Goal: Task Accomplishment & Management: Manage account settings

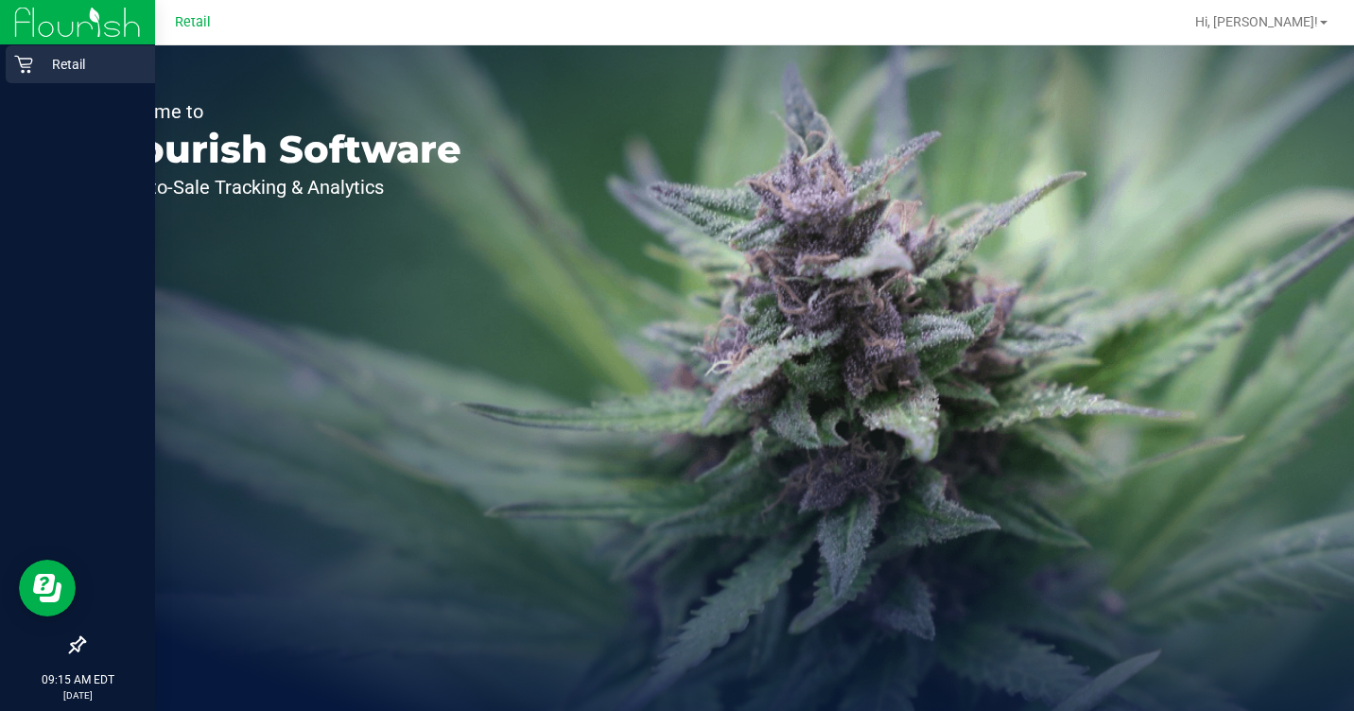
click at [19, 51] on div "Retail" at bounding box center [80, 64] width 149 height 38
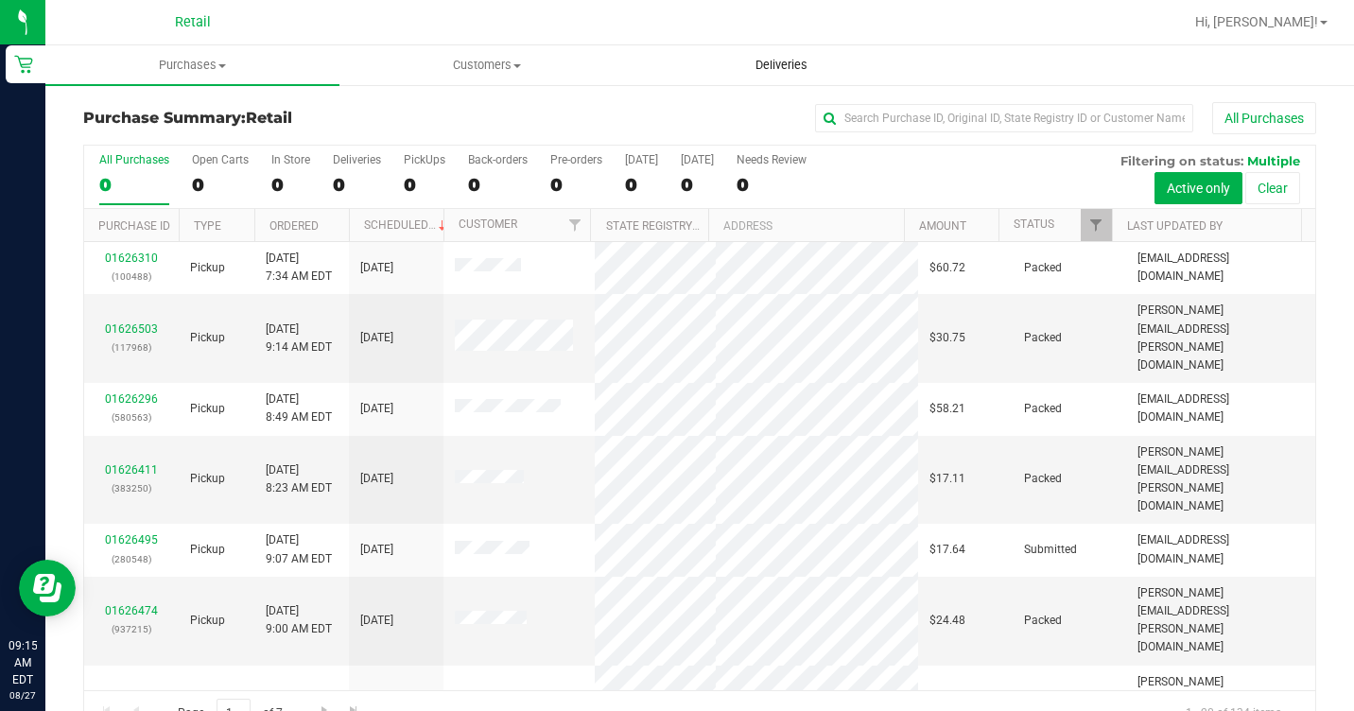
click at [765, 59] on span "Deliveries" at bounding box center [781, 65] width 103 height 17
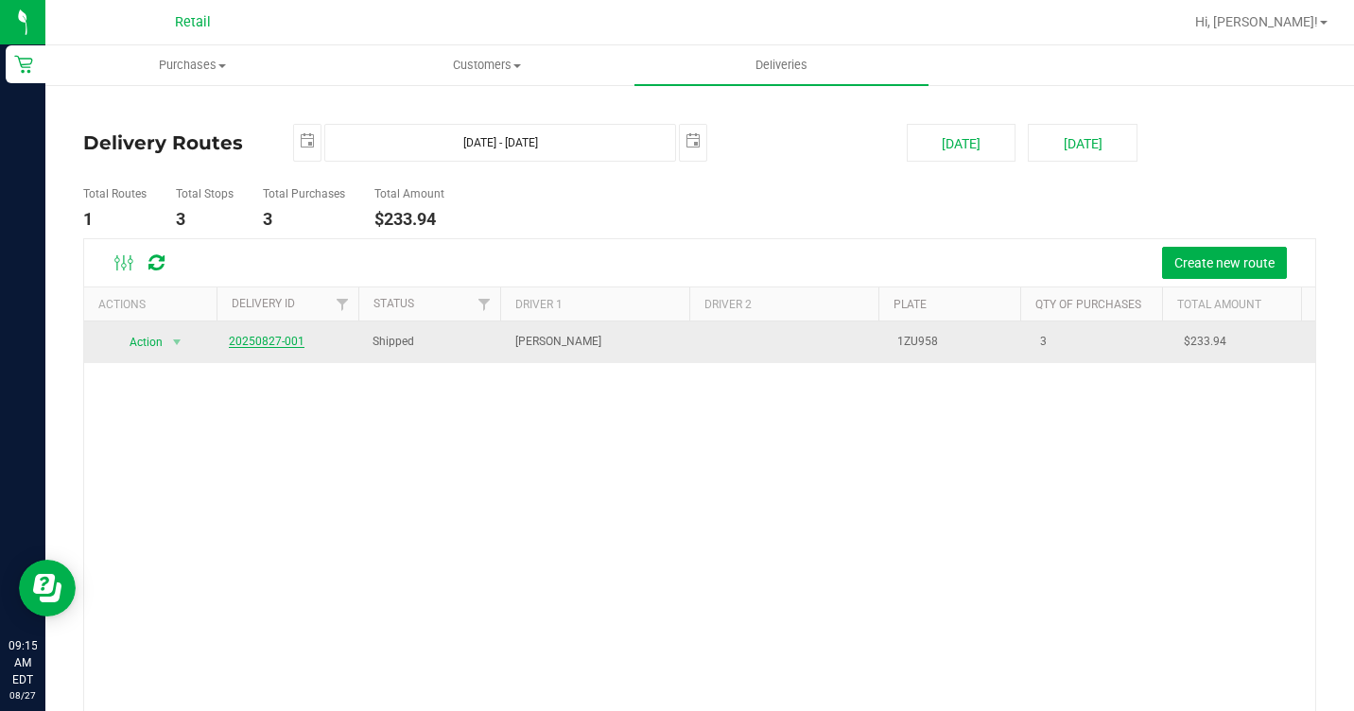
click at [269, 341] on link "20250827-001" at bounding box center [267, 341] width 76 height 13
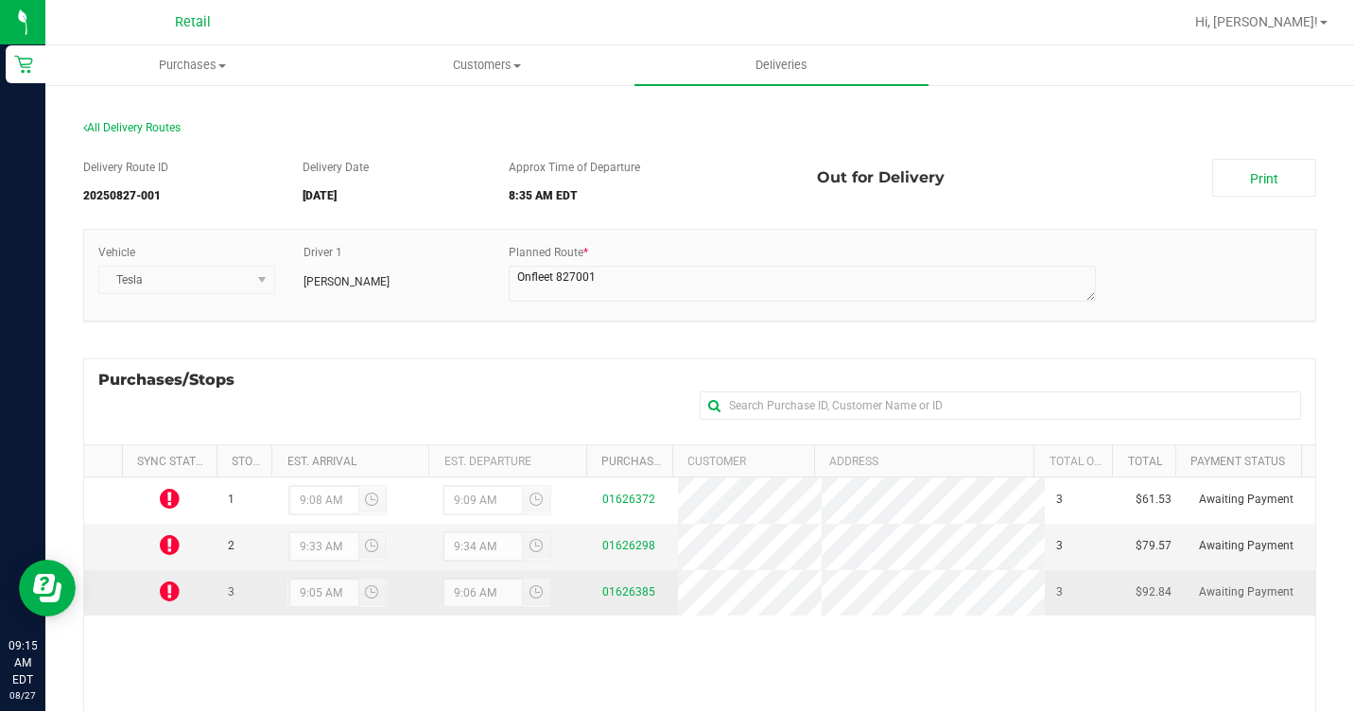
drag, startPoint x: 171, startPoint y: 503, endPoint x: 192, endPoint y: 574, distance: 73.9
drag, startPoint x: 192, startPoint y: 574, endPoint x: 166, endPoint y: 605, distance: 40.3
click at [166, 603] on icon at bounding box center [170, 591] width 20 height 23
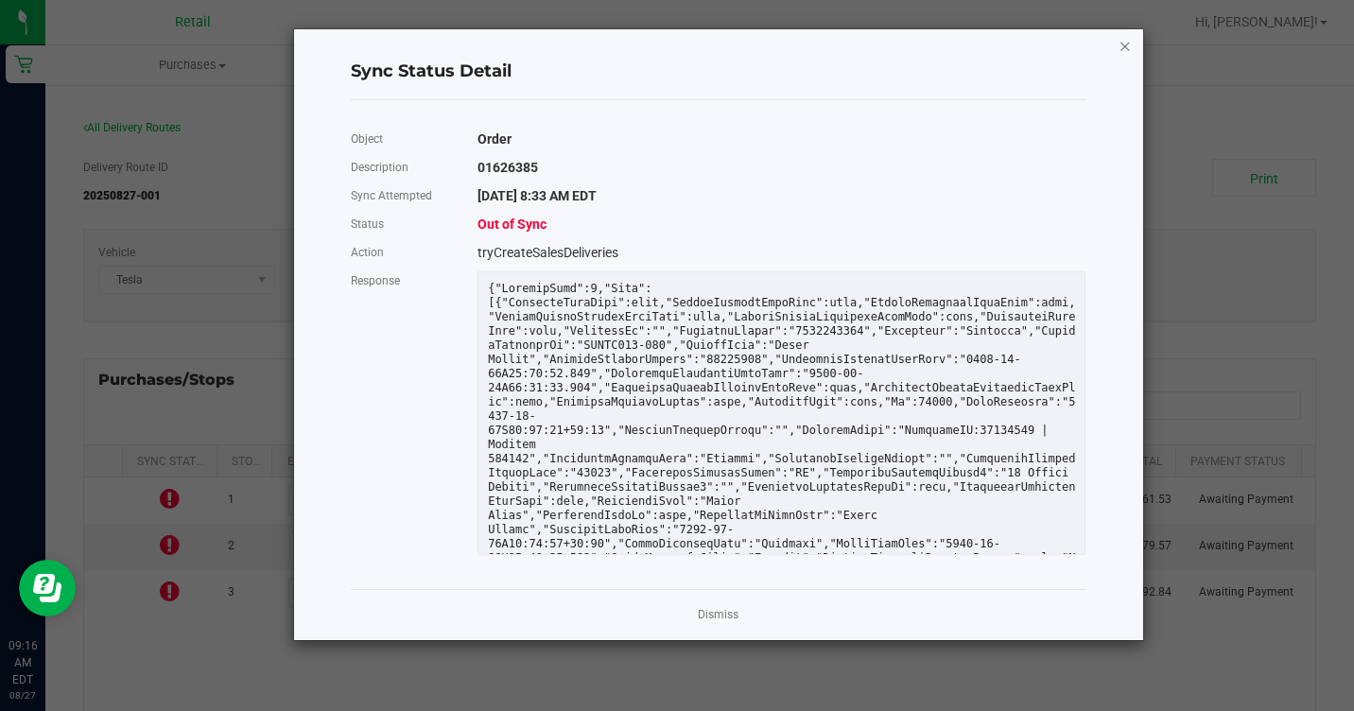
click at [1119, 45] on icon "Close" at bounding box center [1125, 45] width 13 height 23
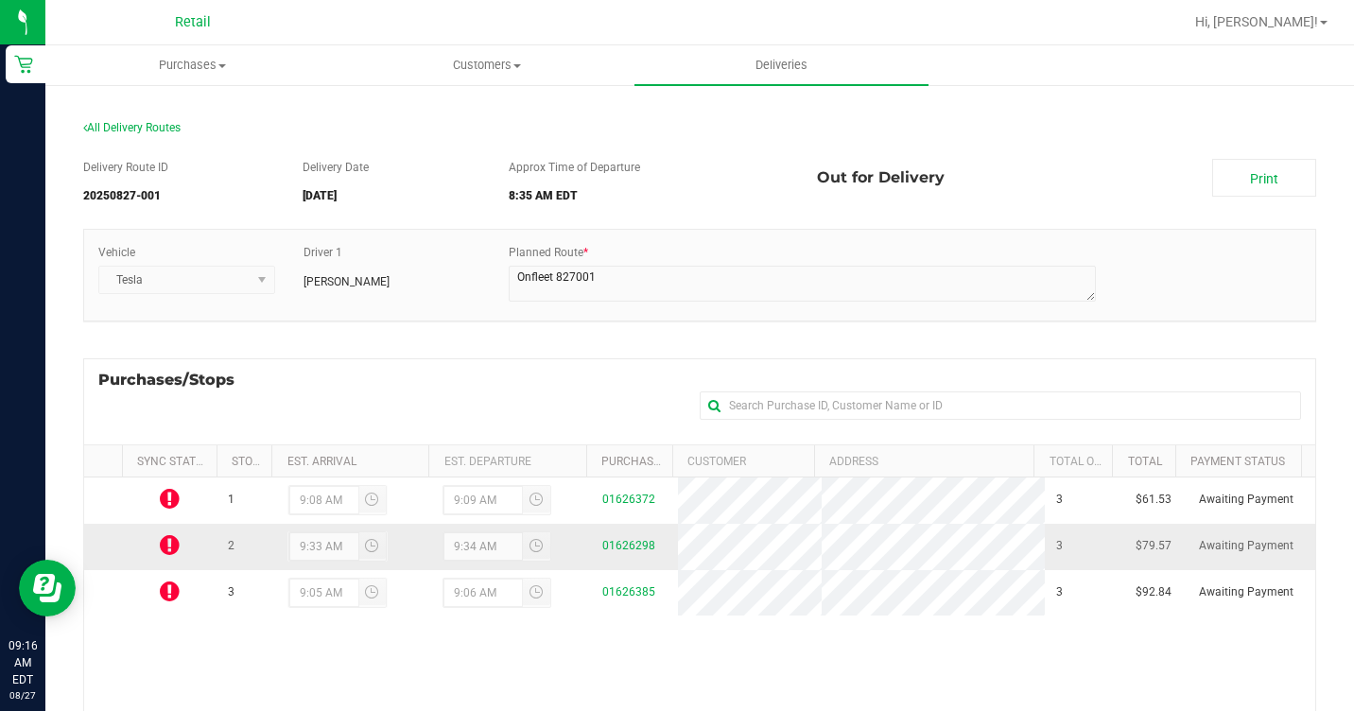
drag, startPoint x: 171, startPoint y: 550, endPoint x: 148, endPoint y: 546, distance: 23.0
click at [146, 546] on td at bounding box center [169, 547] width 95 height 46
click at [166, 546] on icon at bounding box center [170, 544] width 20 height 23
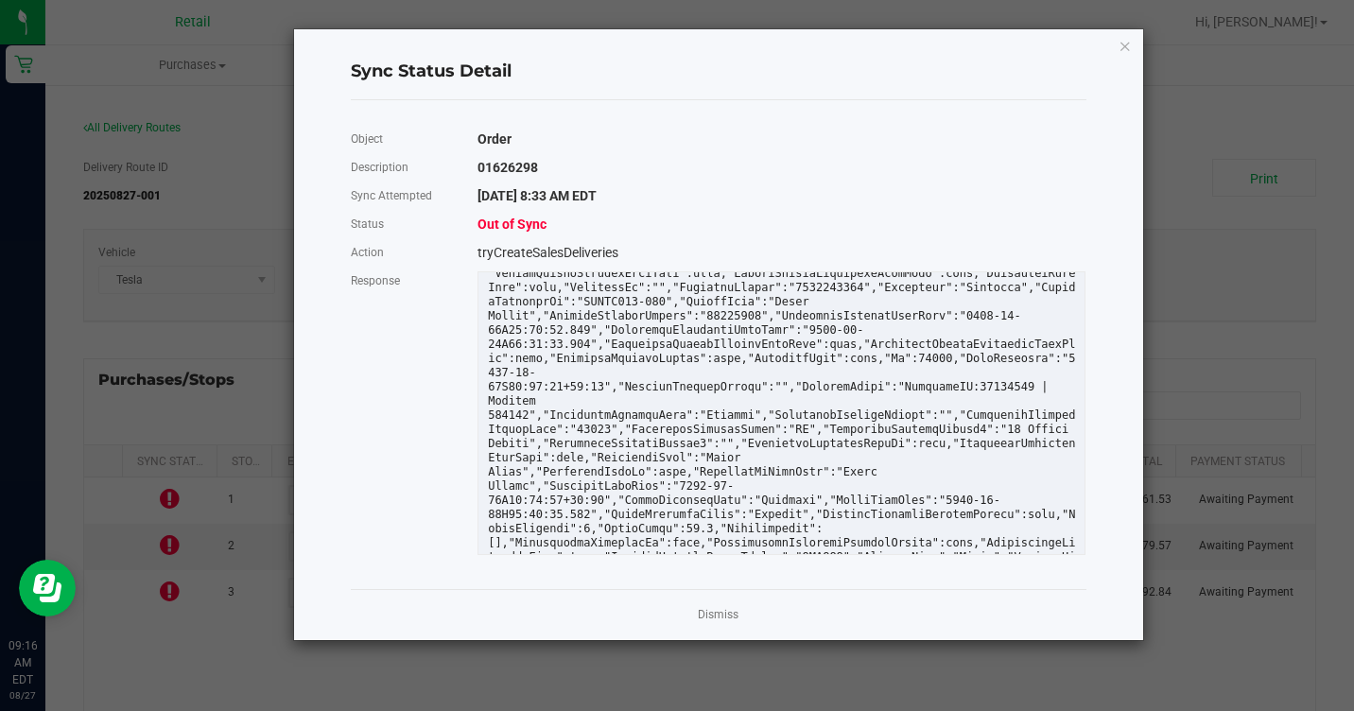
scroll to position [68, 0]
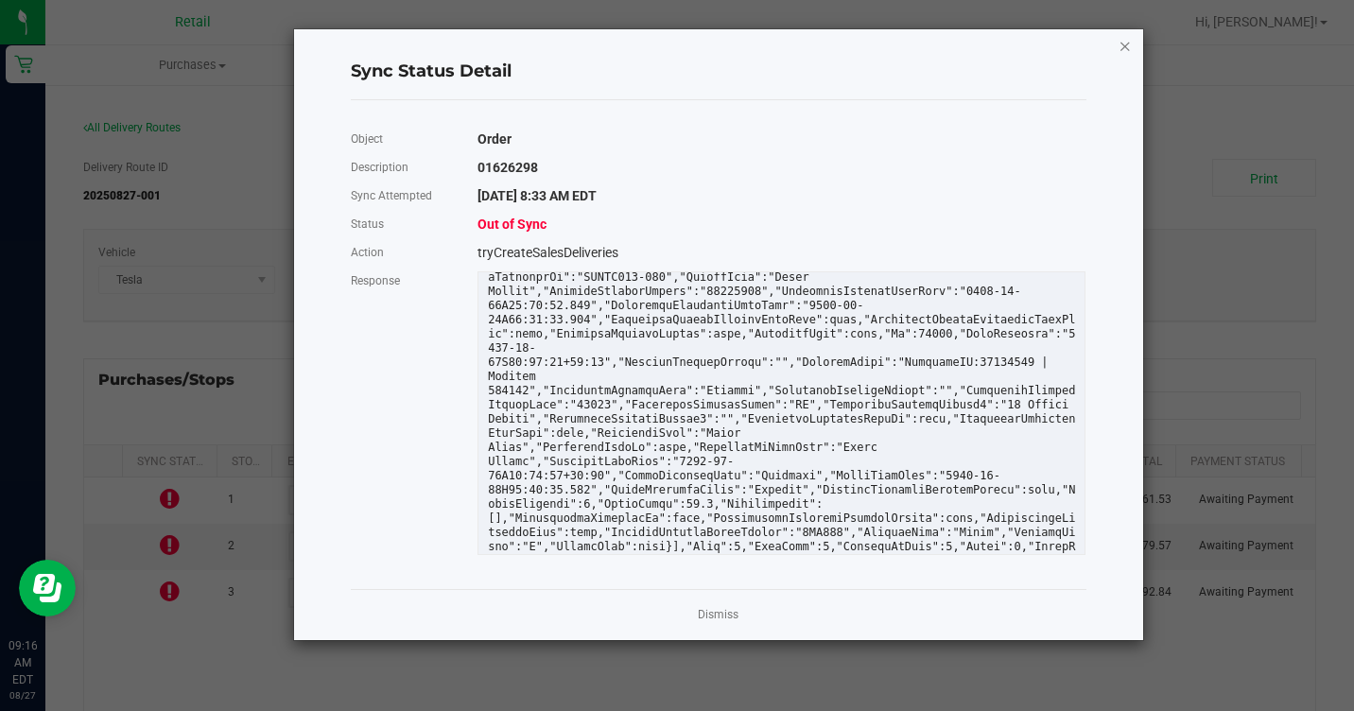
click at [1127, 46] on icon "Close" at bounding box center [1125, 45] width 13 height 23
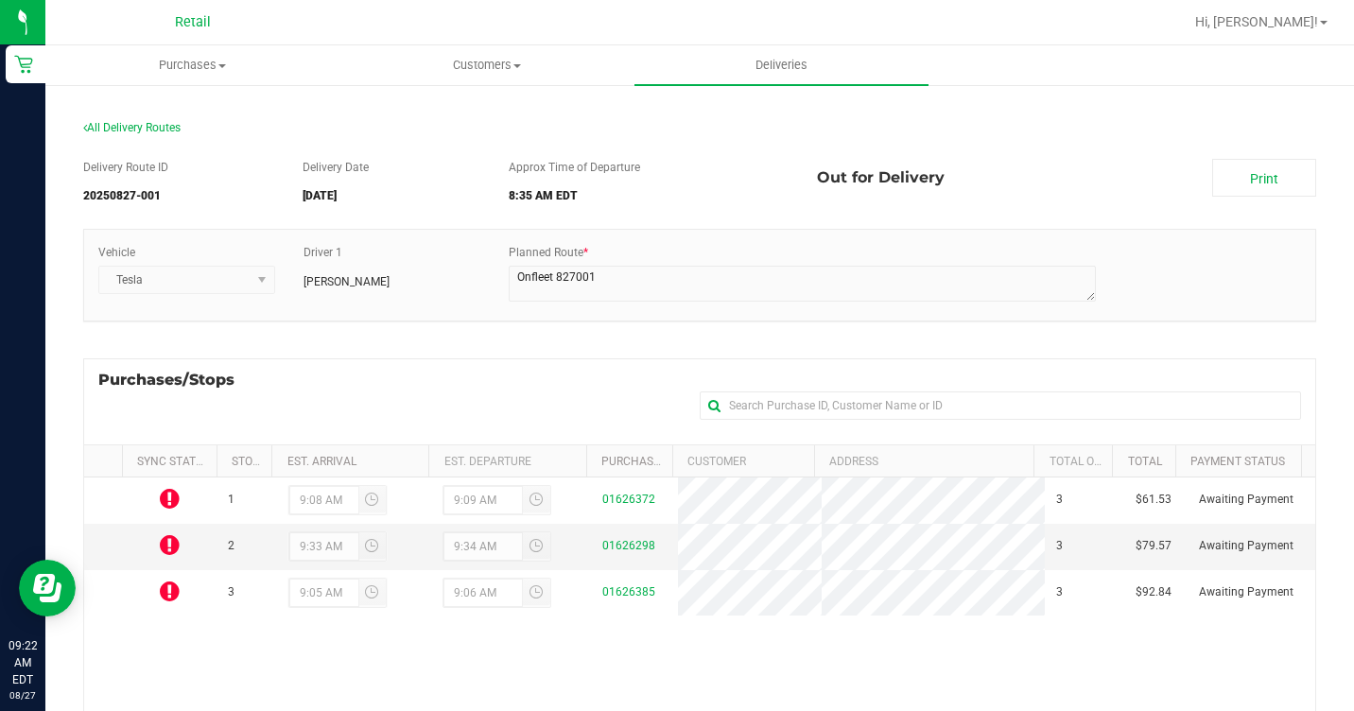
click at [334, 133] on div "All Delivery Routes" at bounding box center [699, 132] width 1233 height 26
click at [767, 60] on span "Deliveries" at bounding box center [781, 65] width 103 height 17
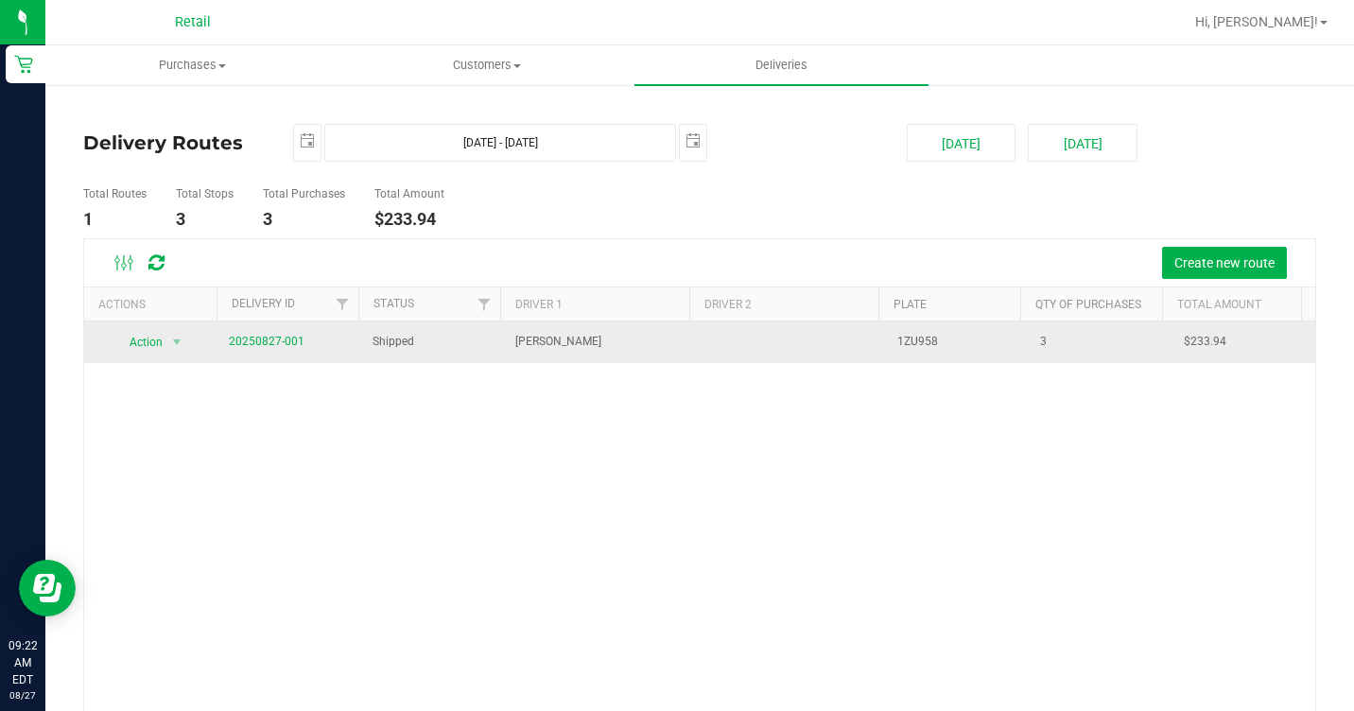
click at [306, 344] on td "20250827-001" at bounding box center [289, 343] width 143 height 42
click at [249, 342] on link "20250827-001" at bounding box center [267, 341] width 76 height 13
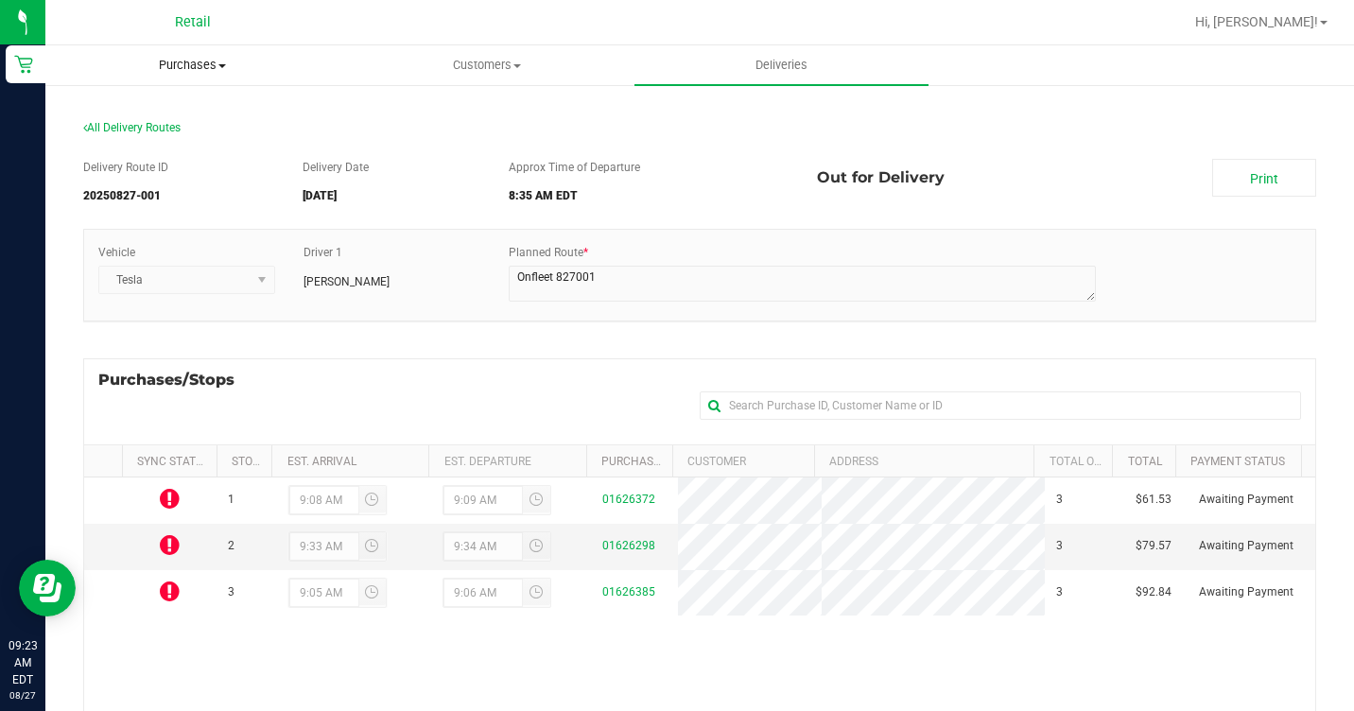
click at [205, 67] on span "Purchases" at bounding box center [192, 65] width 292 height 17
click at [123, 115] on span "Summary of purchases" at bounding box center [142, 114] width 194 height 16
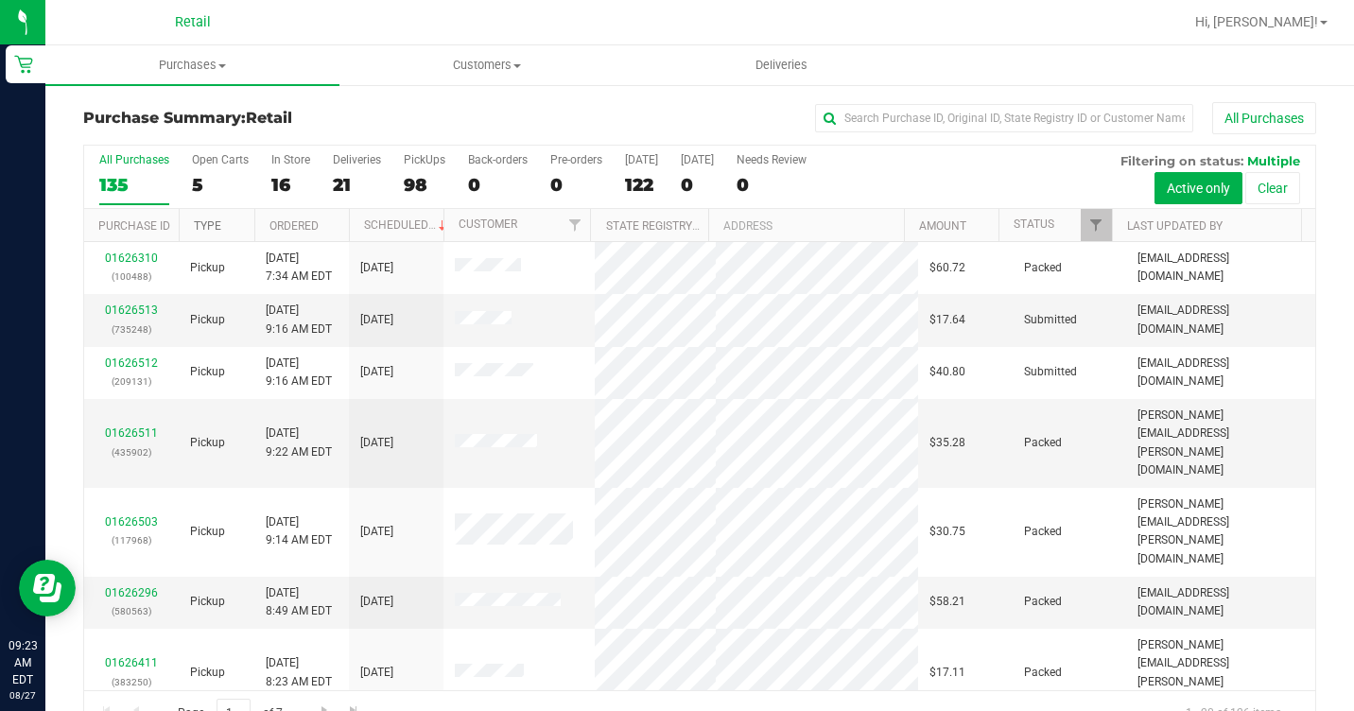
click at [196, 226] on link "Type" at bounding box center [207, 225] width 27 height 13
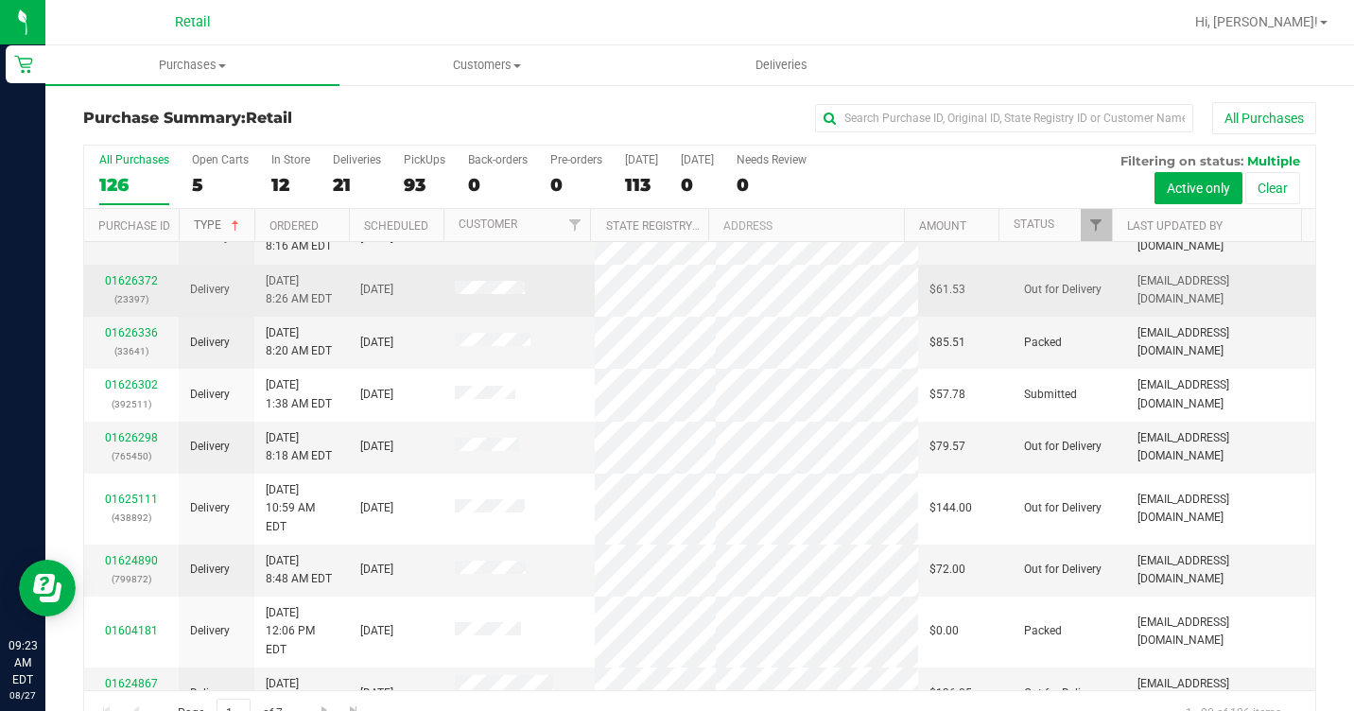
scroll to position [189, 0]
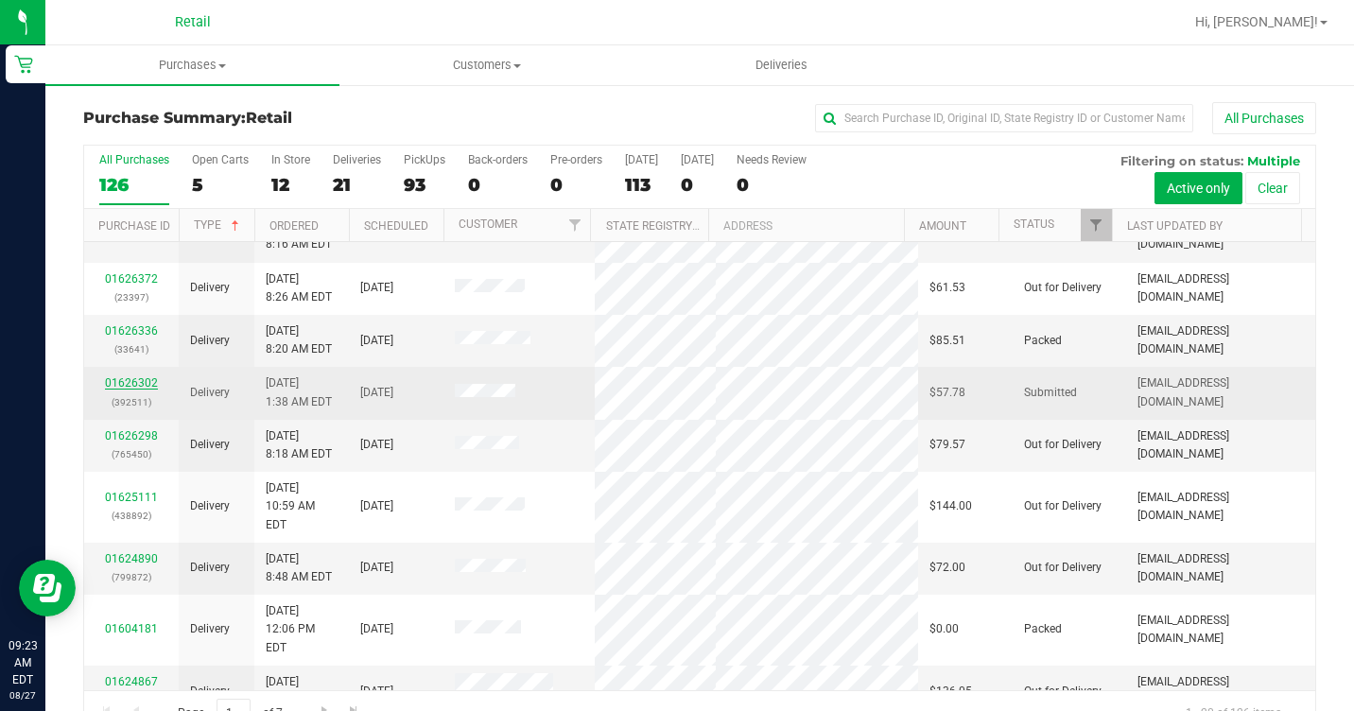
click at [145, 385] on link "01626302" at bounding box center [131, 382] width 53 height 13
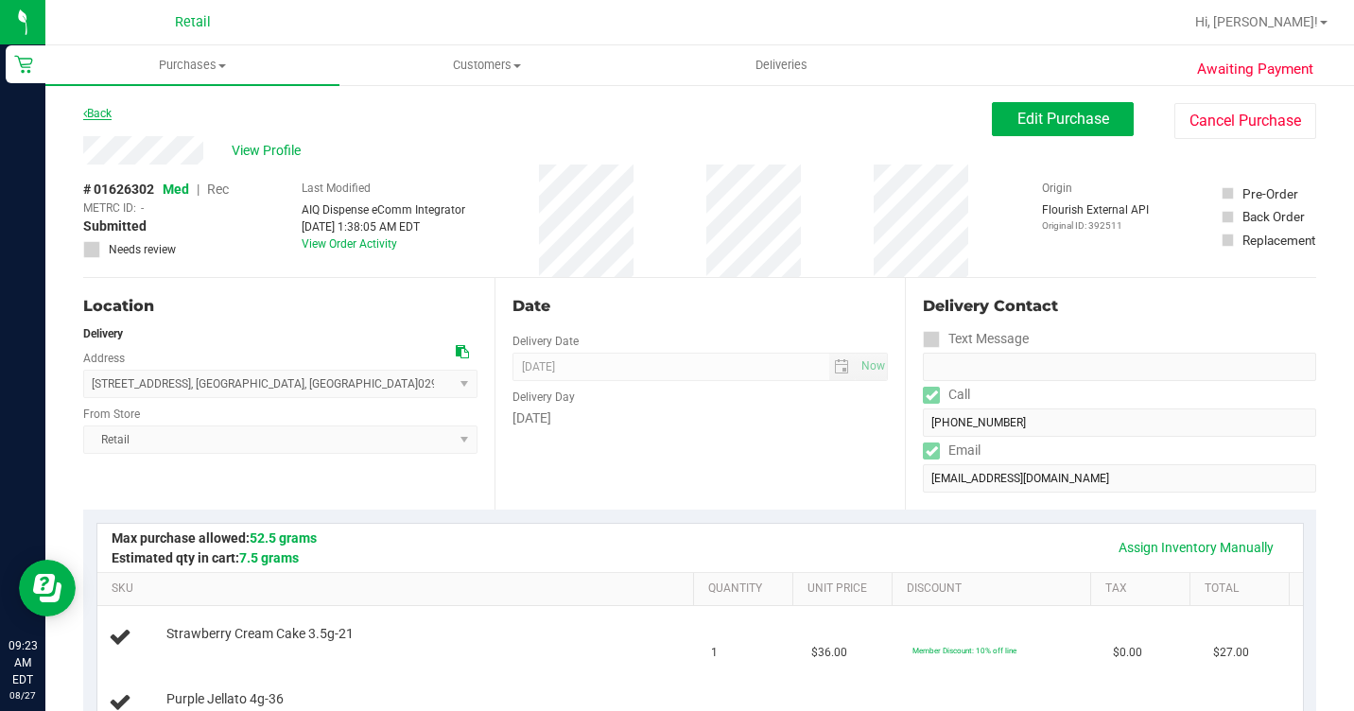
click at [102, 109] on link "Back" at bounding box center [97, 113] width 28 height 13
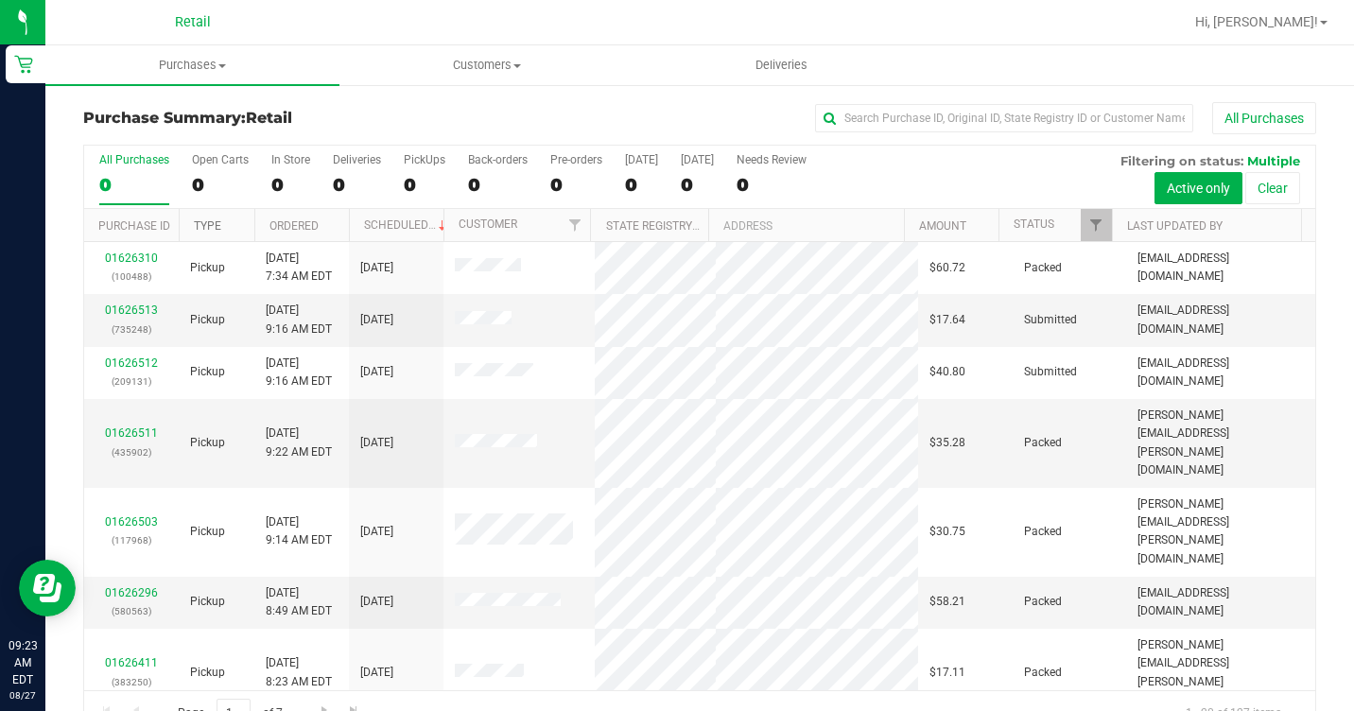
click at [199, 231] on link "Type" at bounding box center [207, 225] width 27 height 13
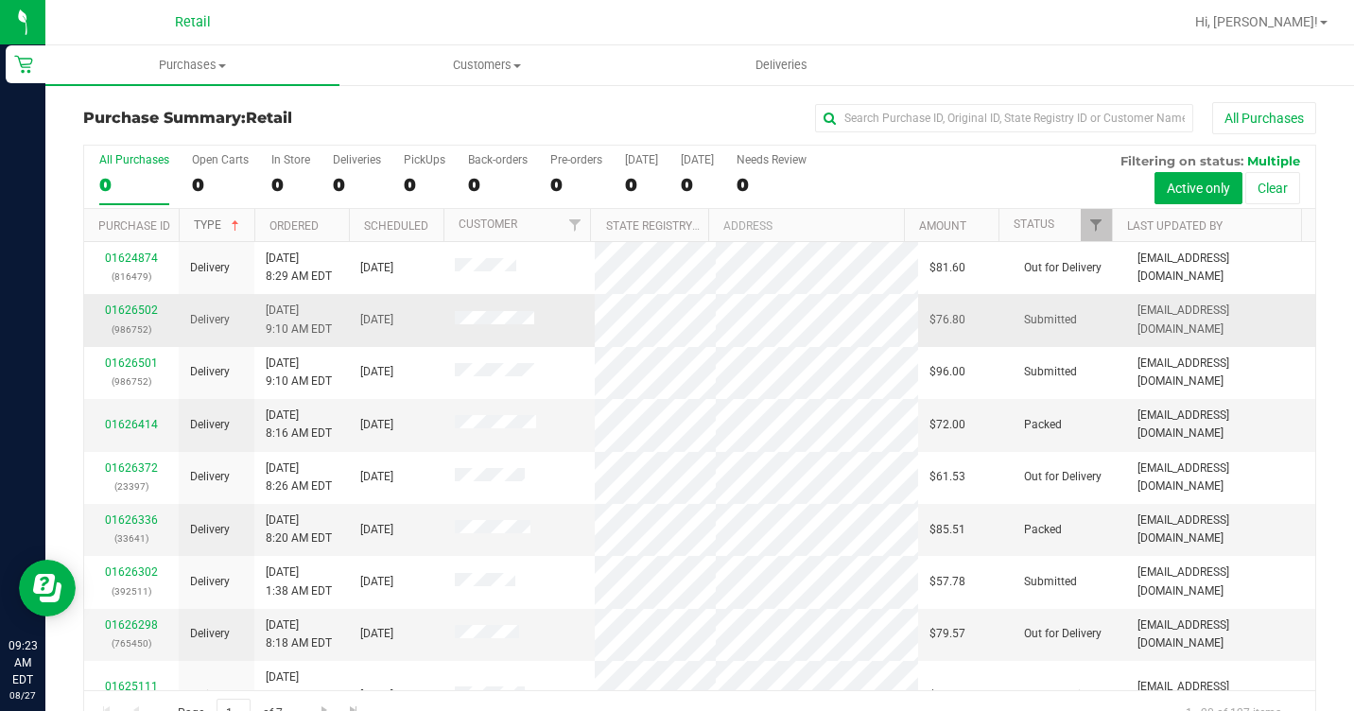
scroll to position [189, 0]
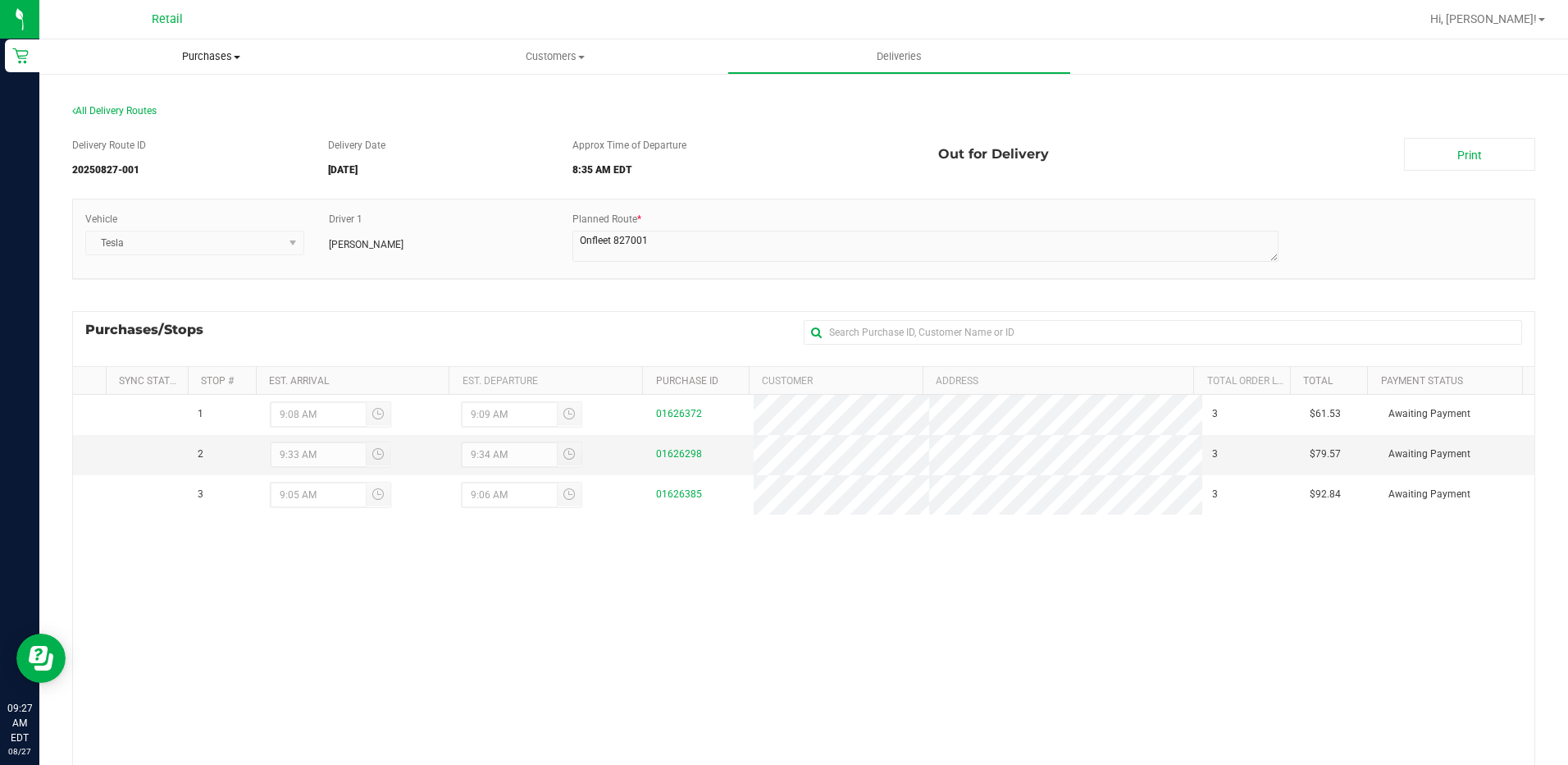
click at [210, 62] on span "Purchases" at bounding box center [211, 56] width 343 height 15
click at [151, 100] on span "Summary of purchases" at bounding box center [123, 99] width 168 height 14
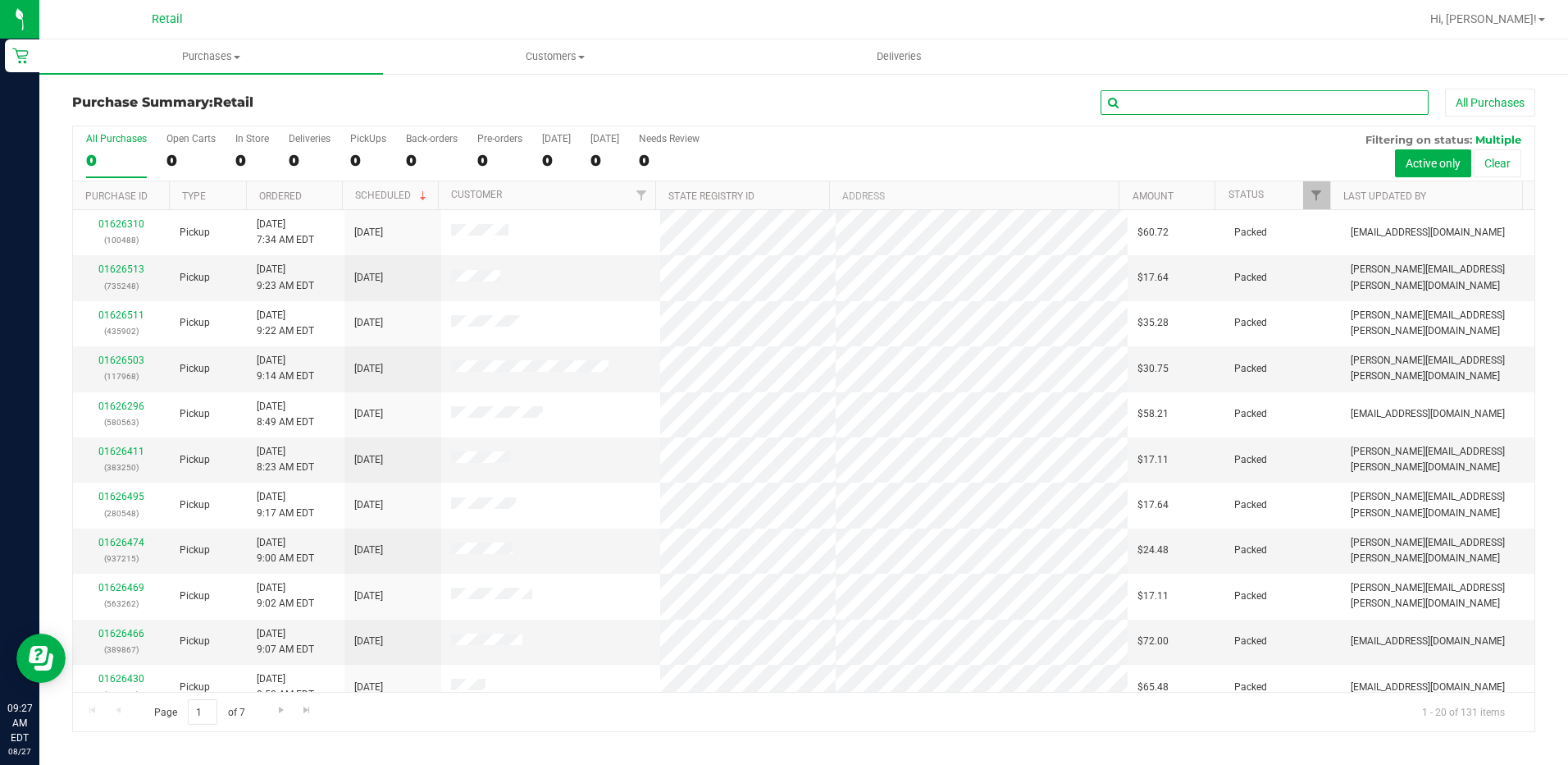
click at [1148, 104] on input "text" at bounding box center [1264, 102] width 328 height 24
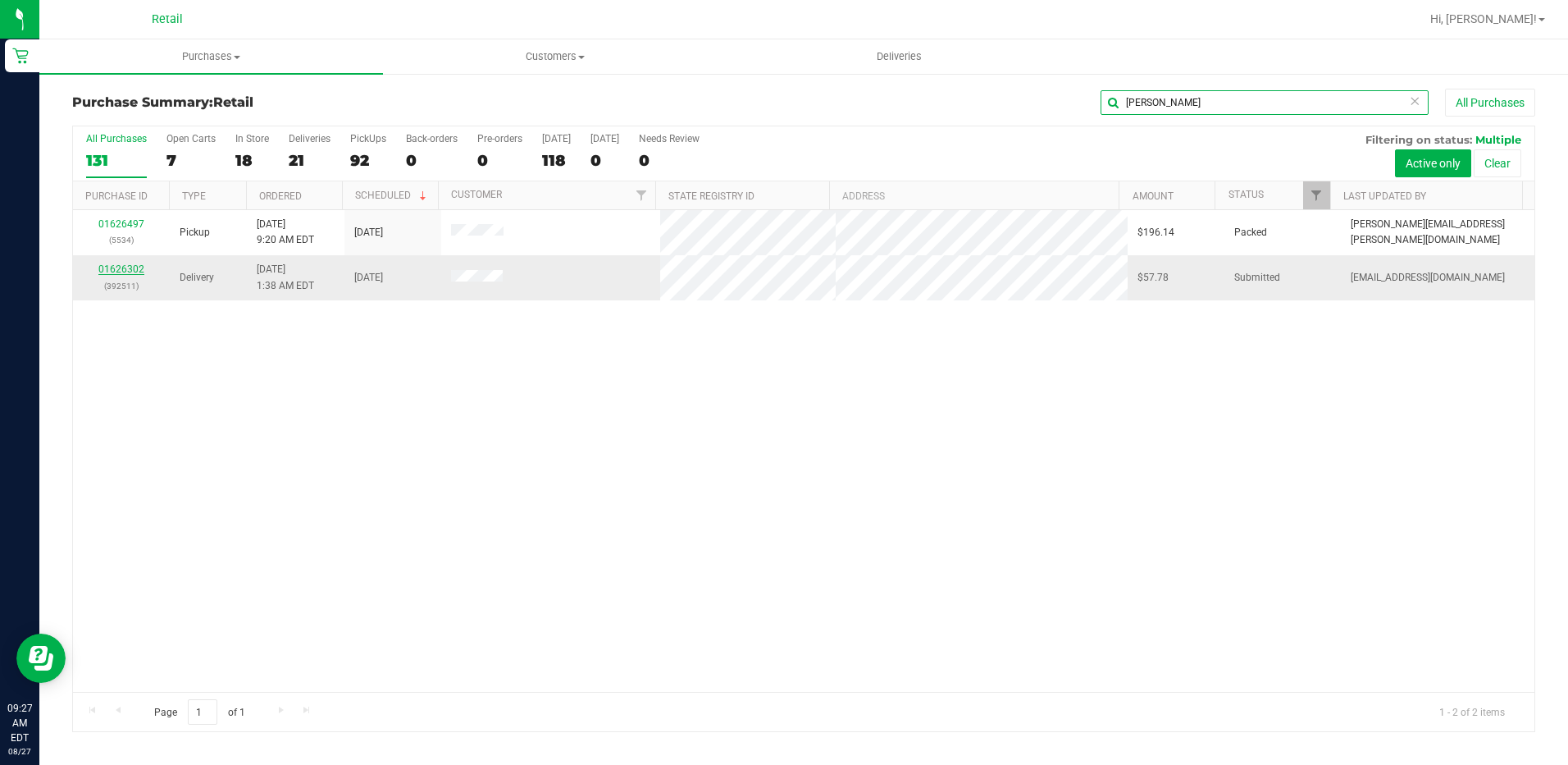
type input "[PERSON_NAME]"
click at [111, 272] on link "01626302" at bounding box center [121, 269] width 46 height 11
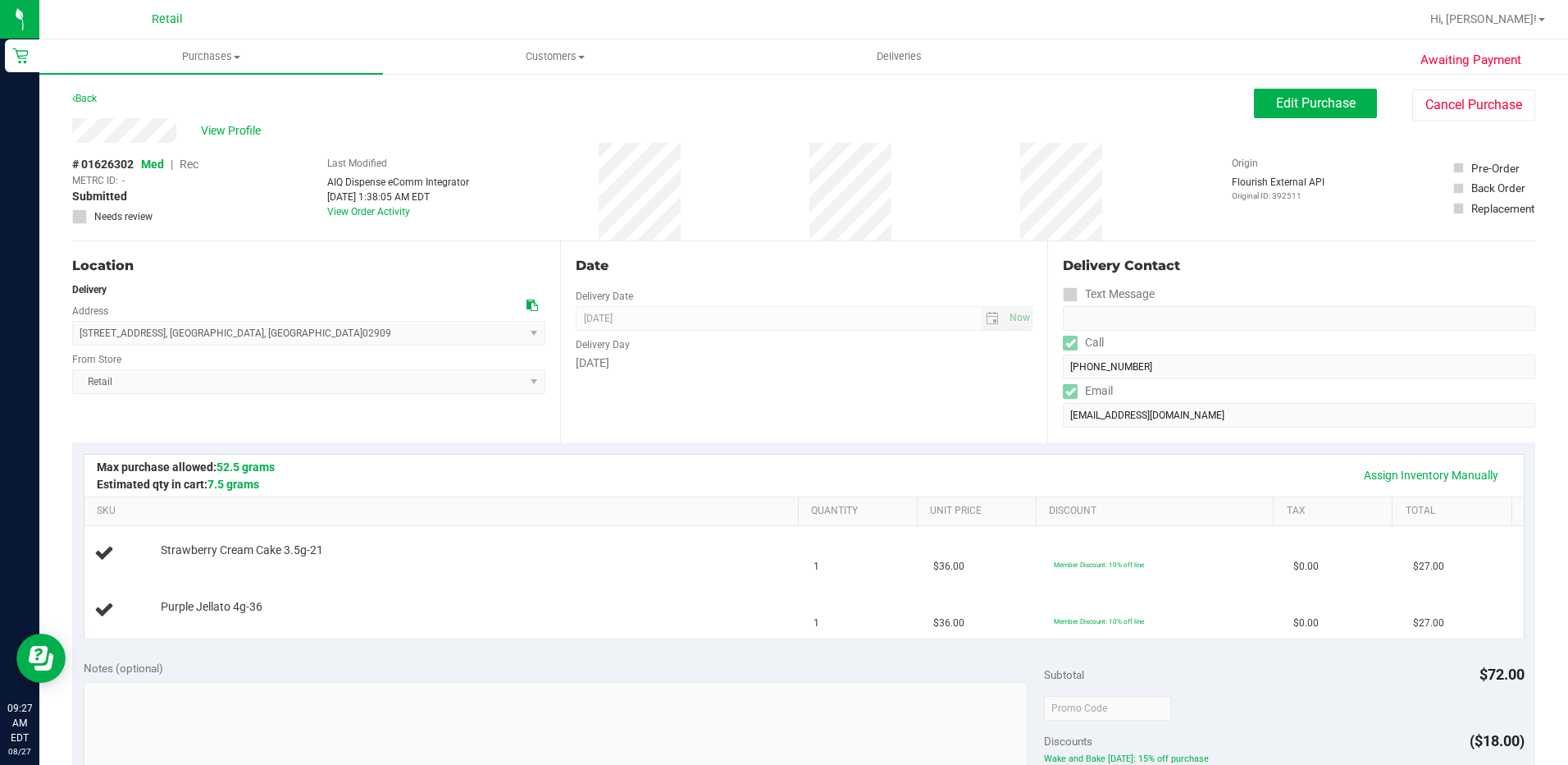
click at [785, 386] on div "Date Delivery Date [DATE] Now [DATE] 08:00 AM Now Delivery Day [DATE]" at bounding box center [804, 342] width 488 height 201
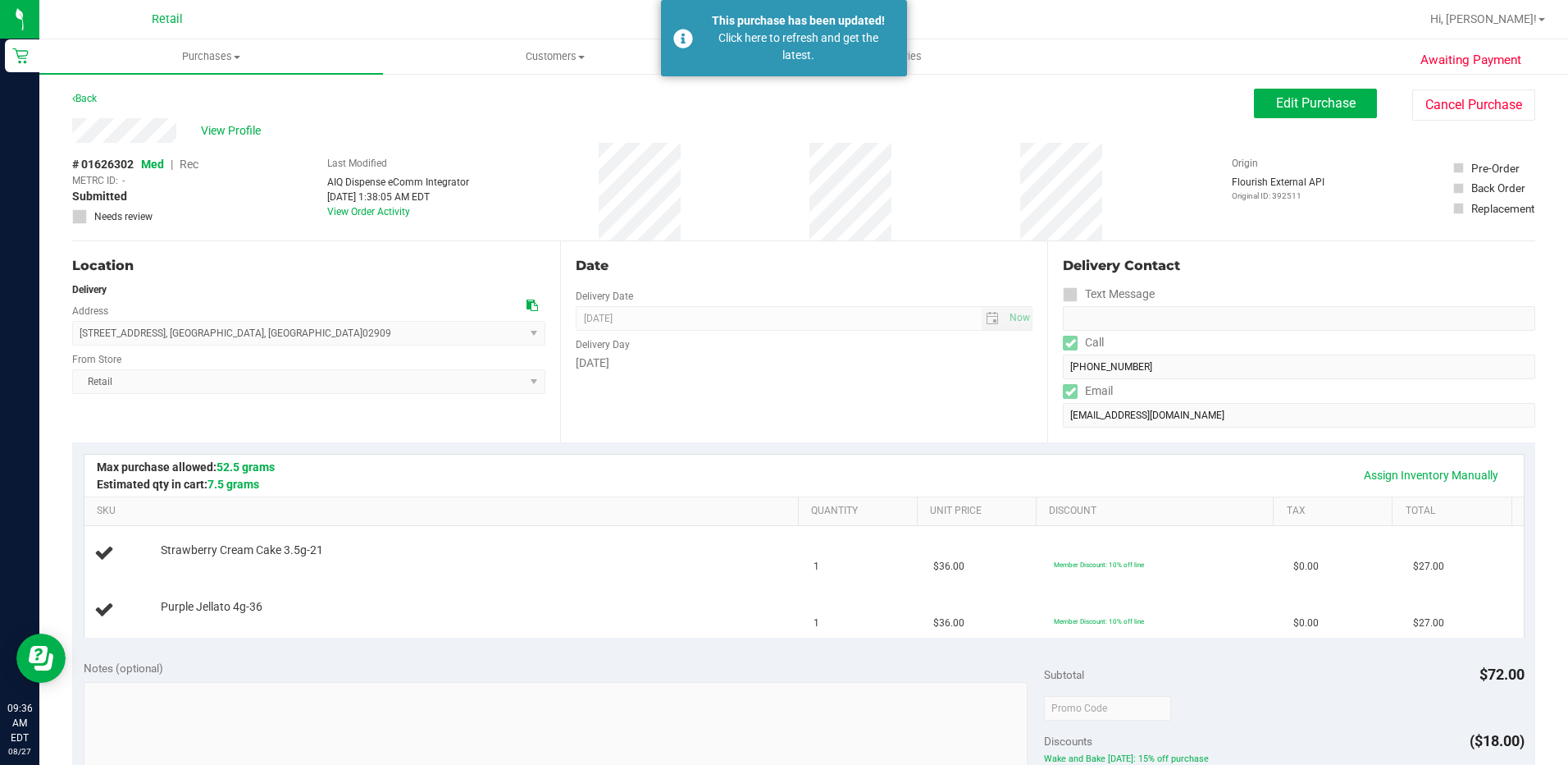
click at [1037, 367] on div "Location Delivery Address [STREET_ADDRESS] , [GEOGRAPHIC_DATA] , [GEOGRAPHIC_DA…" at bounding box center [803, 342] width 1463 height 201
drag, startPoint x: 177, startPoint y: 127, endPoint x: 69, endPoint y: 128, distance: 108.0
click at [69, 128] on div "Awaiting Payment Back Edit Purchase Cancel Purchase View Profile # 01626302 Med…" at bounding box center [803, 715] width 1529 height 1286
click at [218, 49] on uib-tab-heading "Purchases Summary of purchases Fulfillment All purchases" at bounding box center [211, 56] width 343 height 35
click at [182, 100] on span "Summary of purchases" at bounding box center [123, 99] width 168 height 14
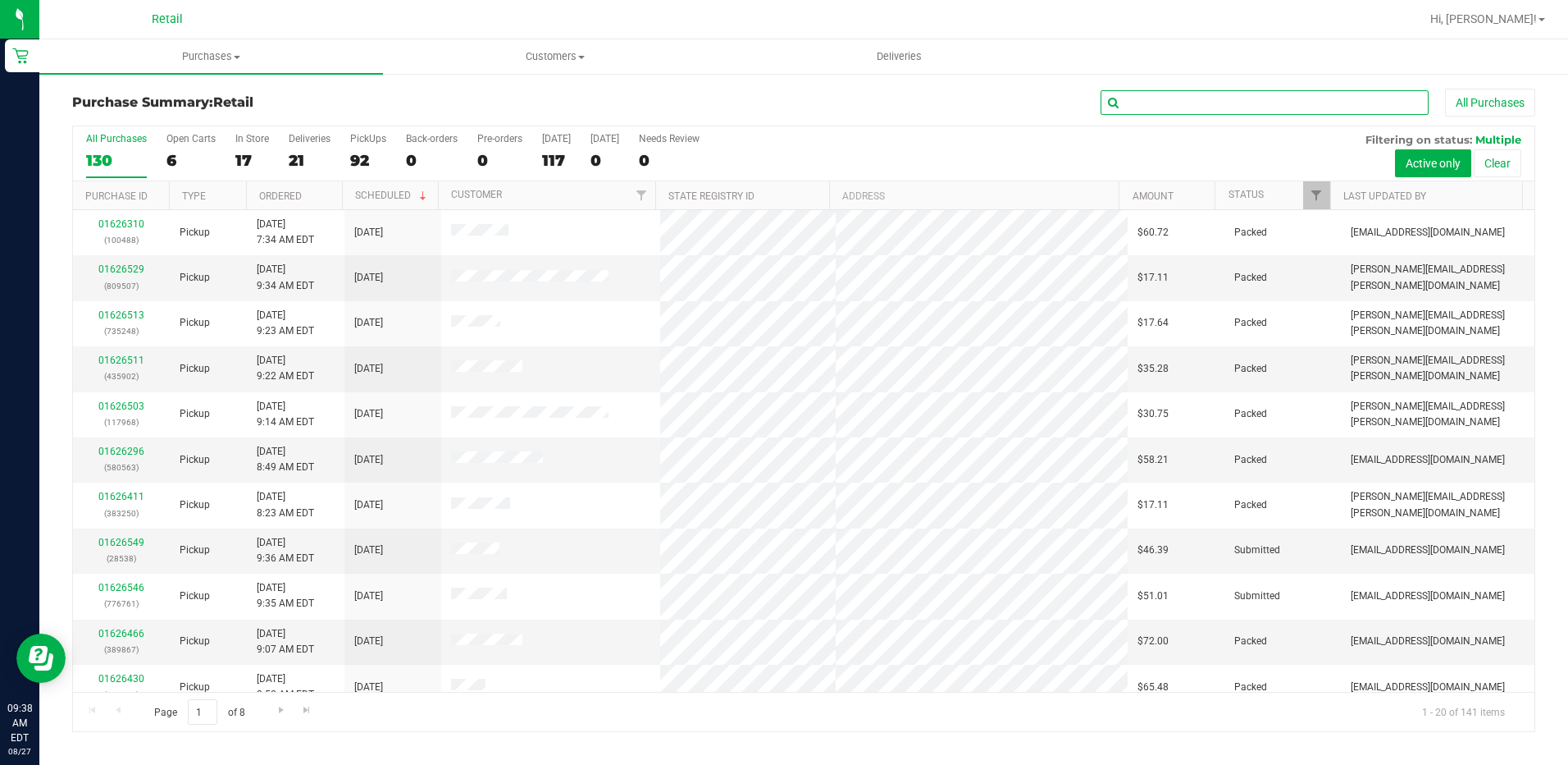
click at [1138, 109] on input "text" at bounding box center [1264, 102] width 328 height 24
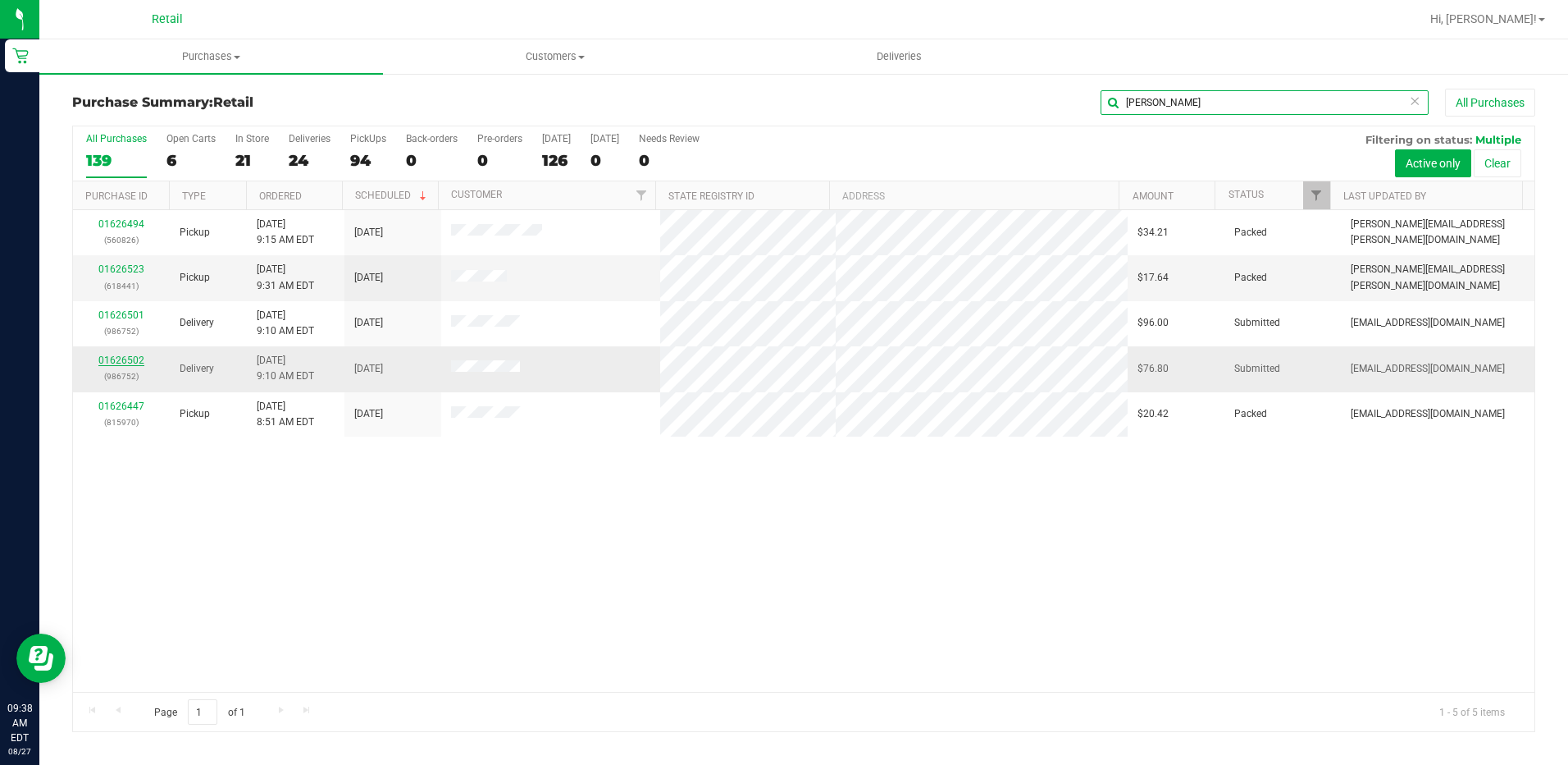
type input "[PERSON_NAME]"
click at [108, 364] on link "01626502" at bounding box center [121, 360] width 46 height 11
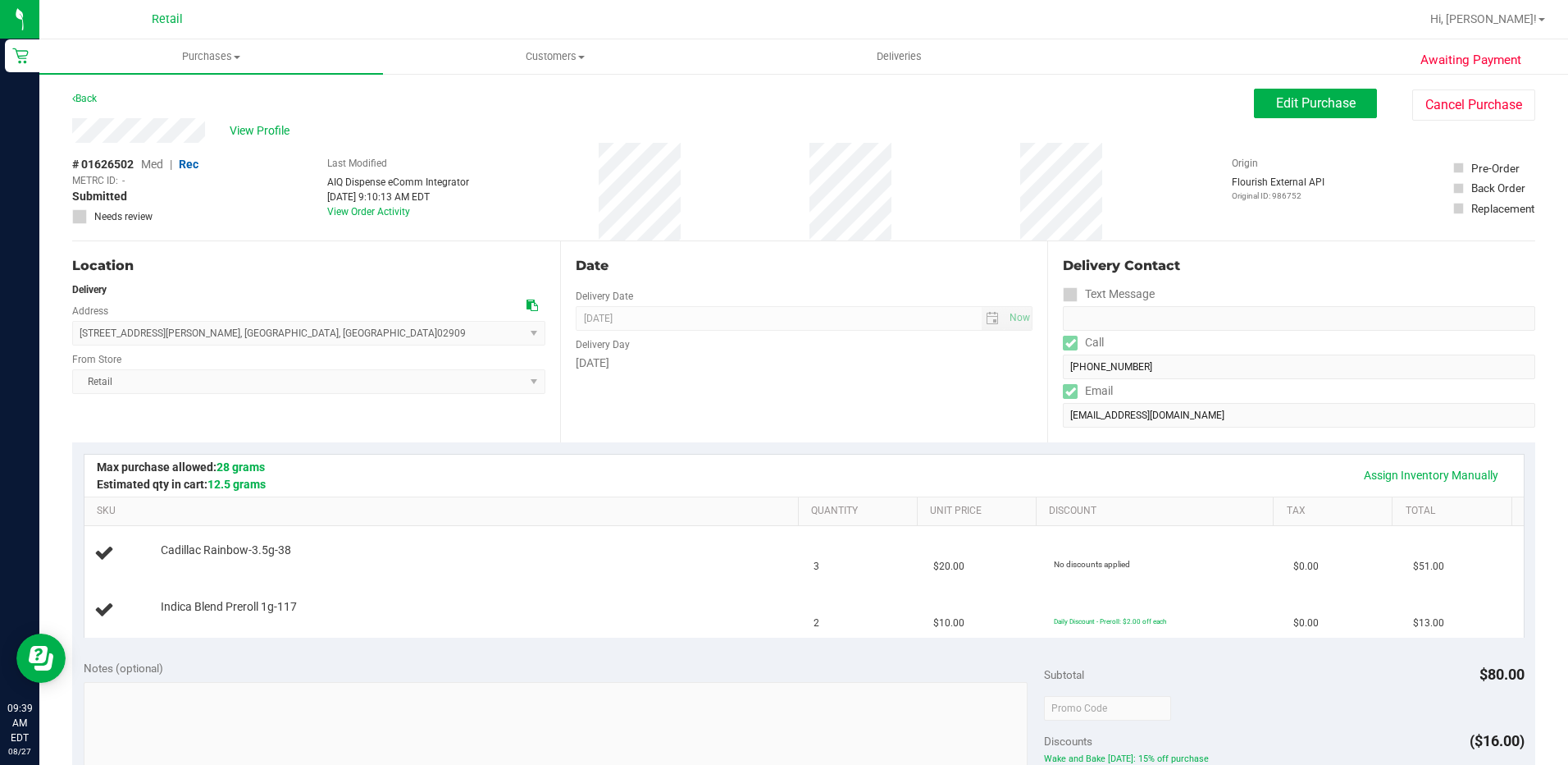
click at [74, 123] on div "View Profile" at bounding box center [663, 130] width 1182 height 24
click at [813, 243] on div "Date Delivery Date [DATE] Now [DATE] 10:00 AM Now Delivery Day [DATE]" at bounding box center [804, 342] width 488 height 201
drag, startPoint x: 266, startPoint y: 337, endPoint x: 88, endPoint y: 339, distance: 178.0
click at [88, 339] on span "[STREET_ADDRESS][PERSON_NAME] , [GEOGRAPHIC_DATA] , [GEOGRAPHIC_DATA] 02909 Sel…" at bounding box center [309, 333] width 474 height 24
click at [83, 337] on span "[STREET_ADDRESS][PERSON_NAME] , [GEOGRAPHIC_DATA] , [GEOGRAPHIC_DATA] 02909 Sel…" at bounding box center [309, 333] width 474 height 24
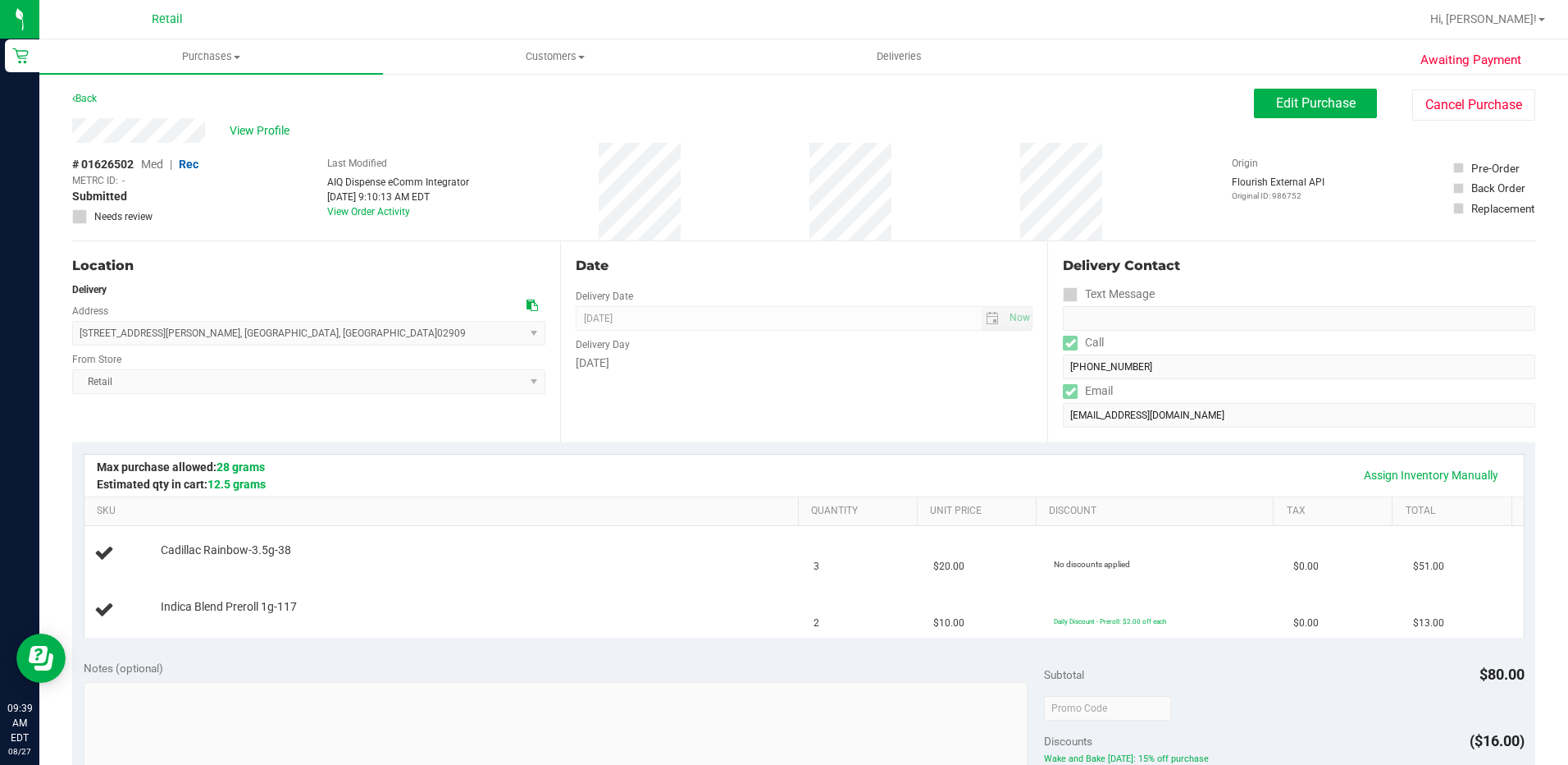
drag, startPoint x: 79, startPoint y: 332, endPoint x: 255, endPoint y: 334, distance: 176.0
click at [255, 334] on span "[STREET_ADDRESS][PERSON_NAME] , [GEOGRAPHIC_DATA] , [GEOGRAPHIC_DATA] 02909 Sel…" at bounding box center [309, 333] width 474 height 24
drag, startPoint x: 255, startPoint y: 334, endPoint x: 219, endPoint y: 334, distance: 36.0
copy span "[STREET_ADDRESS][PERSON_NAME]"
click at [599, 427] on div "Date Delivery Date [DATE] Now [DATE] 10:00 AM Now Delivery Day [DATE]" at bounding box center [804, 342] width 488 height 201
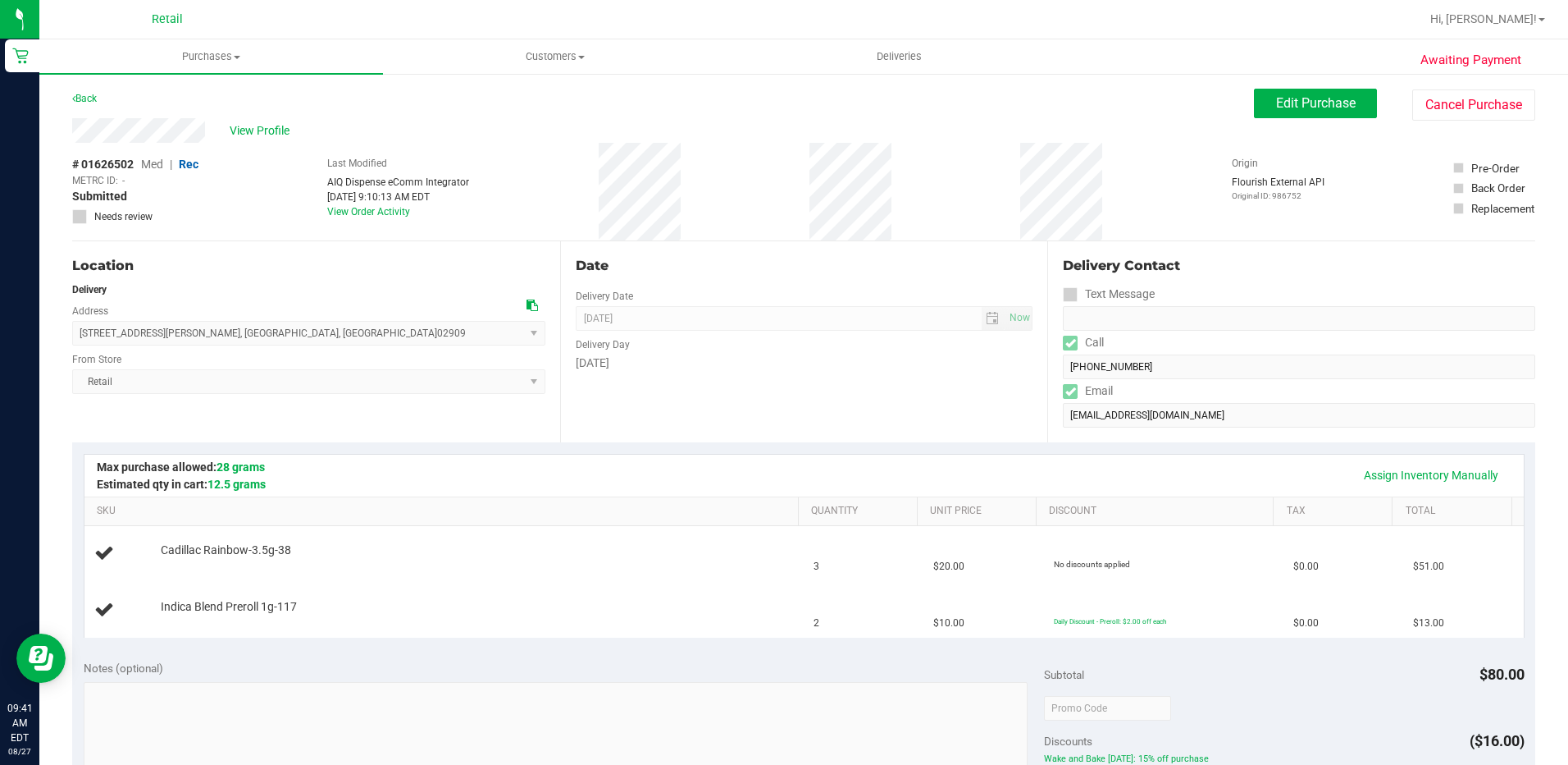
click at [759, 430] on div "Date Delivery Date [DATE] Now [DATE] 10:00 AM Now Delivery Day [DATE]" at bounding box center [804, 342] width 488 height 201
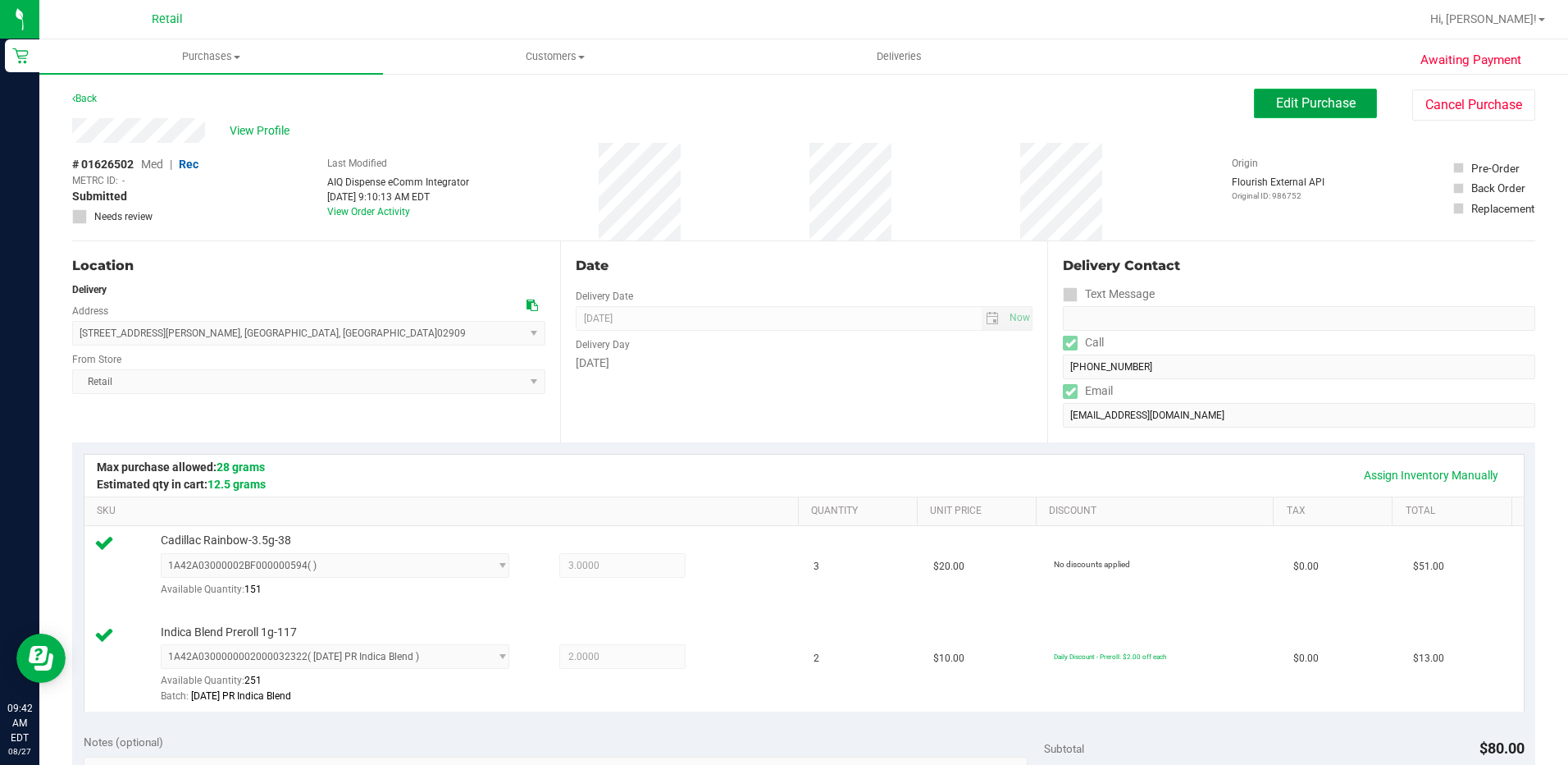
click at [1277, 96] on span "Edit Purchase" at bounding box center [1316, 103] width 80 height 16
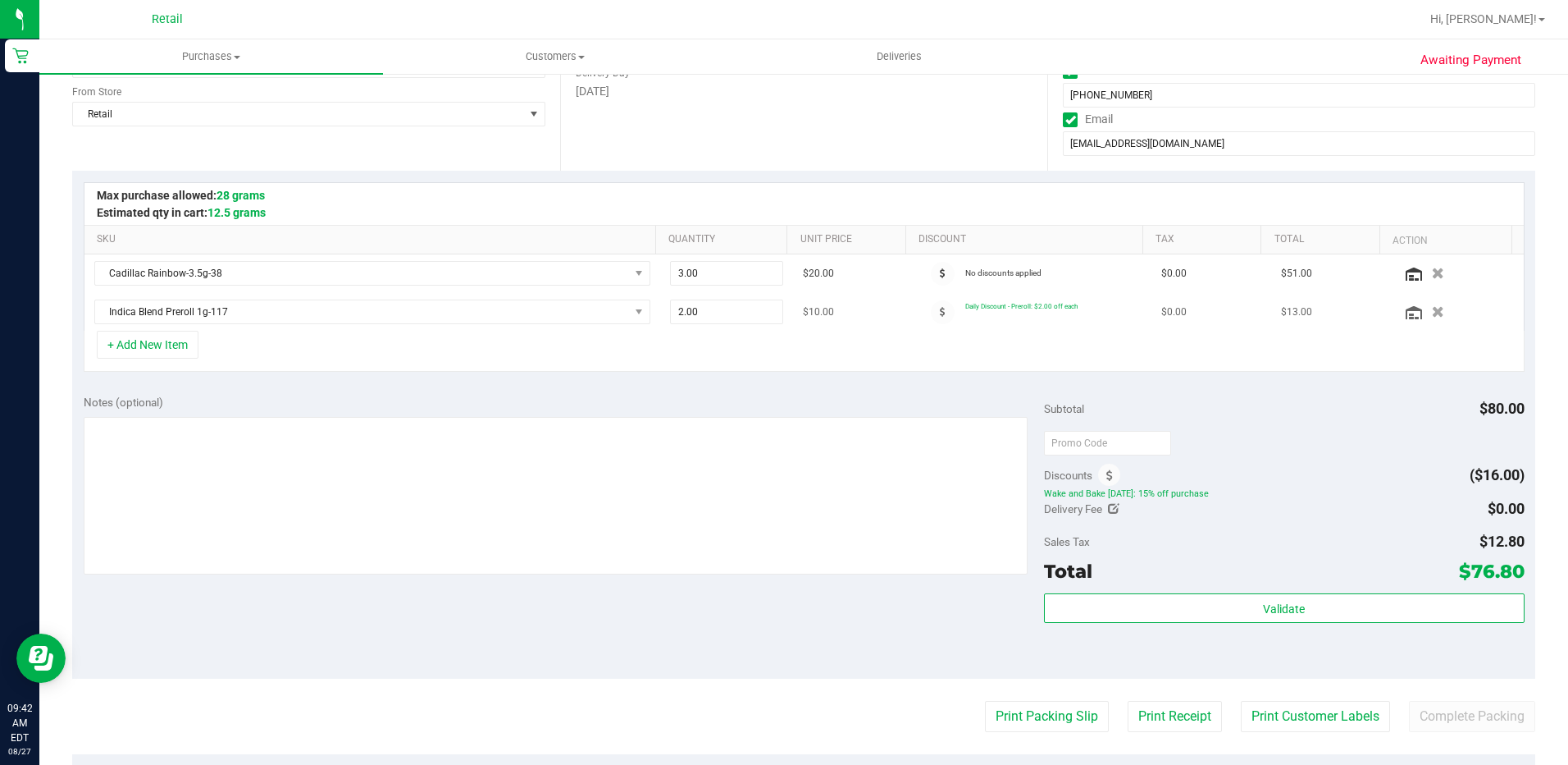
scroll to position [328, 0]
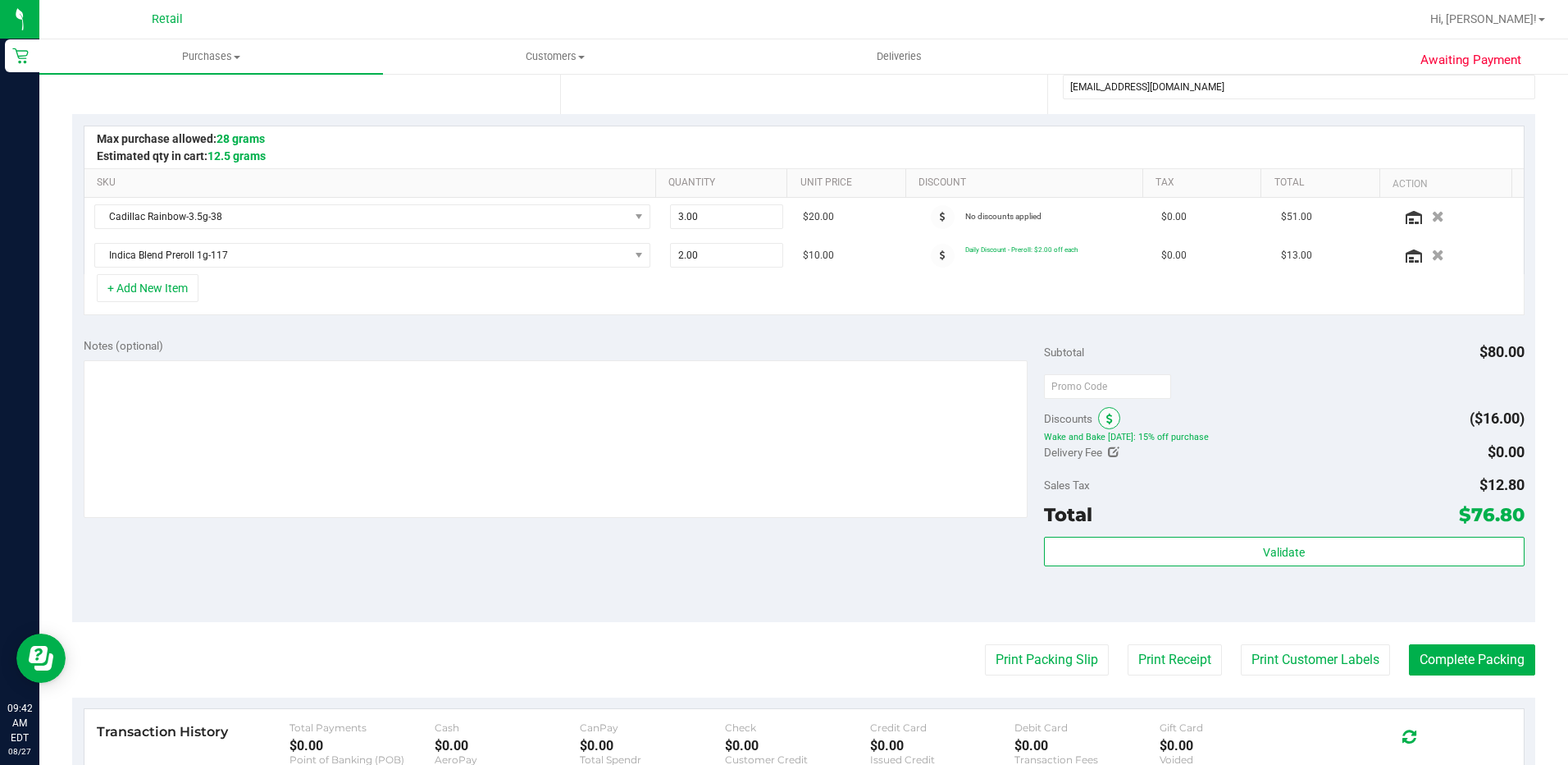
click at [1108, 422] on span at bounding box center [1109, 418] width 23 height 23
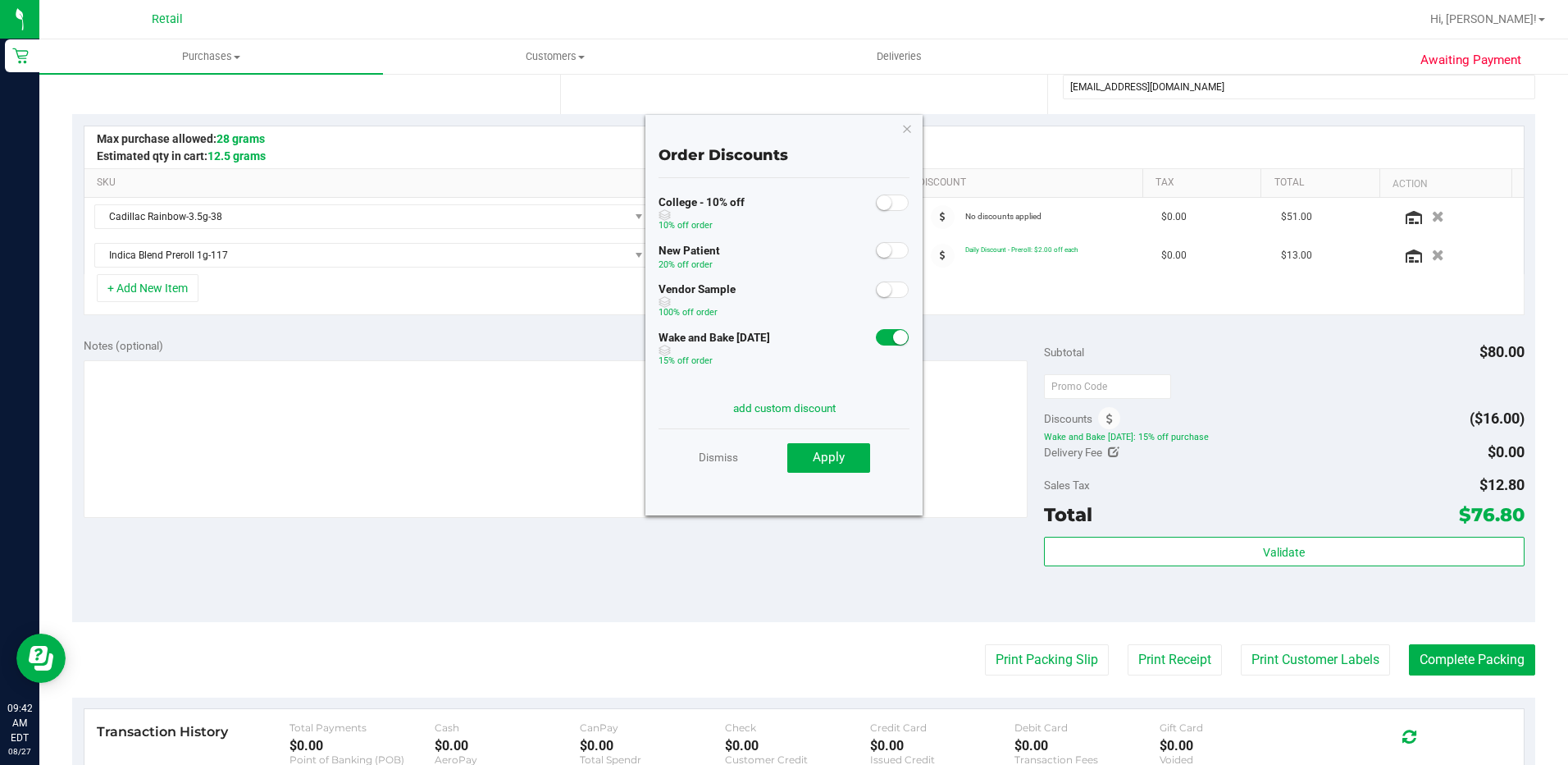
click at [893, 335] on small at bounding box center [900, 337] width 15 height 15
click at [826, 449] on span "Apply" at bounding box center [828, 456] width 32 height 15
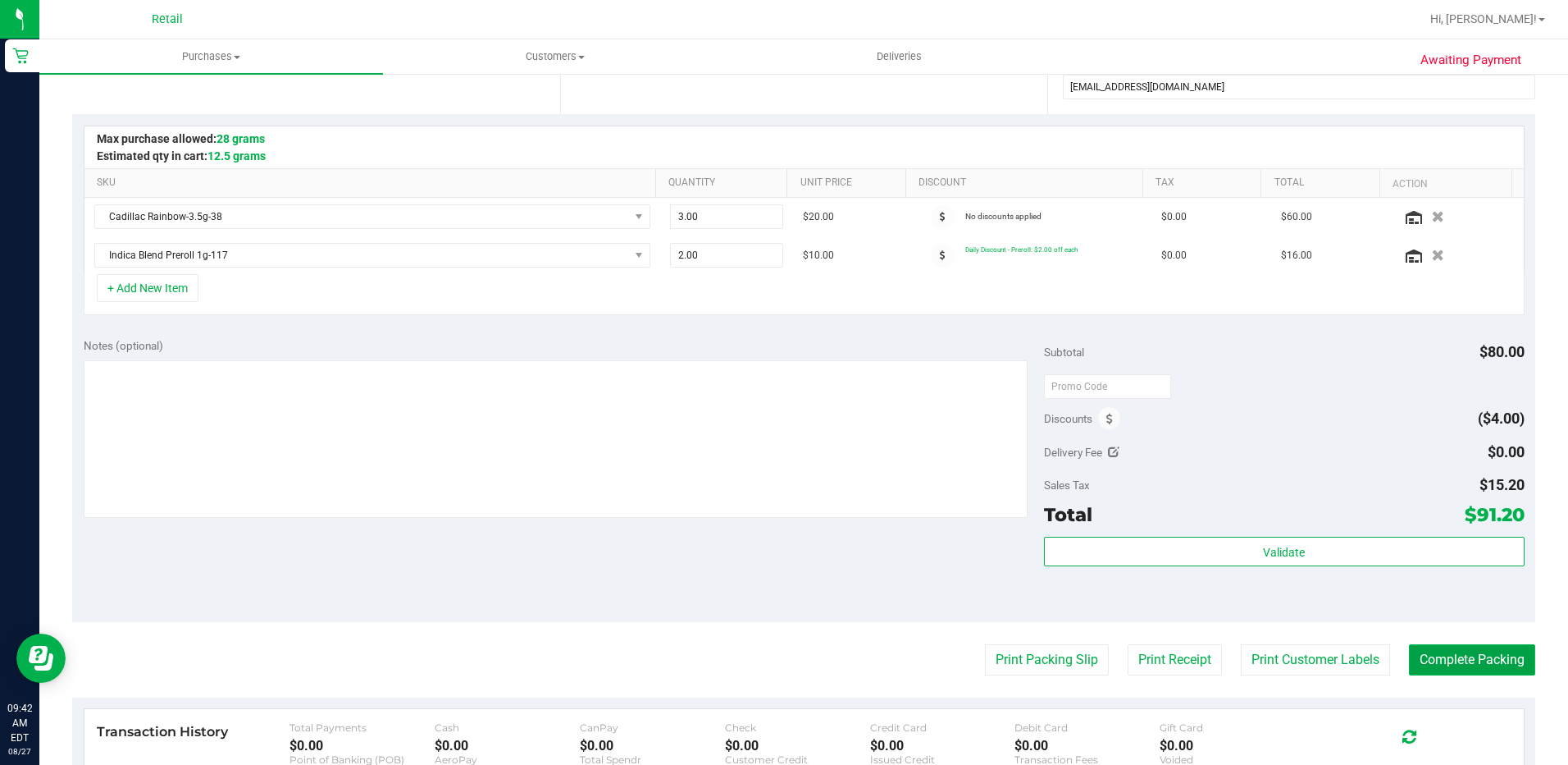
click at [1412, 651] on button "Complete Packing" at bounding box center [1473, 659] width 127 height 31
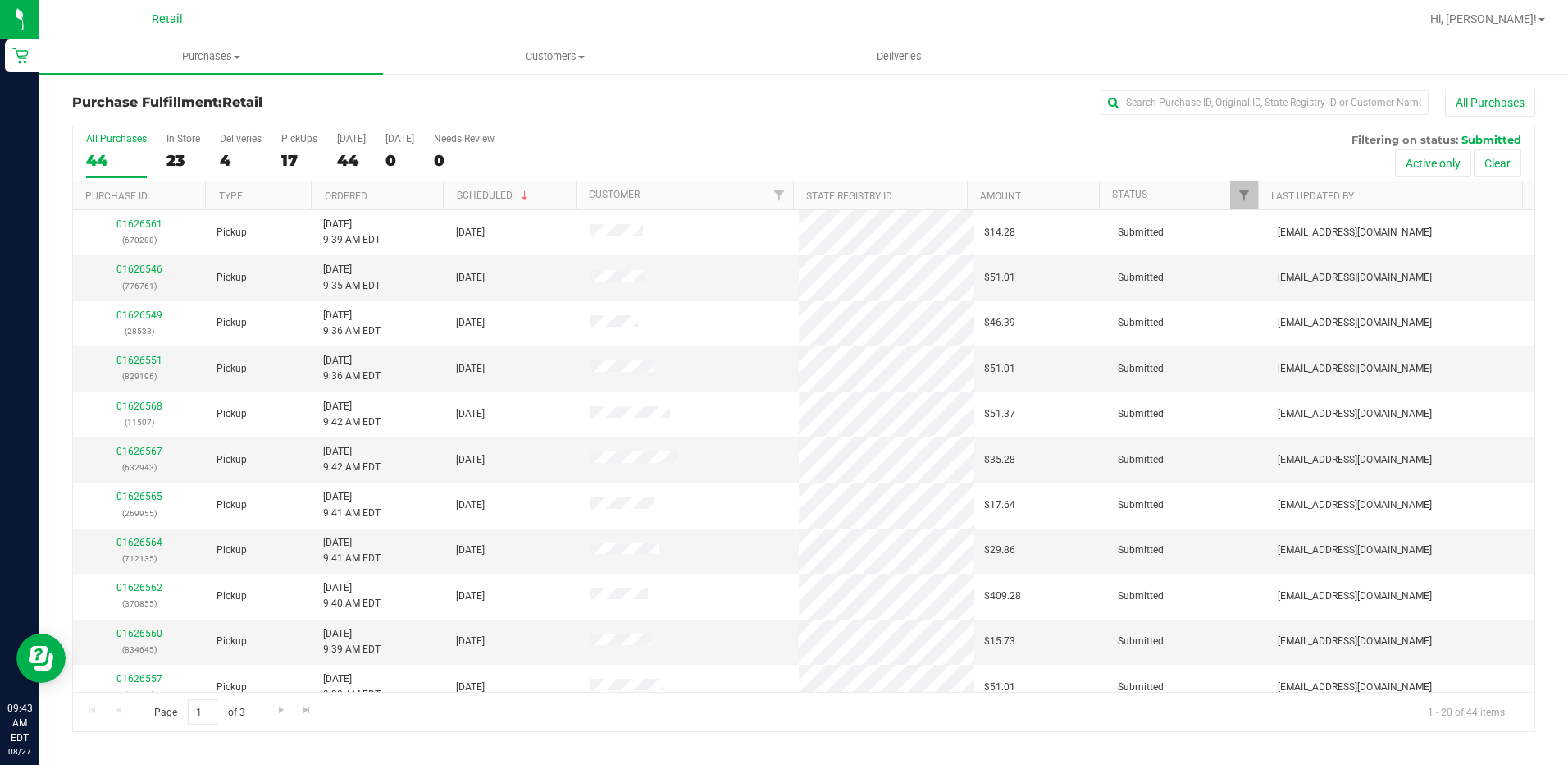
click at [629, 99] on div "All Purchases" at bounding box center [1048, 102] width 976 height 28
click at [1163, 103] on input "text" at bounding box center [1264, 102] width 328 height 24
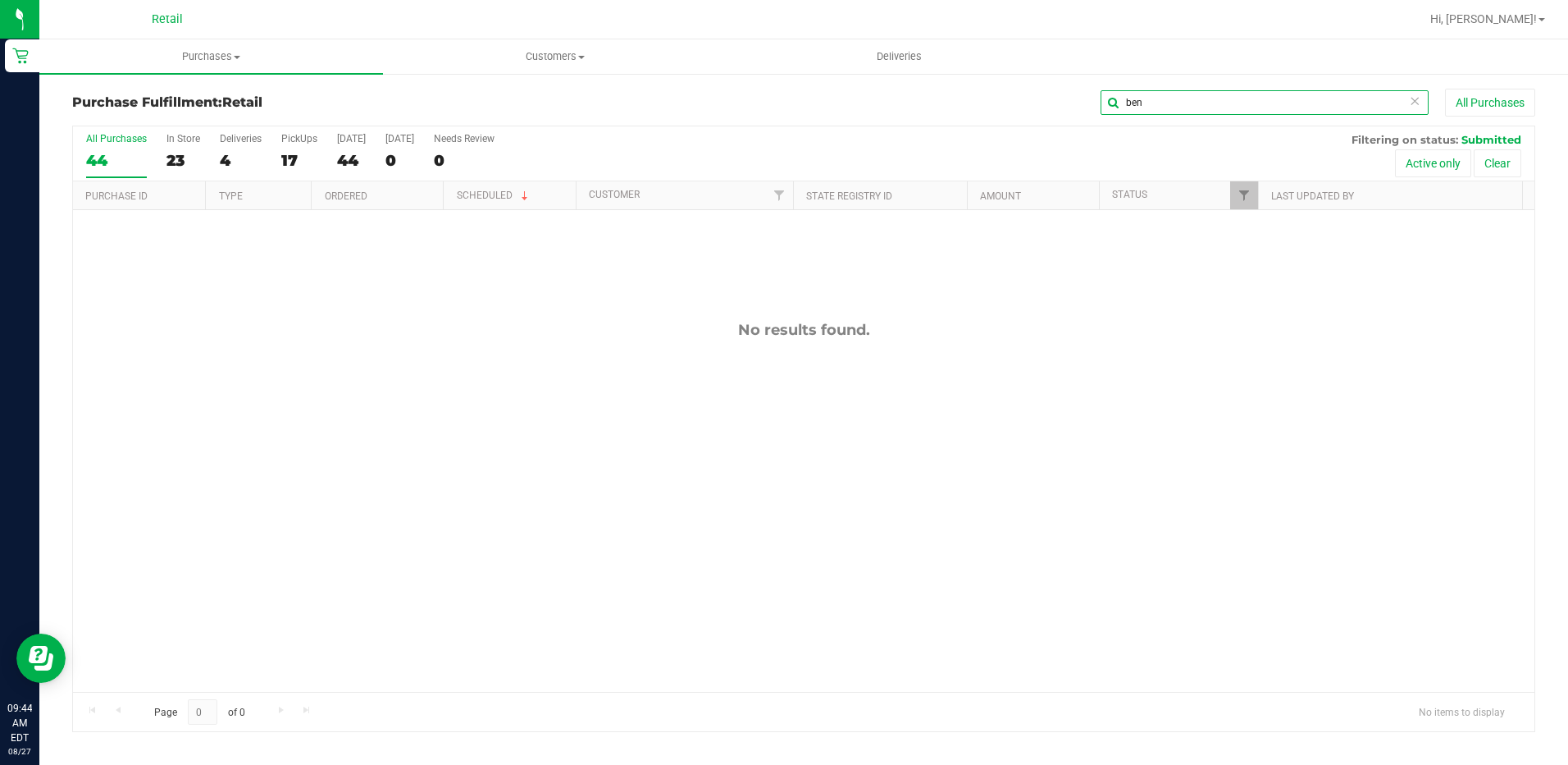
type input "ben"
click at [193, 66] on uib-tab-heading "Purchases Summary of purchases Fulfillment All purchases" at bounding box center [211, 56] width 343 height 35
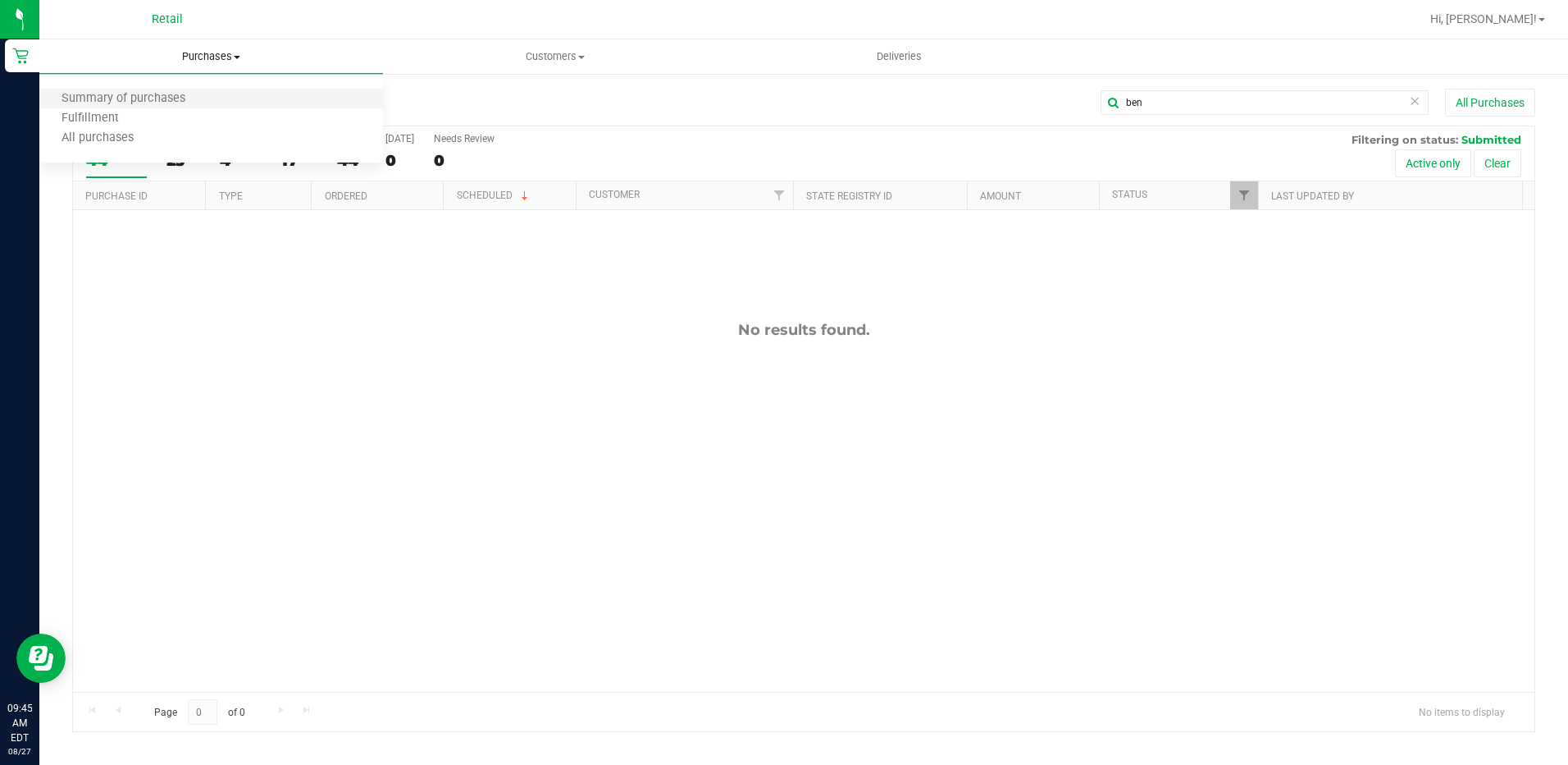
click at [219, 96] on li "Summary of purchases" at bounding box center [211, 99] width 343 height 20
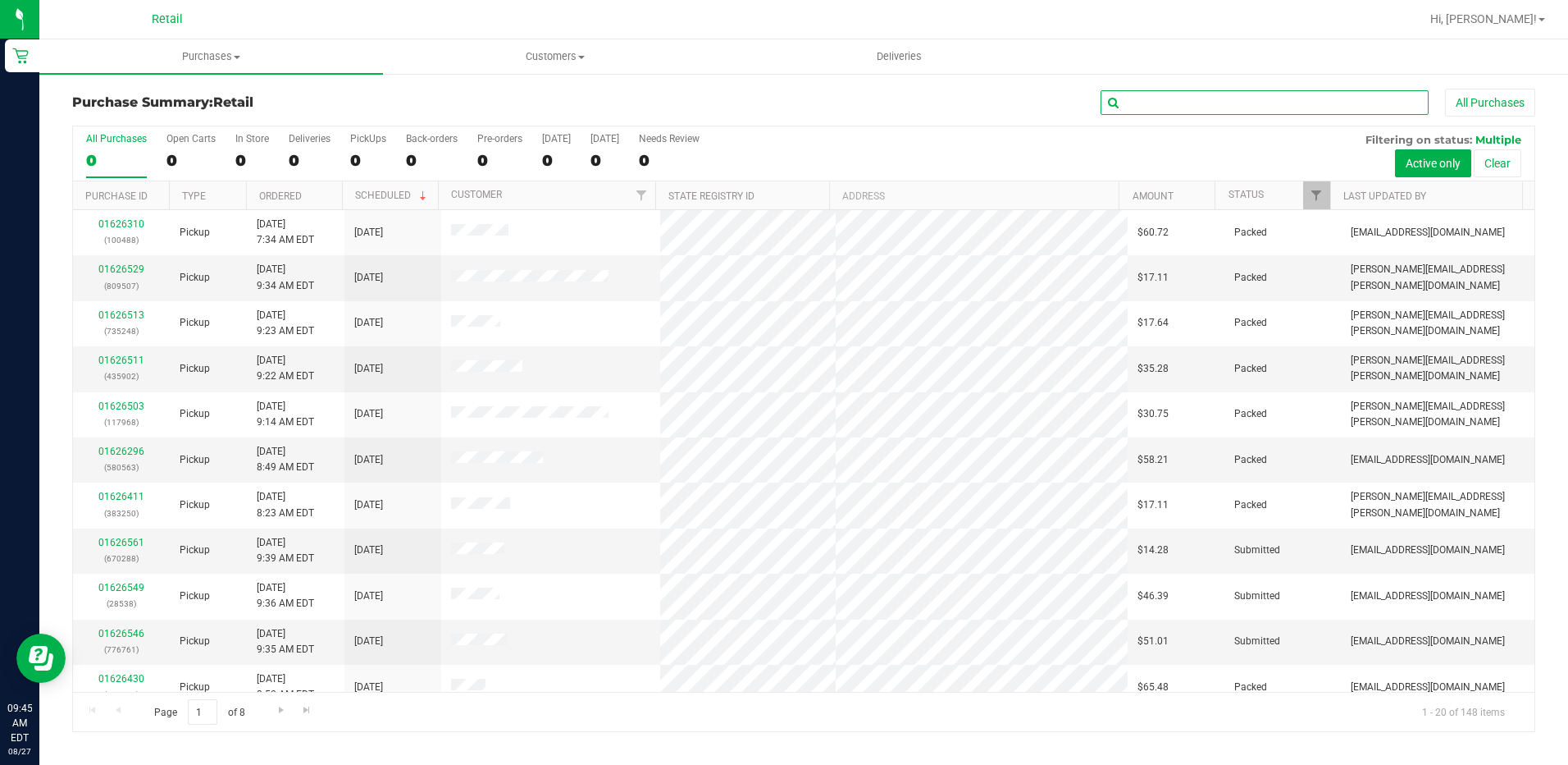
click at [1245, 108] on input "text" at bounding box center [1264, 102] width 328 height 24
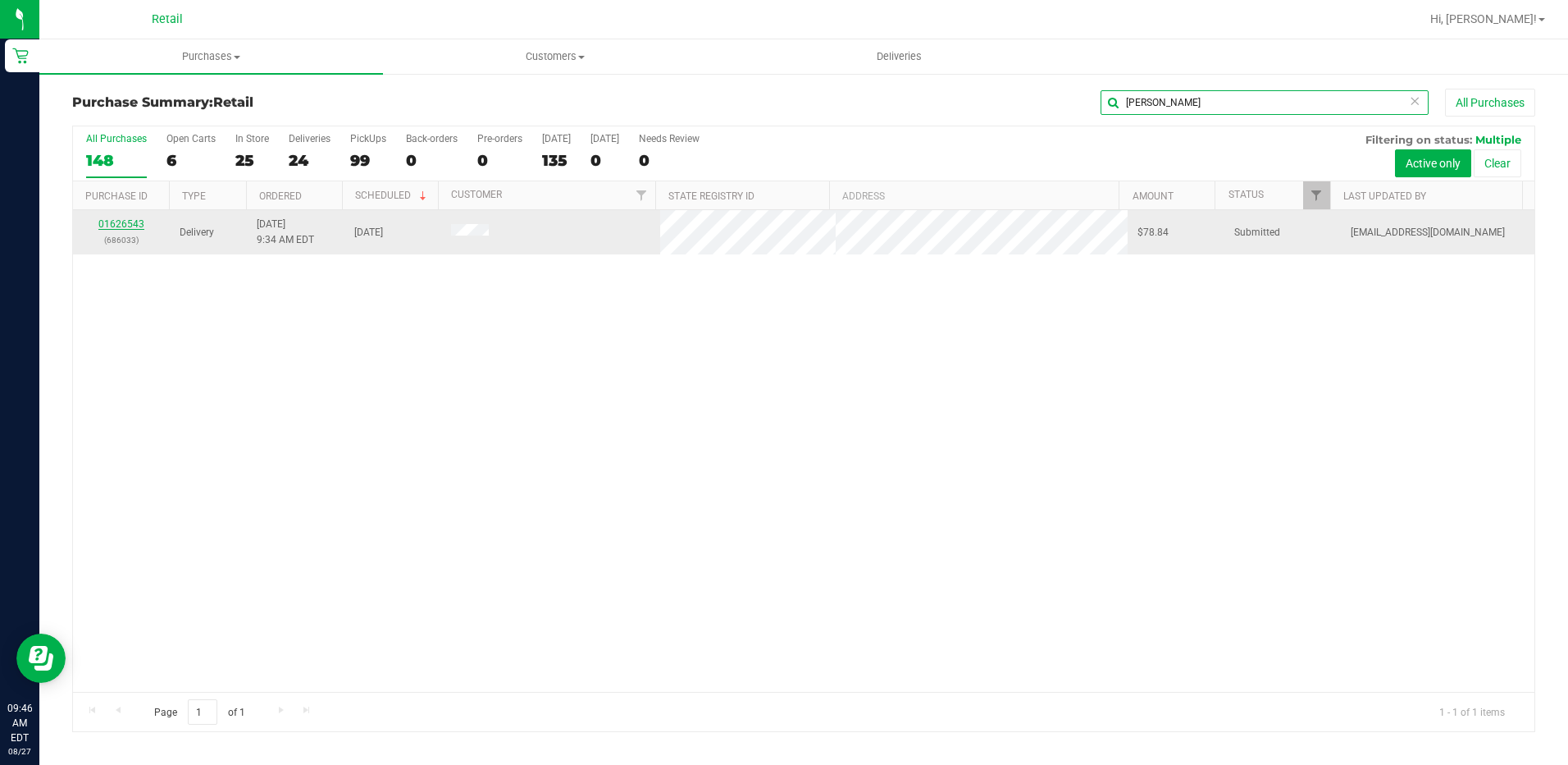
type input "[PERSON_NAME]"
click at [125, 222] on link "01626543" at bounding box center [121, 224] width 46 height 11
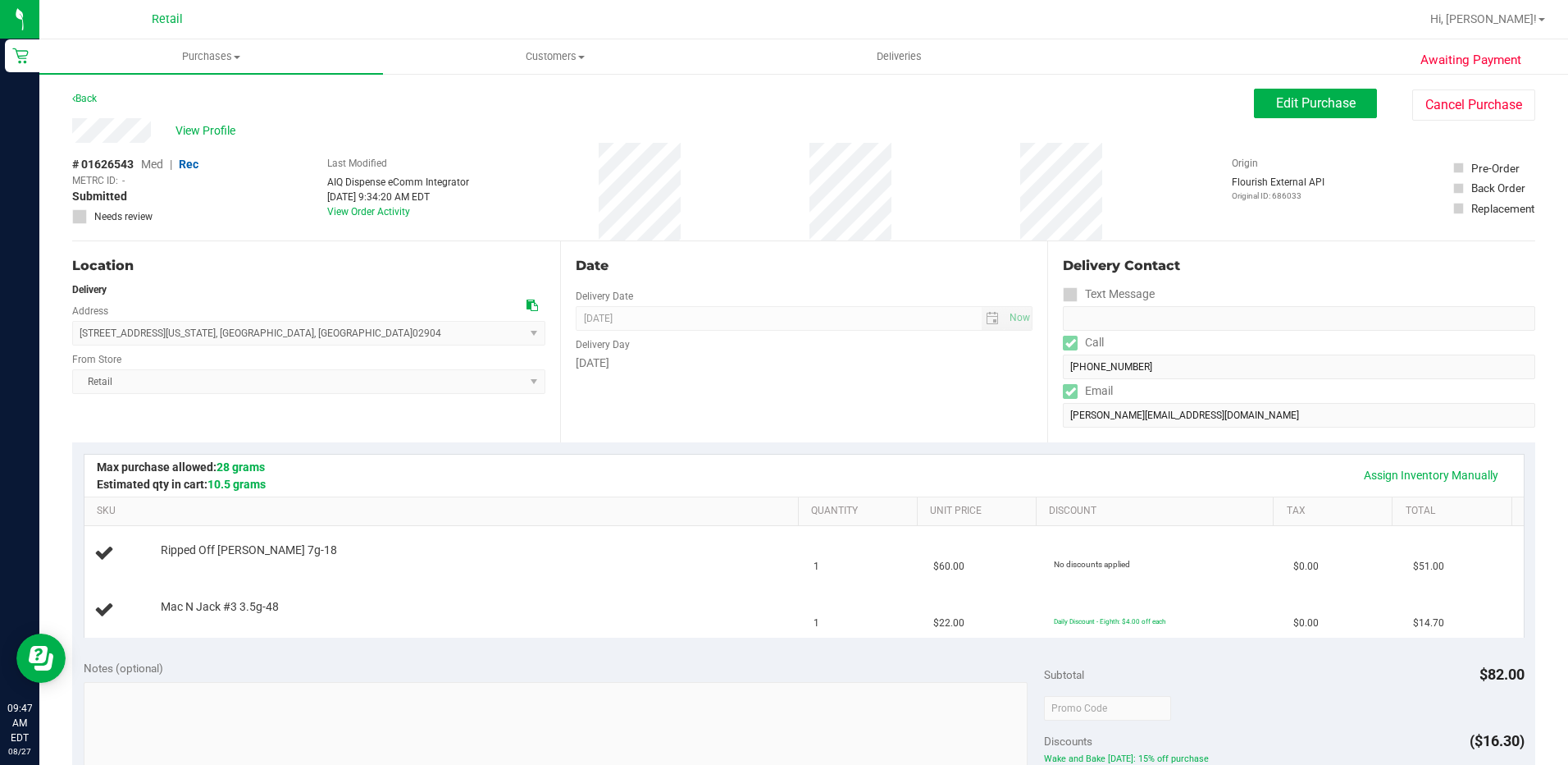
click at [885, 402] on div "Date Delivery Date [DATE] Now [DATE] 10:00 AM Now Delivery Day [DATE]" at bounding box center [804, 342] width 488 height 201
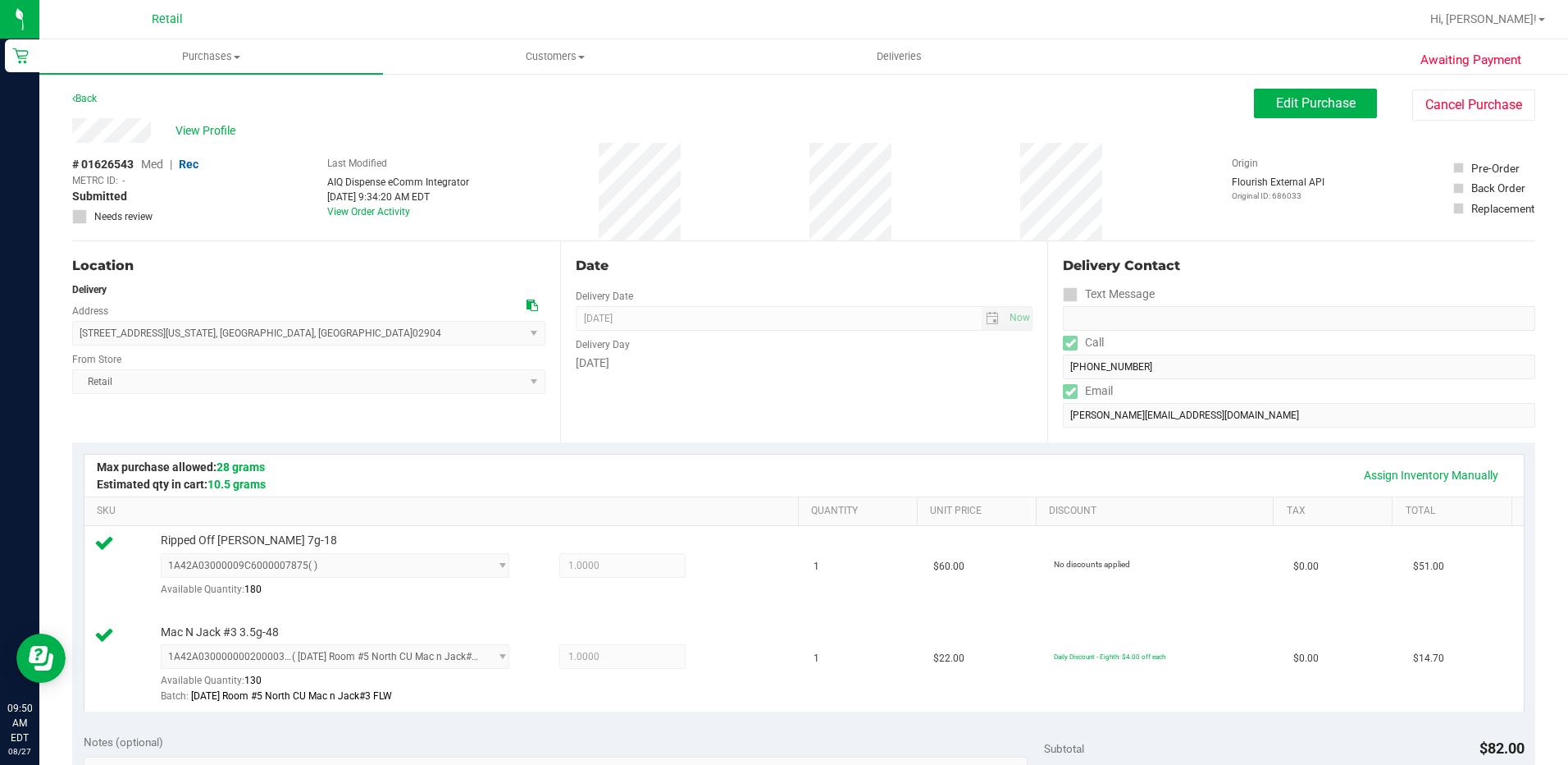
click at [1268, 83] on div "Awaiting Payment Back Edit Purchase Cancel Purchase View Profile # 01626543 Med…" at bounding box center [803, 752] width 1529 height 1361
click at [1262, 104] on button "Edit Purchase" at bounding box center [1316, 103] width 123 height 29
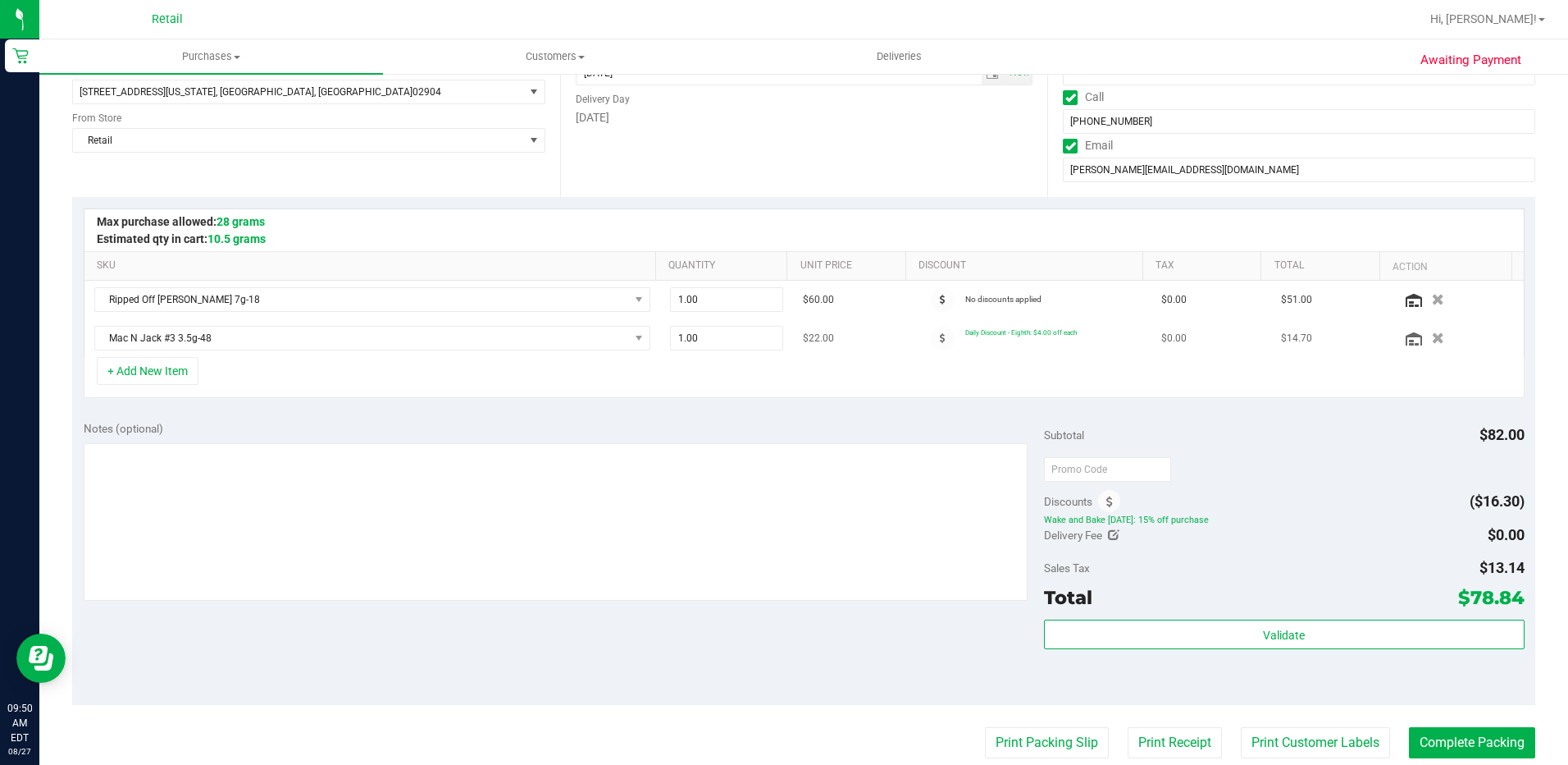
scroll to position [246, 0]
click at [1105, 509] on span at bounding box center [1109, 500] width 23 height 23
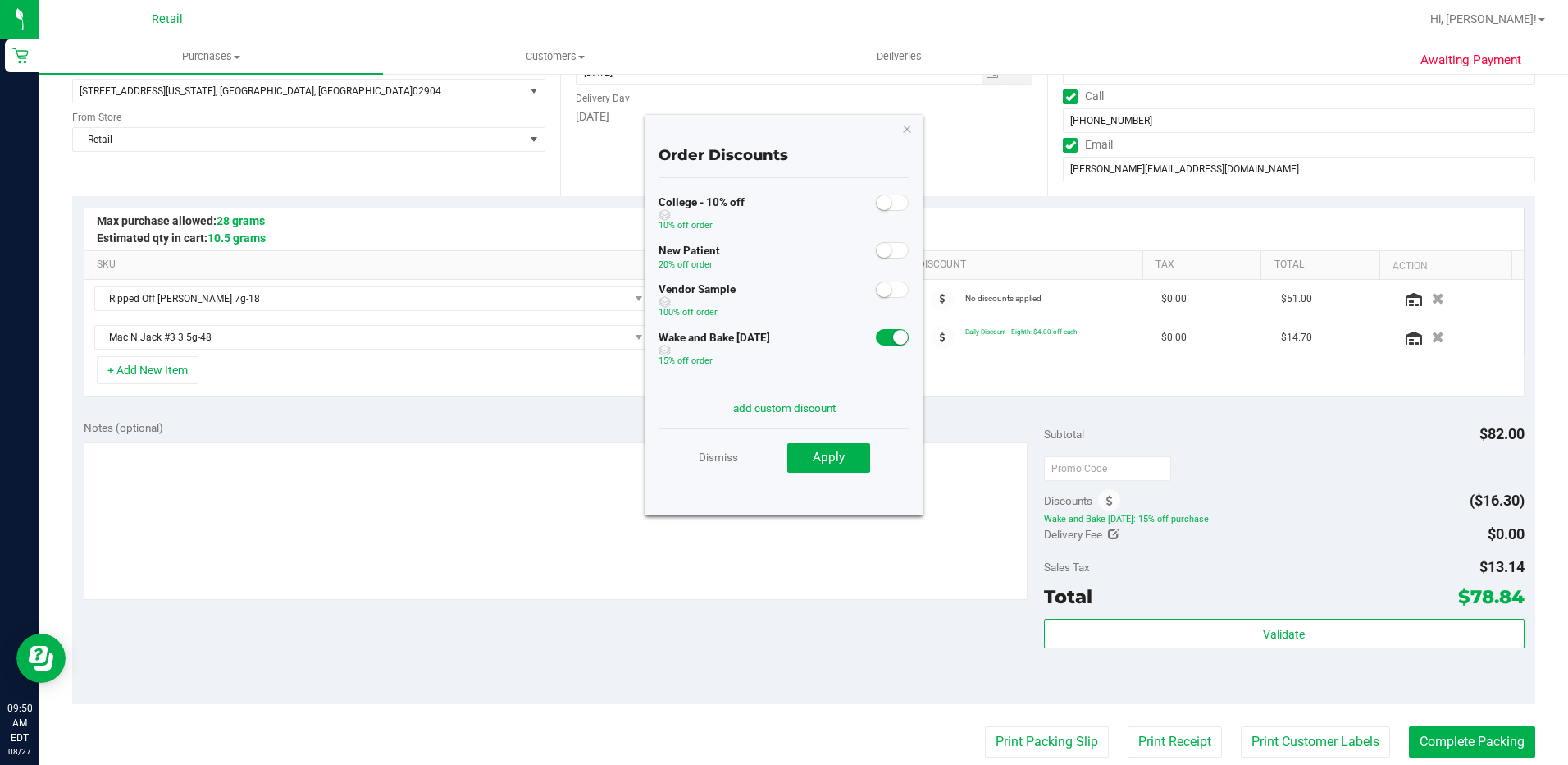
click at [893, 343] on small at bounding box center [900, 337] width 15 height 15
click at [820, 448] on button "Apply" at bounding box center [829, 458] width 83 height 29
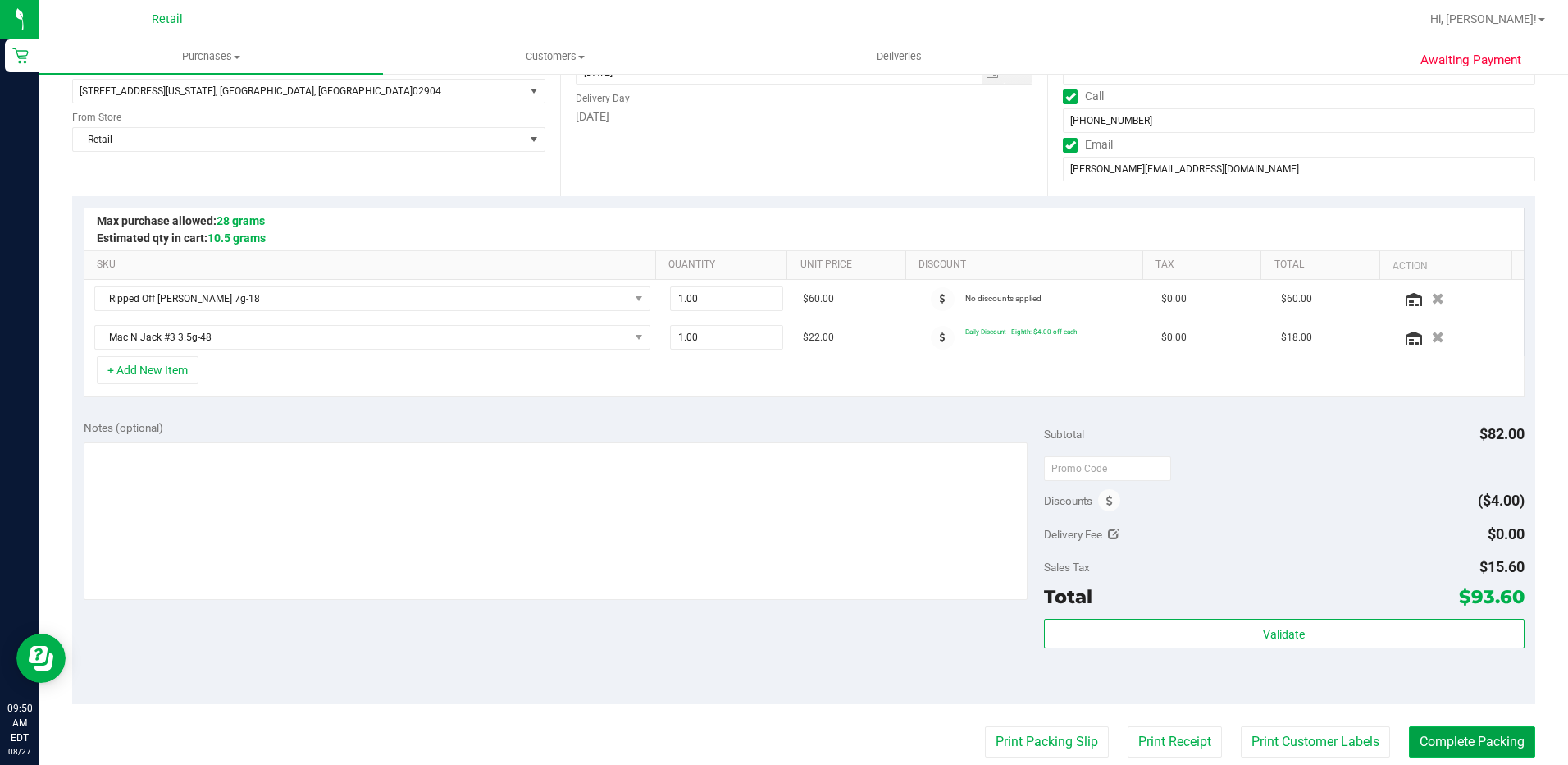
click at [1441, 731] on button "Complete Packing" at bounding box center [1473, 742] width 127 height 31
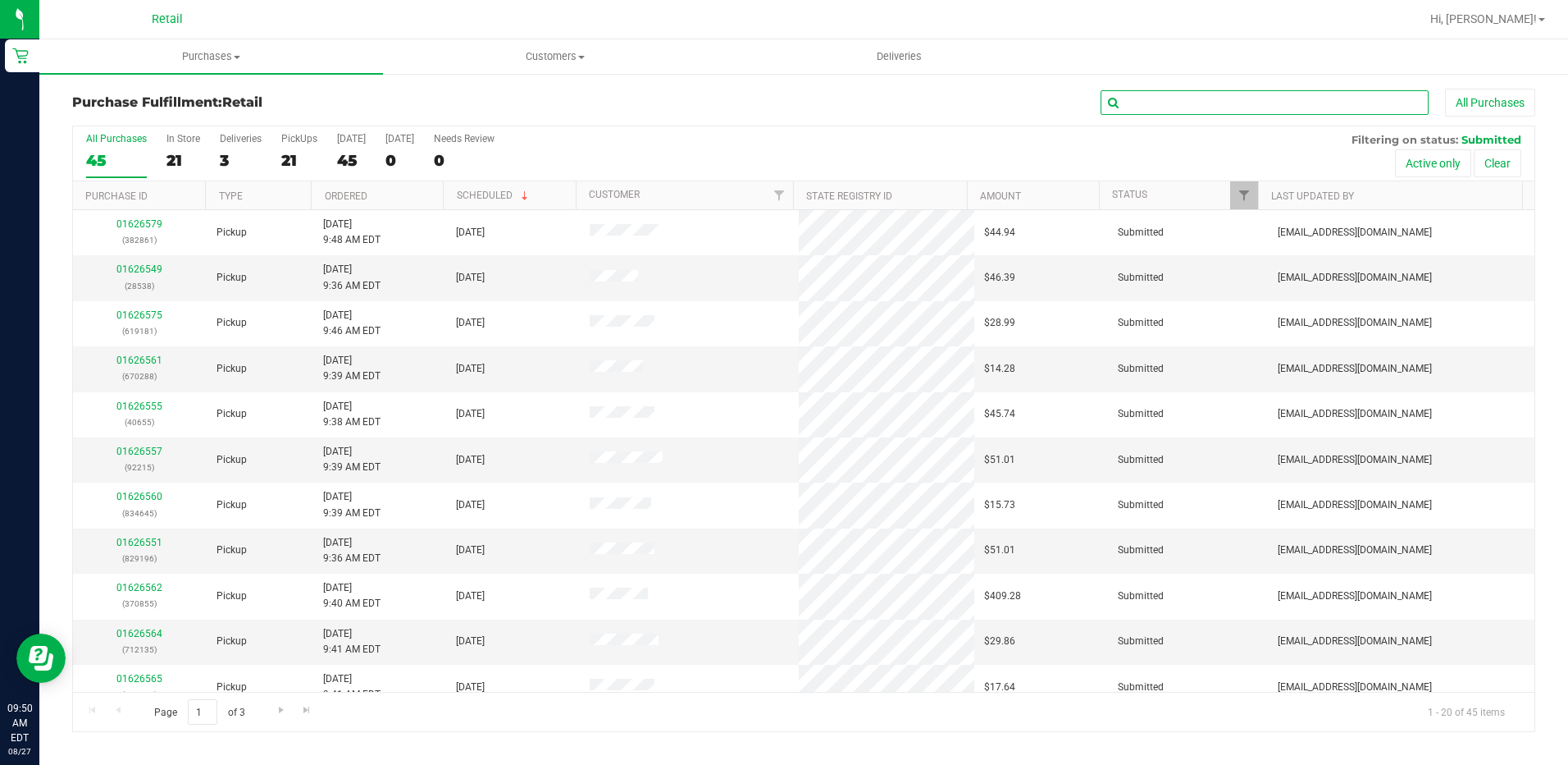
click at [1153, 101] on input "text" at bounding box center [1264, 102] width 328 height 24
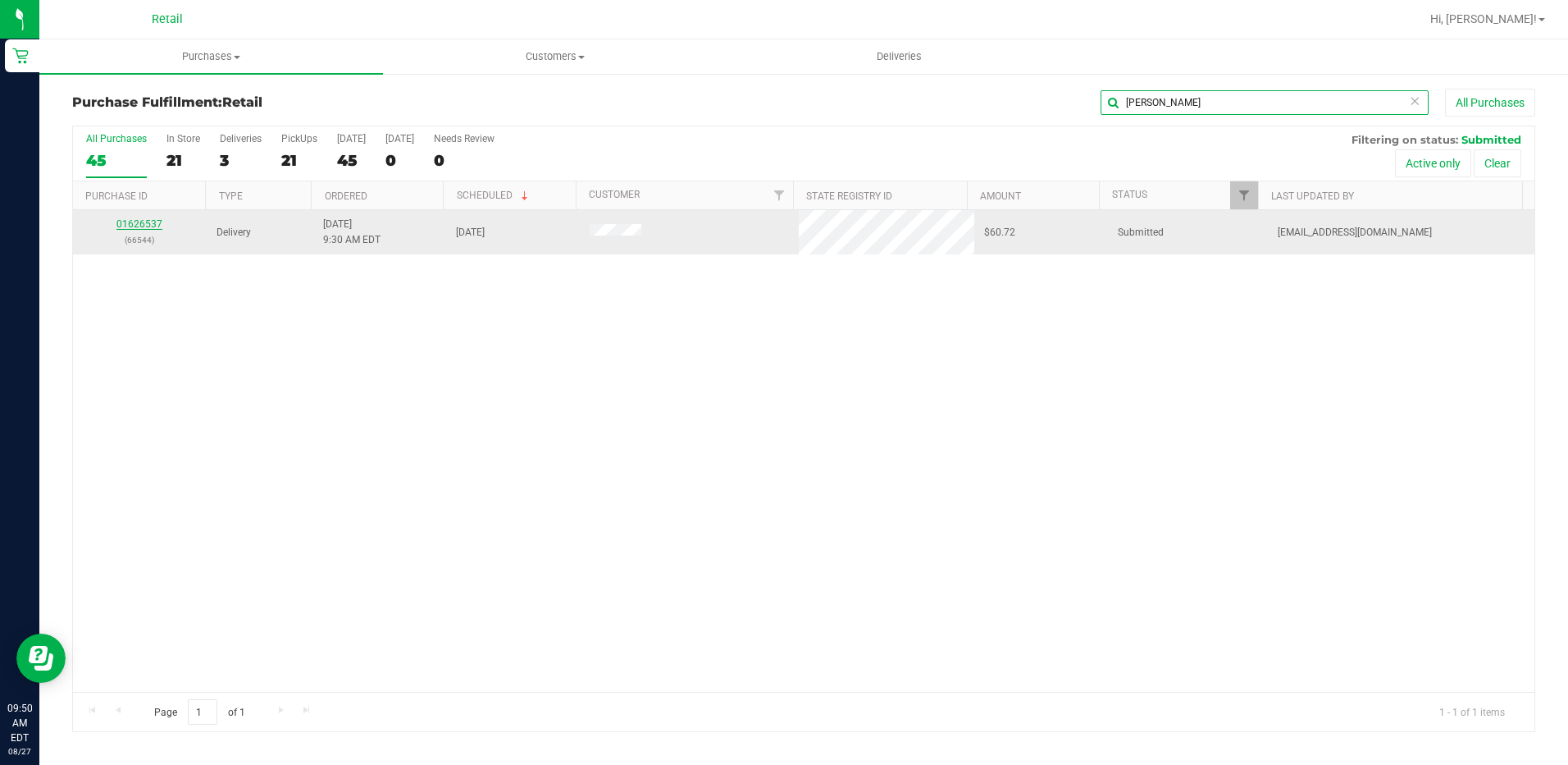
type input "[PERSON_NAME]"
click at [127, 220] on link "01626537" at bounding box center [139, 224] width 46 height 11
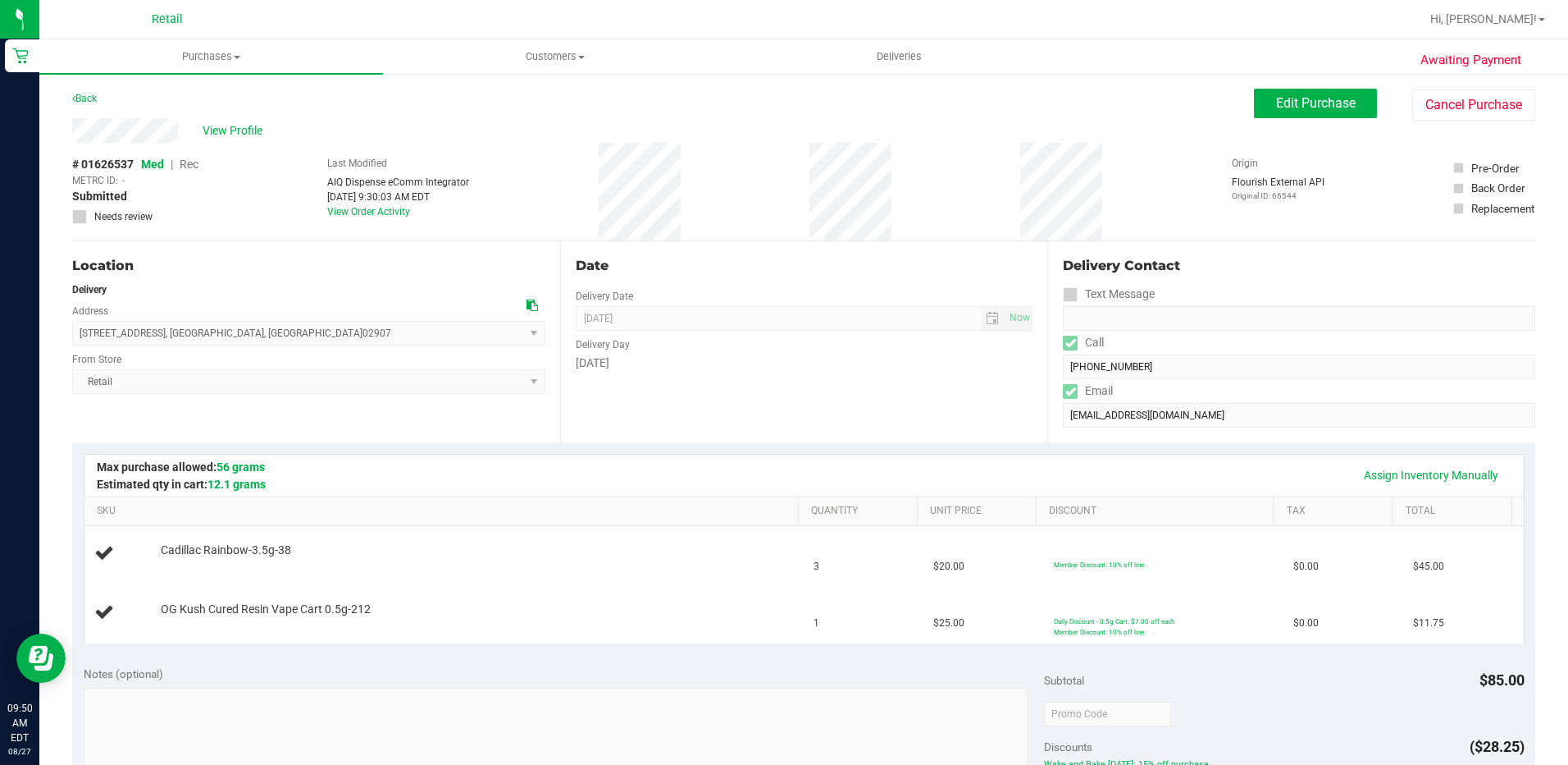
drag, startPoint x: 1069, startPoint y: 367, endPoint x: 1121, endPoint y: 335, distance: 61.1
click at [1115, 336] on div "Call" at bounding box center [1299, 342] width 473 height 23
click at [1036, 364] on div "Location Delivery Address [STREET_ADDRESS] , [GEOGRAPHIC_DATA] , [GEOGRAPHIC_DA…" at bounding box center [803, 342] width 1463 height 201
drag, startPoint x: 179, startPoint y: 133, endPoint x: 64, endPoint y: 133, distance: 115.0
click at [64, 133] on div "Awaiting Payment Back Edit Purchase Cancel Purchase View Profile # 01626537 Med…" at bounding box center [803, 718] width 1529 height 1292
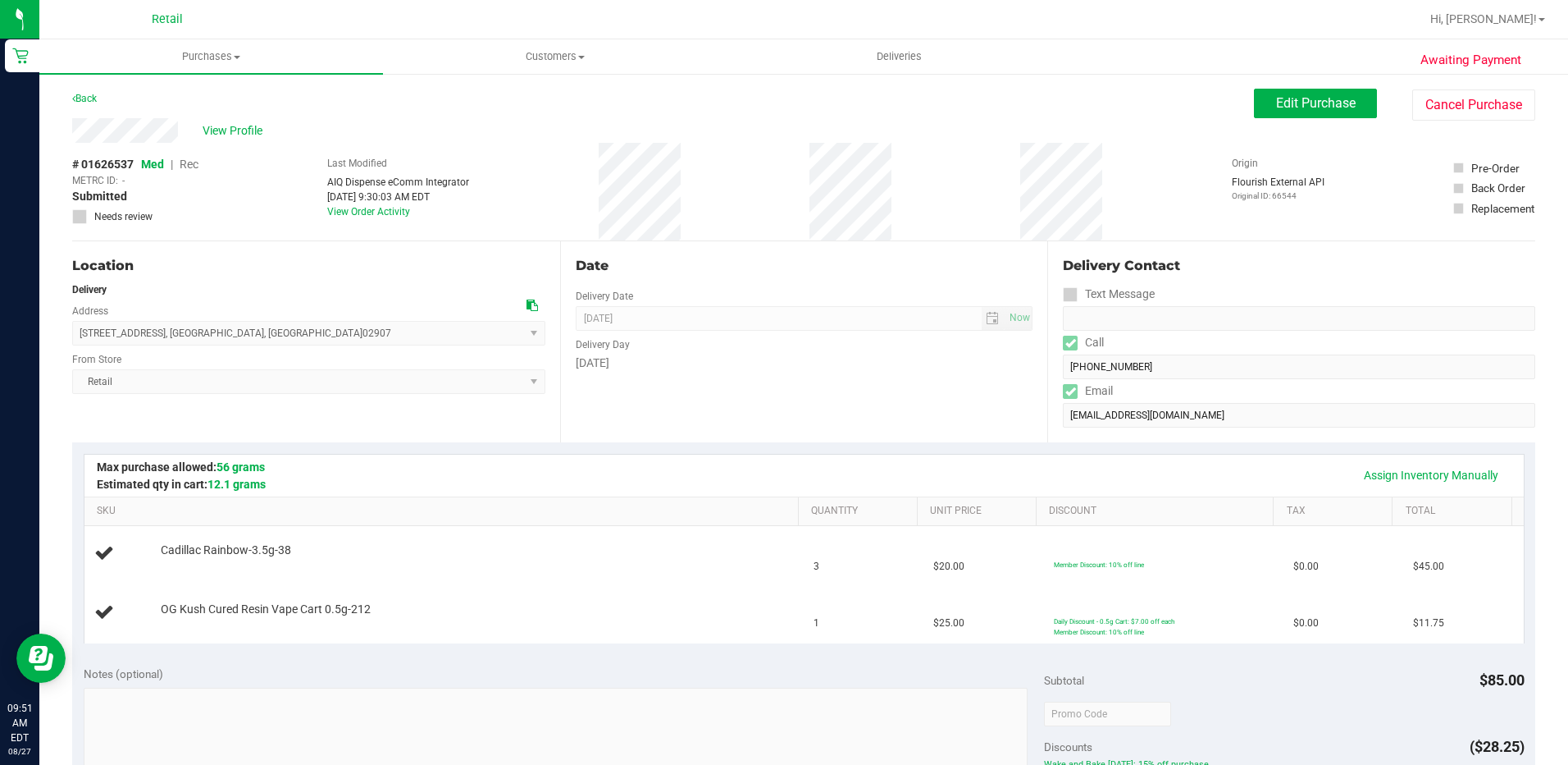
click at [855, 341] on div "Delivery Day" at bounding box center [805, 342] width 458 height 23
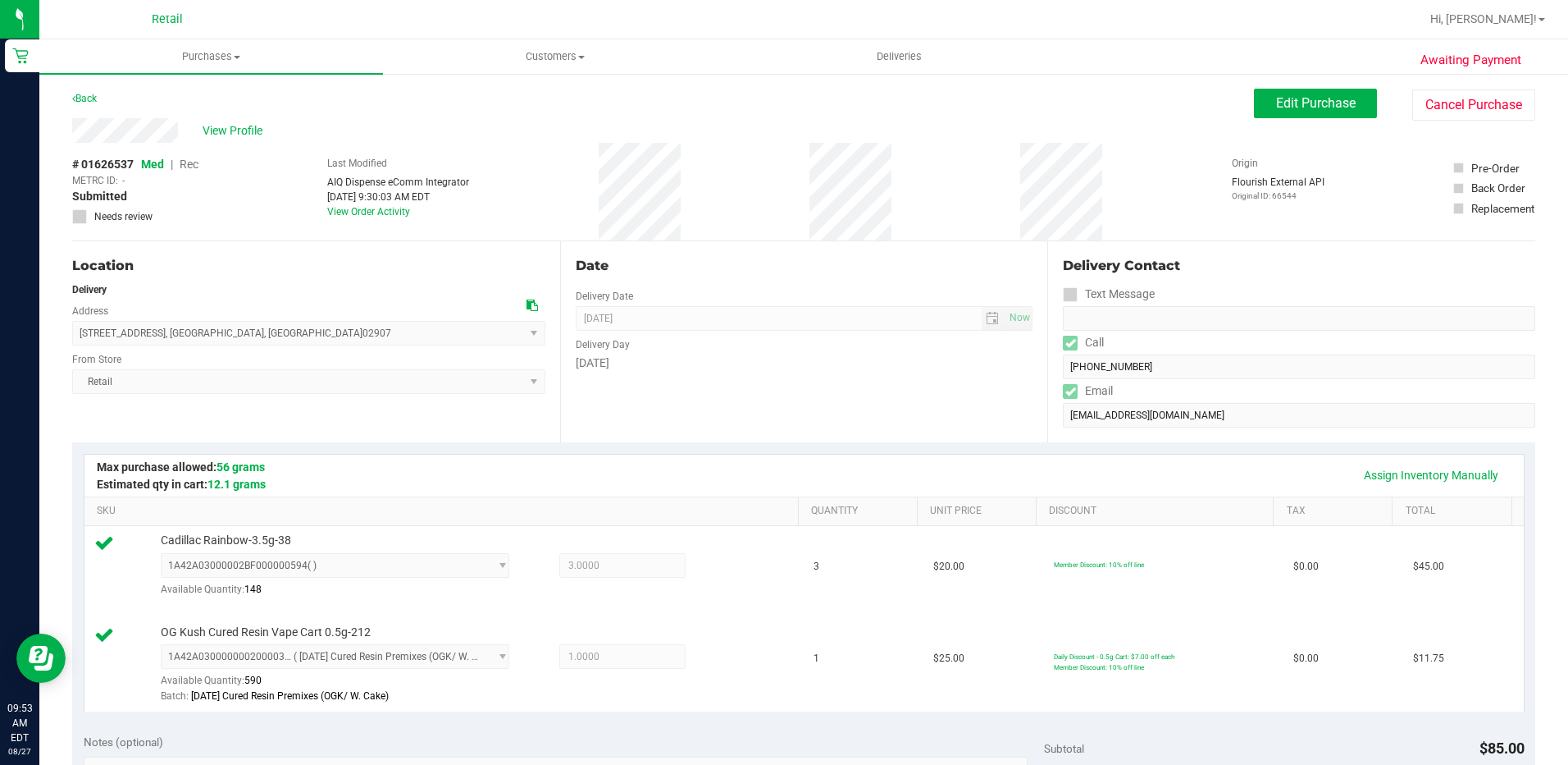
click at [812, 424] on div "Date Delivery Date [DATE] Now [DATE] 10:00 AM Now Delivery Day [DATE]" at bounding box center [804, 342] width 488 height 201
click at [1277, 105] on span "Edit Purchase" at bounding box center [1316, 103] width 80 height 16
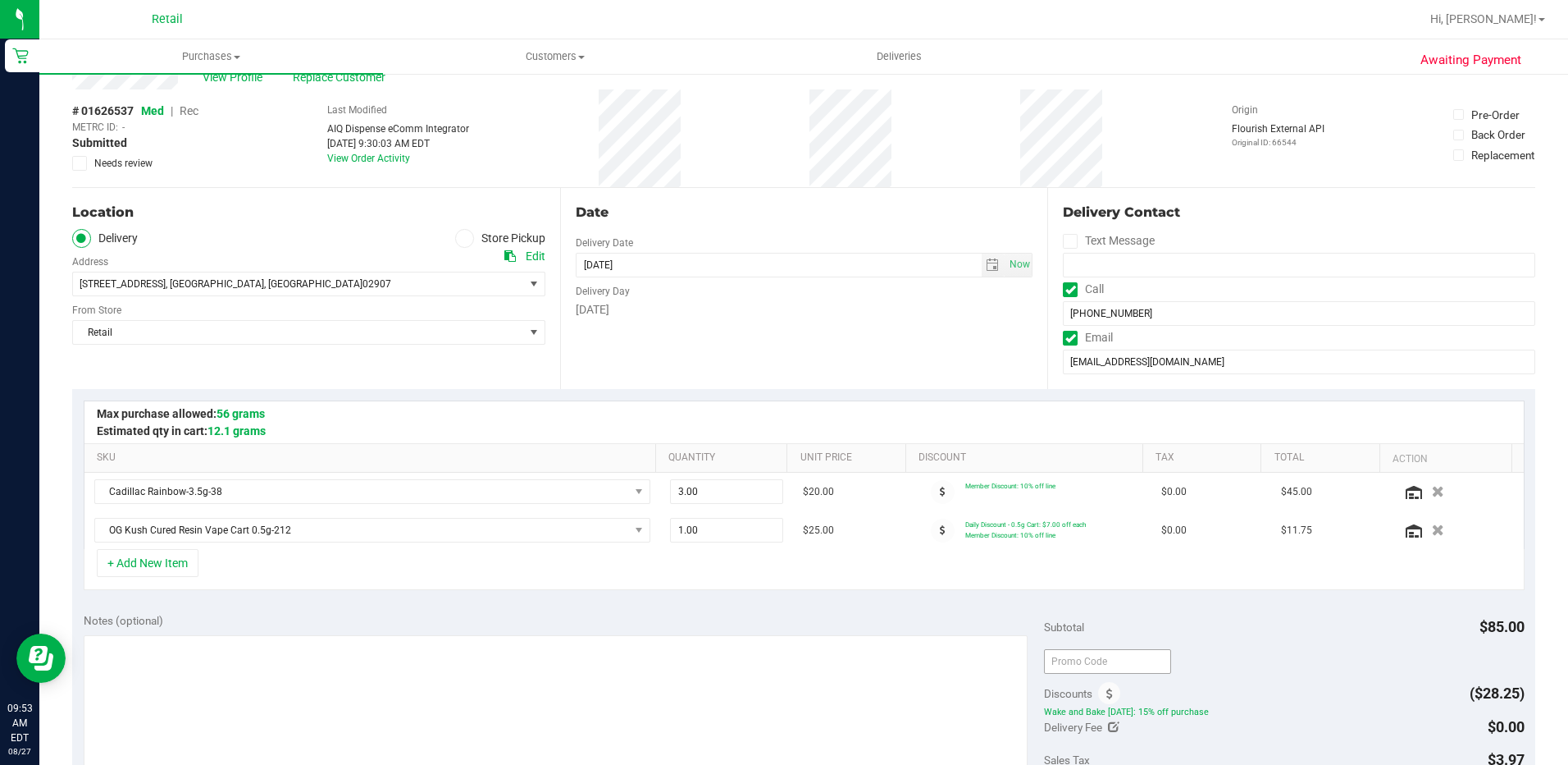
scroll to position [82, 0]
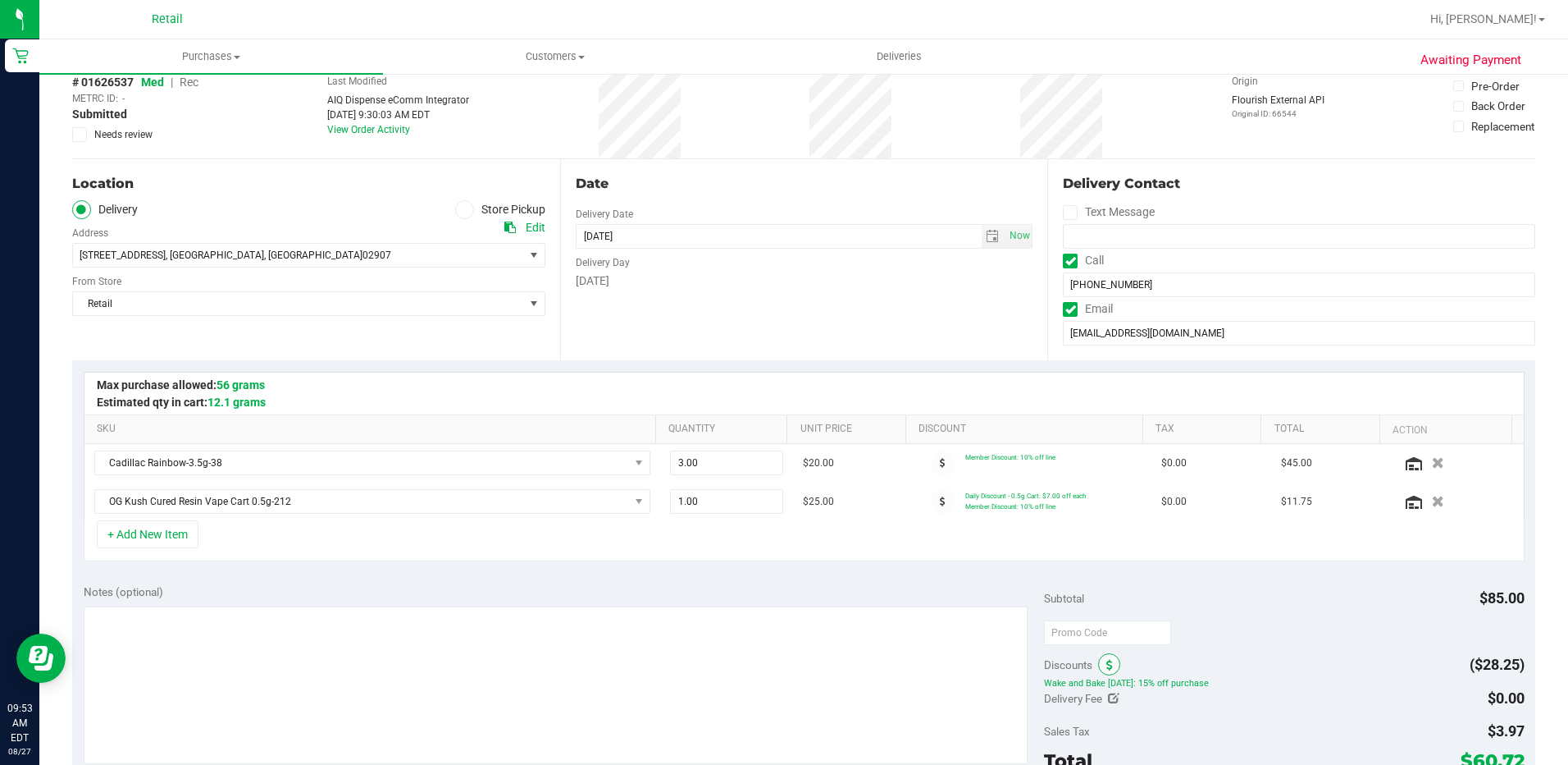
click at [1107, 663] on icon at bounding box center [1110, 664] width 7 height 11
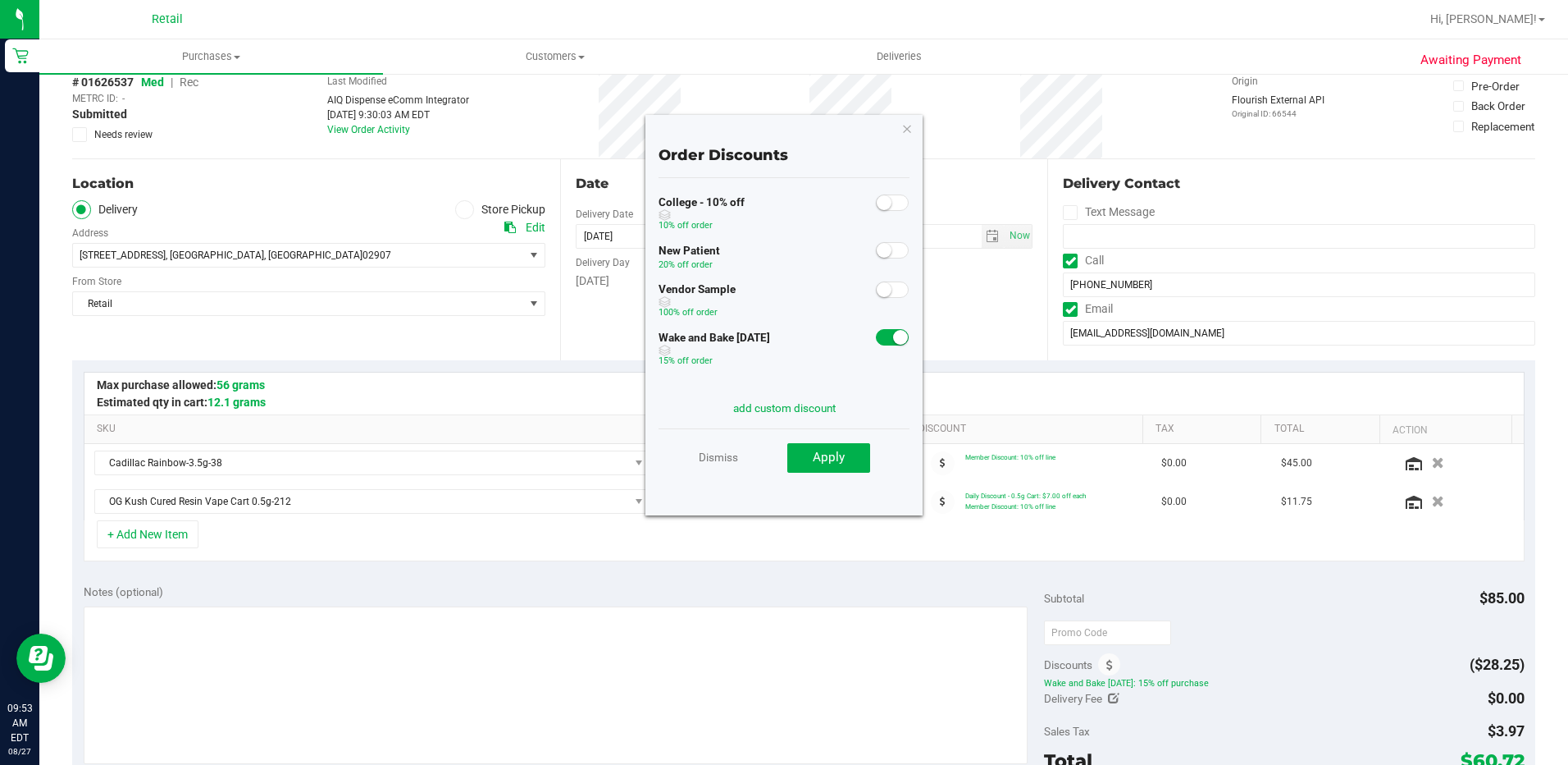
click at [893, 340] on small at bounding box center [900, 337] width 15 height 15
click at [807, 461] on button "Apply" at bounding box center [829, 458] width 83 height 29
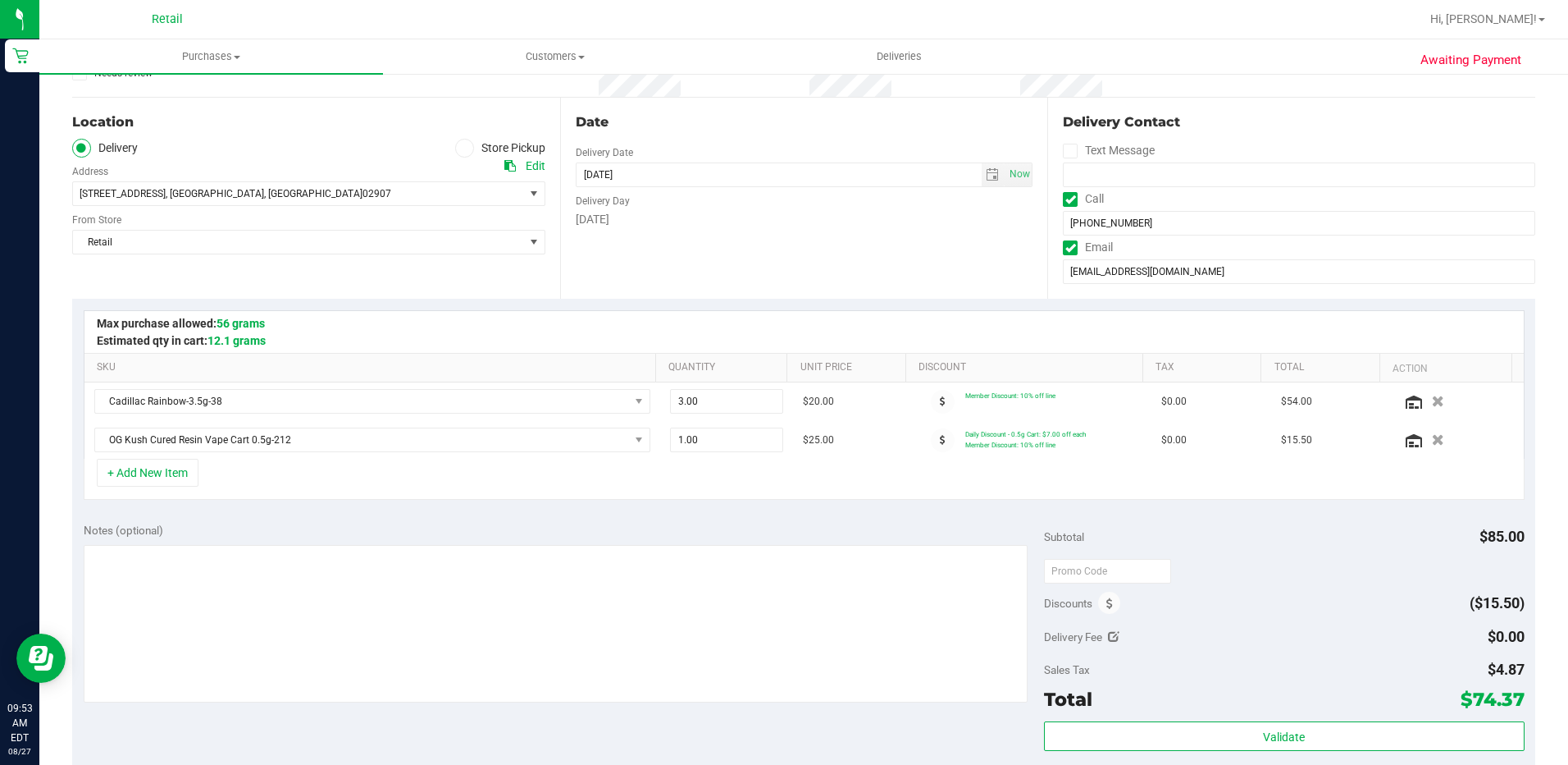
scroll to position [410, 0]
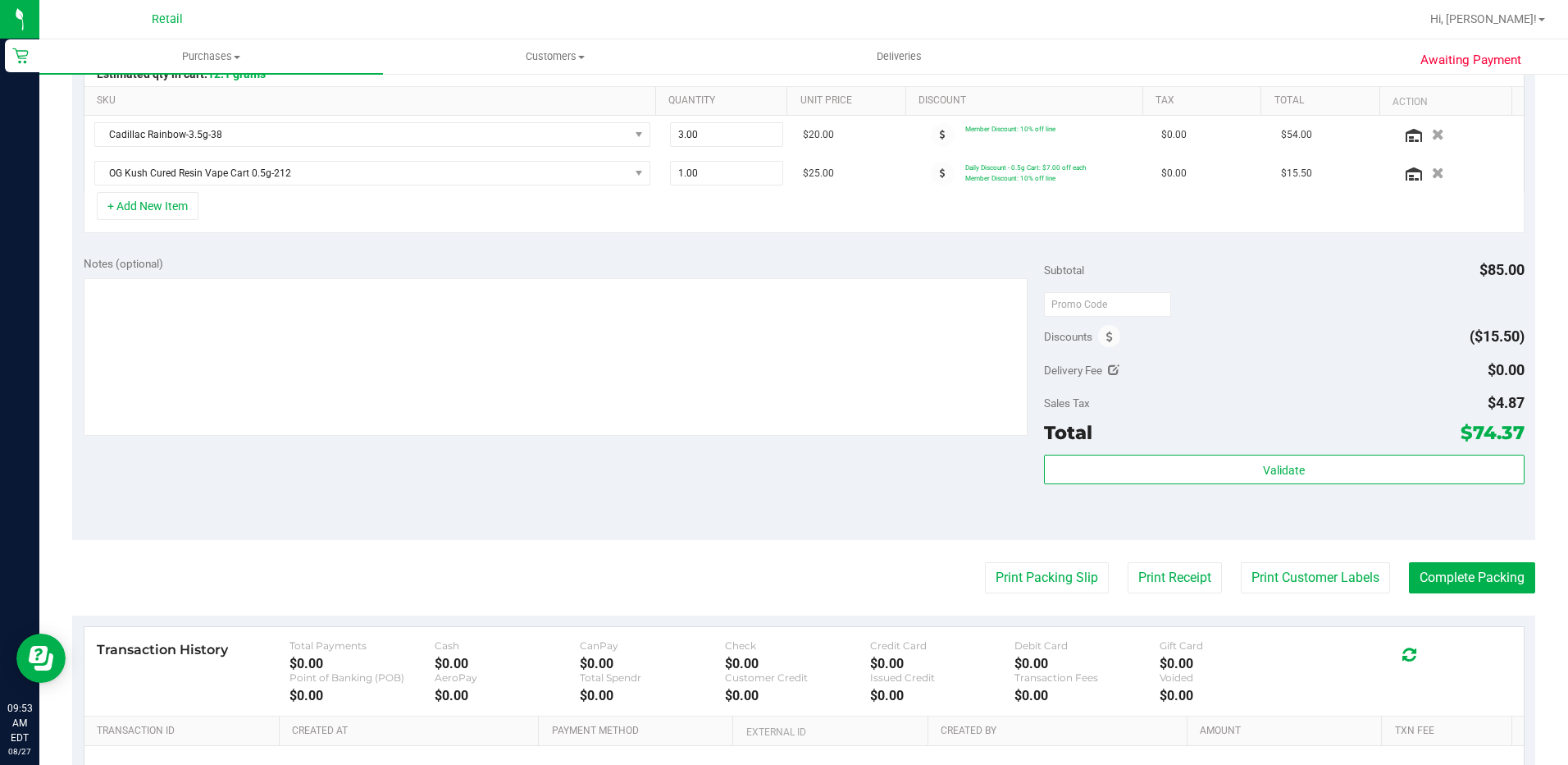
click at [1460, 597] on purchase-details "Back Save Purchase View Profile Replace Customer # 01626537 Med | Rec METRC ID:…" at bounding box center [803, 300] width 1463 height 1244
click at [1464, 583] on button "Complete Packing" at bounding box center [1473, 578] width 127 height 31
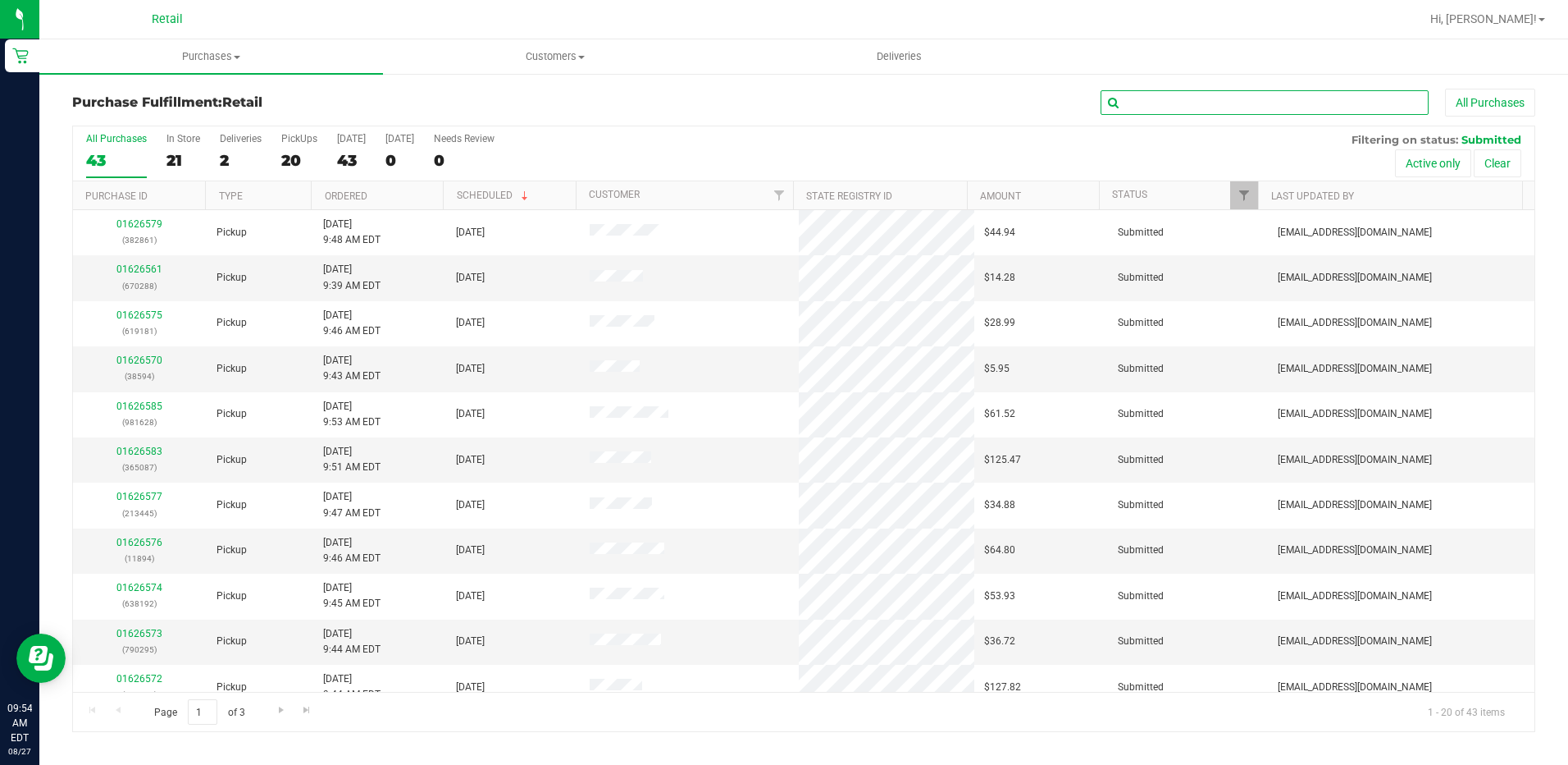
click at [1223, 107] on input "text" at bounding box center [1264, 102] width 328 height 24
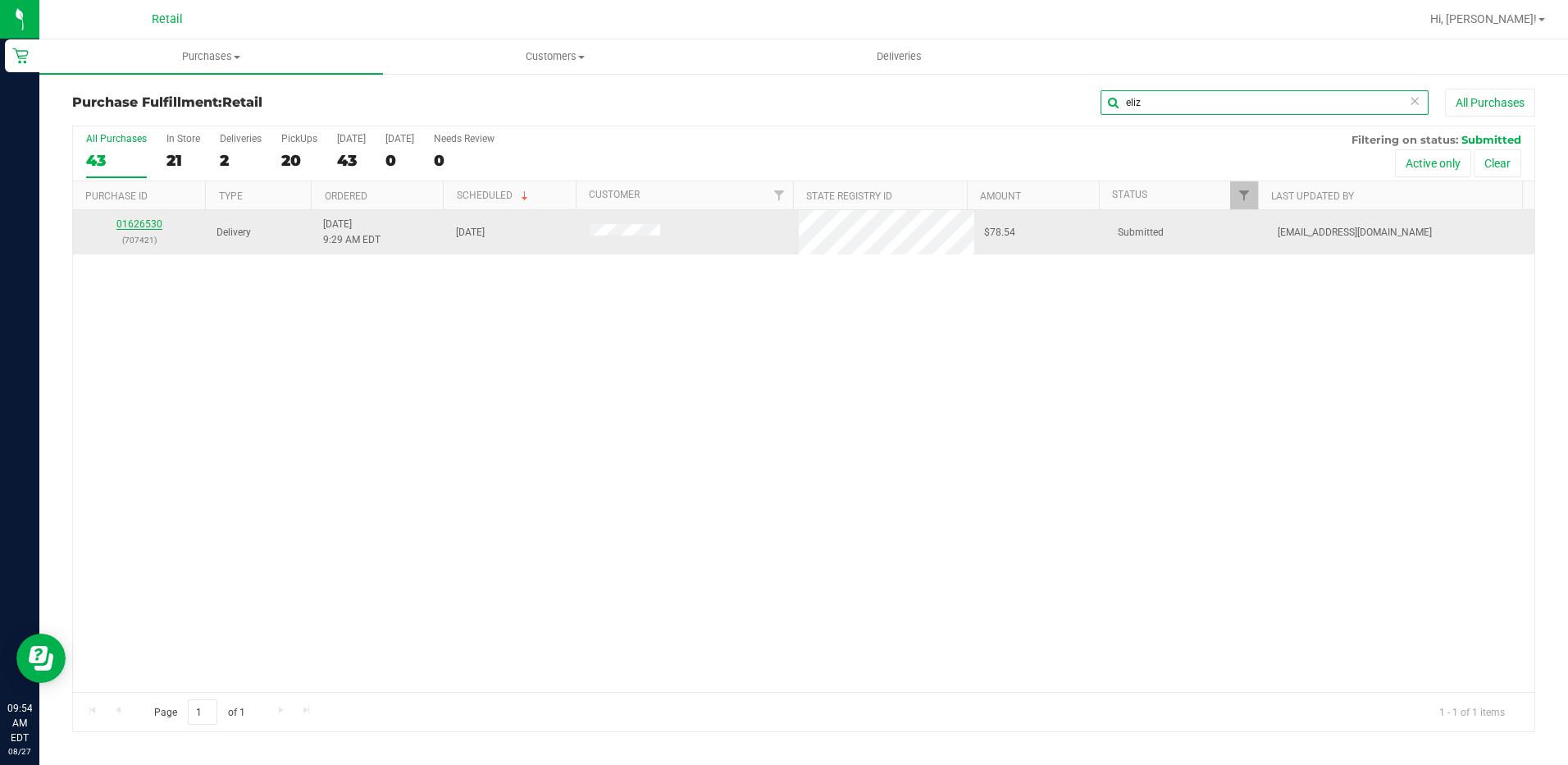
type input "eliz"
click at [141, 219] on link "01626530" at bounding box center [139, 224] width 46 height 11
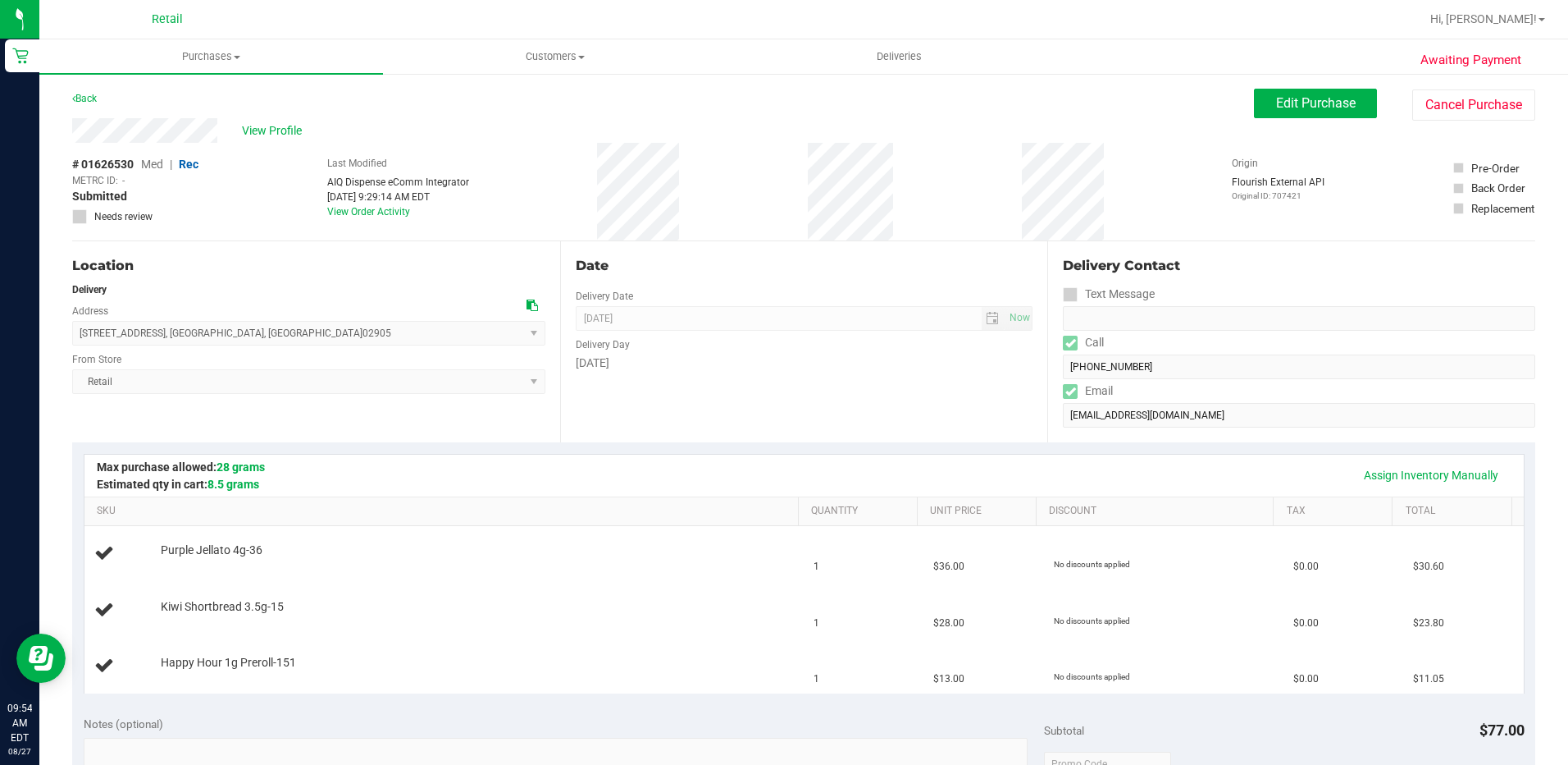
click at [1034, 372] on div "Location Delivery Address [STREET_ADDRESS] , [GEOGRAPHIC_DATA] , [GEOGRAPHIC_DA…" at bounding box center [803, 342] width 1463 height 201
drag, startPoint x: 288, startPoint y: 333, endPoint x: 68, endPoint y: 334, distance: 220.0
click at [68, 334] on div "Awaiting Payment Back Edit Purchase Cancel Purchase View Profile # 01626530 Med…" at bounding box center [803, 742] width 1529 height 1342
drag, startPoint x: 68, startPoint y: 334, endPoint x: 88, endPoint y: 338, distance: 20.4
drag, startPoint x: 88, startPoint y: 338, endPoint x: 157, endPoint y: 311, distance: 74.1
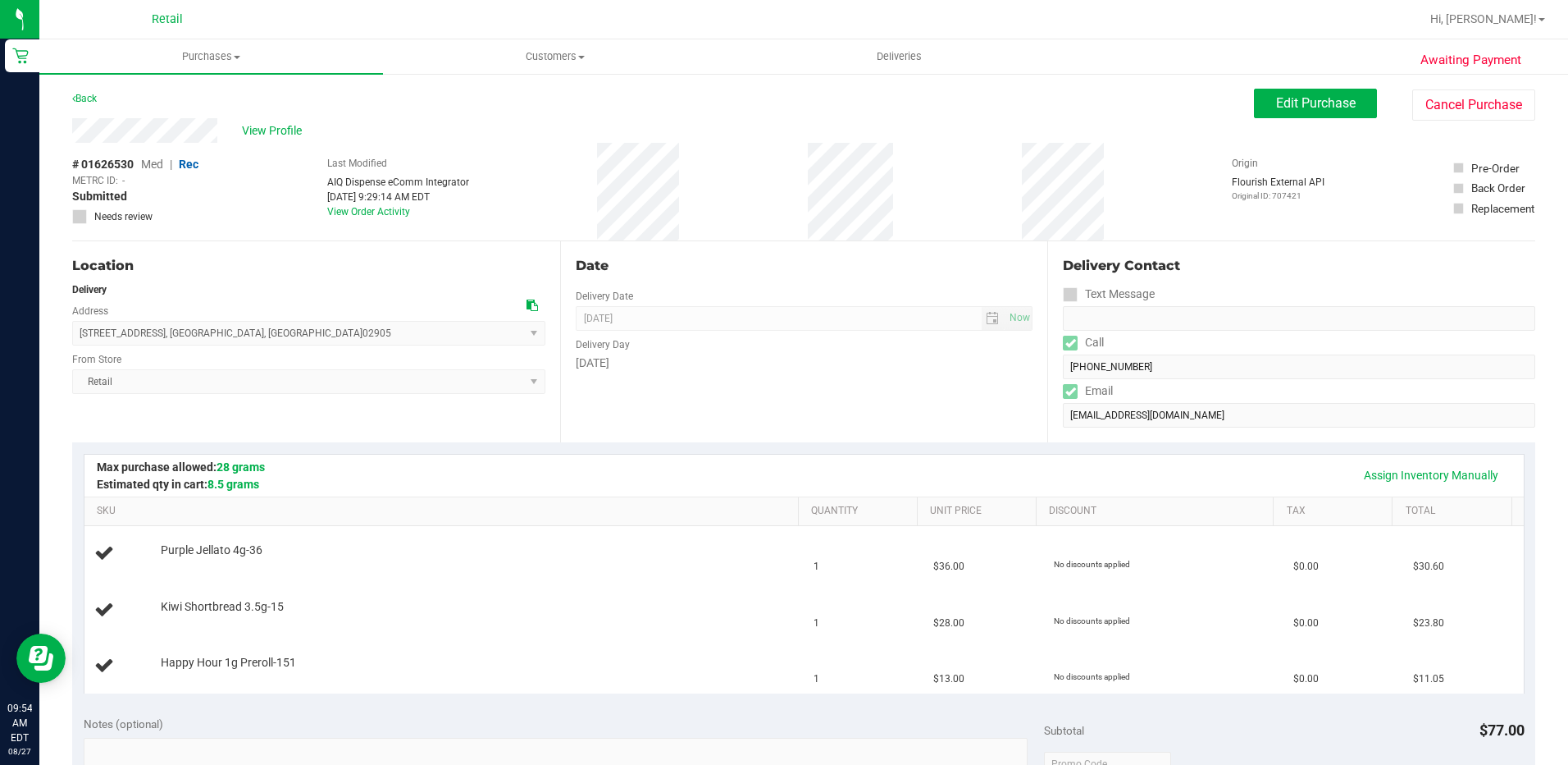
click at [157, 311] on div "[STREET_ADDRESS] , [GEOGRAPHIC_DATA] , [GEOGRAPHIC_DATA] 02905 Select address […" at bounding box center [309, 321] width 474 height 49
drag, startPoint x: 283, startPoint y: 335, endPoint x: 76, endPoint y: 341, distance: 207.1
click at [76, 341] on span "[STREET_ADDRESS] , [GEOGRAPHIC_DATA] , [GEOGRAPHIC_DATA] 02905 Select address […" at bounding box center [309, 333] width 474 height 24
copy span "[STREET_ADDRESS]"
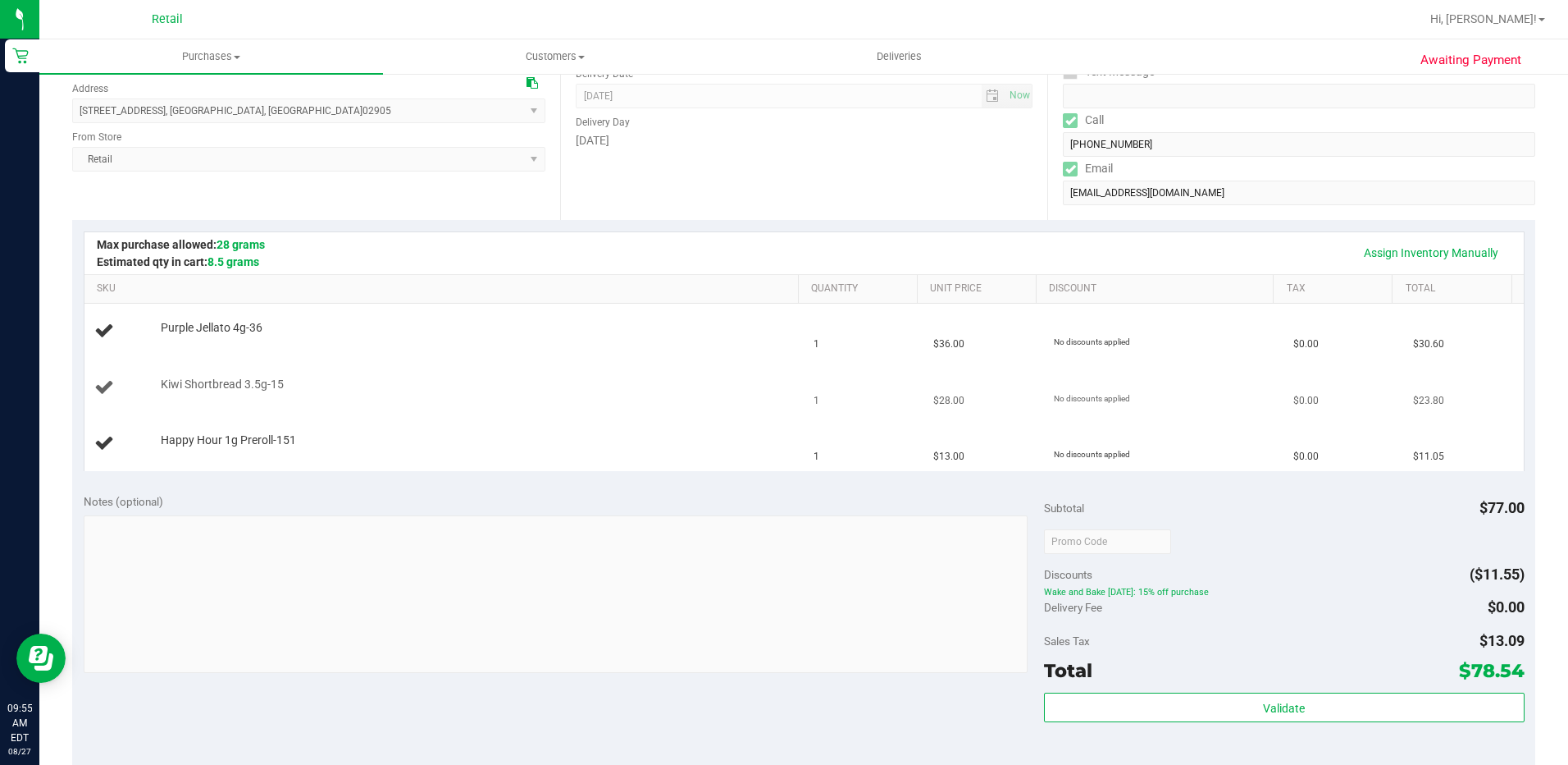
scroll to position [246, 0]
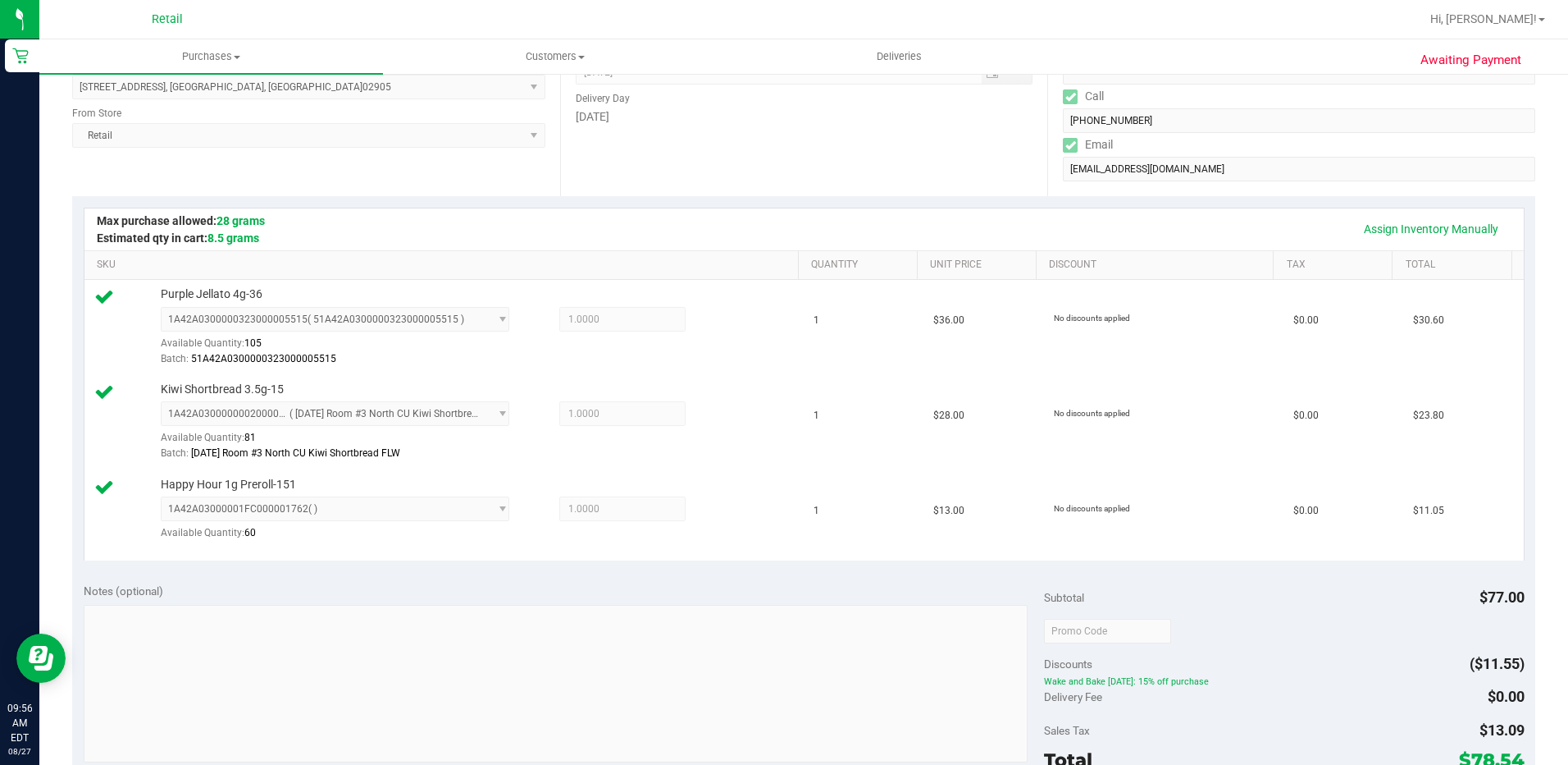
click at [718, 227] on div "Assign Inventory Manually" at bounding box center [804, 229] width 1410 height 28
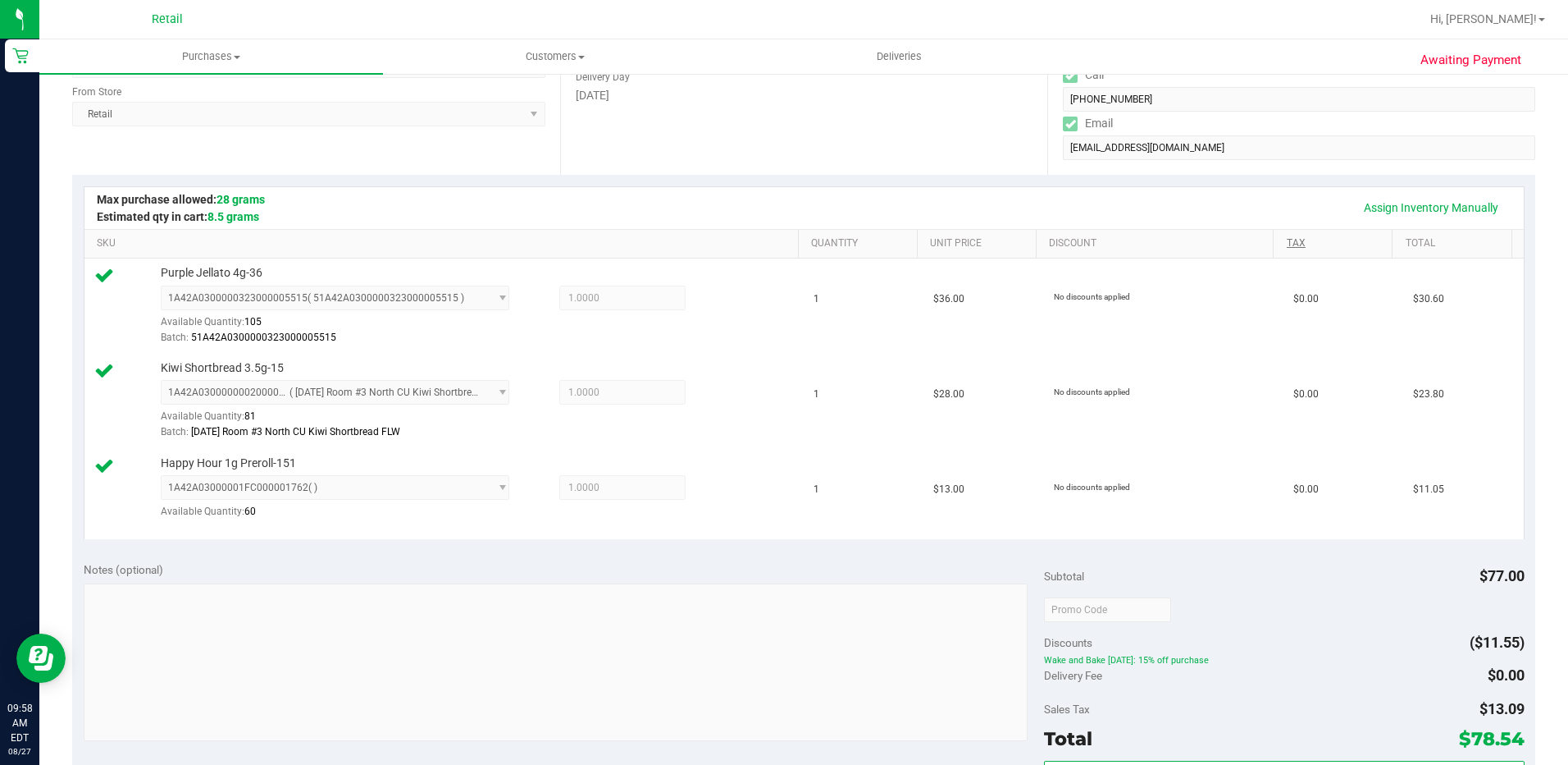
scroll to position [0, 0]
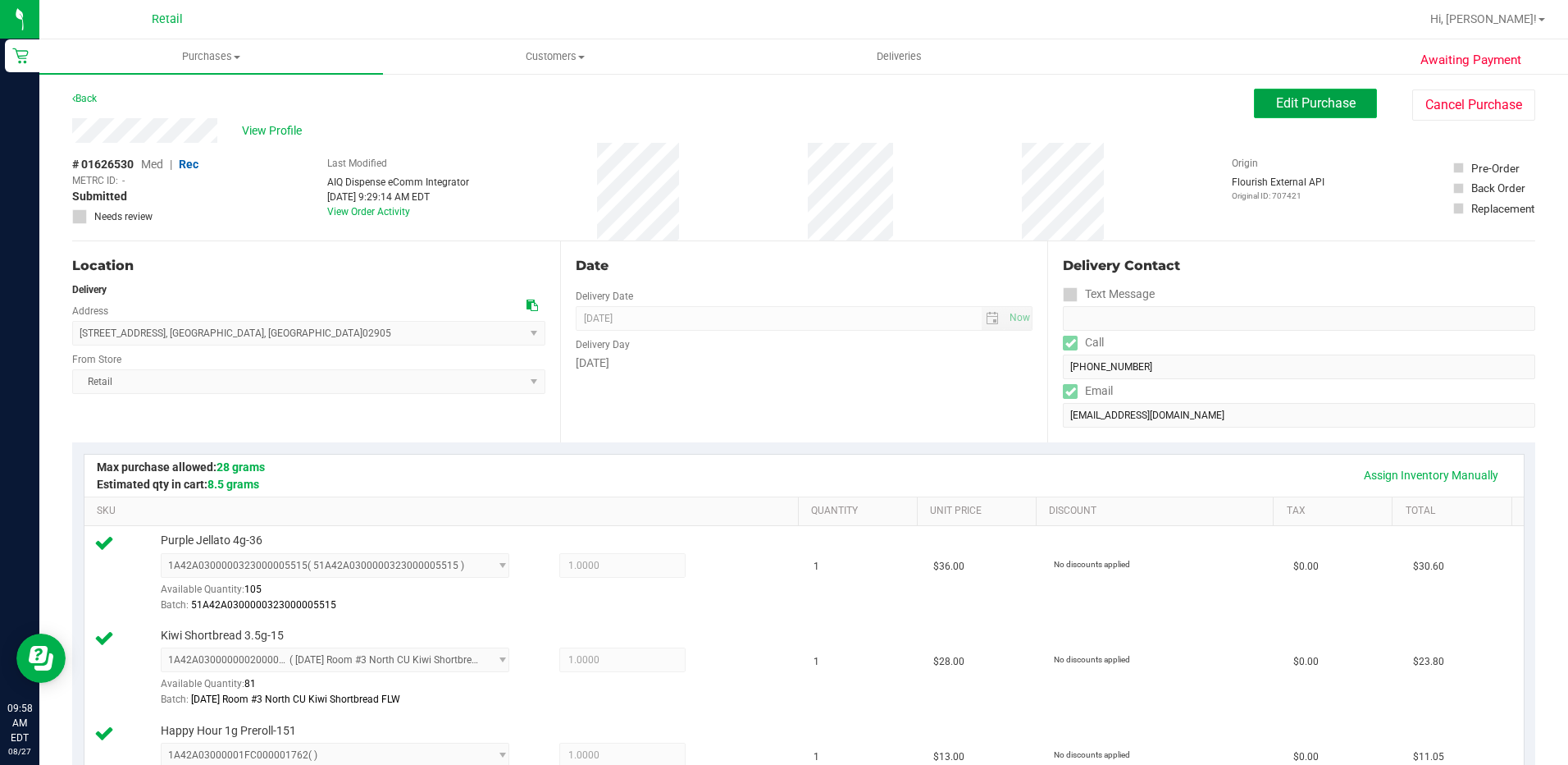
click at [1281, 103] on span "Edit Purchase" at bounding box center [1316, 103] width 80 height 16
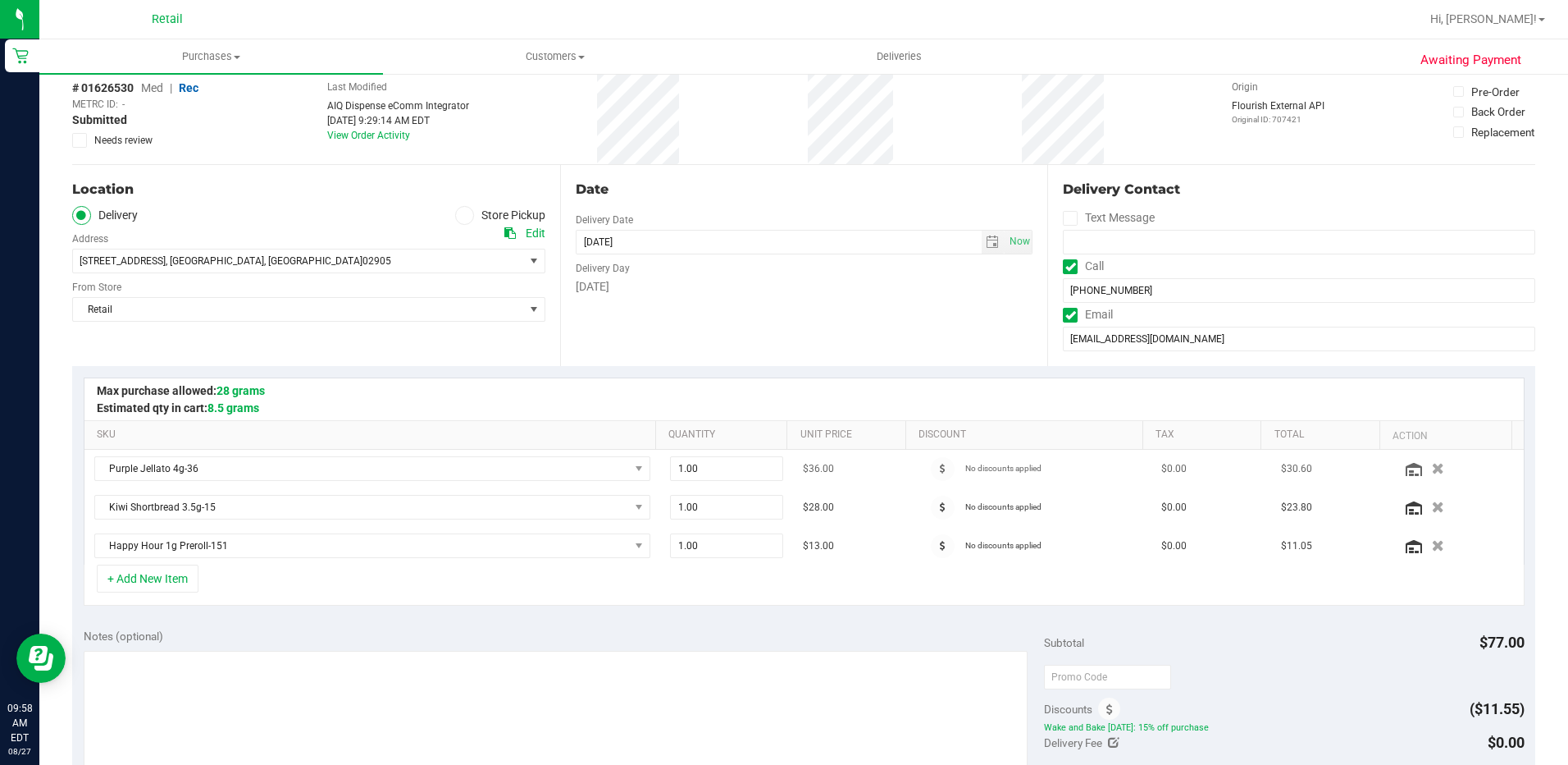
scroll to position [328, 0]
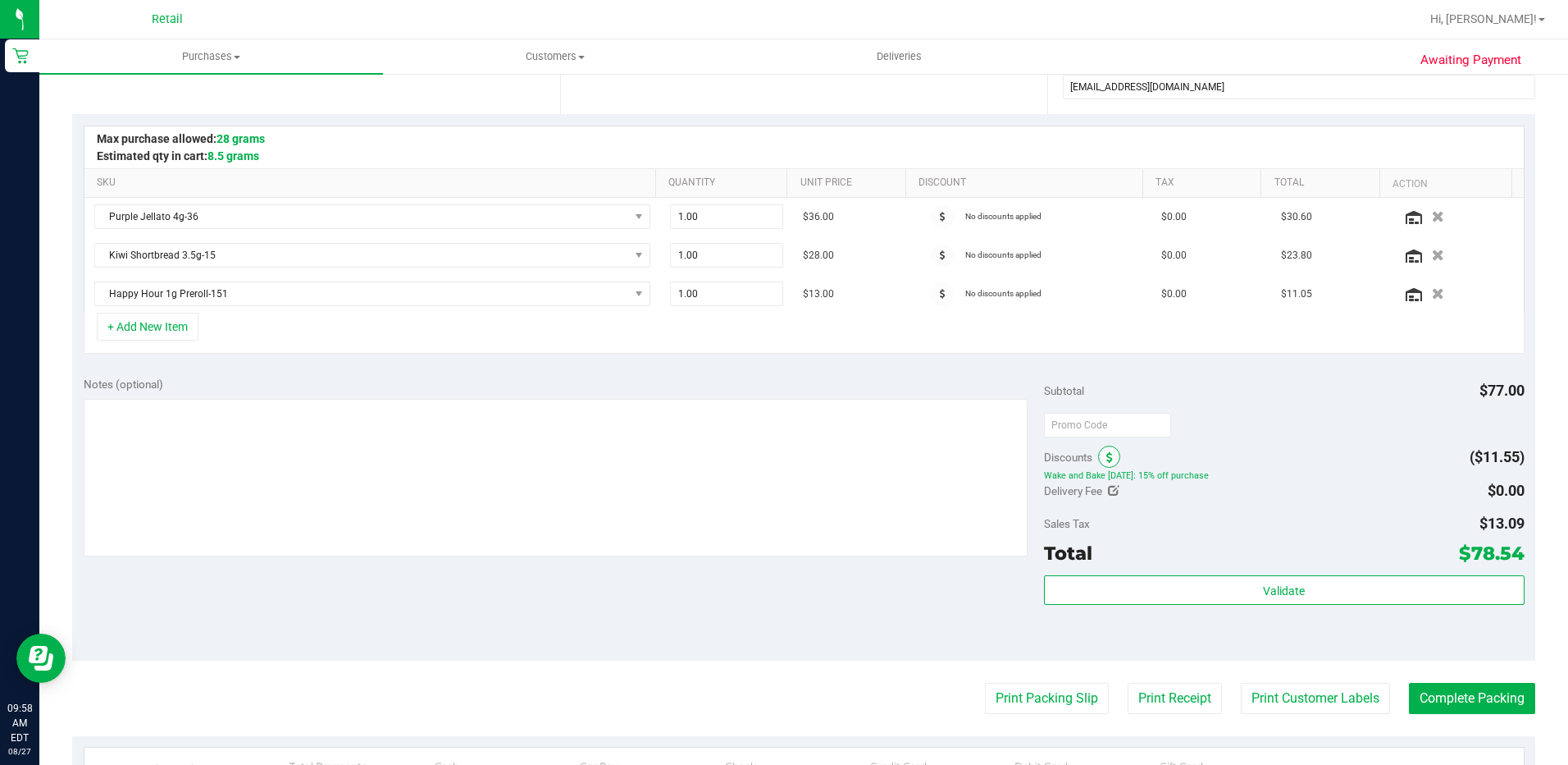
click at [1107, 459] on icon at bounding box center [1110, 457] width 7 height 11
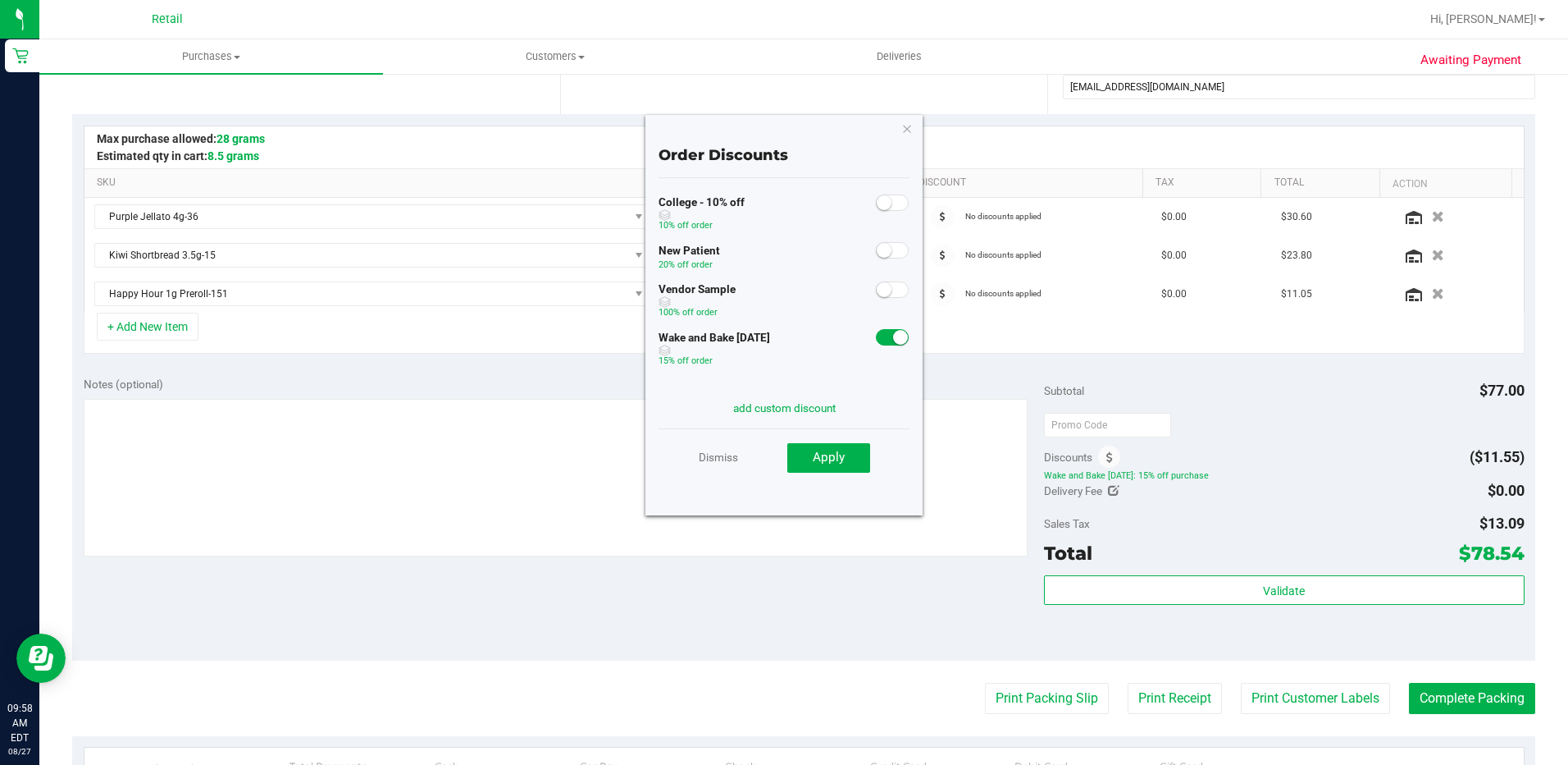
click at [876, 338] on span at bounding box center [892, 337] width 33 height 16
click at [846, 459] on button "Apply" at bounding box center [829, 458] width 83 height 29
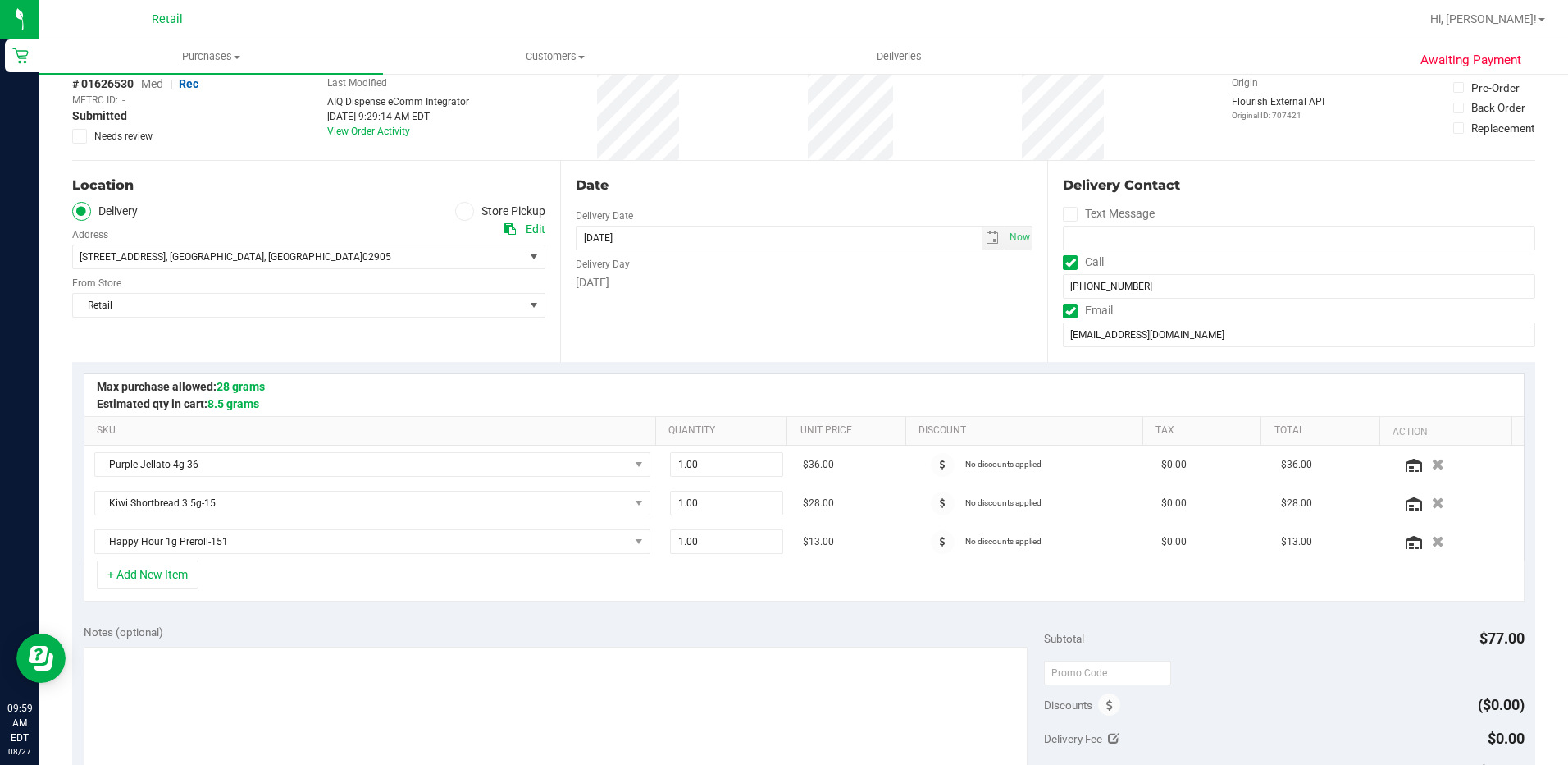
scroll to position [0, 0]
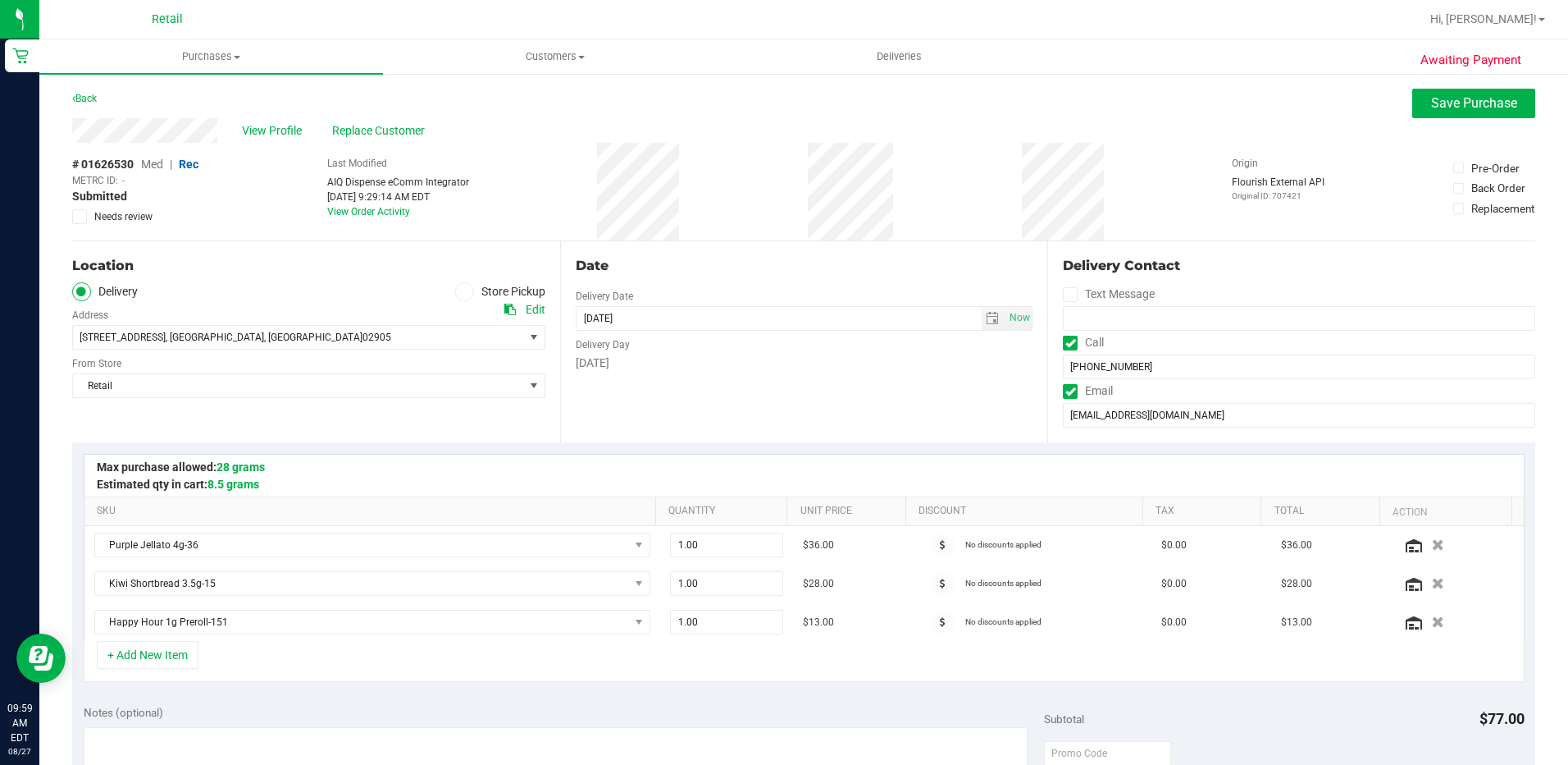
drag, startPoint x: 1460, startPoint y: 102, endPoint x: 1361, endPoint y: 92, distance: 99.5
click at [1186, 94] on div "Back Save Purchase" at bounding box center [803, 103] width 1463 height 29
click at [1464, 92] on button "Save Purchase" at bounding box center [1474, 103] width 123 height 29
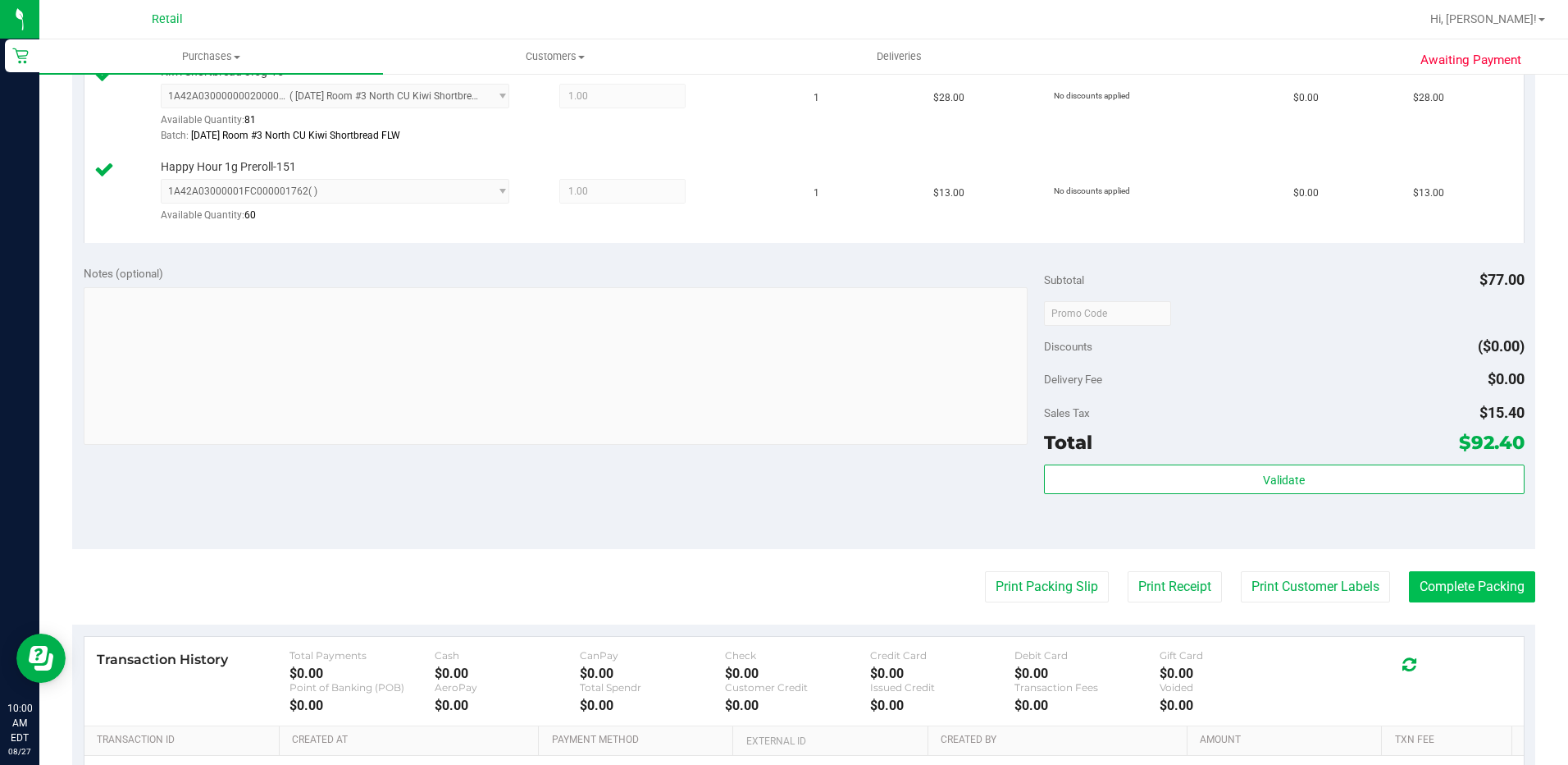
scroll to position [574, 0]
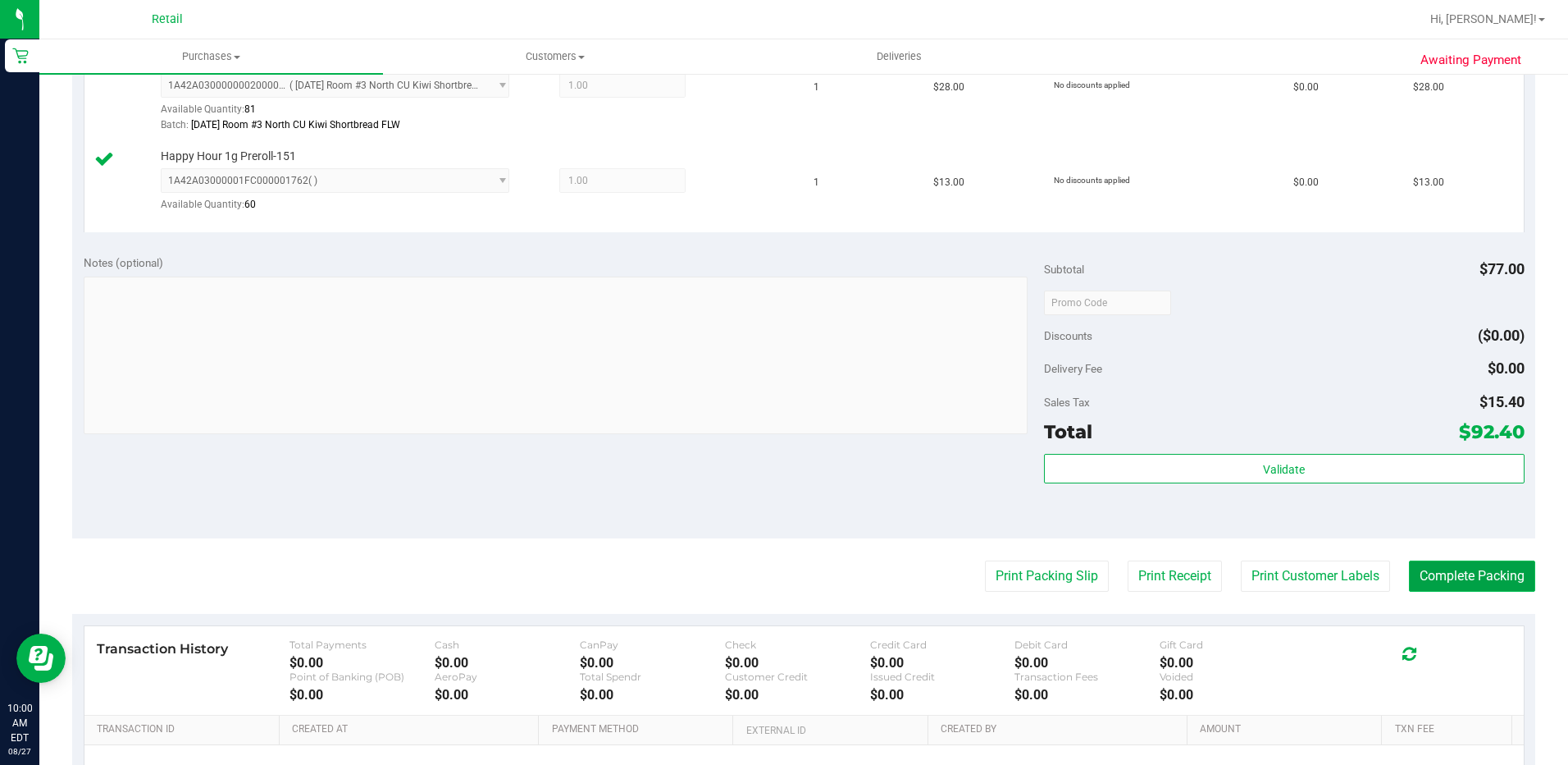
click at [1485, 578] on button "Complete Packing" at bounding box center [1473, 576] width 127 height 31
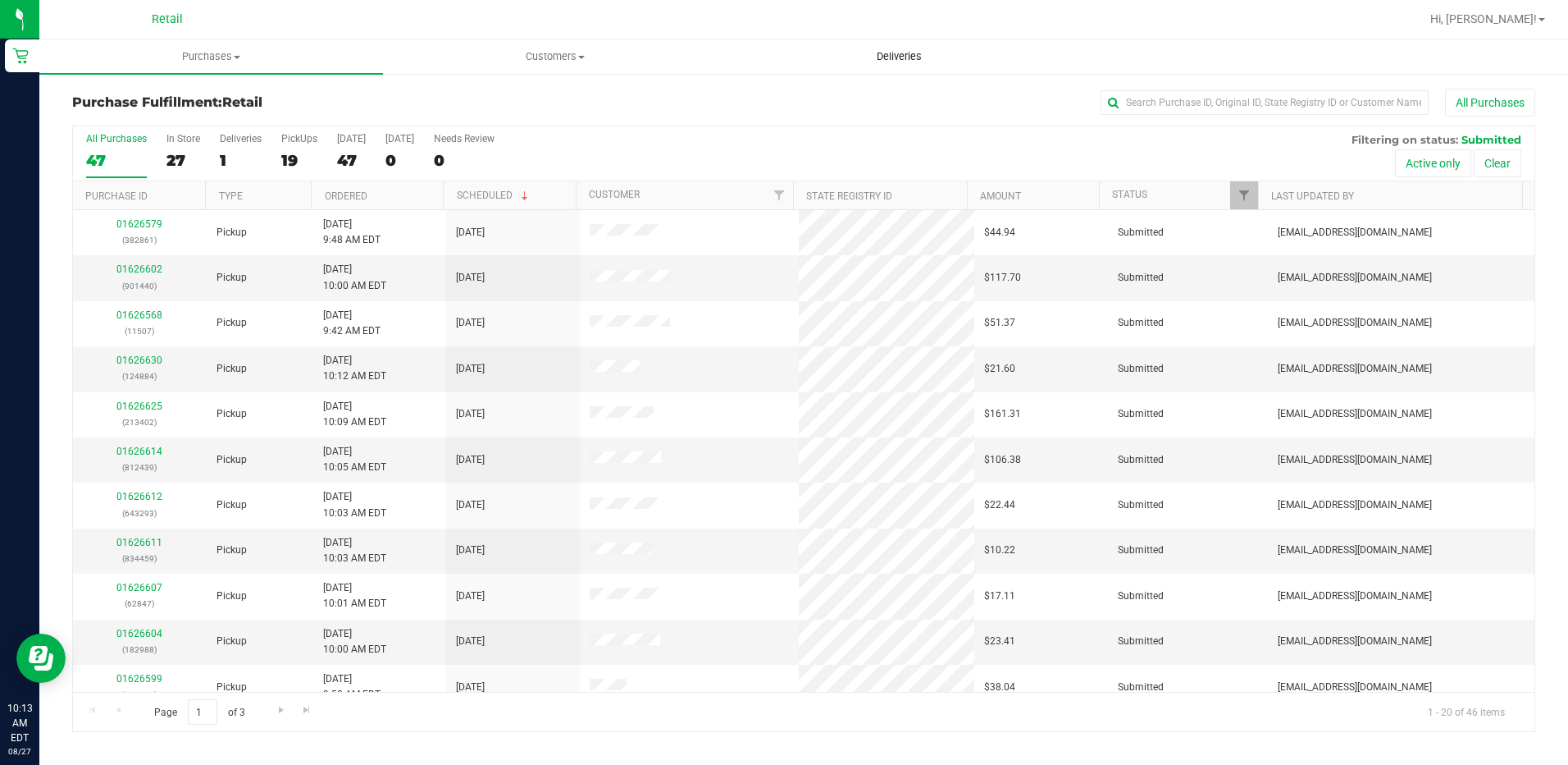
click at [896, 61] on span "Deliveries" at bounding box center [899, 56] width 89 height 15
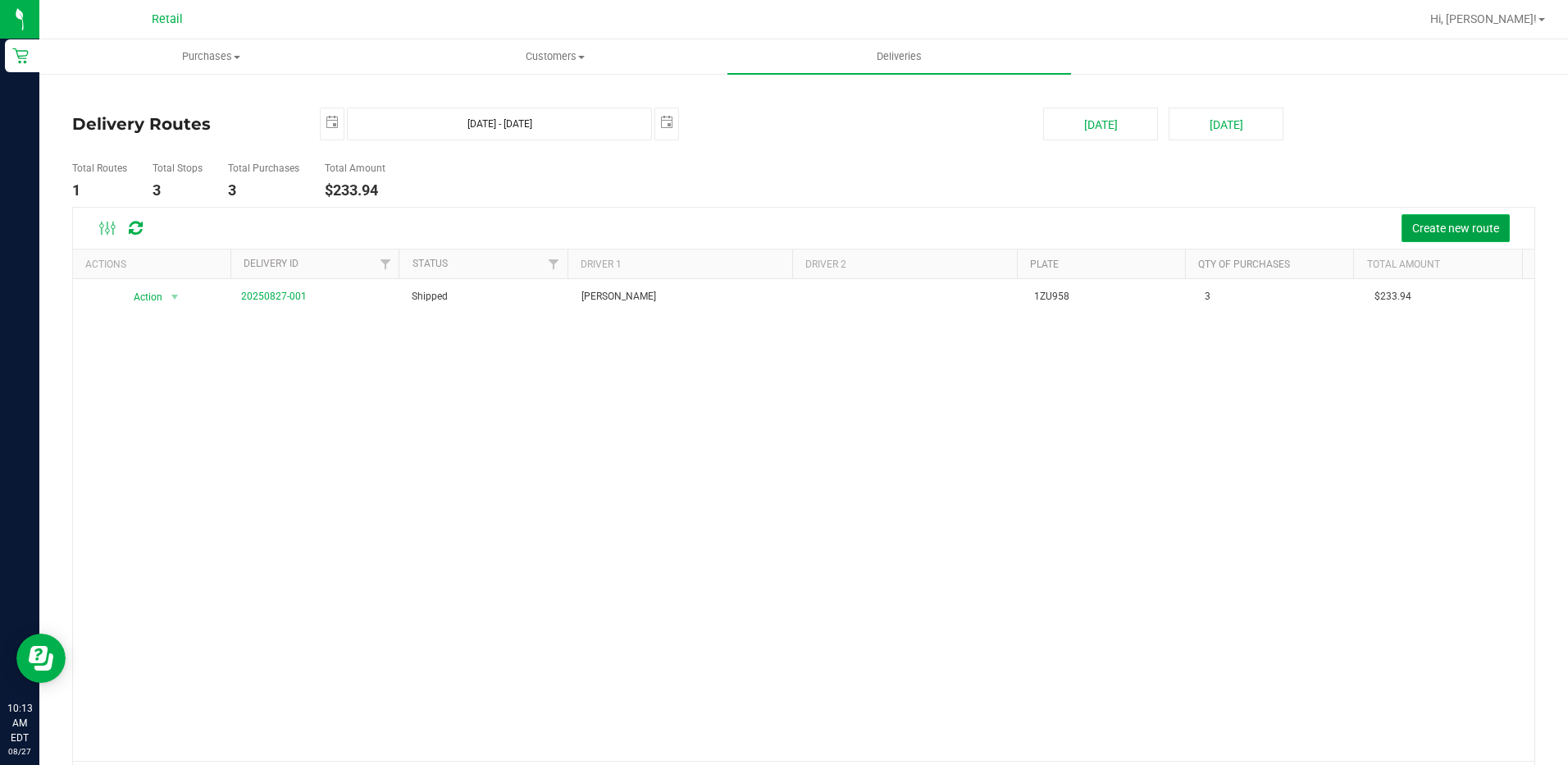
click at [1476, 232] on span "Create new route" at bounding box center [1456, 227] width 87 height 13
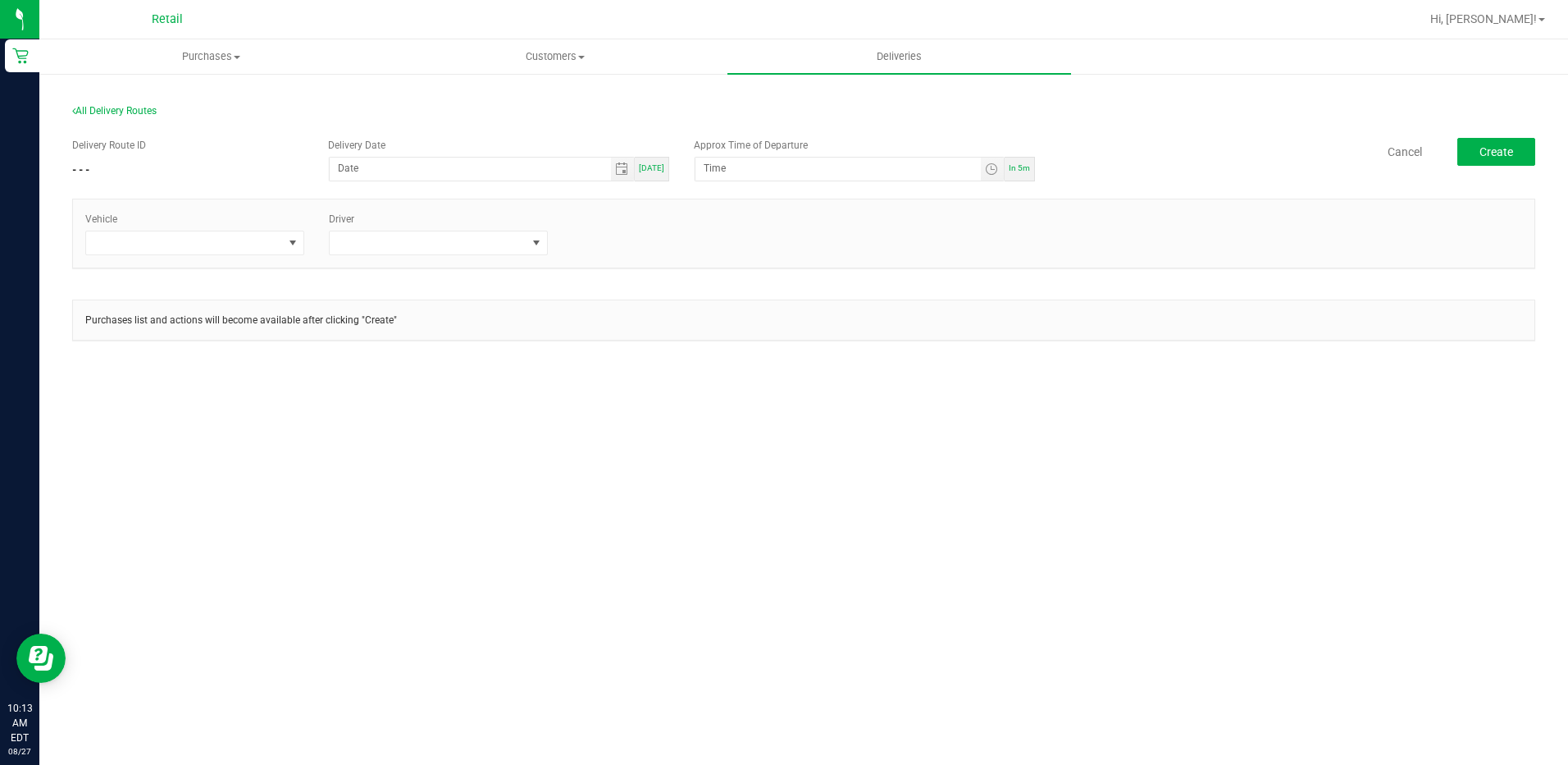
click at [1024, 170] on span "In 5m" at bounding box center [1019, 167] width 22 height 9
type input "[DATE]"
click at [726, 163] on input "10:18 AM" at bounding box center [838, 168] width 284 height 21
type input "10:30 AM"
drag, startPoint x: 258, startPoint y: 240, endPoint x: 230, endPoint y: 248, distance: 29.1
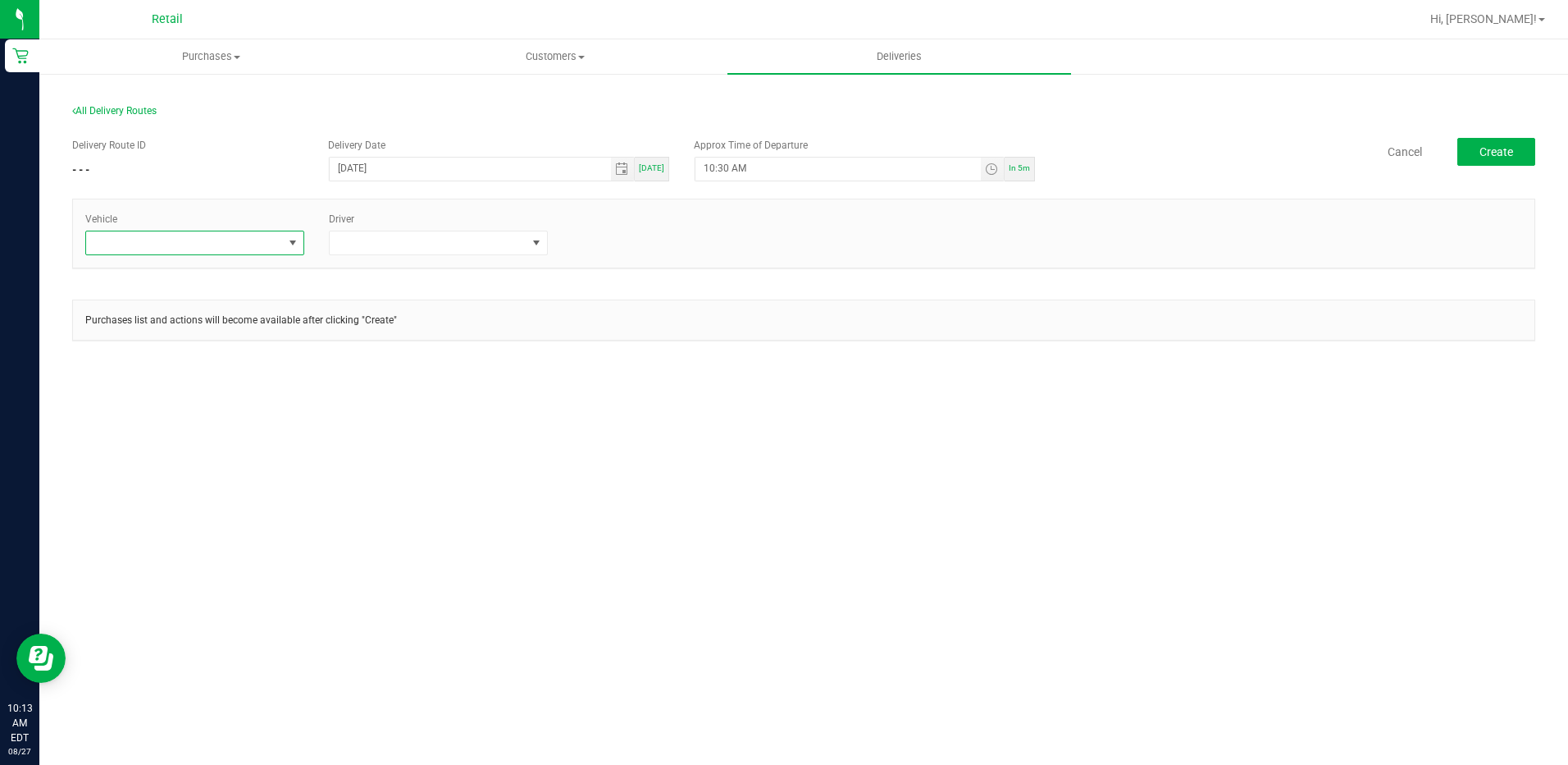
click at [258, 240] on span at bounding box center [184, 243] width 197 height 23
click at [130, 343] on li "Tesla" at bounding box center [194, 341] width 218 height 28
click at [500, 234] on span at bounding box center [428, 243] width 197 height 23
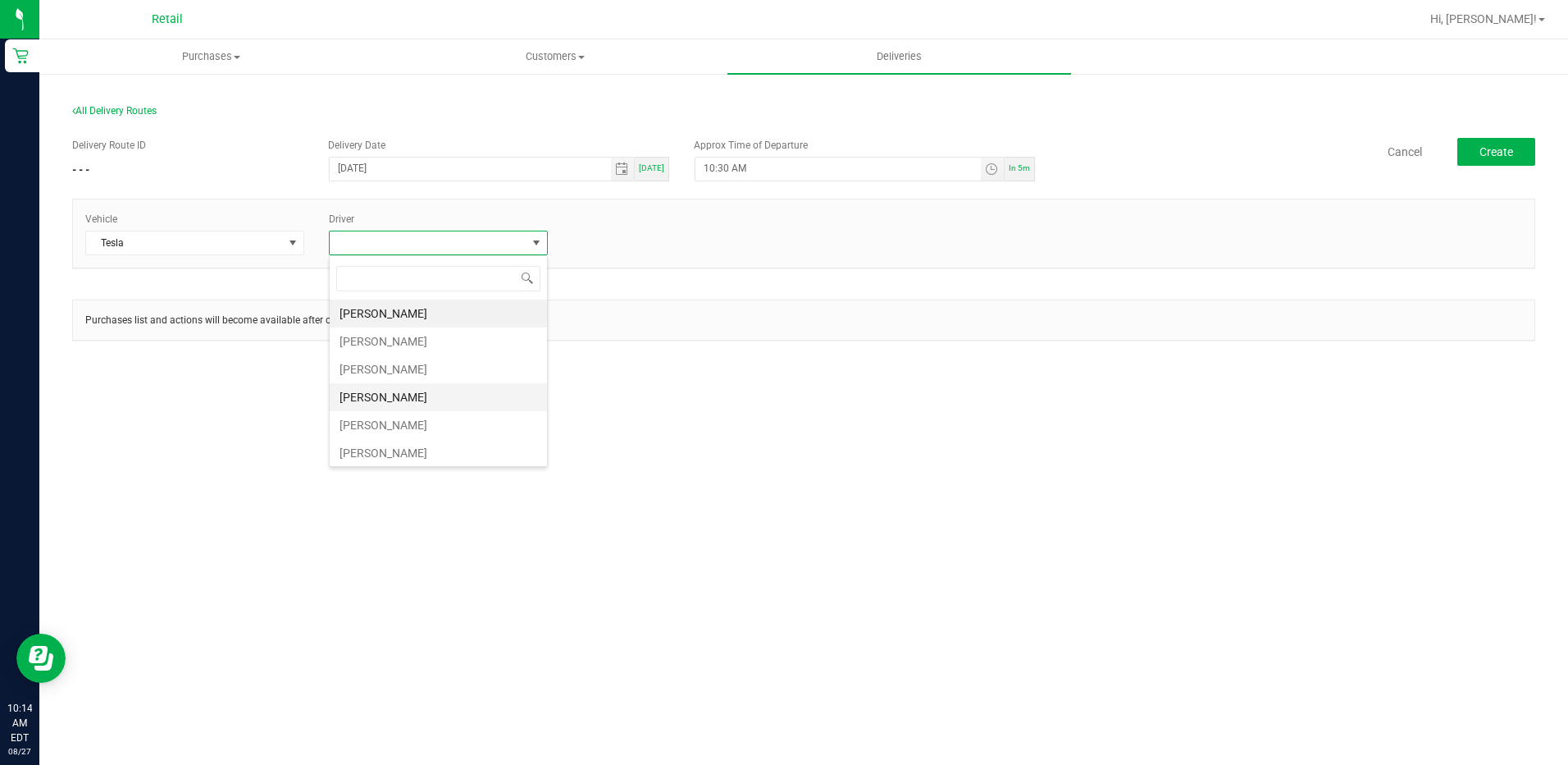
click at [386, 398] on li "[PERSON_NAME]" at bounding box center [438, 397] width 218 height 28
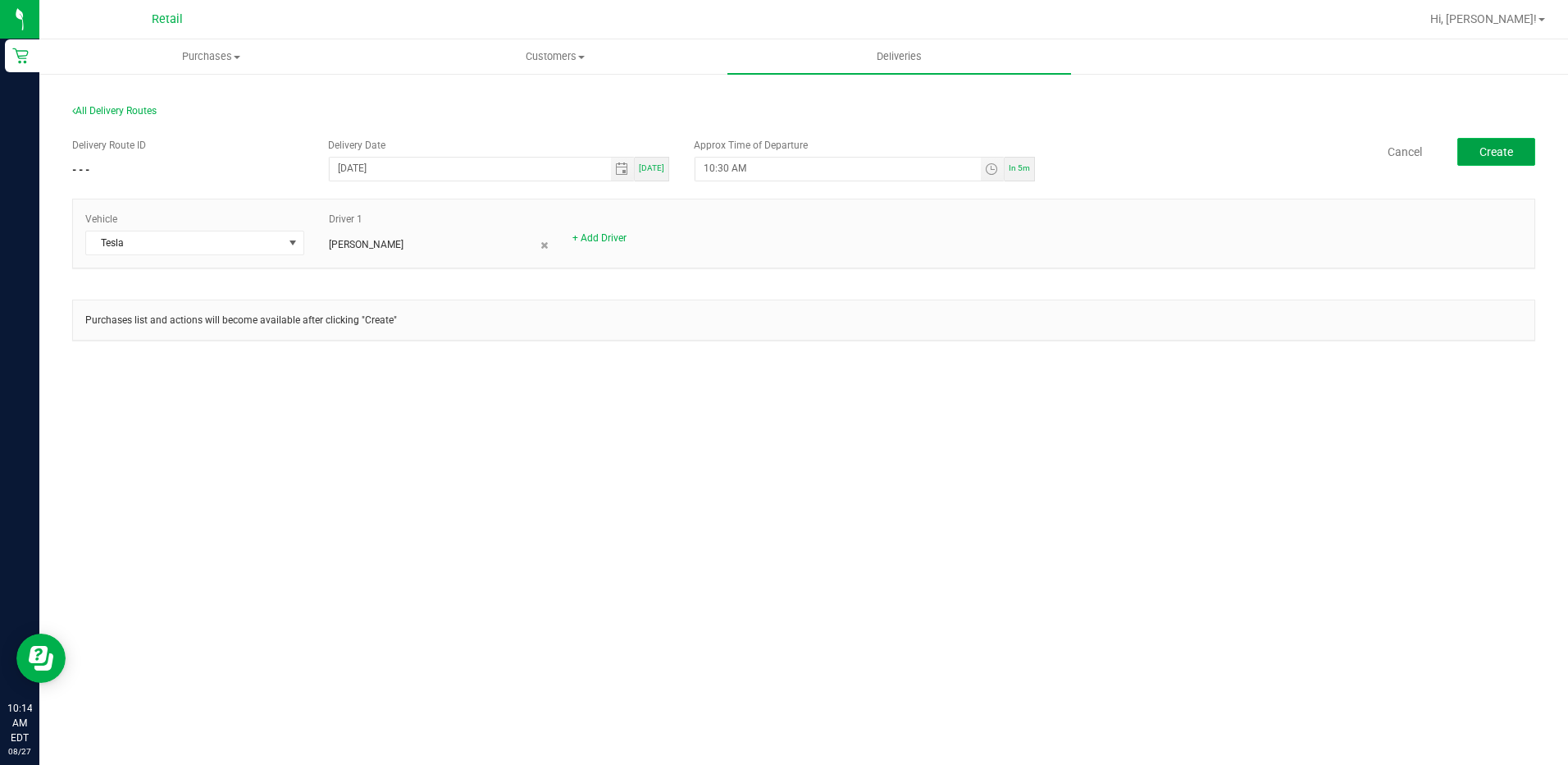
click at [1520, 151] on button "Create" at bounding box center [1497, 152] width 78 height 28
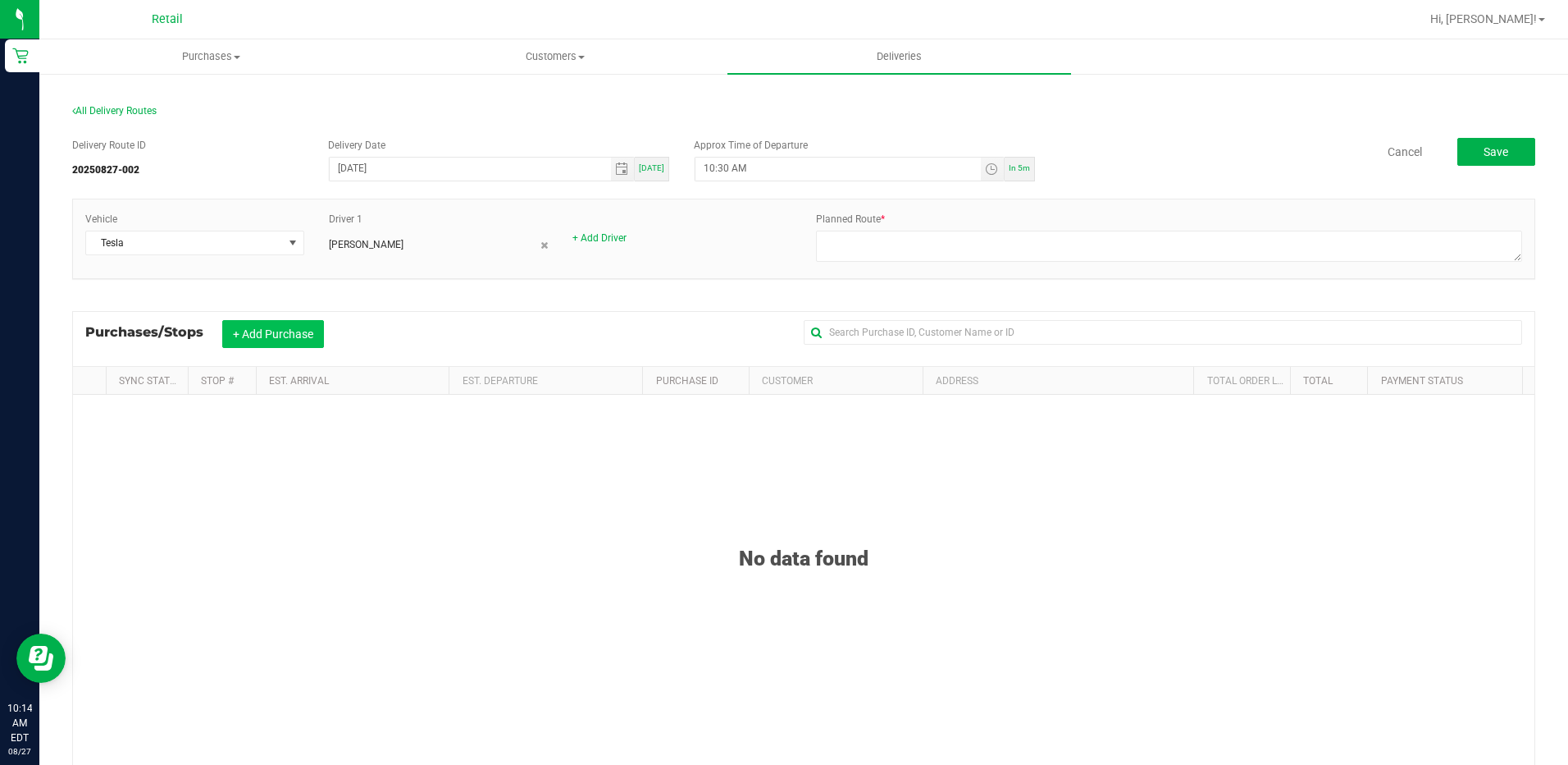
click at [286, 342] on button "+ Add Purchase" at bounding box center [272, 334] width 101 height 28
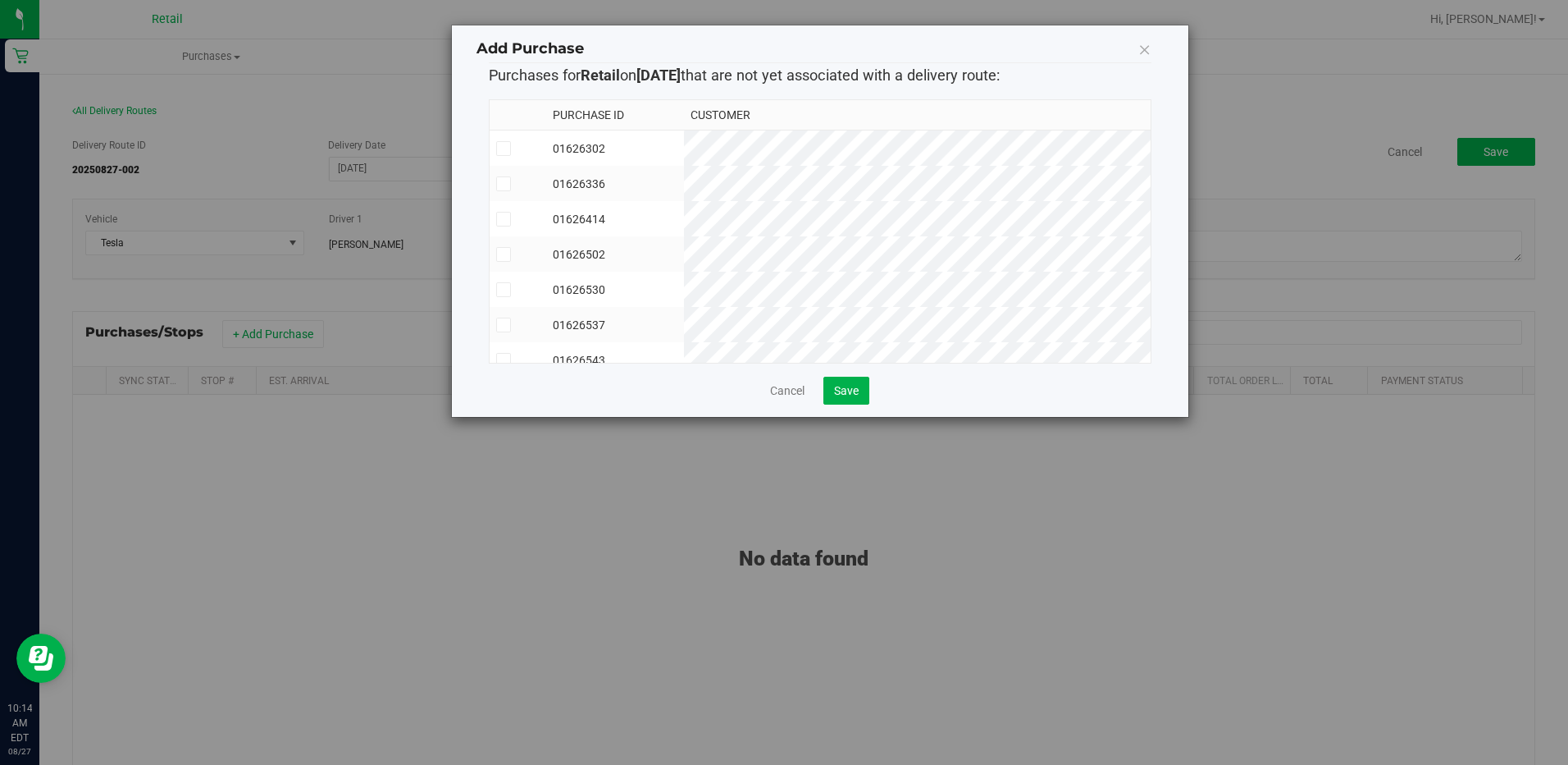
click at [506, 148] on icon at bounding box center [503, 148] width 10 height 0
click at [0, 0] on input "checkbox" at bounding box center [0, 0] width 0 height 0
click at [507, 290] on icon at bounding box center [503, 290] width 10 height 0
click at [0, 0] on input "checkbox" at bounding box center [0, 0] width 0 height 0
click at [503, 254] on icon at bounding box center [503, 254] width 10 height 0
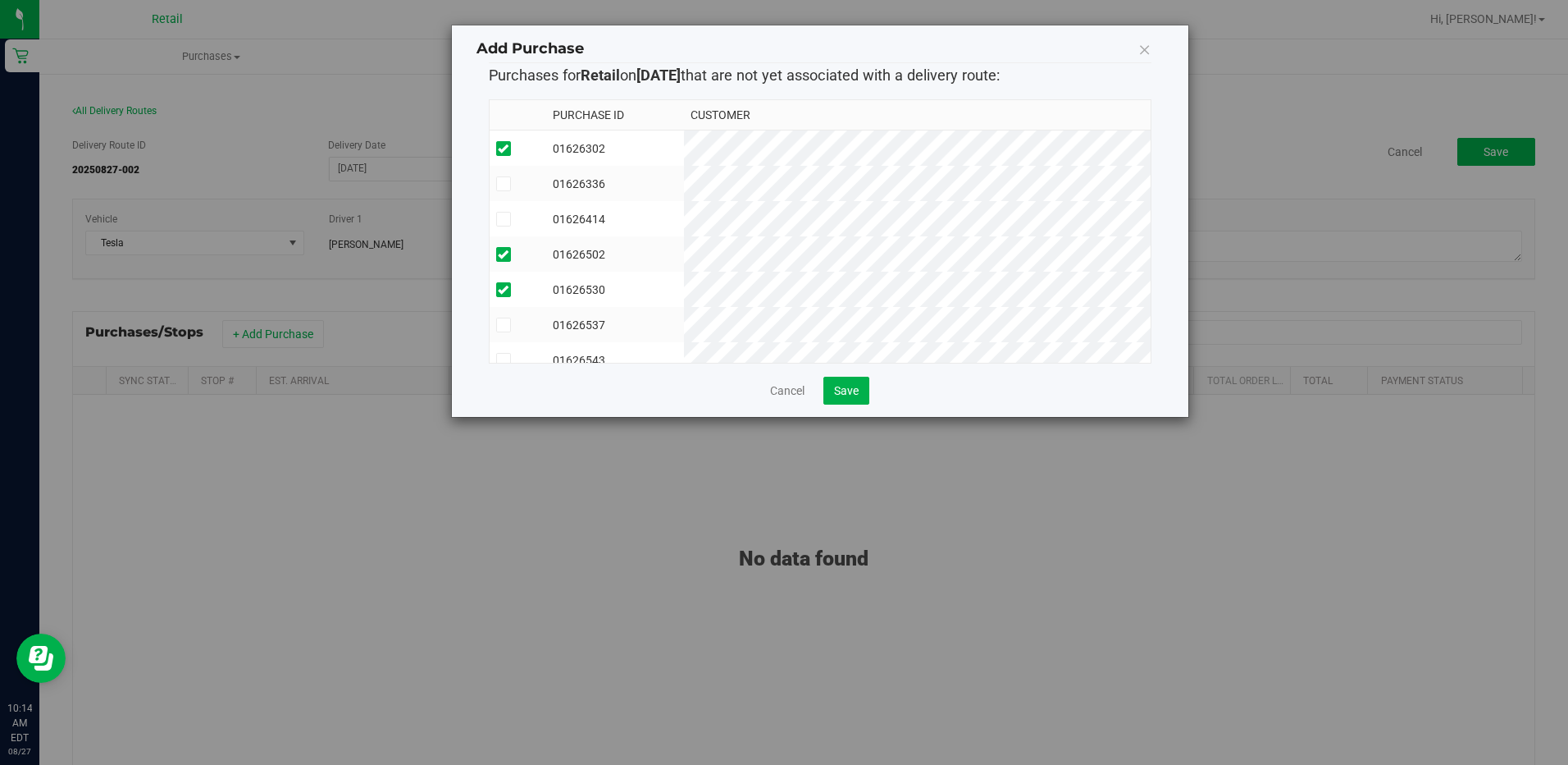
click at [0, 0] on input "checkbox" at bounding box center [0, 0] width 0 height 0
click at [502, 219] on icon at bounding box center [503, 219] width 10 height 0
click at [0, 0] on input "checkbox" at bounding box center [0, 0] width 0 height 0
click at [506, 311] on icon at bounding box center [503, 311] width 10 height 0
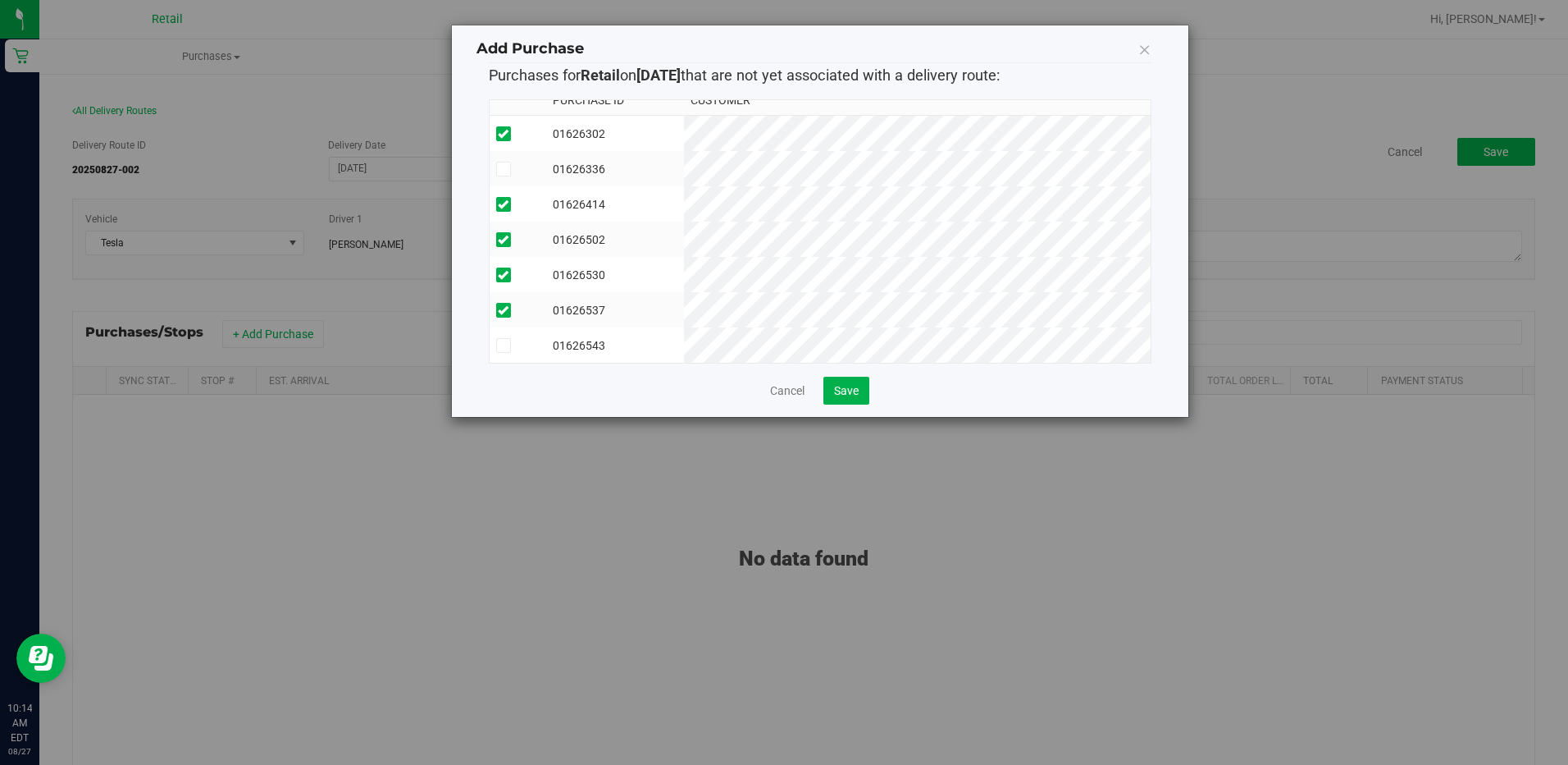
click at [0, 0] on input "checkbox" at bounding box center [0, 0] width 0 height 0
click at [848, 396] on span "Save" at bounding box center [846, 390] width 24 height 13
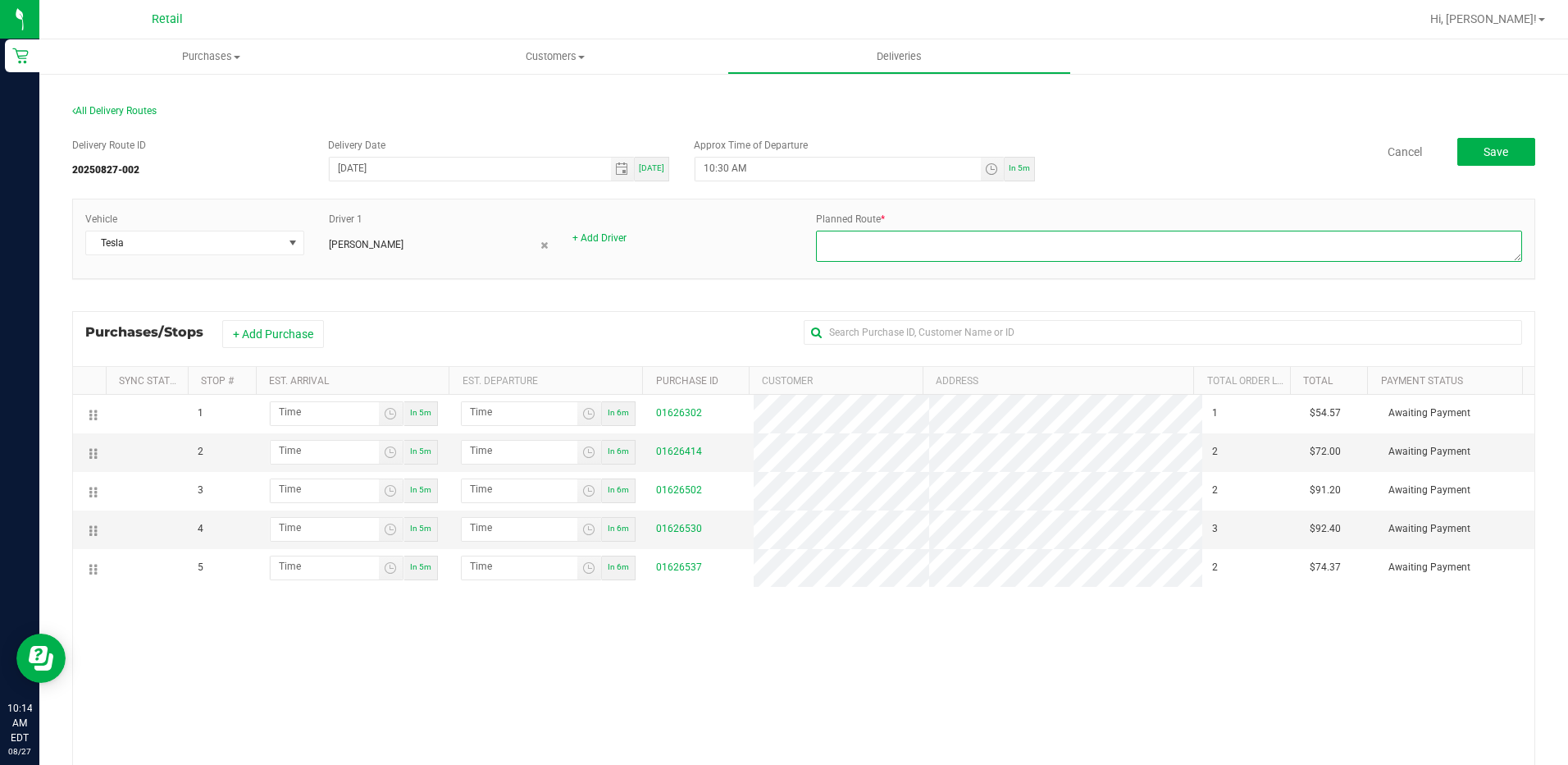
click at [927, 251] on textarea at bounding box center [1169, 246] width 706 height 31
type textarea "[PERSON_NAME] route 2 [DATE]"
click at [778, 243] on div "+ Add Driver" at bounding box center [682, 238] width 219 height 15
click at [877, 61] on span "Deliveries" at bounding box center [899, 56] width 89 height 15
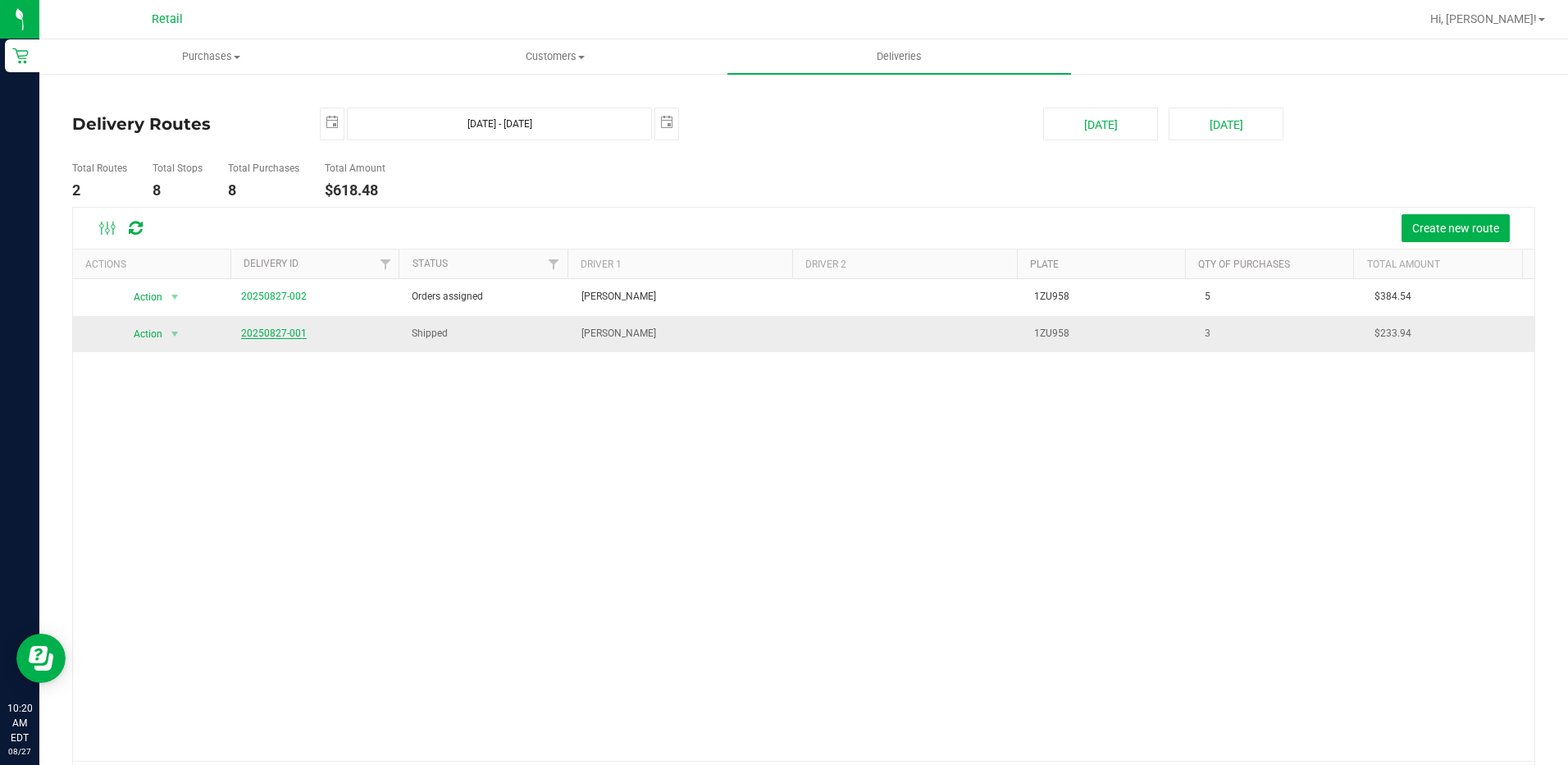
click at [280, 337] on link "20250827-001" at bounding box center [274, 332] width 66 height 11
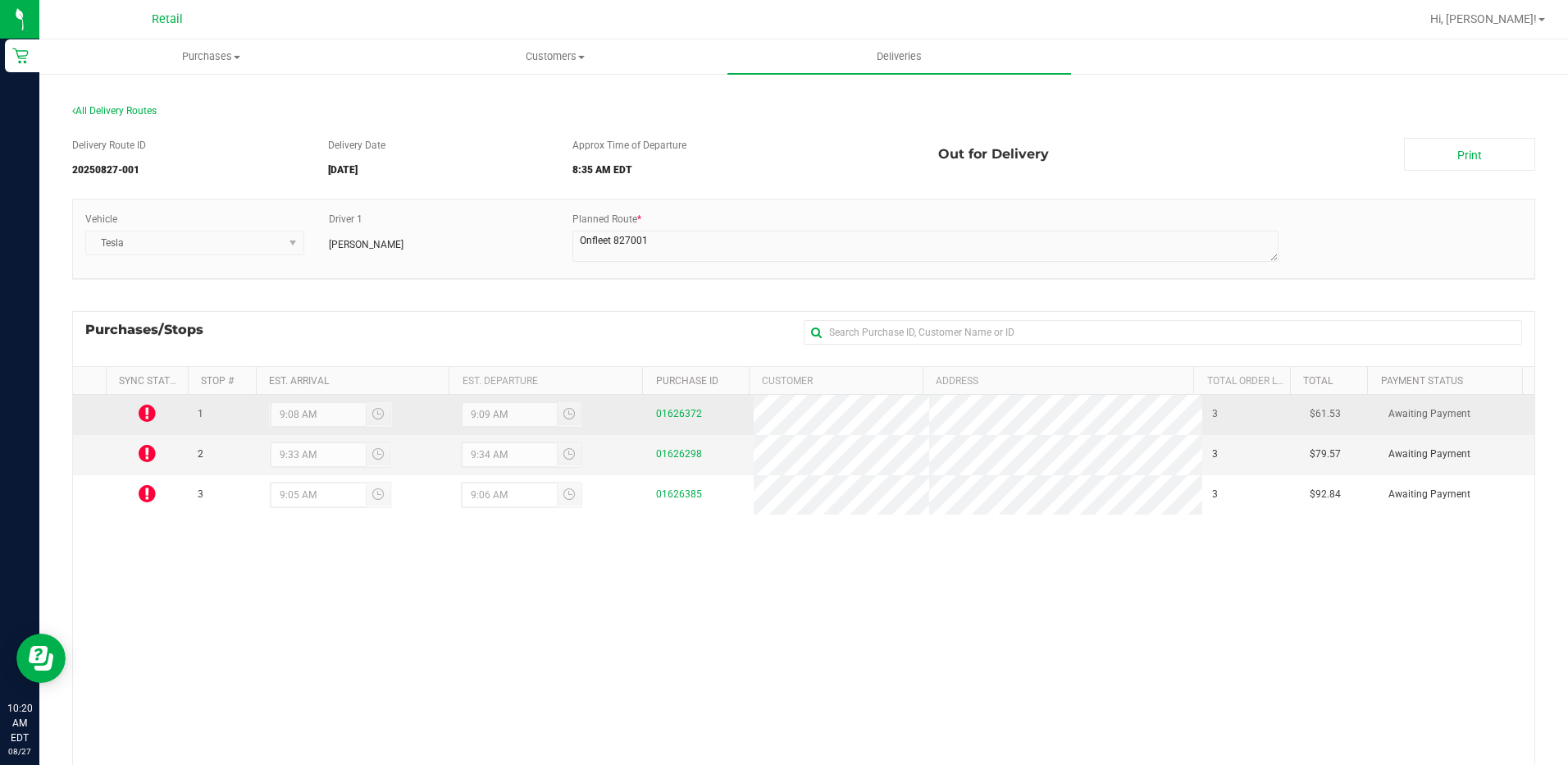
click at [145, 408] on icon at bounding box center [147, 412] width 17 height 20
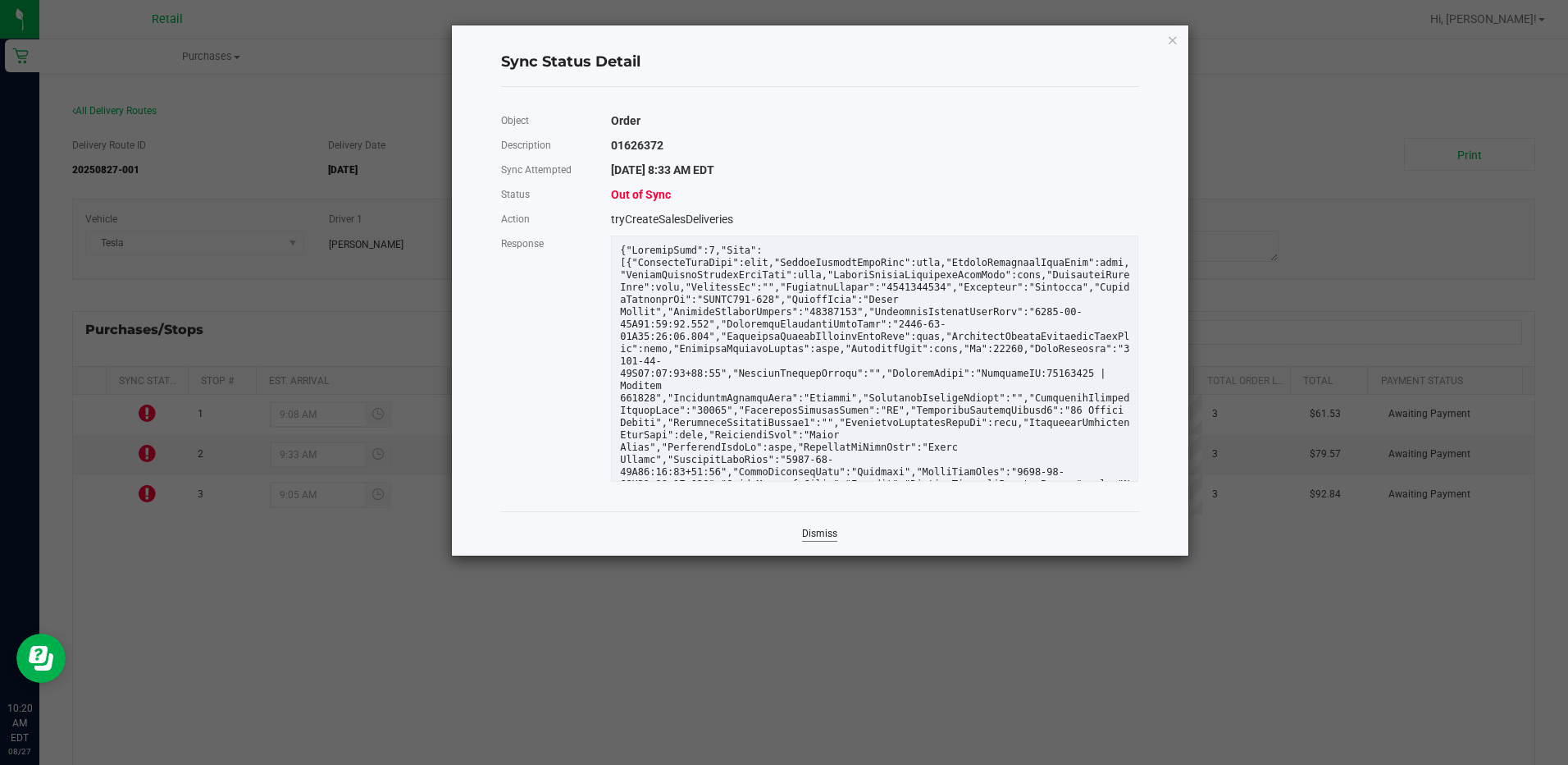
click at [820, 533] on link "Dismiss" at bounding box center [820, 533] width 36 height 14
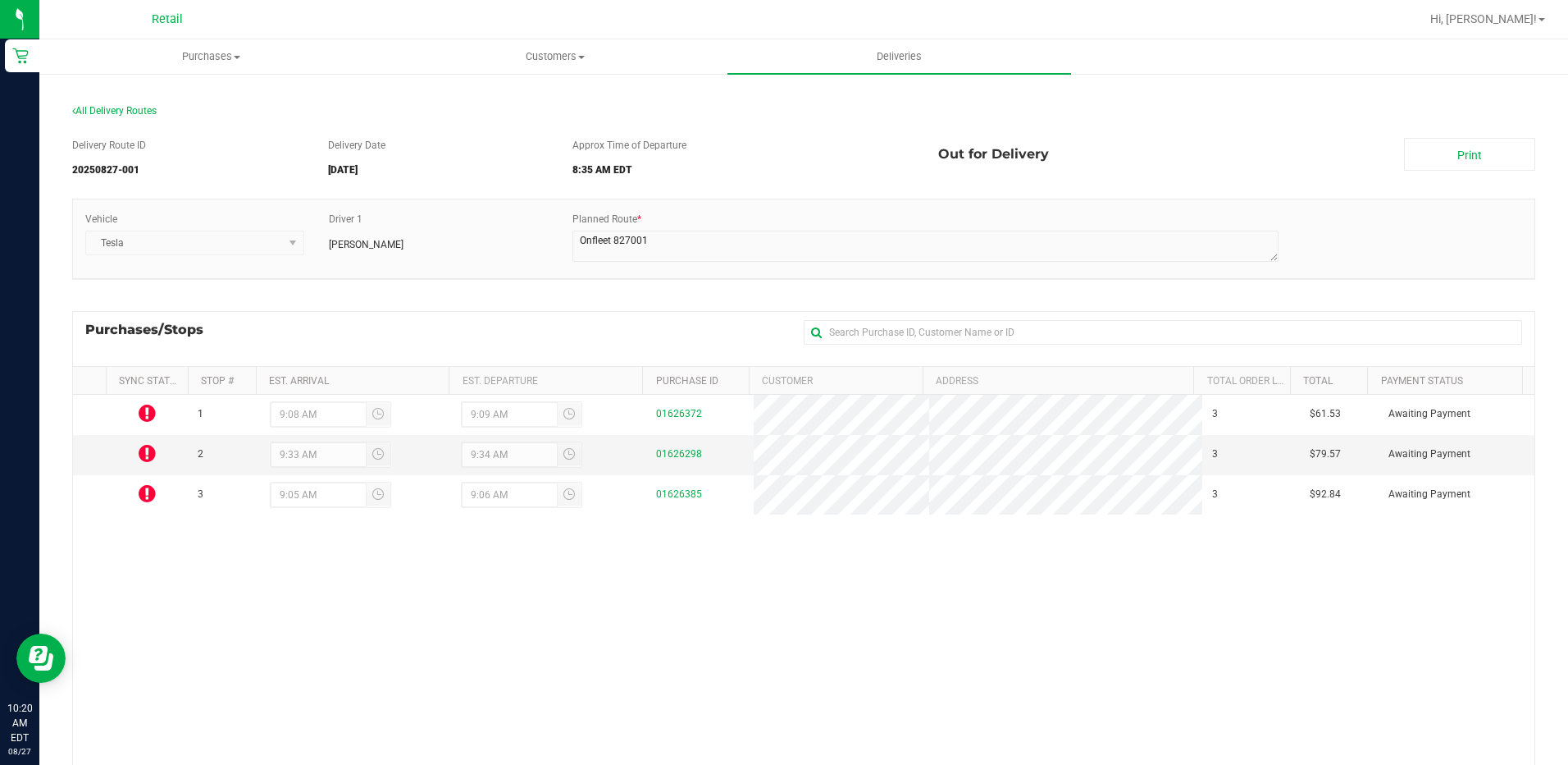
click at [644, 586] on div "1 9:08 AM 9:09 AM 01626372 3 $61.53 Awaiting Payment 2 9:33 AM 9:34 AM 01626298…" at bounding box center [804, 635] width 1462 height 481
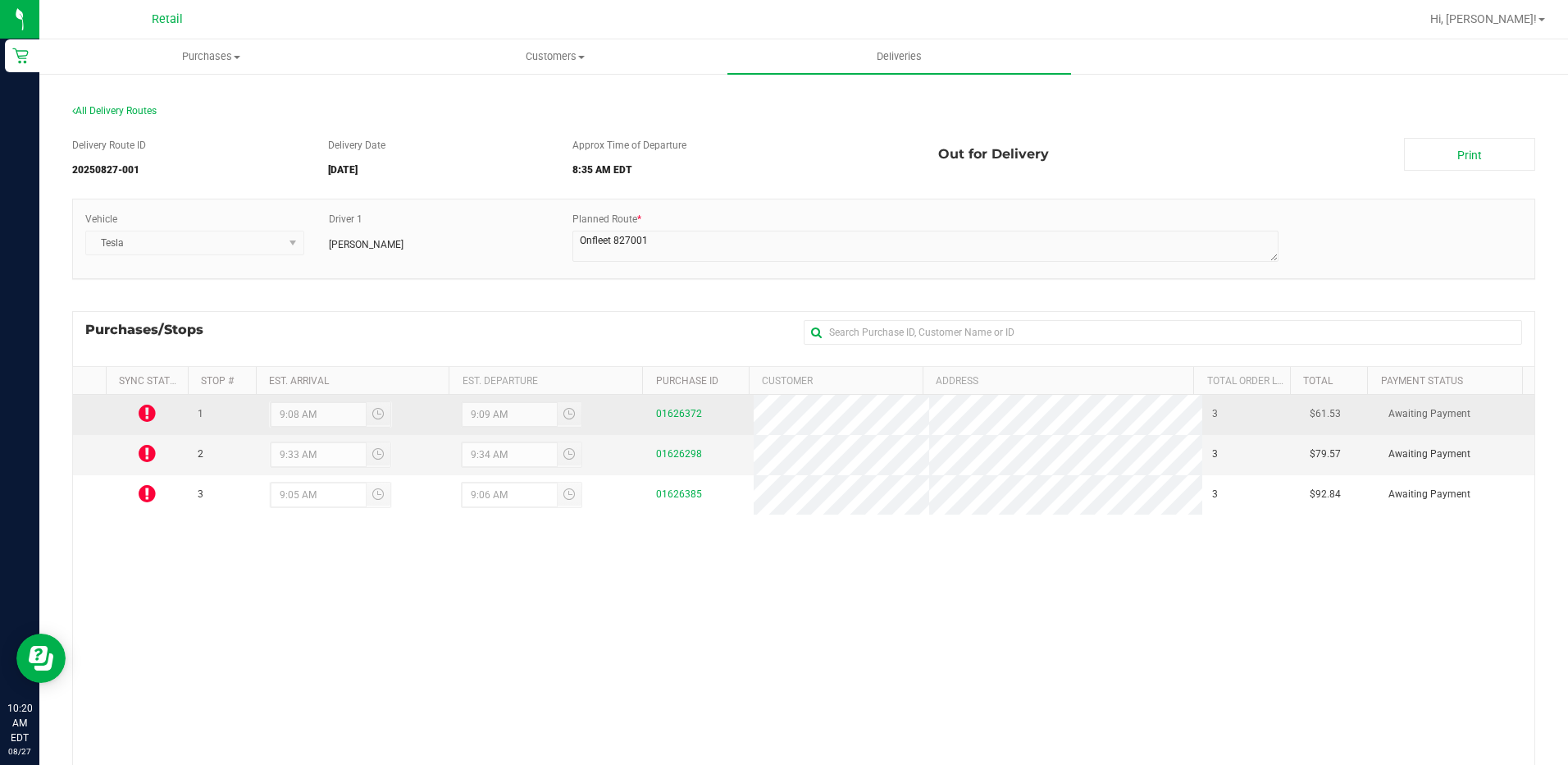
click at [143, 413] on icon at bounding box center [147, 412] width 17 height 20
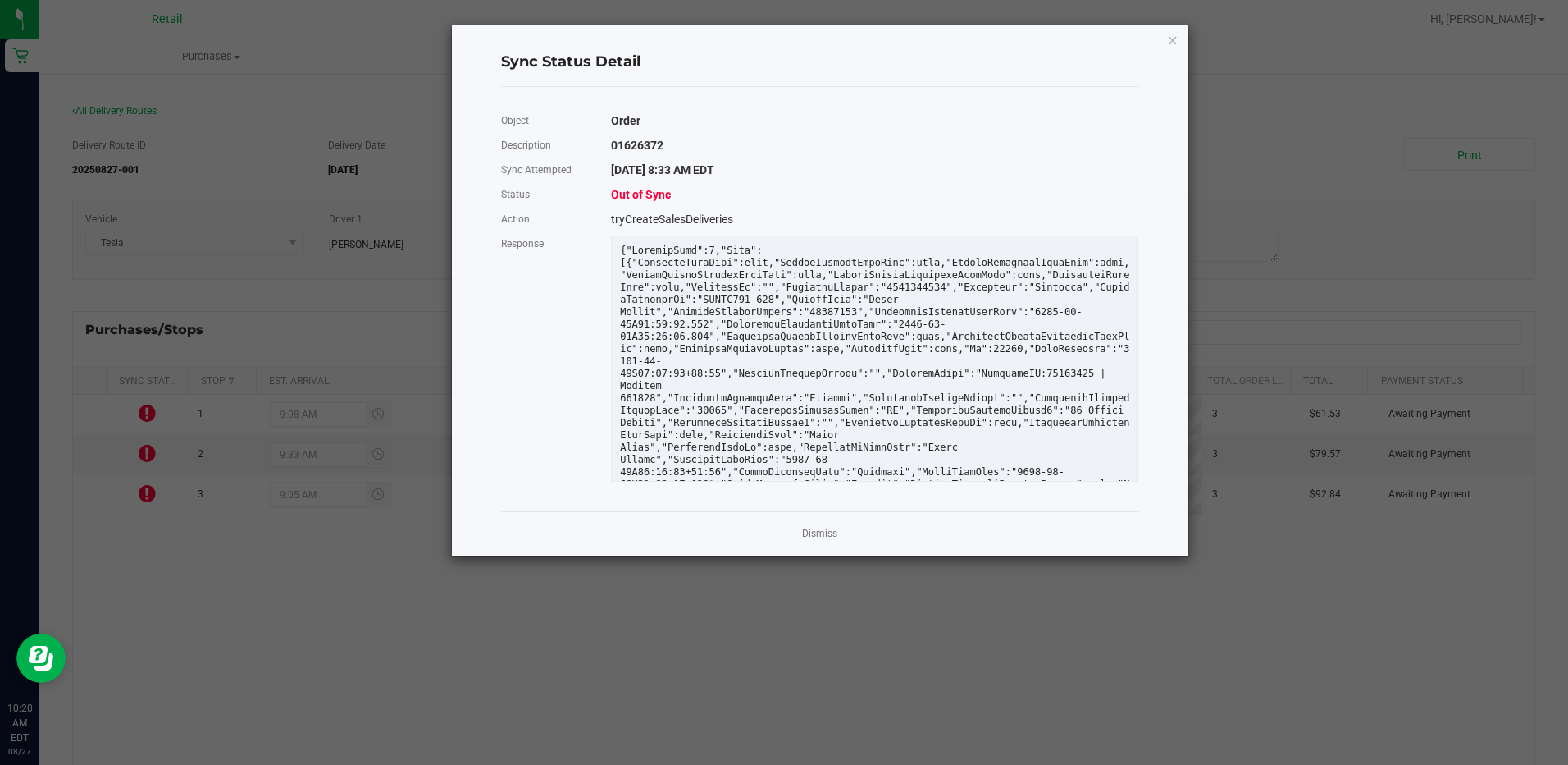
click at [818, 520] on div "Dismiss" at bounding box center [820, 533] width 638 height 44
click at [813, 548] on div "Dismiss" at bounding box center [820, 533] width 638 height 44
click at [808, 525] on app-cancel-button "Dismiss" at bounding box center [820, 533] width 36 height 17
click at [803, 523] on div "Dismiss" at bounding box center [820, 533] width 638 height 44
click at [804, 531] on link "Dismiss" at bounding box center [820, 533] width 36 height 14
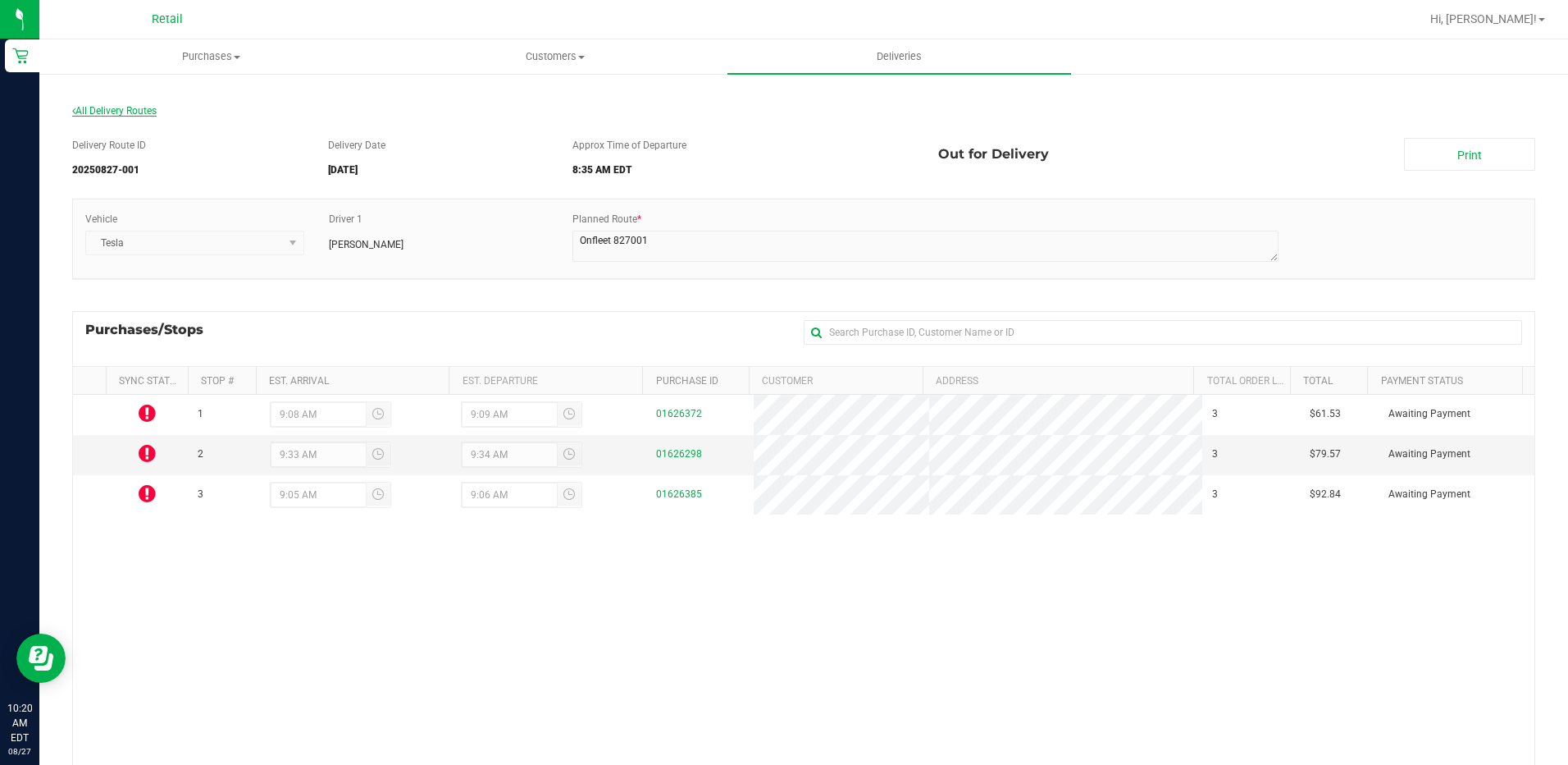
click at [140, 108] on span "All Delivery Routes" at bounding box center [114, 110] width 84 height 11
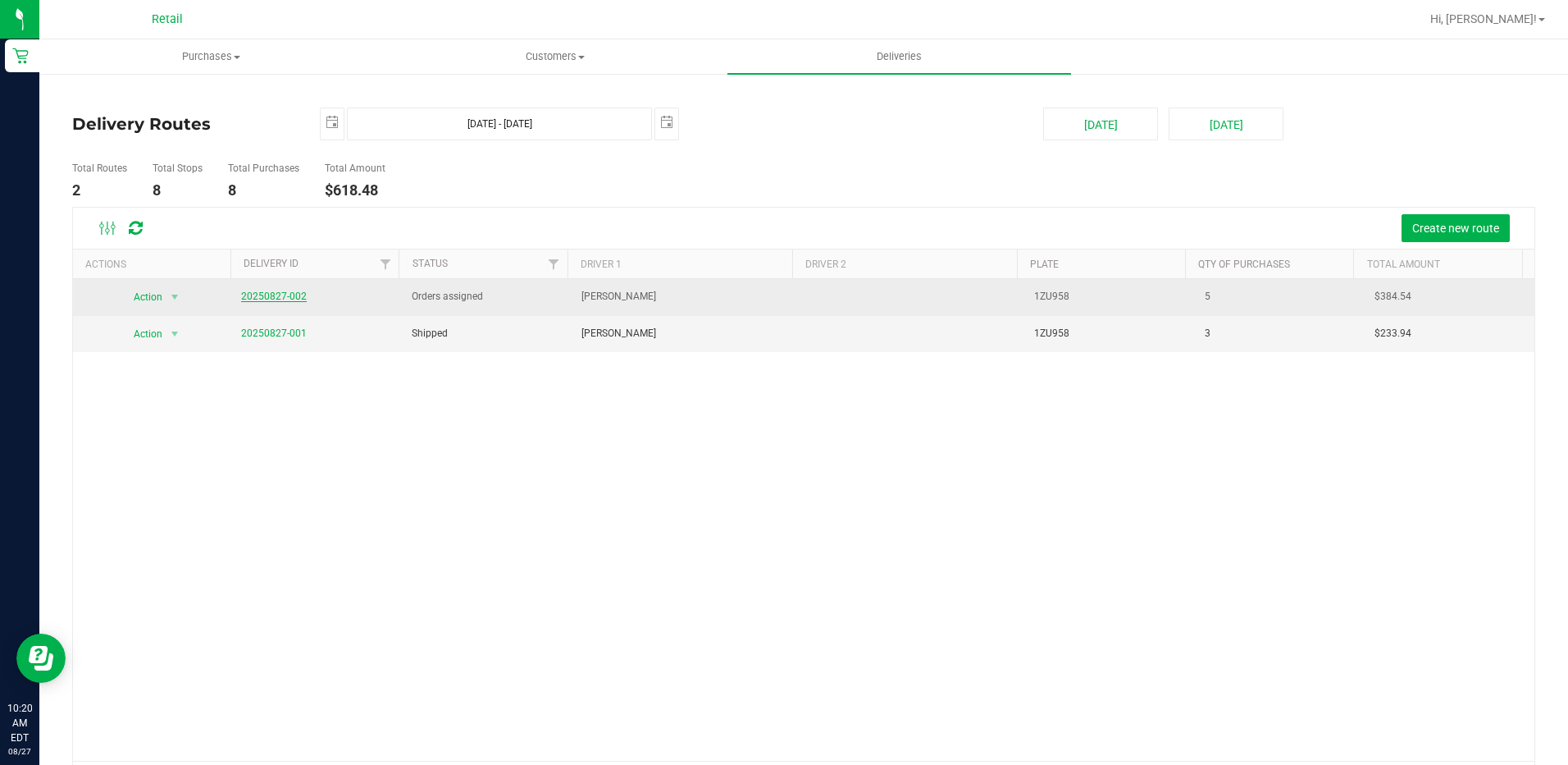
click at [280, 296] on link "20250827-002" at bounding box center [274, 296] width 66 height 11
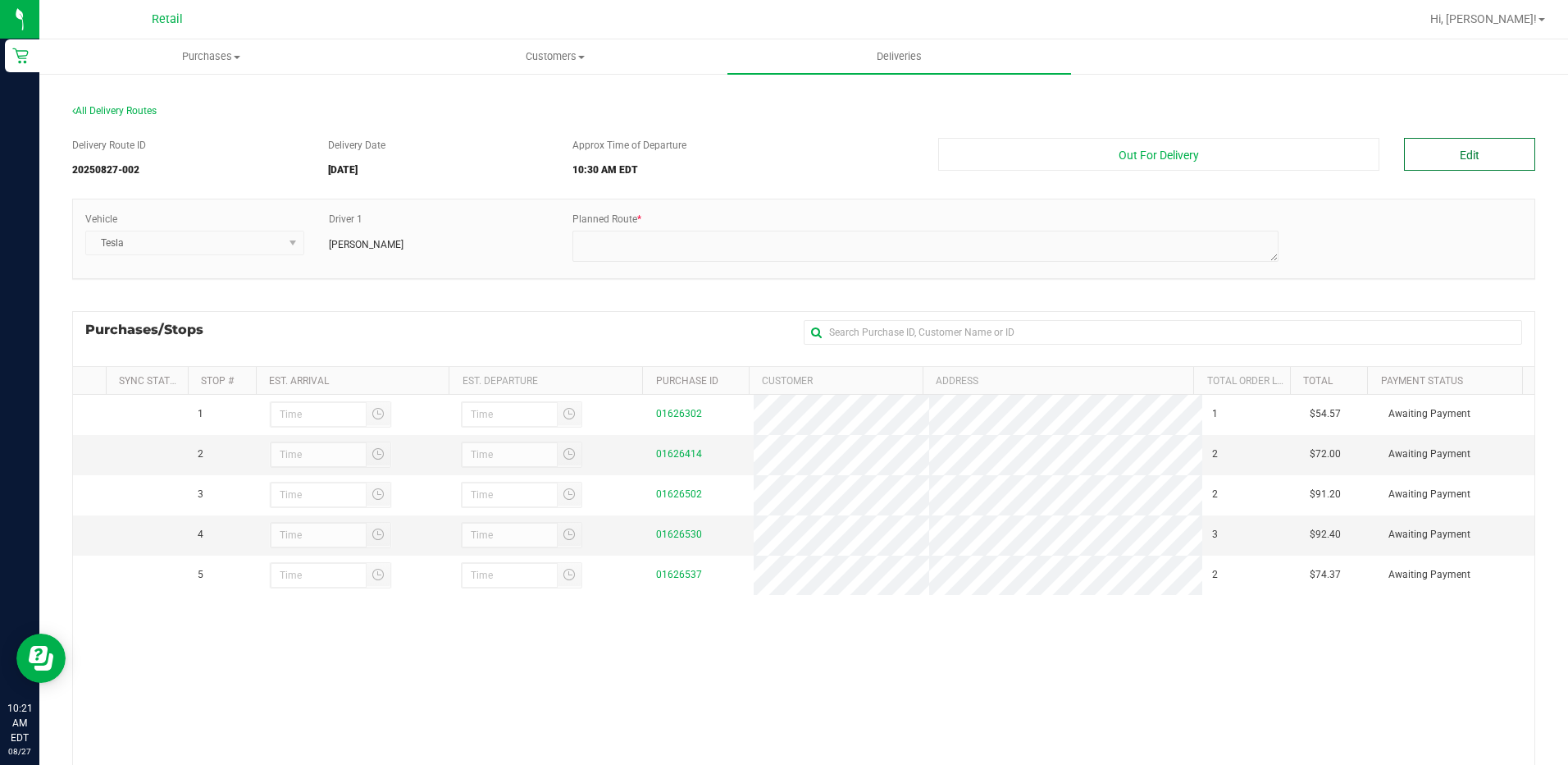
click at [1443, 159] on button "Edit" at bounding box center [1469, 154] width 131 height 33
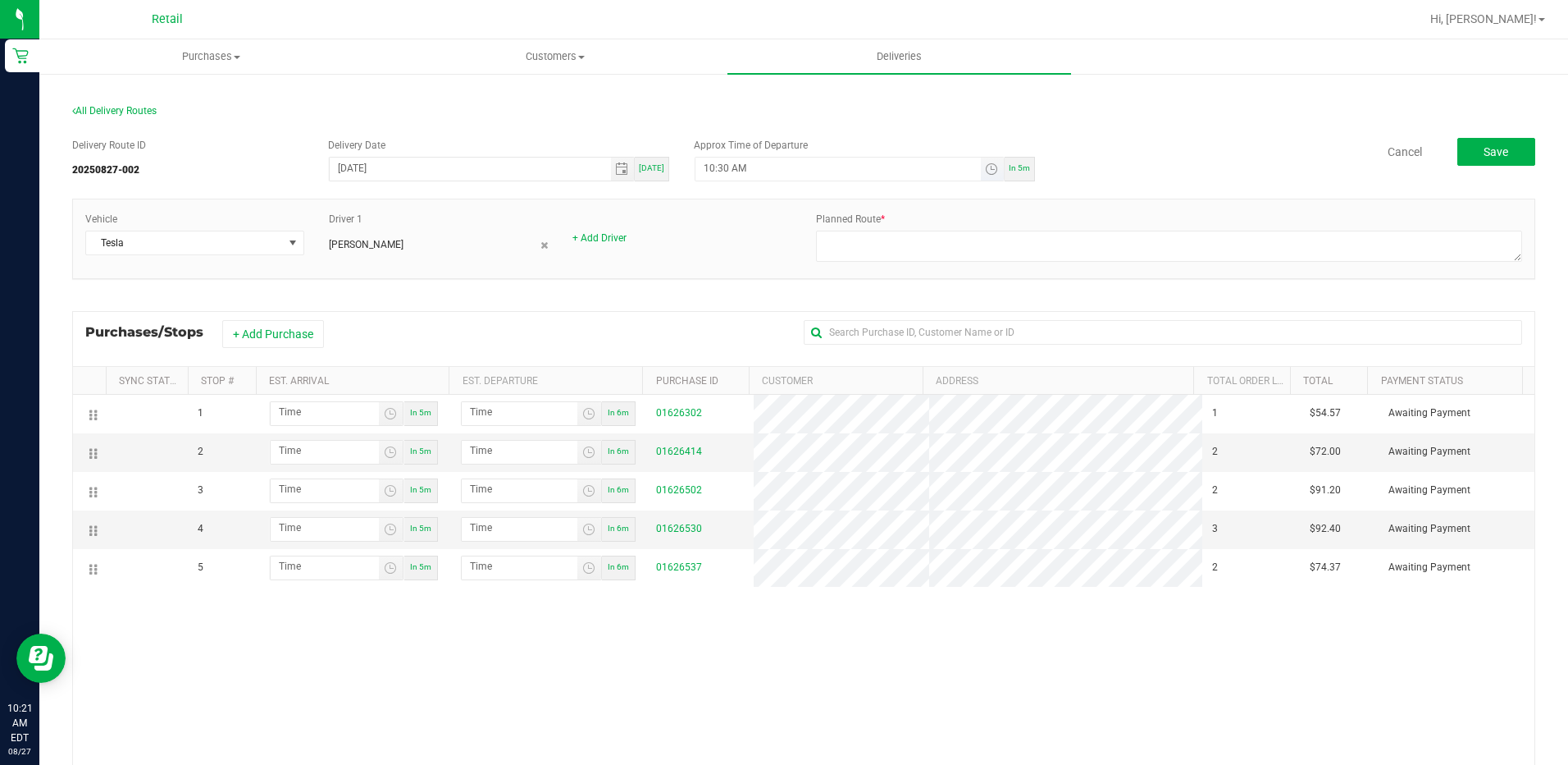
click at [983, 176] on span "Toggle time list" at bounding box center [992, 169] width 23 height 23
click at [776, 385] on li "35" at bounding box center [775, 376] width 39 height 23
click at [810, 356] on li "AM" at bounding box center [827, 352] width 39 height 23
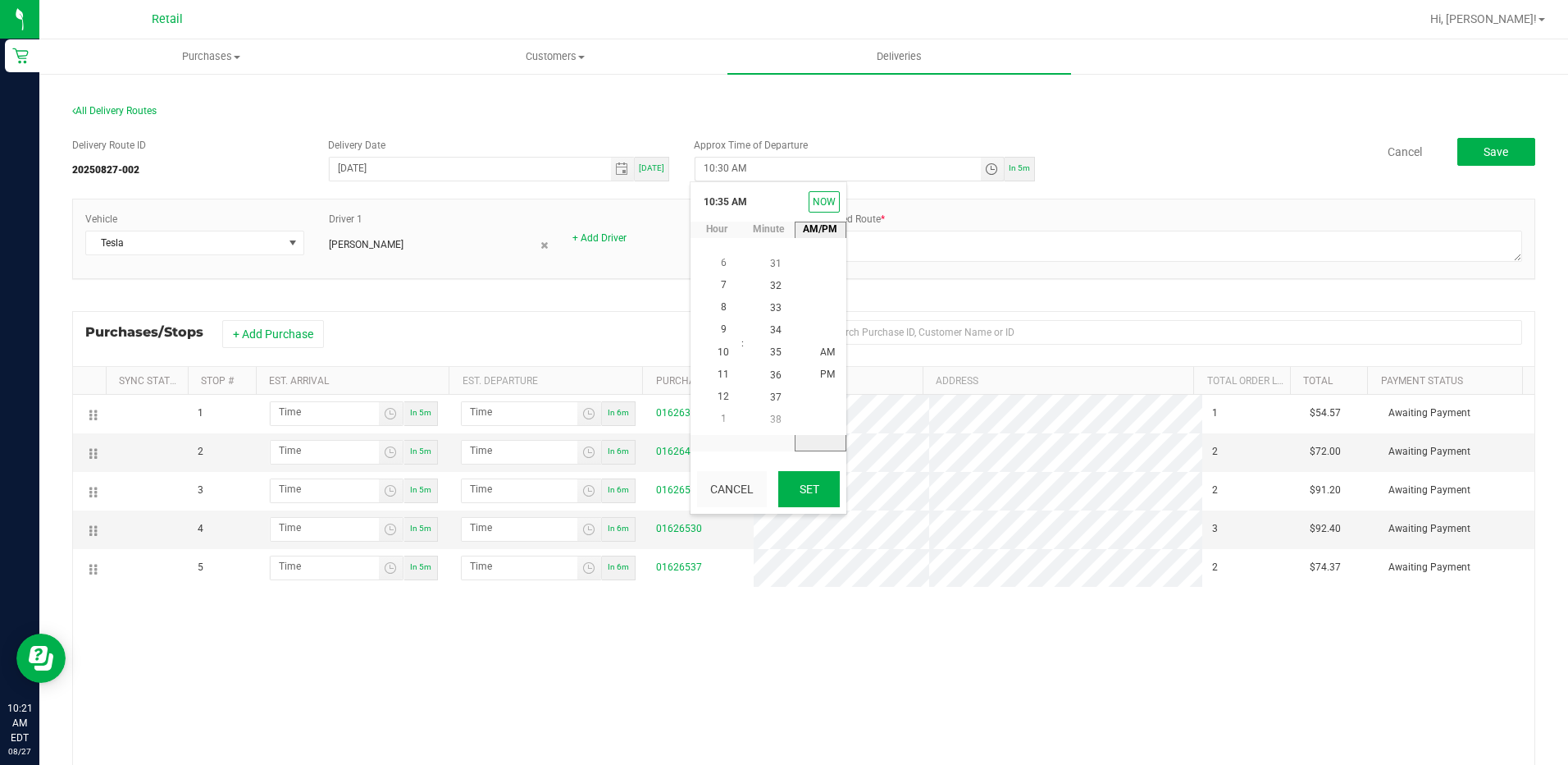
click at [832, 476] on button "Set" at bounding box center [809, 489] width 62 height 36
type input "10:35 AM"
click at [1347, 703] on div "1 In 5m In 6m 01626302 1 $54.57 Awaiting Payment 2 In 5m In 6m 01626414 2 $72.0…" at bounding box center [804, 635] width 1462 height 481
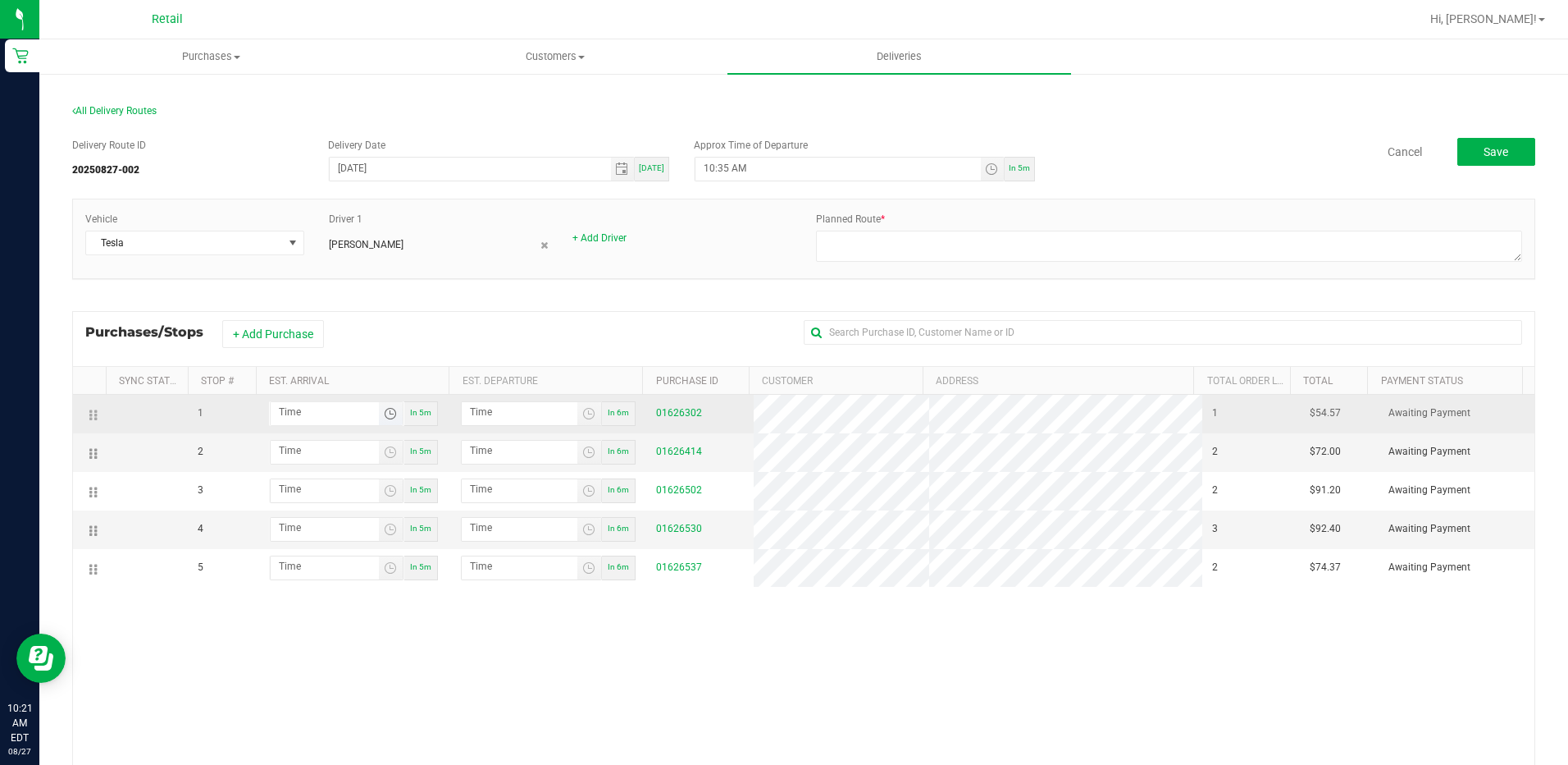
click at [385, 419] on span "Toggle time list" at bounding box center [390, 413] width 13 height 13
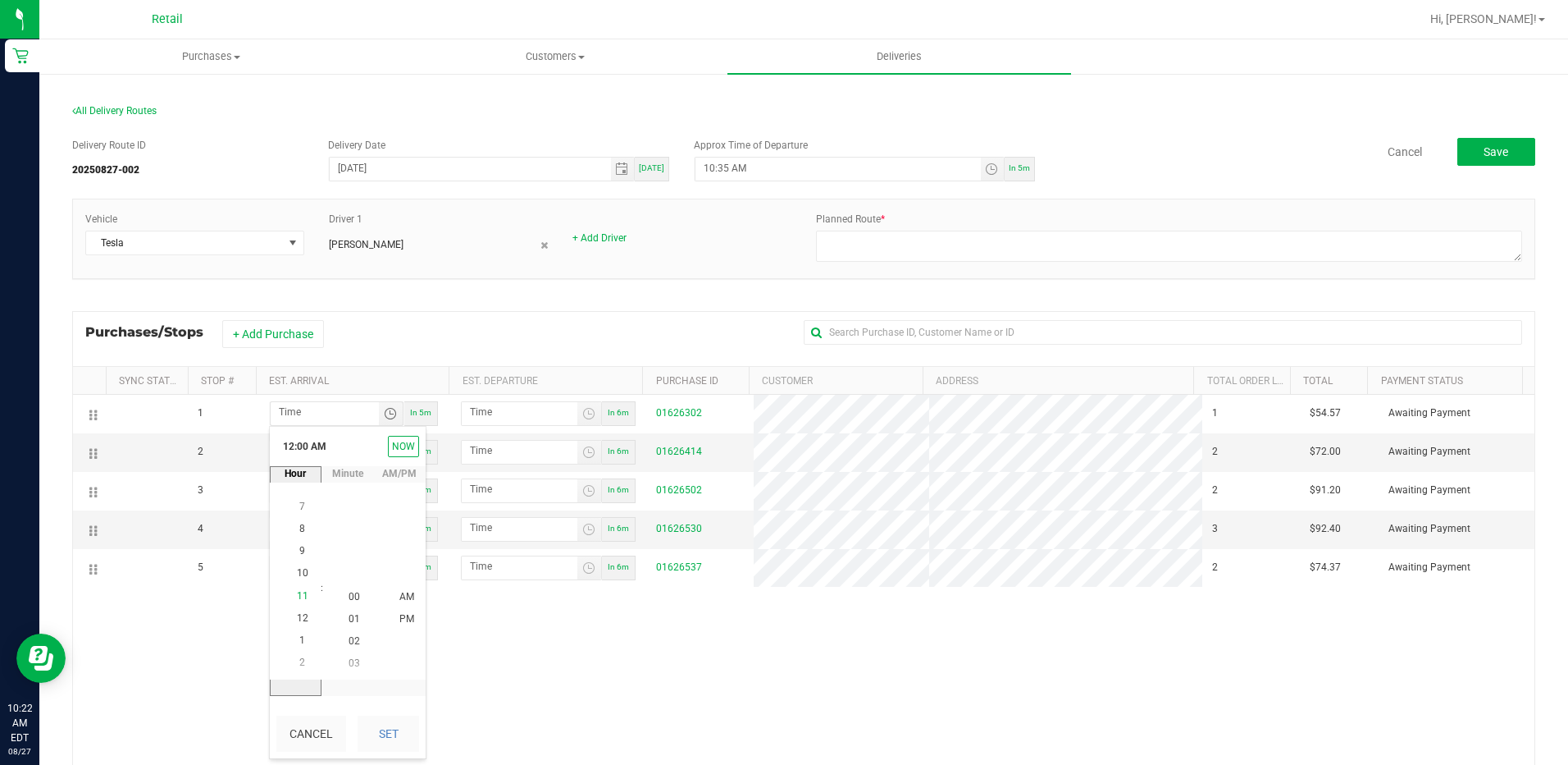
scroll to position [245, 0]
click at [297, 578] on span "10" at bounding box center [302, 573] width 11 height 11
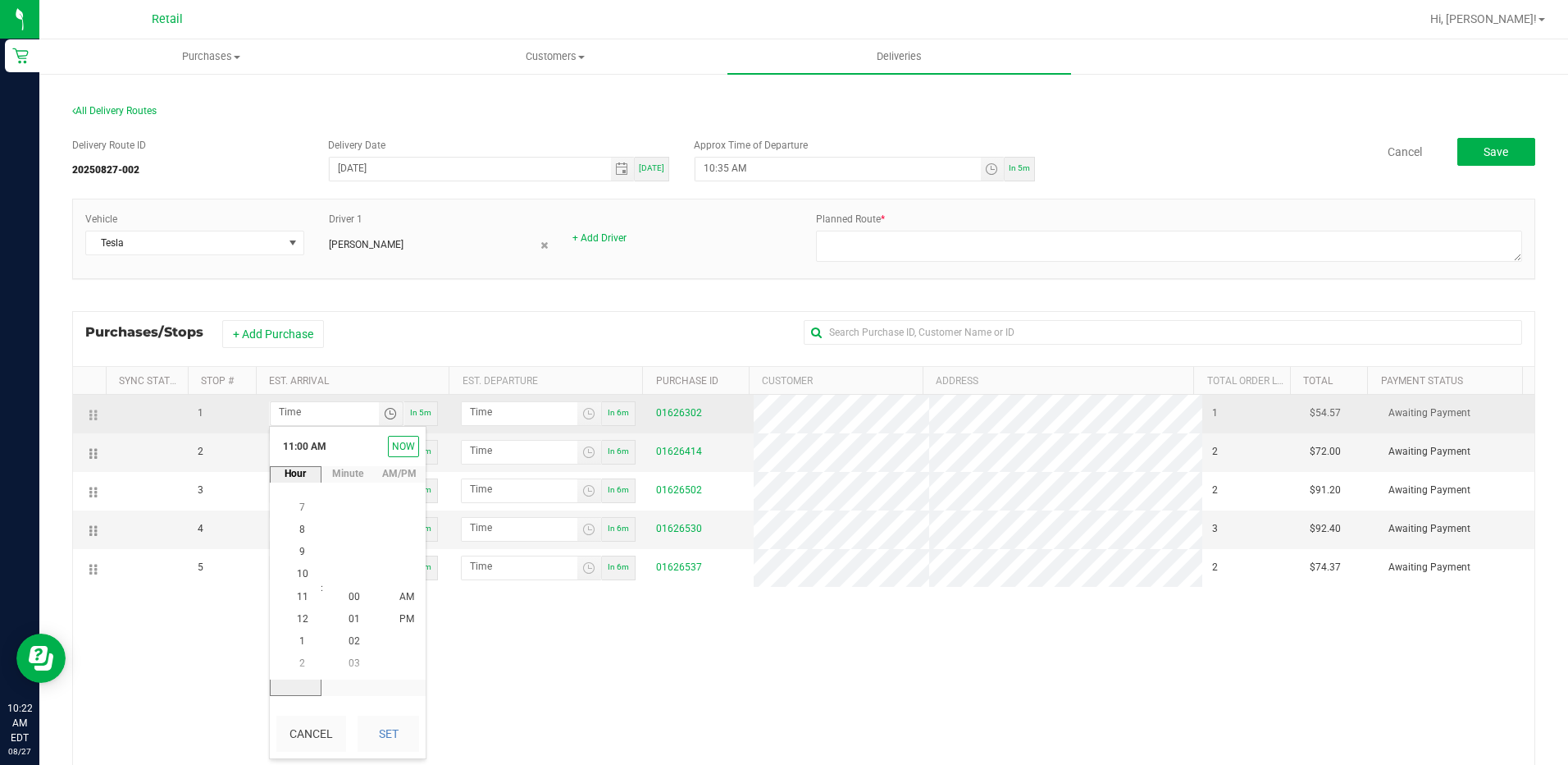
scroll to position [223, 0]
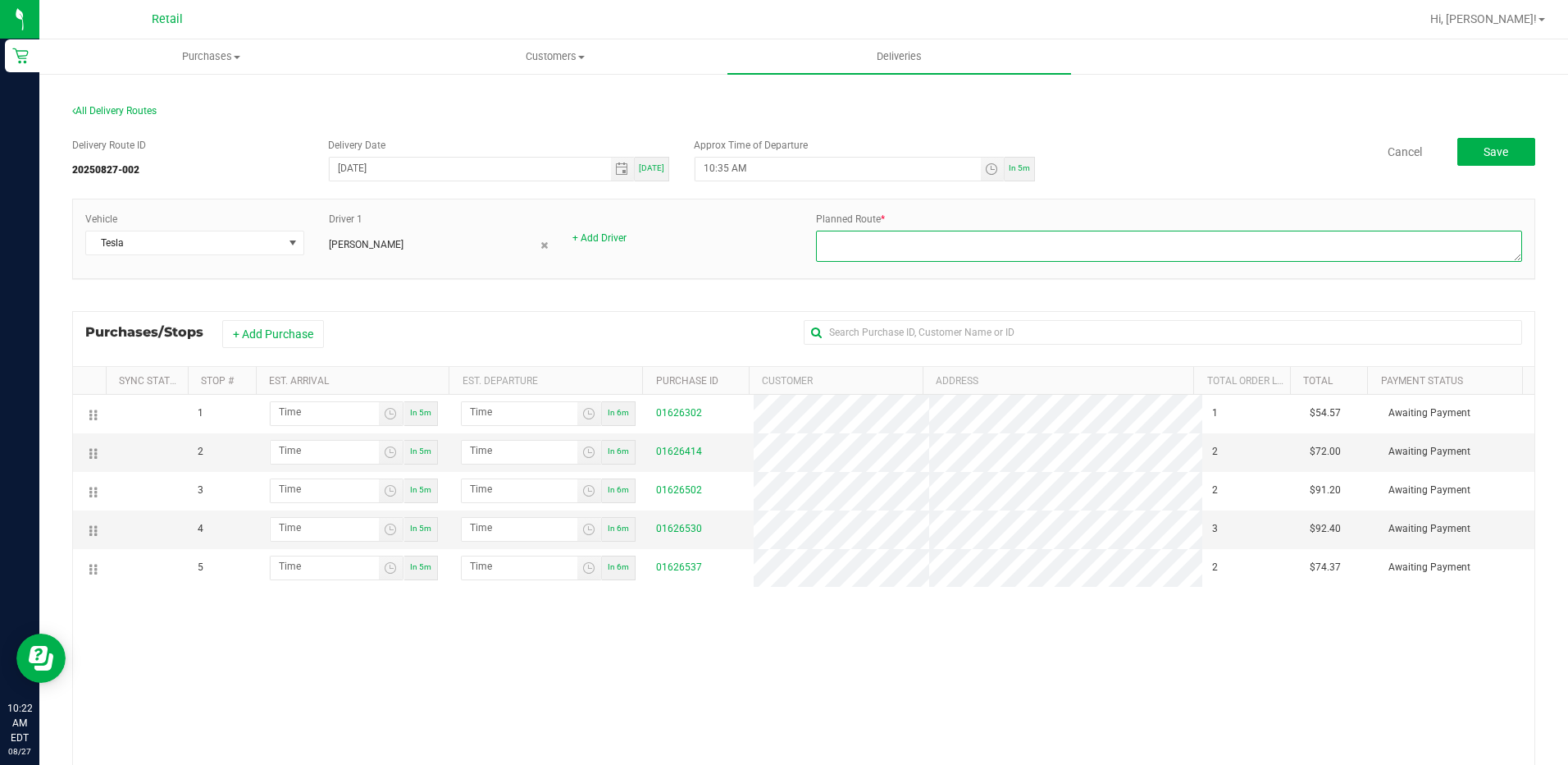
click at [916, 257] on textarea at bounding box center [1169, 246] width 706 height 31
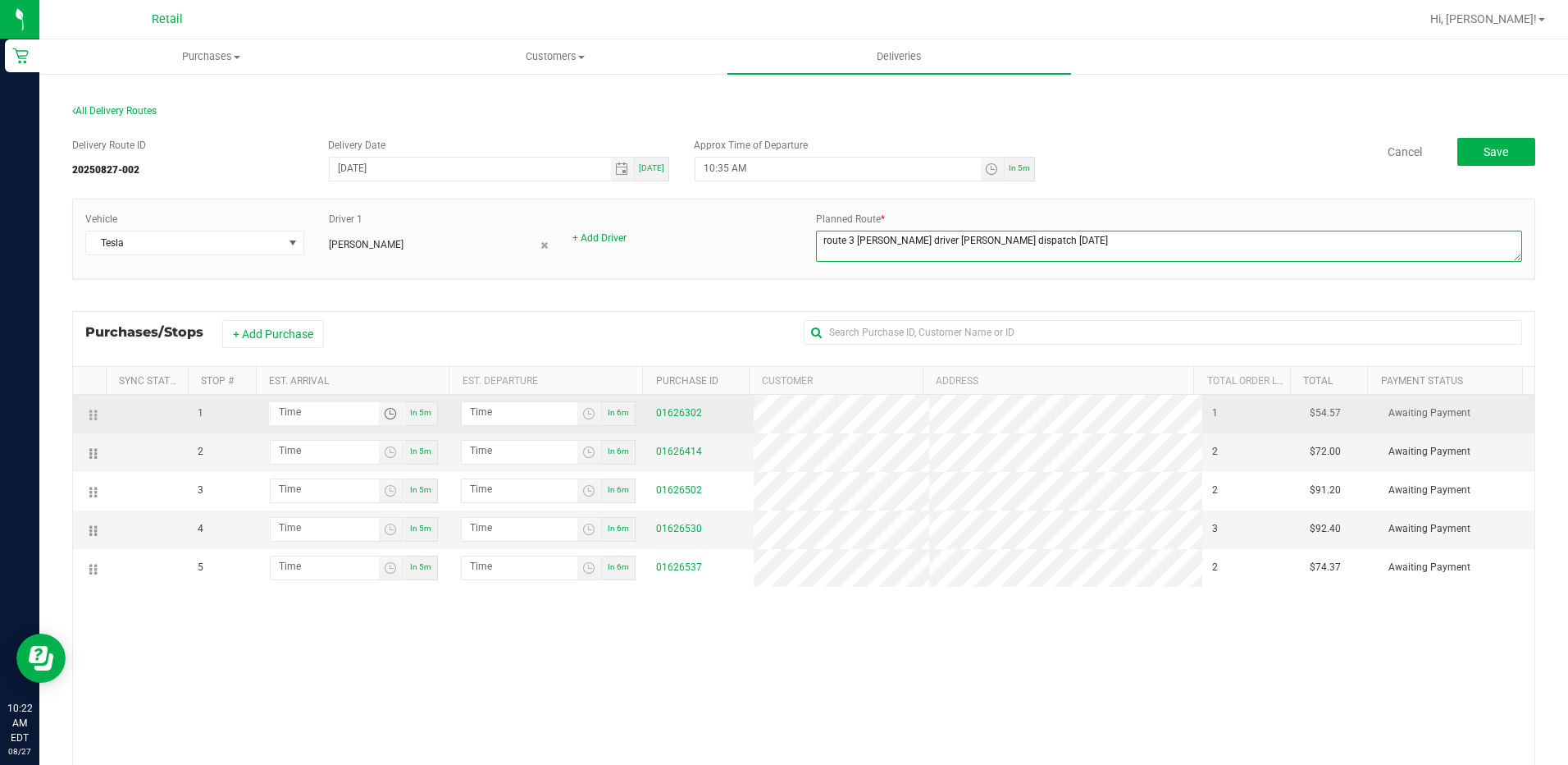
click at [384, 410] on span "Toggle time list" at bounding box center [390, 413] width 13 height 13
type textarea "route 3 [PERSON_NAME] driver [PERSON_NAME] dispatch [DATE]"
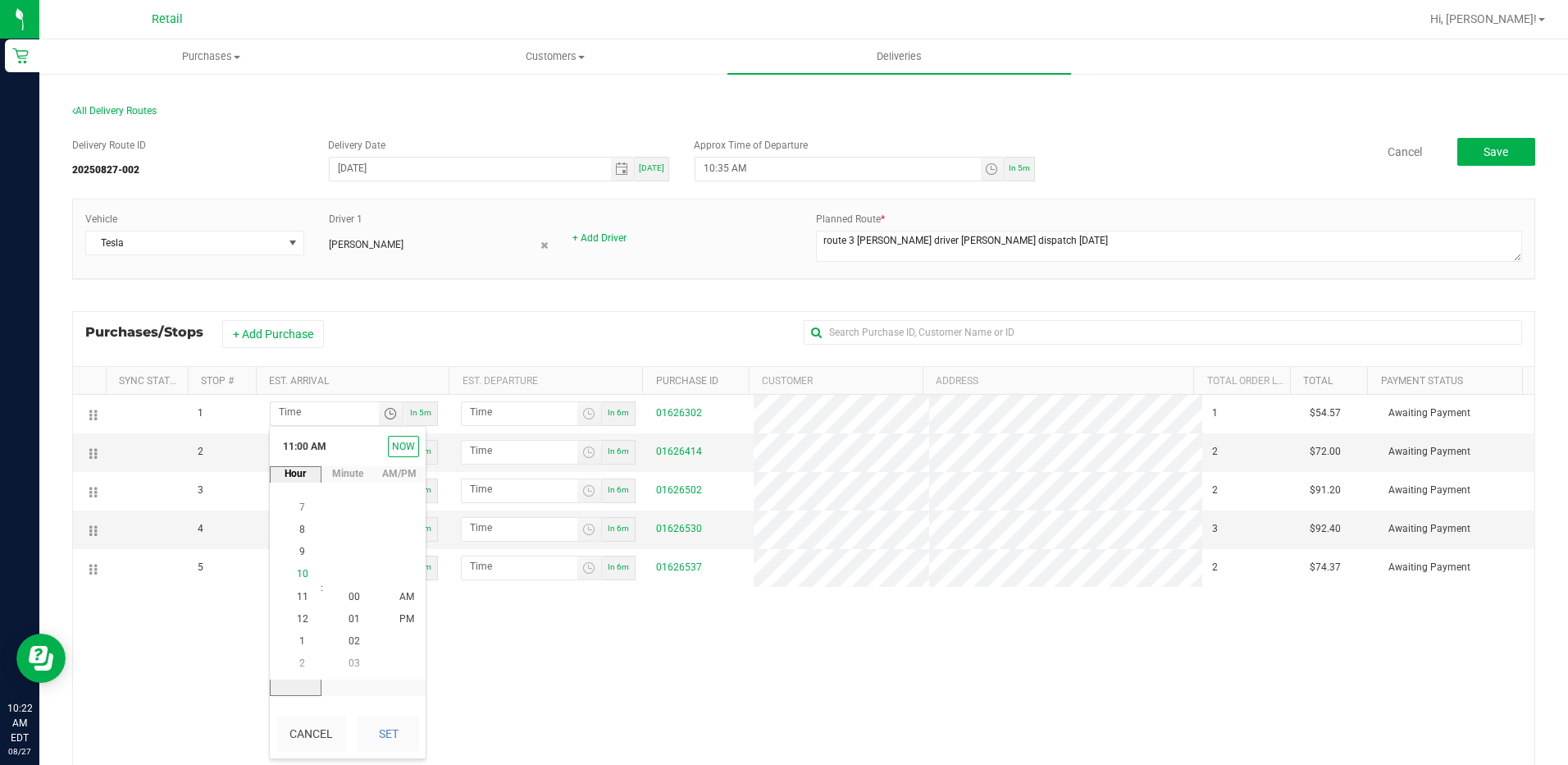
scroll to position [0, 0]
click at [297, 575] on span "10" at bounding box center [302, 573] width 11 height 11
click at [297, 594] on span "10" at bounding box center [302, 596] width 11 height 11
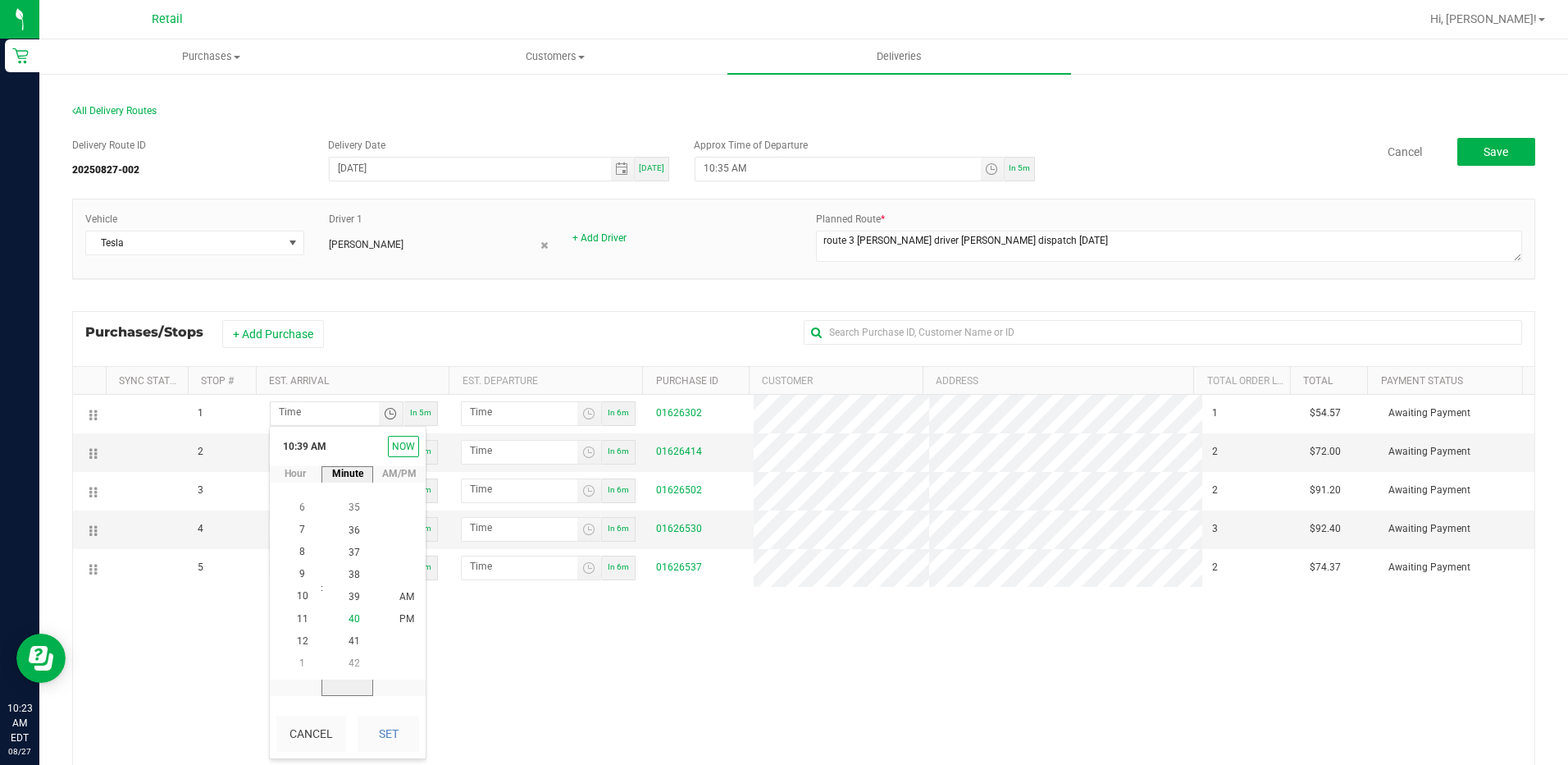
click at [352, 618] on span "40" at bounding box center [354, 618] width 11 height 11
click at [395, 590] on li "AM" at bounding box center [406, 597] width 39 height 23
click at [391, 726] on button "Set" at bounding box center [388, 734] width 62 height 36
type input "10:40 AM"
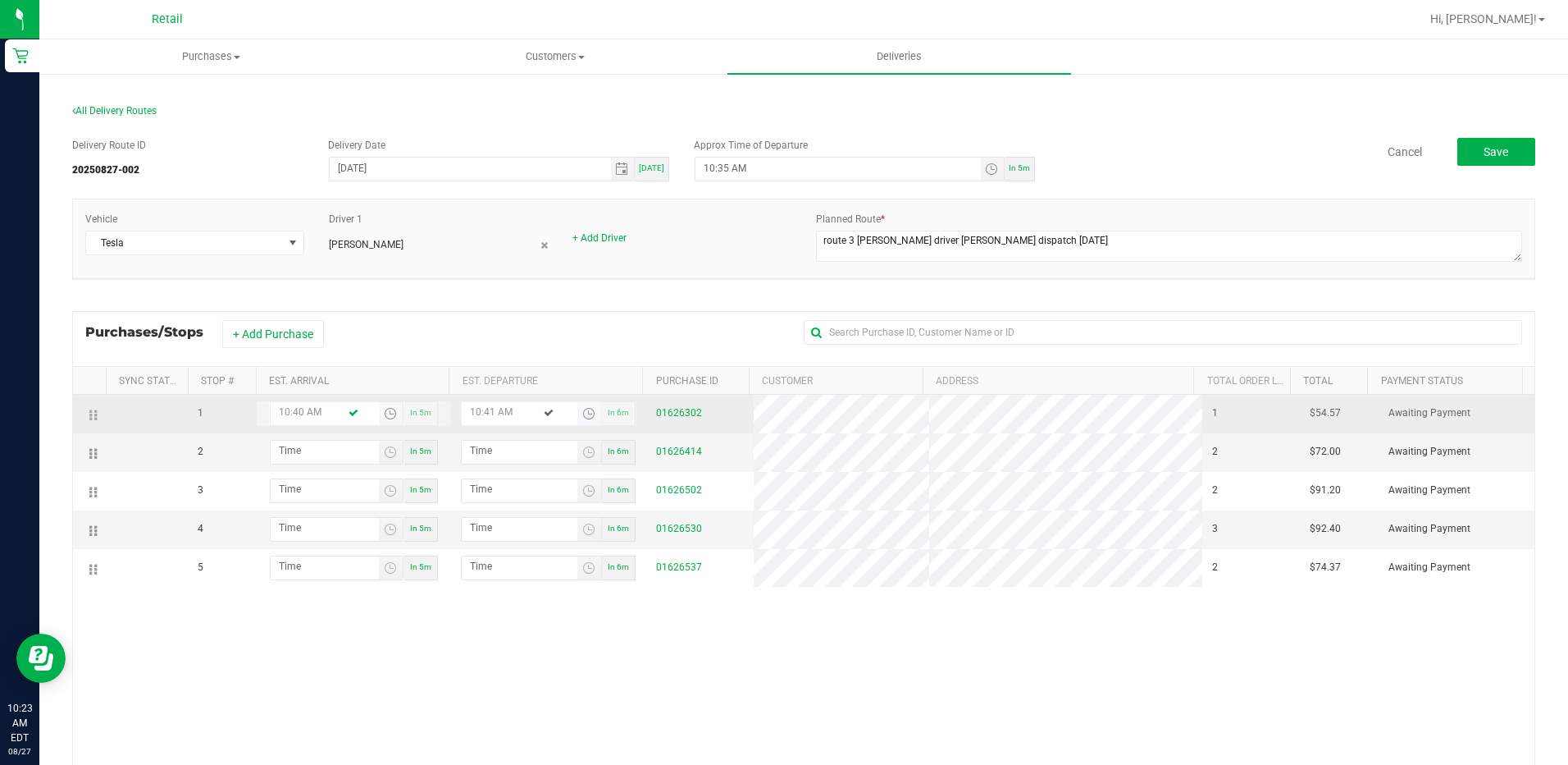
click at [583, 413] on span "Toggle time list" at bounding box center [589, 413] width 13 height 13
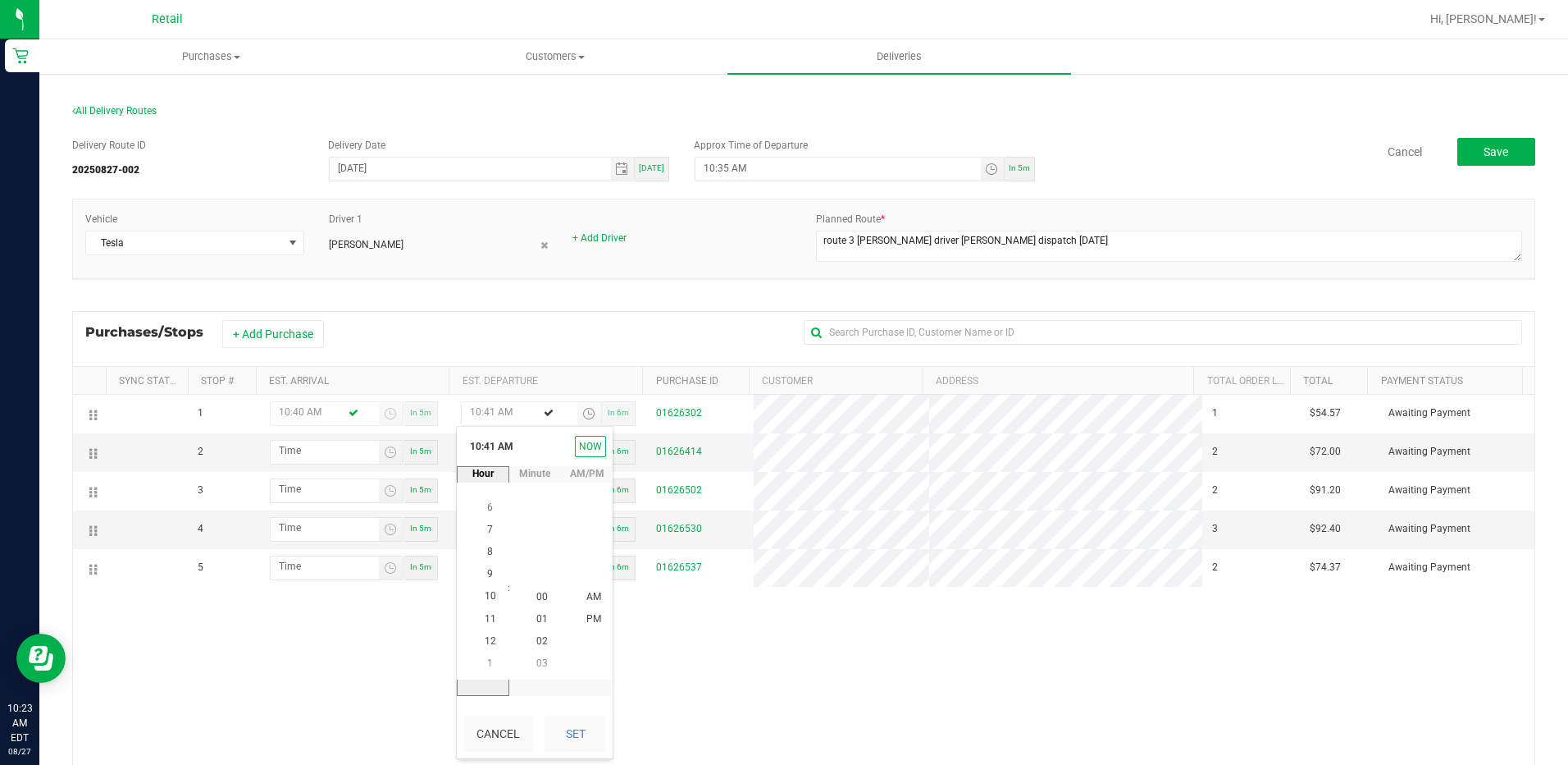
scroll to position [913, 0]
click at [480, 588] on li "10" at bounding box center [490, 597] width 39 height 23
click at [537, 664] on span "44" at bounding box center [542, 664] width 11 height 11
click at [586, 598] on span "AM" at bounding box center [593, 596] width 15 height 11
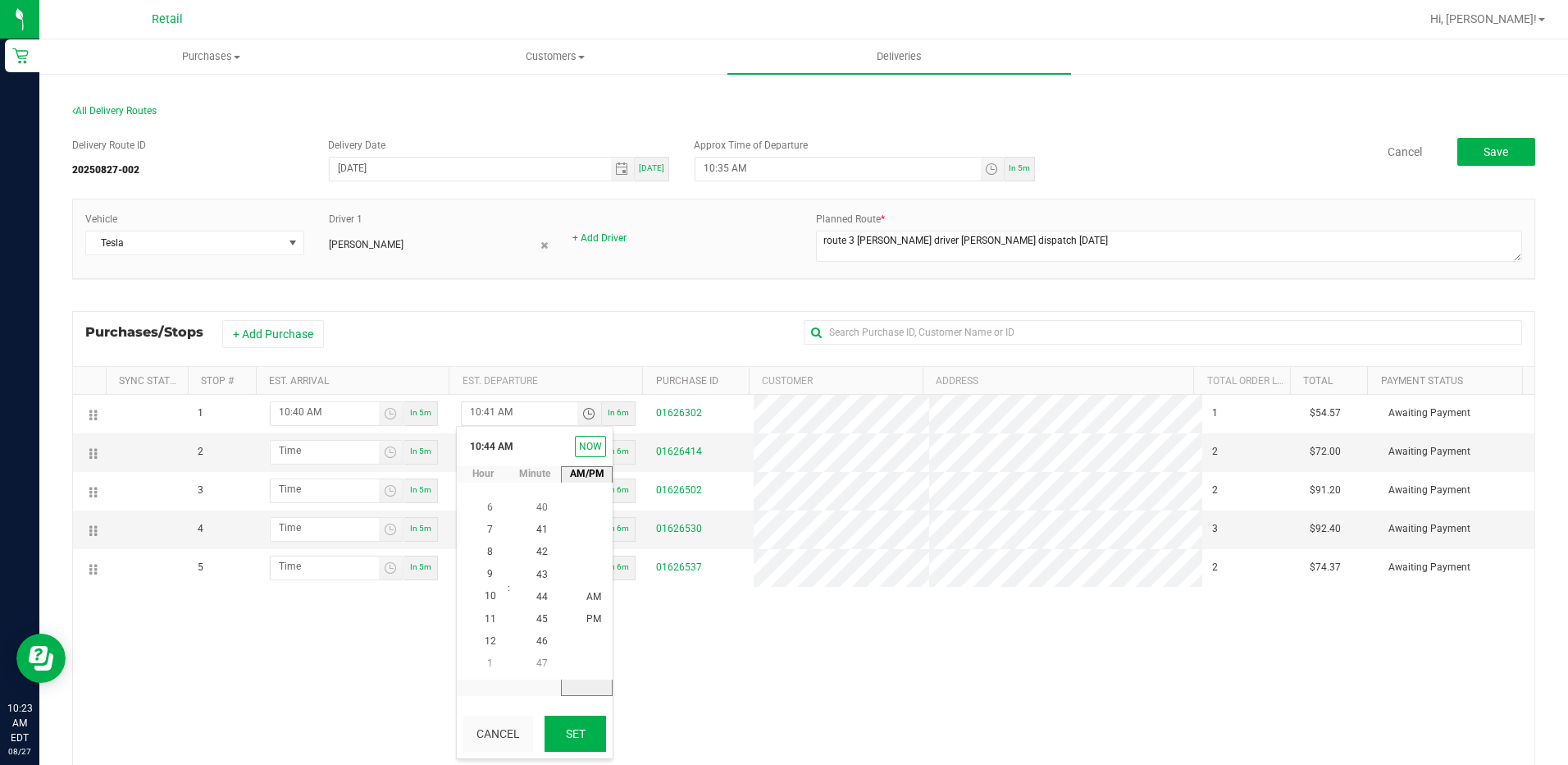
click at [559, 726] on button "Set" at bounding box center [575, 734] width 62 height 36
type input "10:44 AM"
click at [384, 454] on span "Toggle time list" at bounding box center [390, 452] width 13 height 13
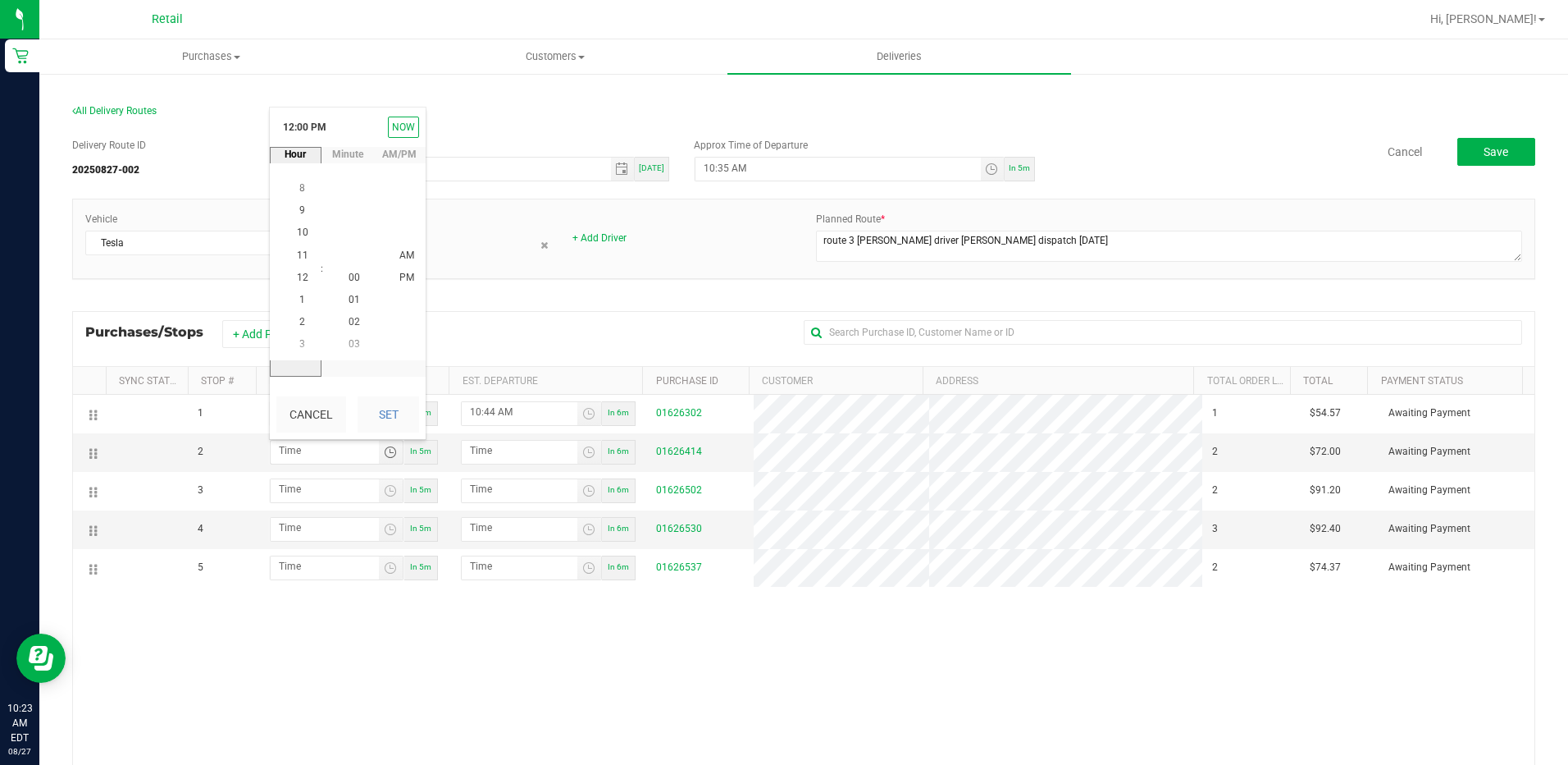
scroll to position [267, 0]
click at [297, 232] on span "10" at bounding box center [302, 232] width 11 height 11
click at [351, 252] on span "11" at bounding box center [354, 255] width 11 height 11
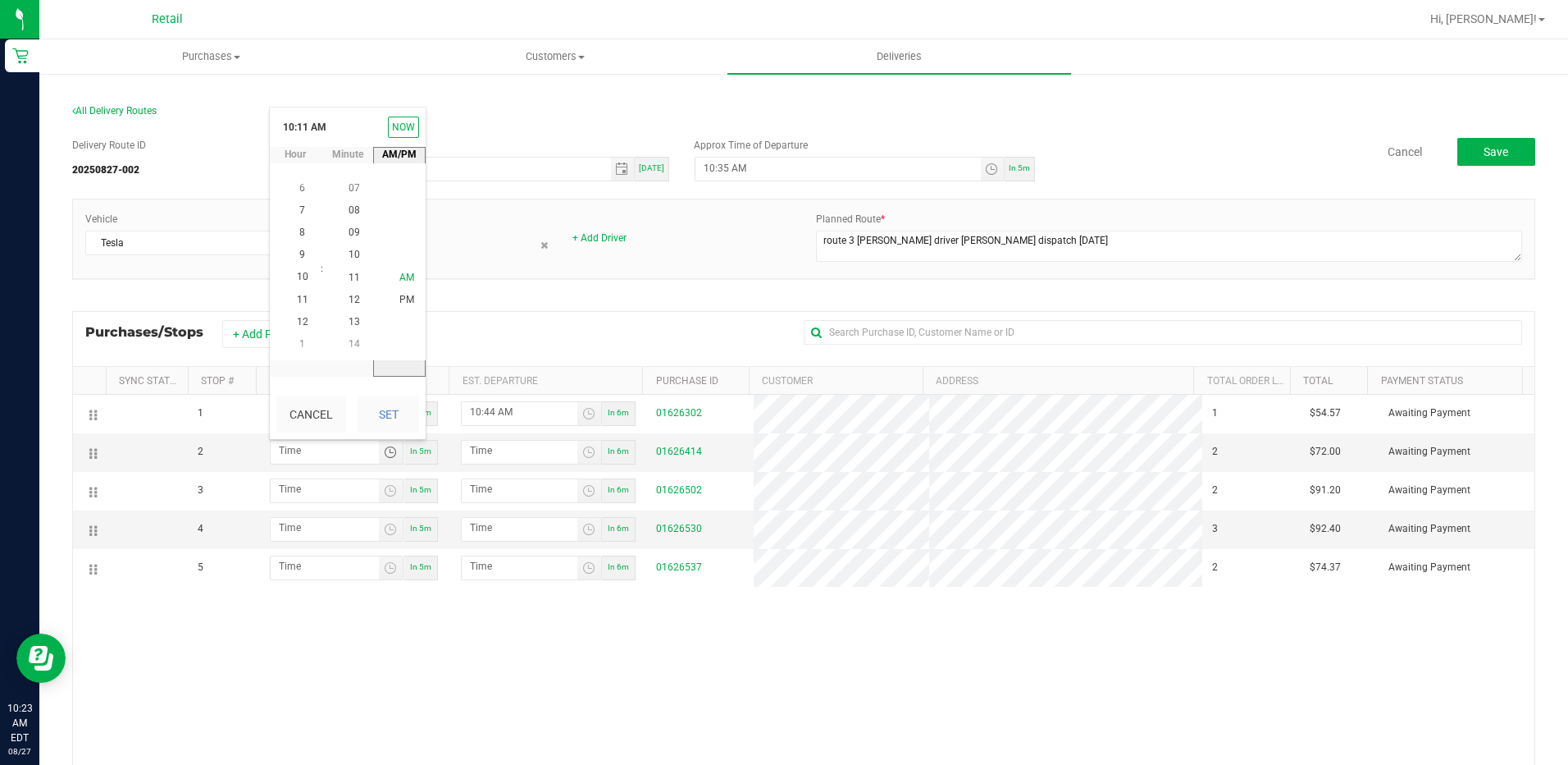
click at [402, 279] on span "AM" at bounding box center [407, 277] width 15 height 11
click at [398, 415] on button "Set" at bounding box center [388, 415] width 62 height 36
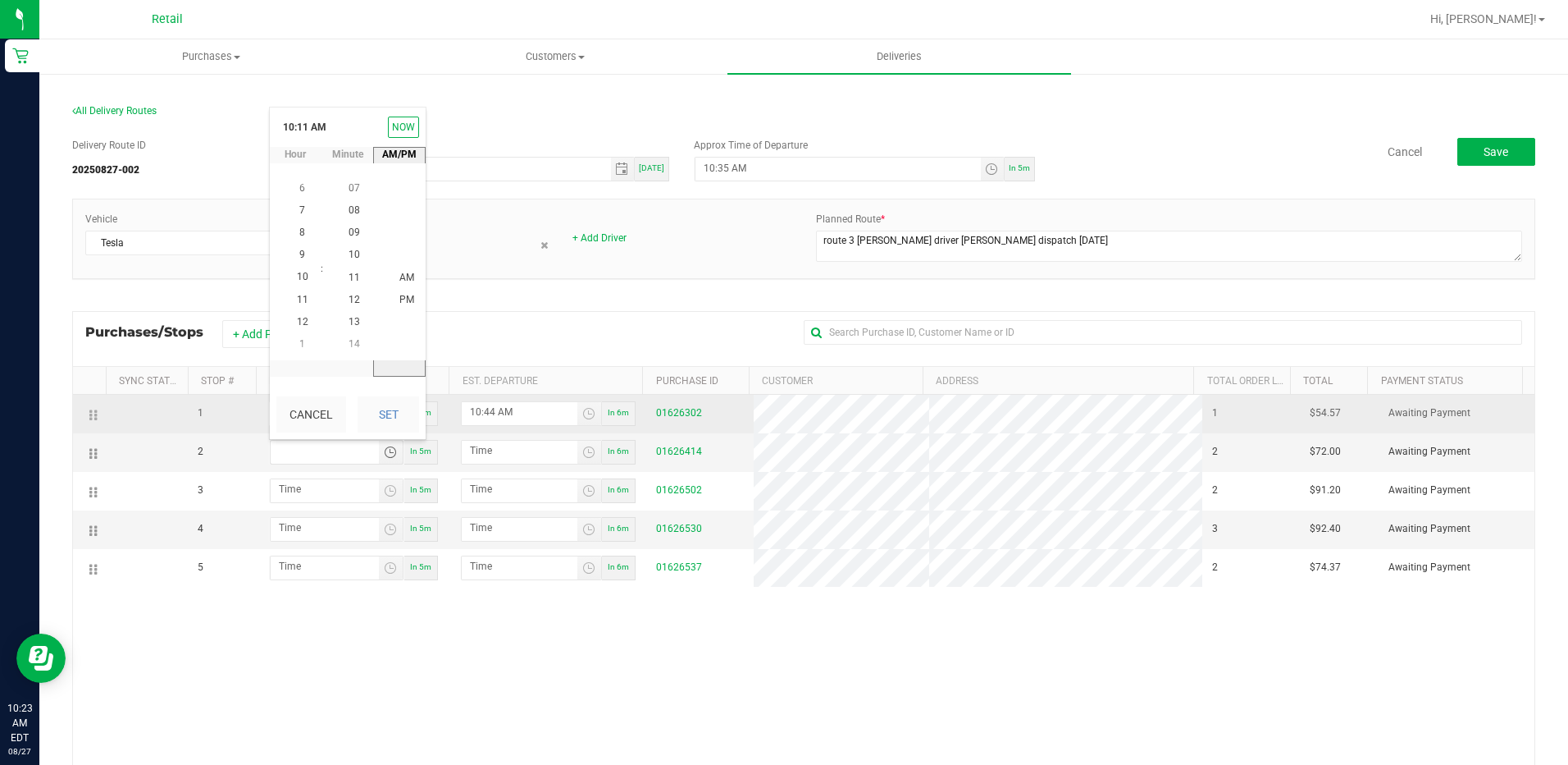
type input "10:11 AM"
type input "10:12 AM"
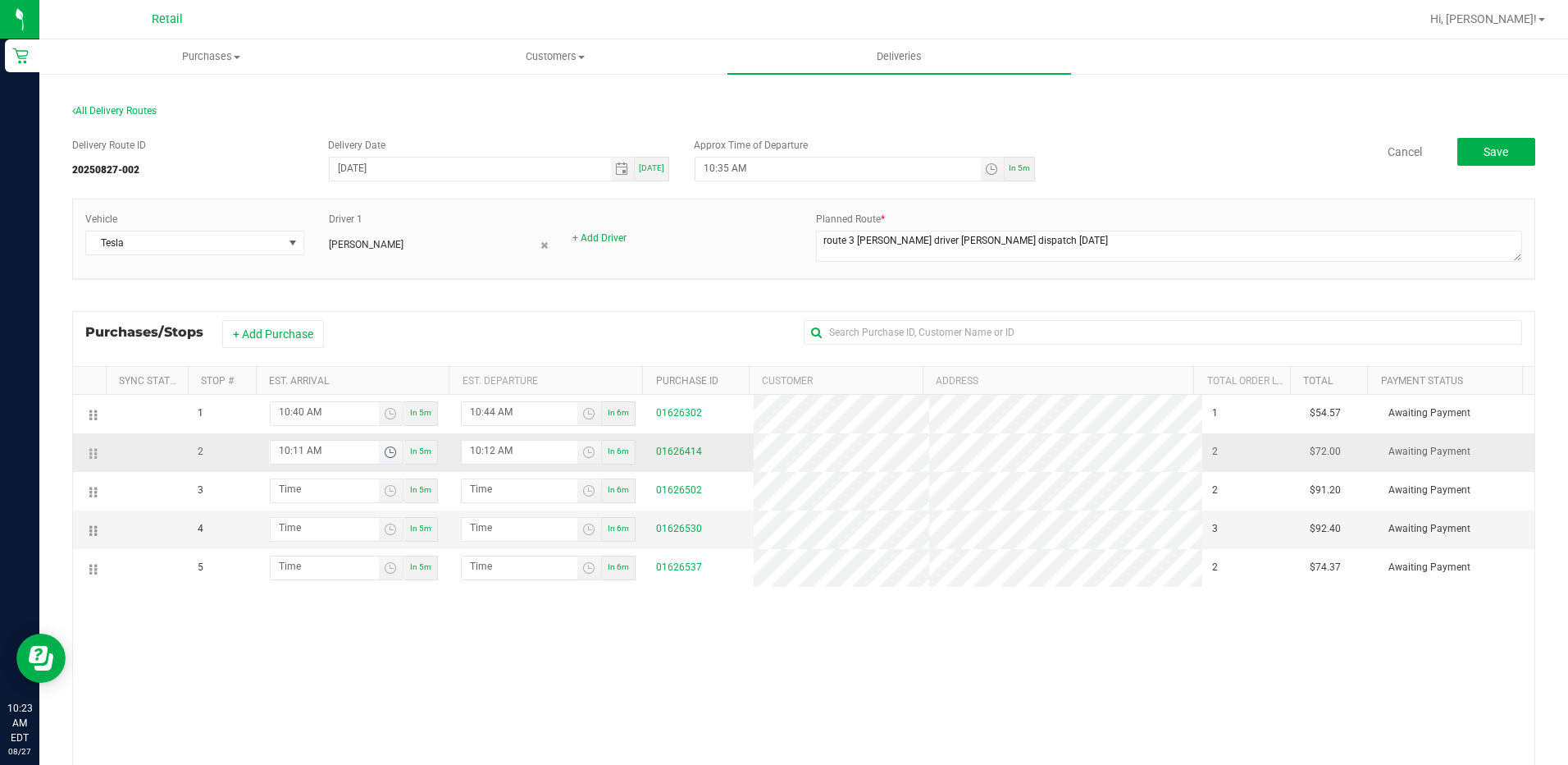
click at [387, 456] on span "Toggle time list" at bounding box center [390, 452] width 13 height 13
click at [297, 303] on span "11" at bounding box center [302, 299] width 11 height 11
click at [349, 282] on span "11" at bounding box center [354, 277] width 11 height 11
click at [407, 276] on span "AM" at bounding box center [407, 277] width 15 height 11
click at [389, 409] on button "Set" at bounding box center [388, 415] width 62 height 36
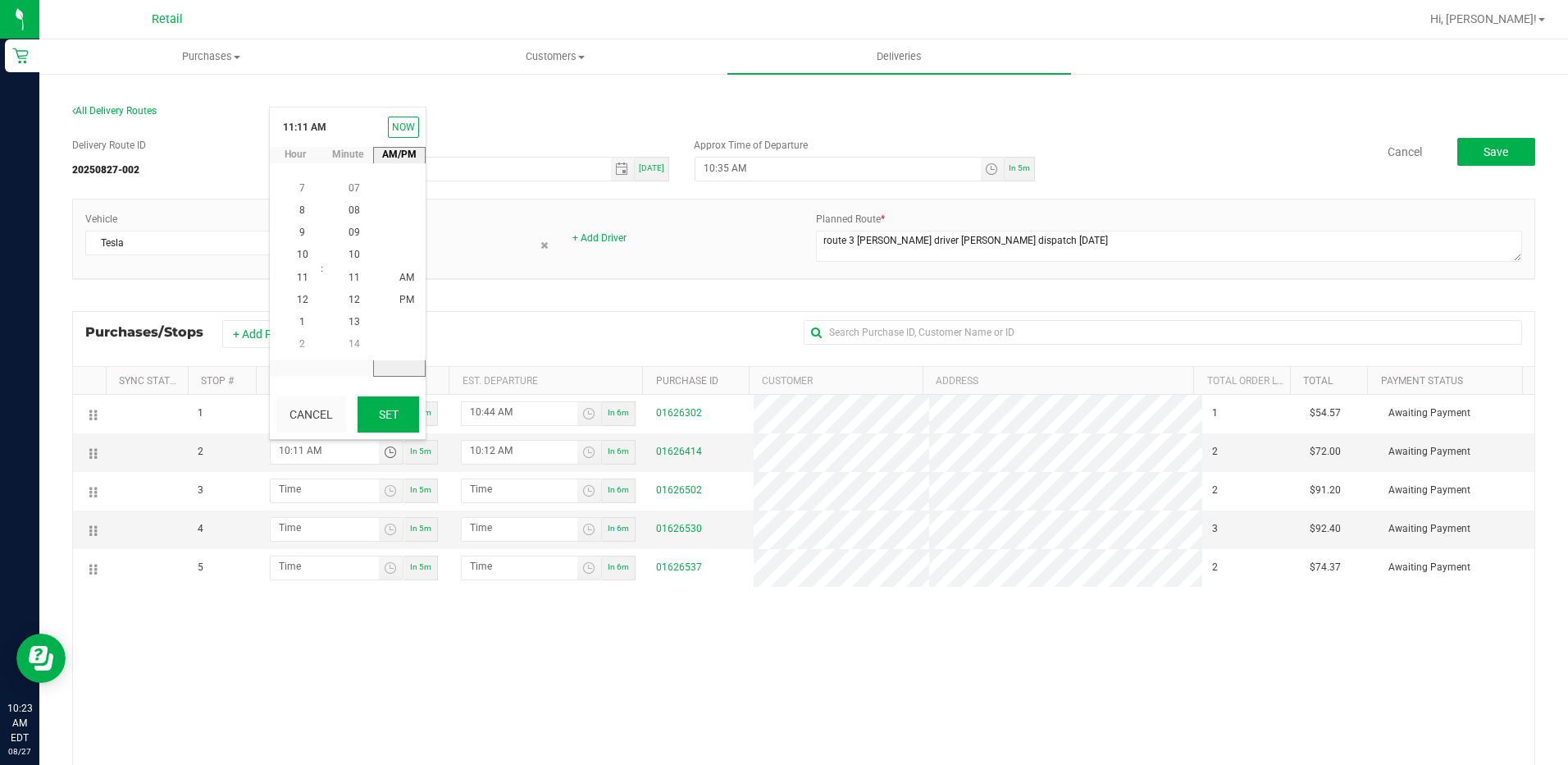
type input "11:11 AM"
click at [583, 446] on span "Toggle time list" at bounding box center [589, 452] width 13 height 13
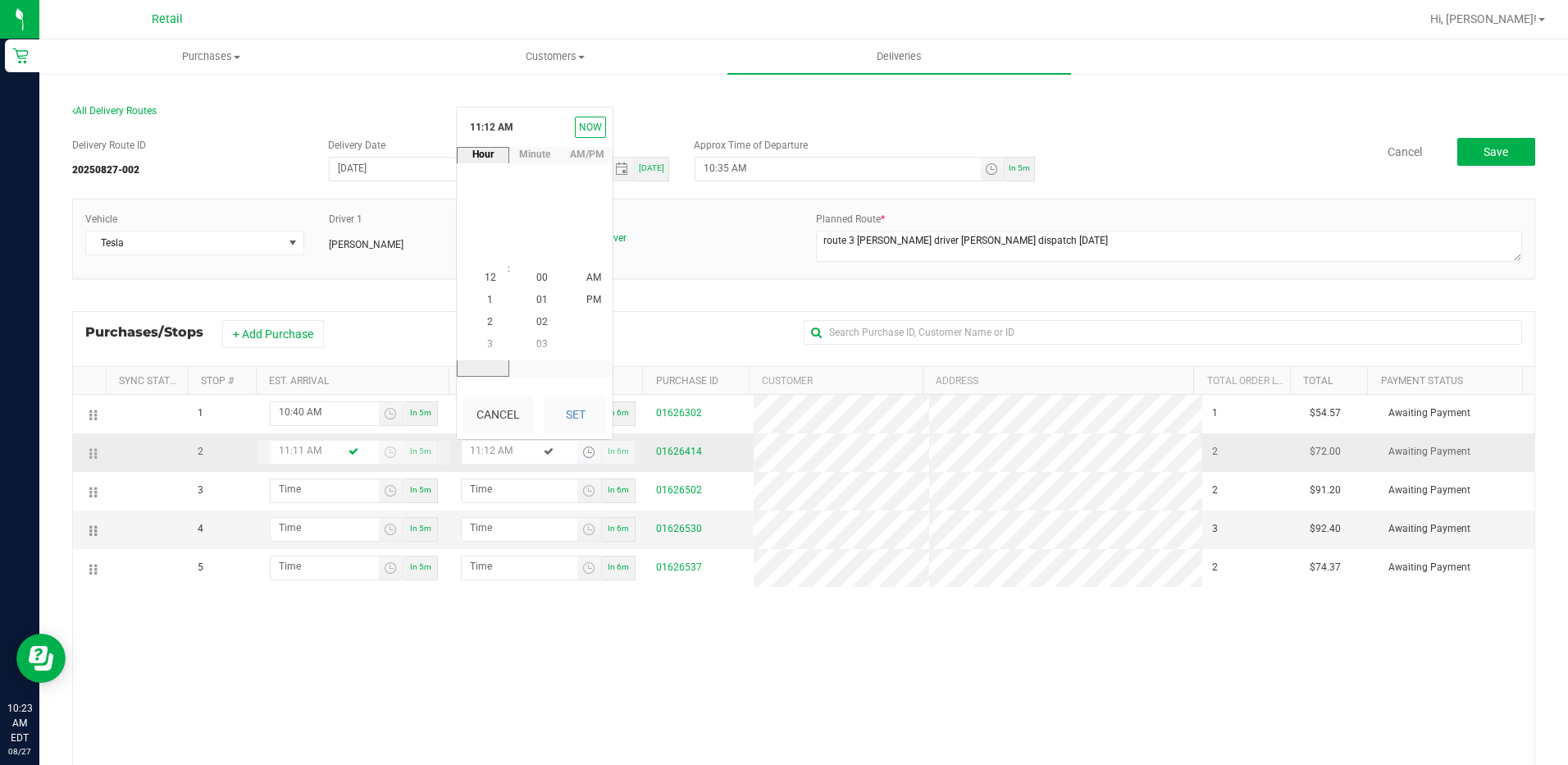
scroll to position [267, 0]
click at [491, 276] on li "11" at bounding box center [490, 278] width 39 height 23
click at [537, 343] on span "15" at bounding box center [542, 344] width 11 height 11
click at [586, 272] on span "AM" at bounding box center [593, 277] width 15 height 11
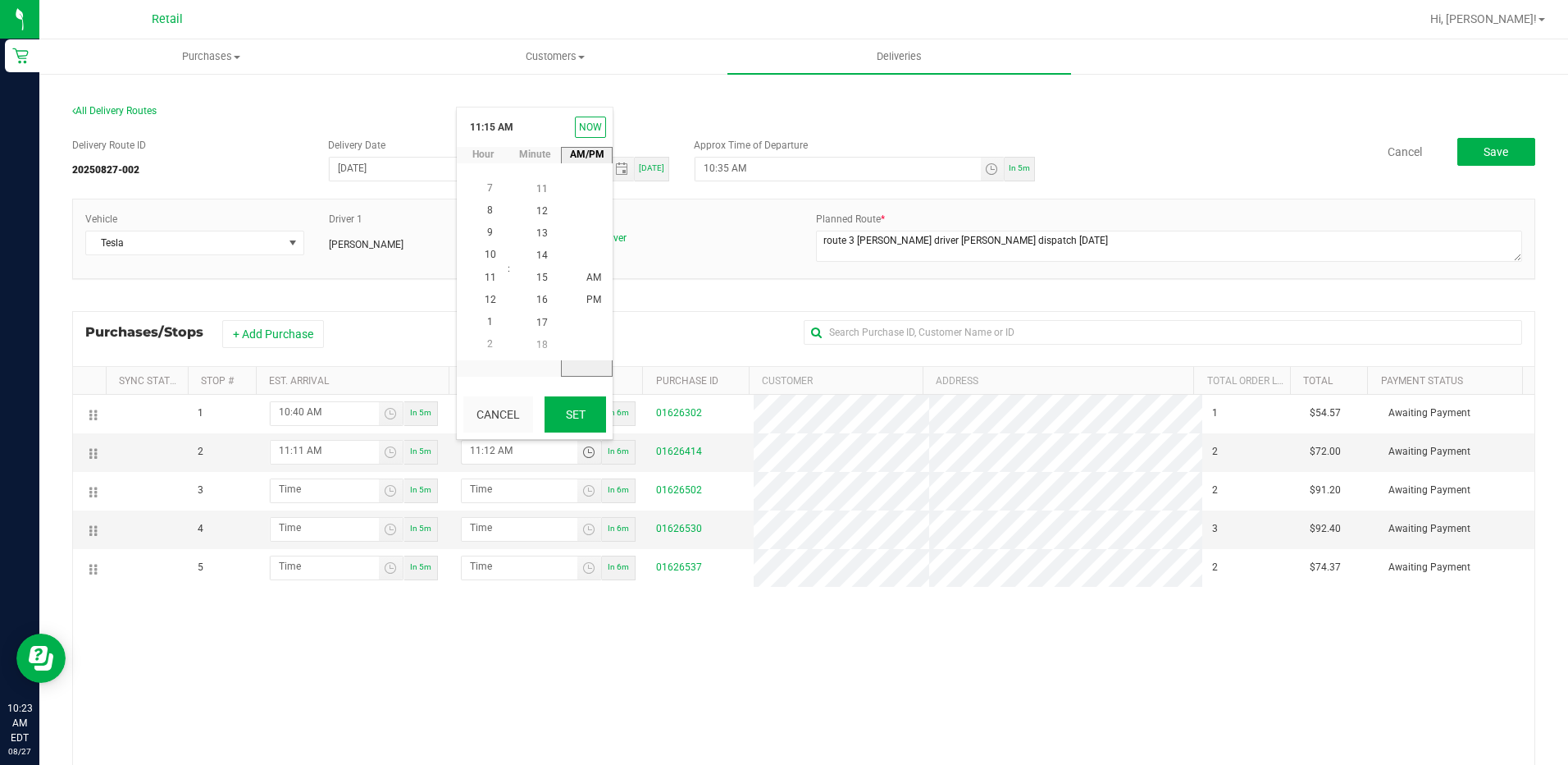
click at [574, 417] on button "Set" at bounding box center [575, 415] width 62 height 36
type input "11:15 AM"
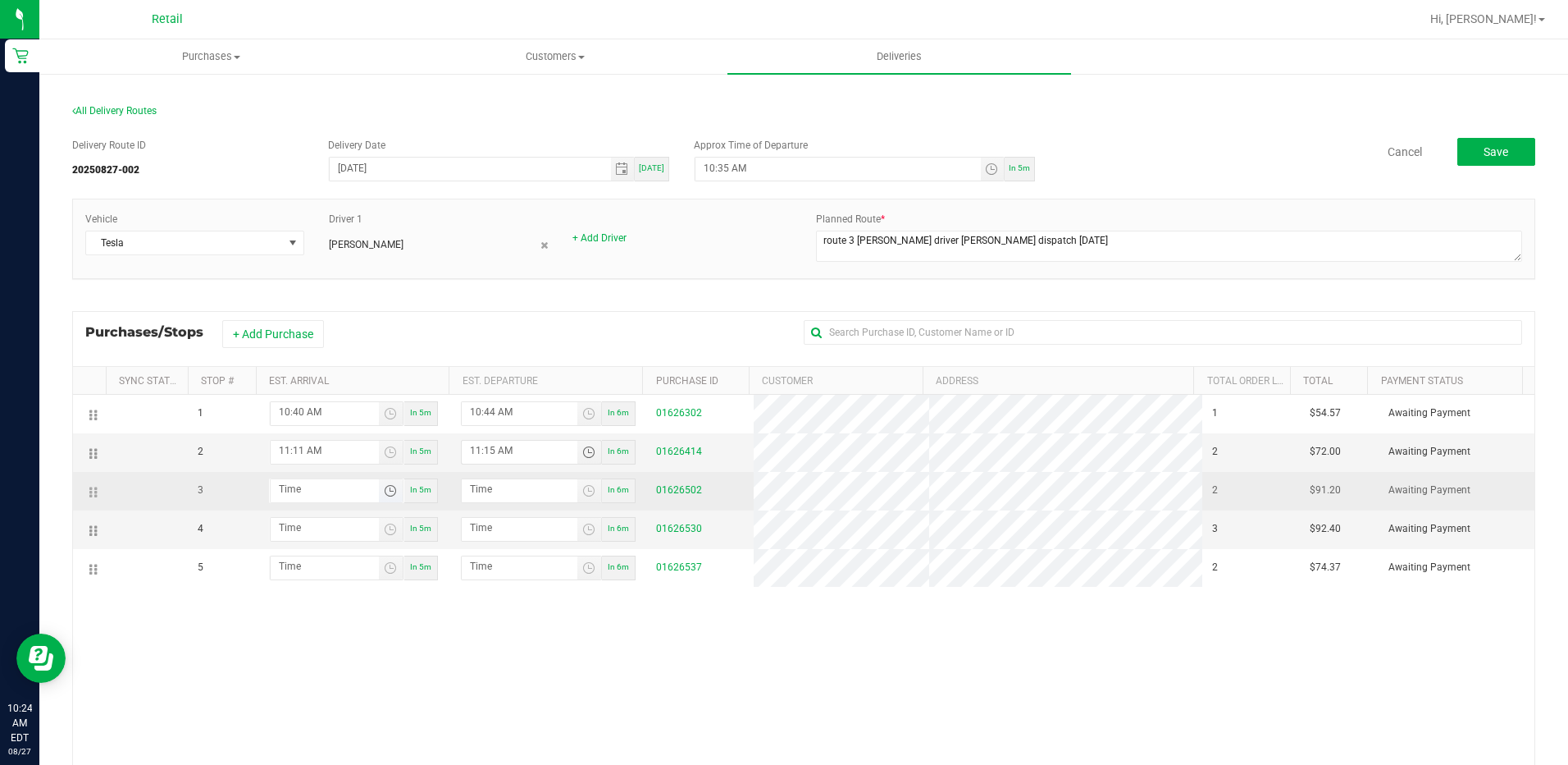
click at [384, 486] on span "Toggle time list" at bounding box center [390, 490] width 13 height 13
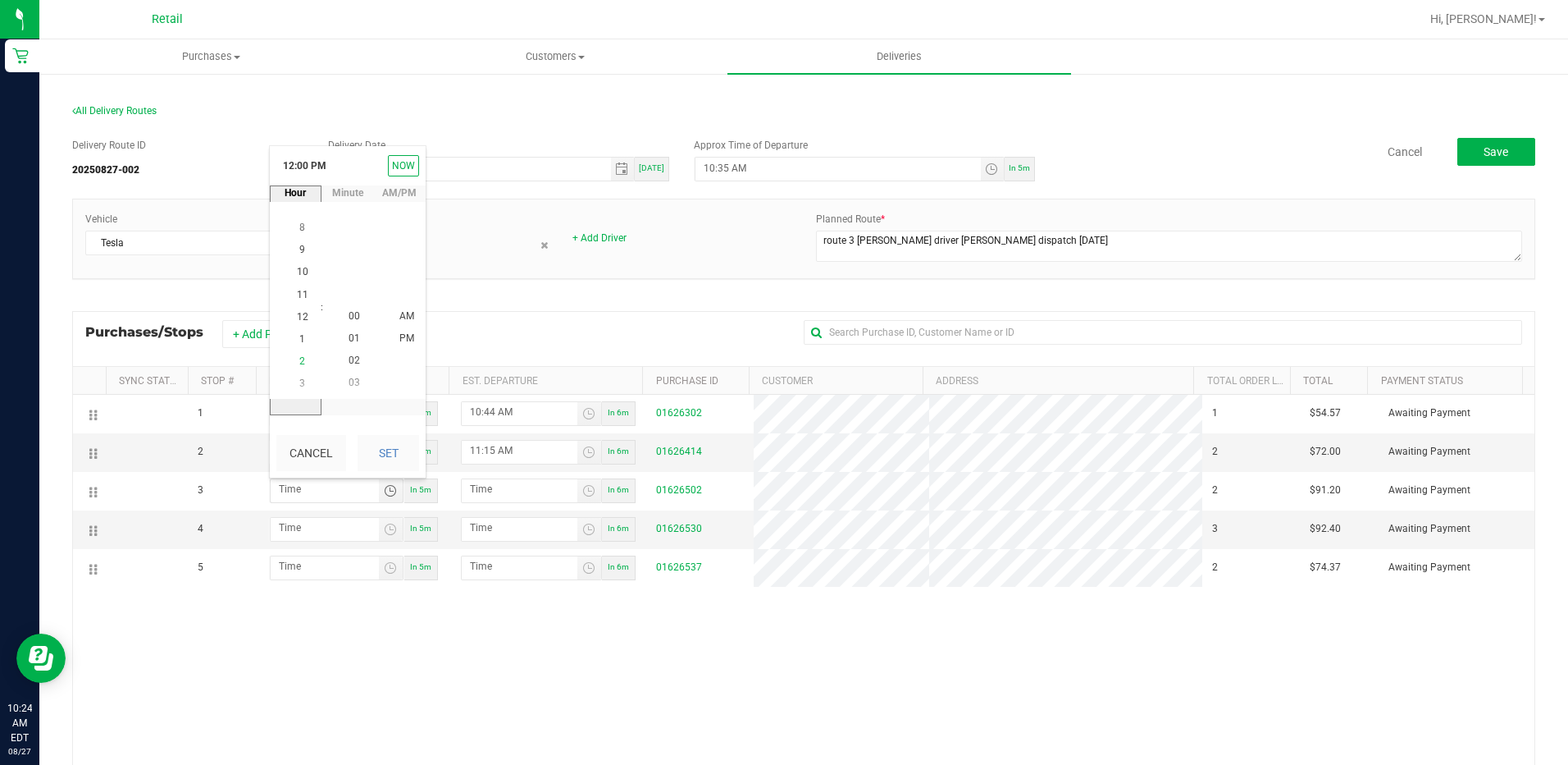
scroll to position [23, 0]
click at [297, 291] on span "11" at bounding box center [302, 293] width 11 height 11
click at [349, 336] on span "28" at bounding box center [354, 338] width 11 height 11
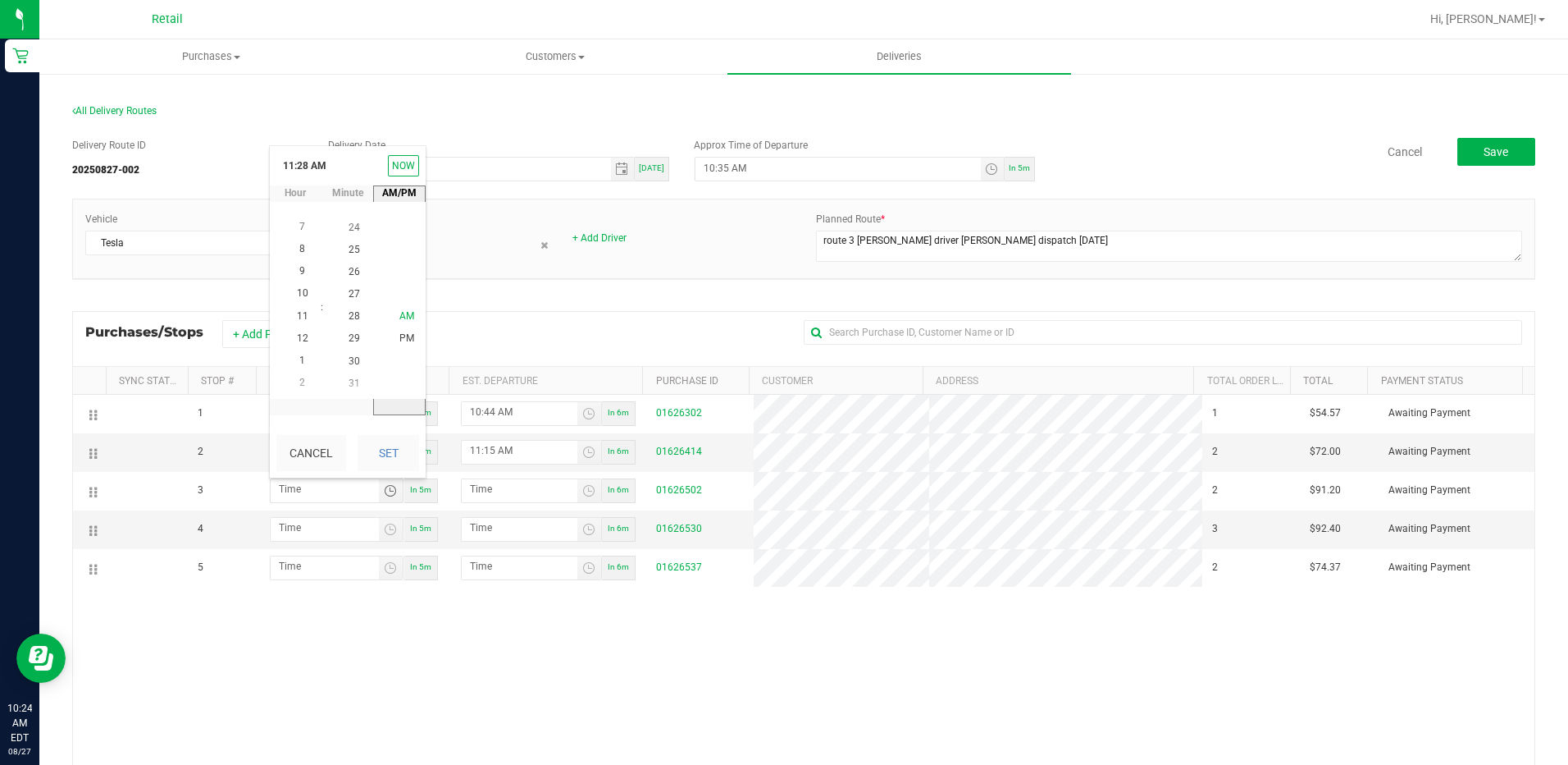
click at [400, 312] on span "AM" at bounding box center [407, 316] width 15 height 11
click at [393, 447] on button "Set" at bounding box center [388, 453] width 62 height 36
type input "11:28 AM"
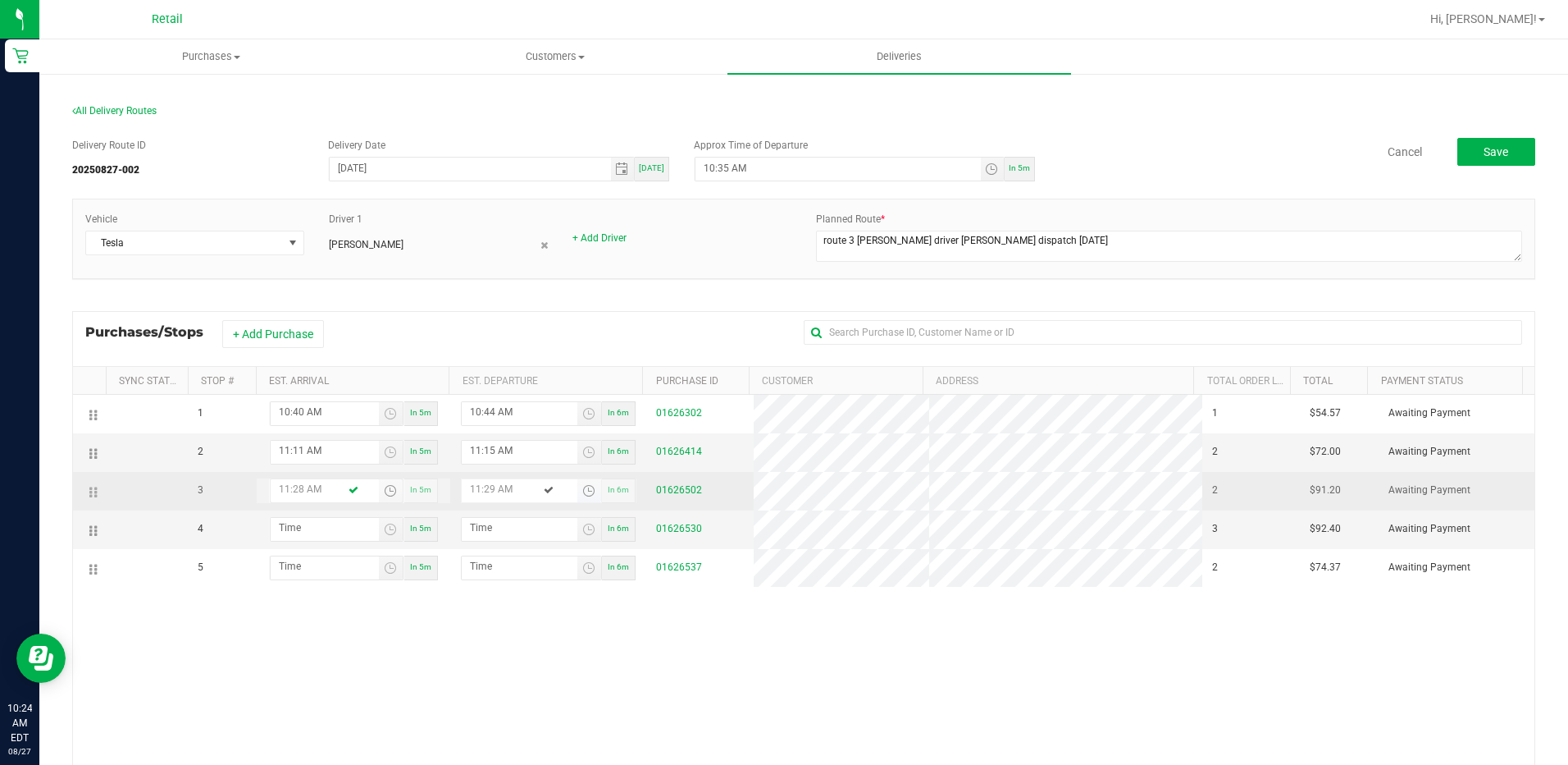
click at [583, 492] on span "Toggle time list" at bounding box center [589, 490] width 13 height 13
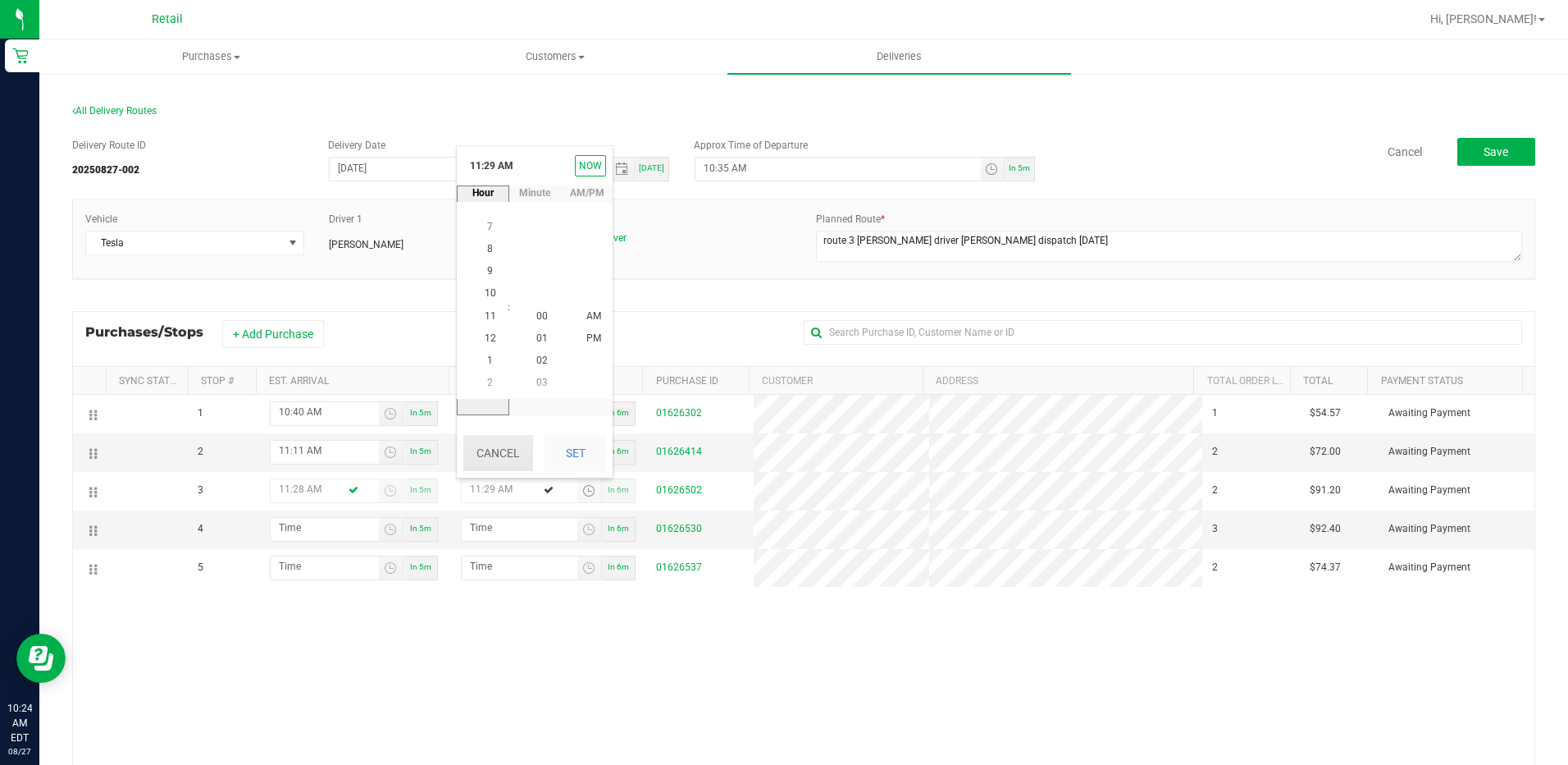
scroll to position [646, 0]
click at [489, 317] on span "11" at bounding box center [490, 316] width 11 height 11
click at [539, 335] on span "30" at bounding box center [542, 337] width 11 height 11
click at [586, 317] on span "AM" at bounding box center [593, 316] width 15 height 11
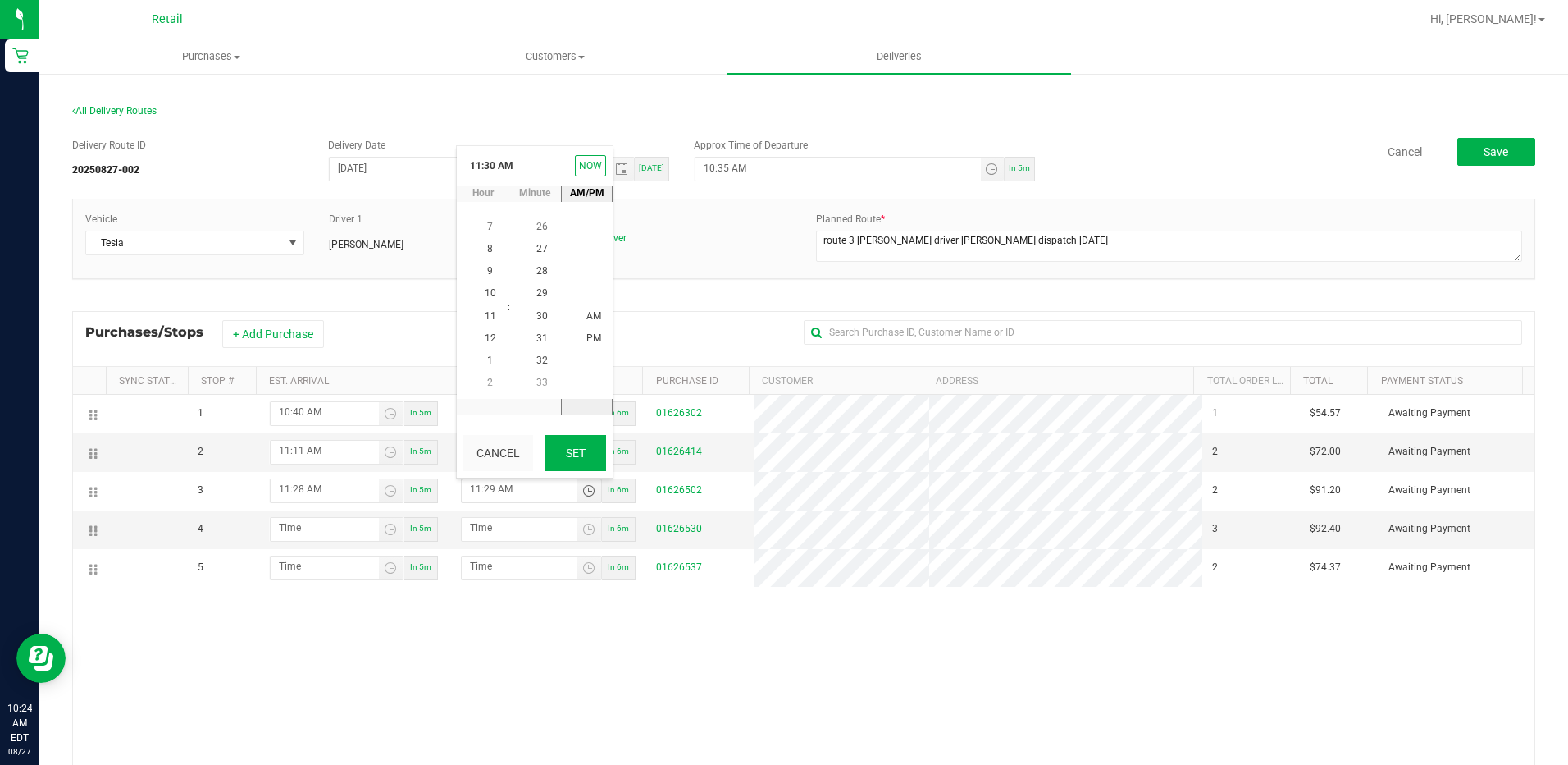
click at [585, 450] on button "Set" at bounding box center [575, 453] width 62 height 36
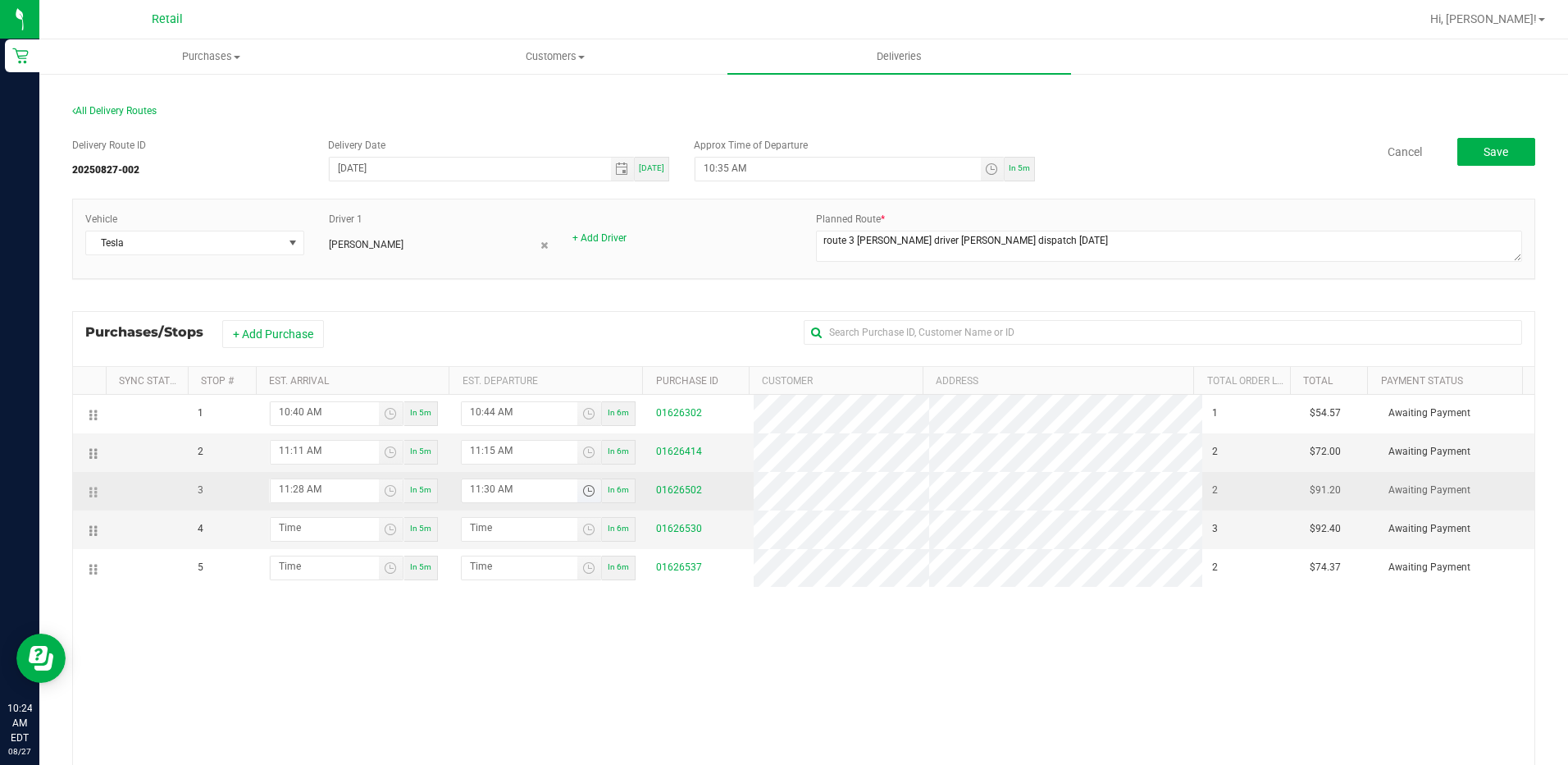
click at [583, 489] on span "Toggle time list" at bounding box center [589, 490] width 13 height 13
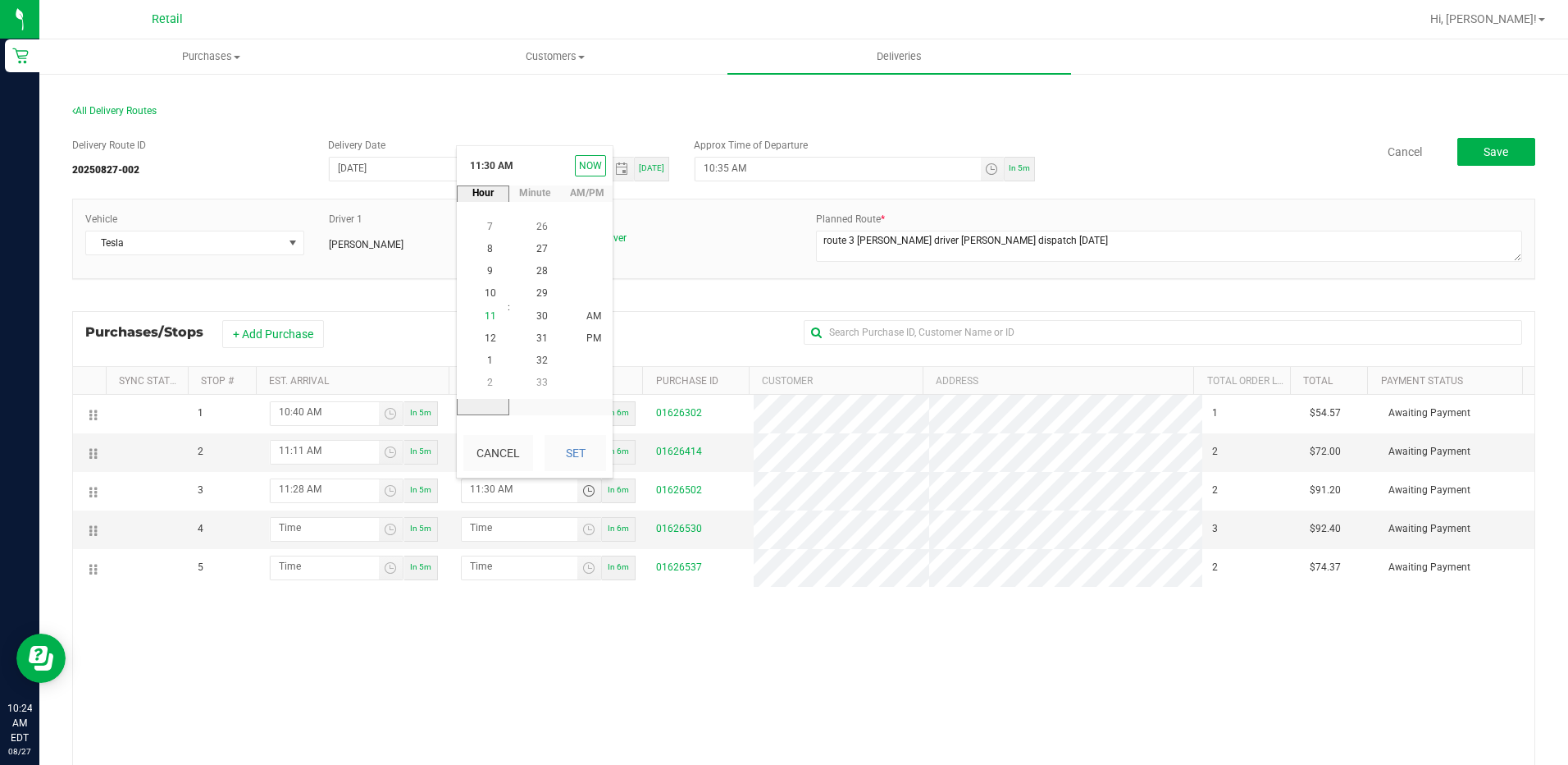
click at [476, 307] on li "11" at bounding box center [490, 317] width 39 height 23
click at [538, 365] on span "32" at bounding box center [542, 360] width 11 height 11
click at [586, 319] on span "AM" at bounding box center [593, 316] width 15 height 11
click at [577, 464] on button "Set" at bounding box center [575, 453] width 62 height 36
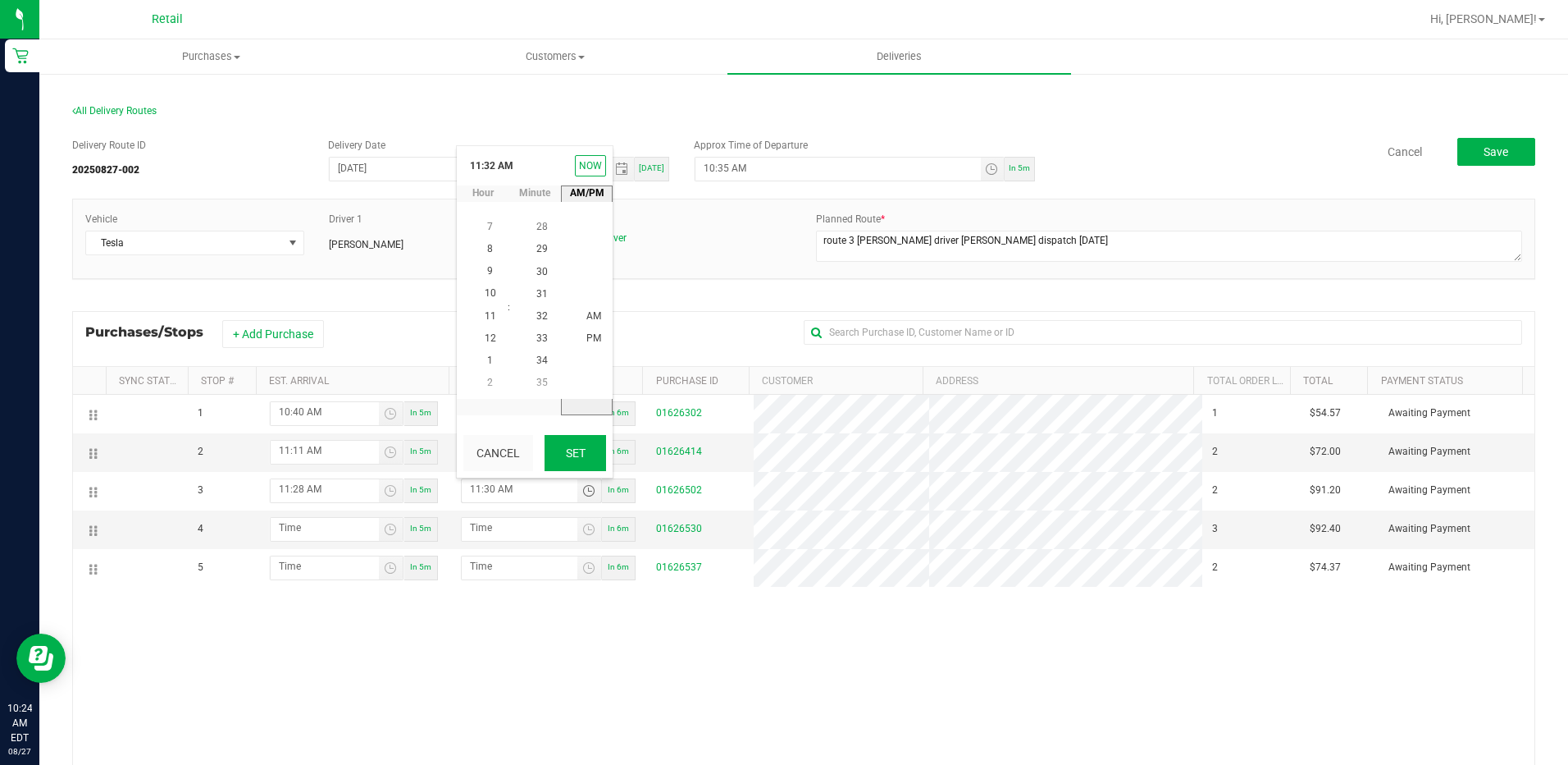
type input "11:32 AM"
click at [386, 529] on span "Toggle time list" at bounding box center [390, 529] width 13 height 13
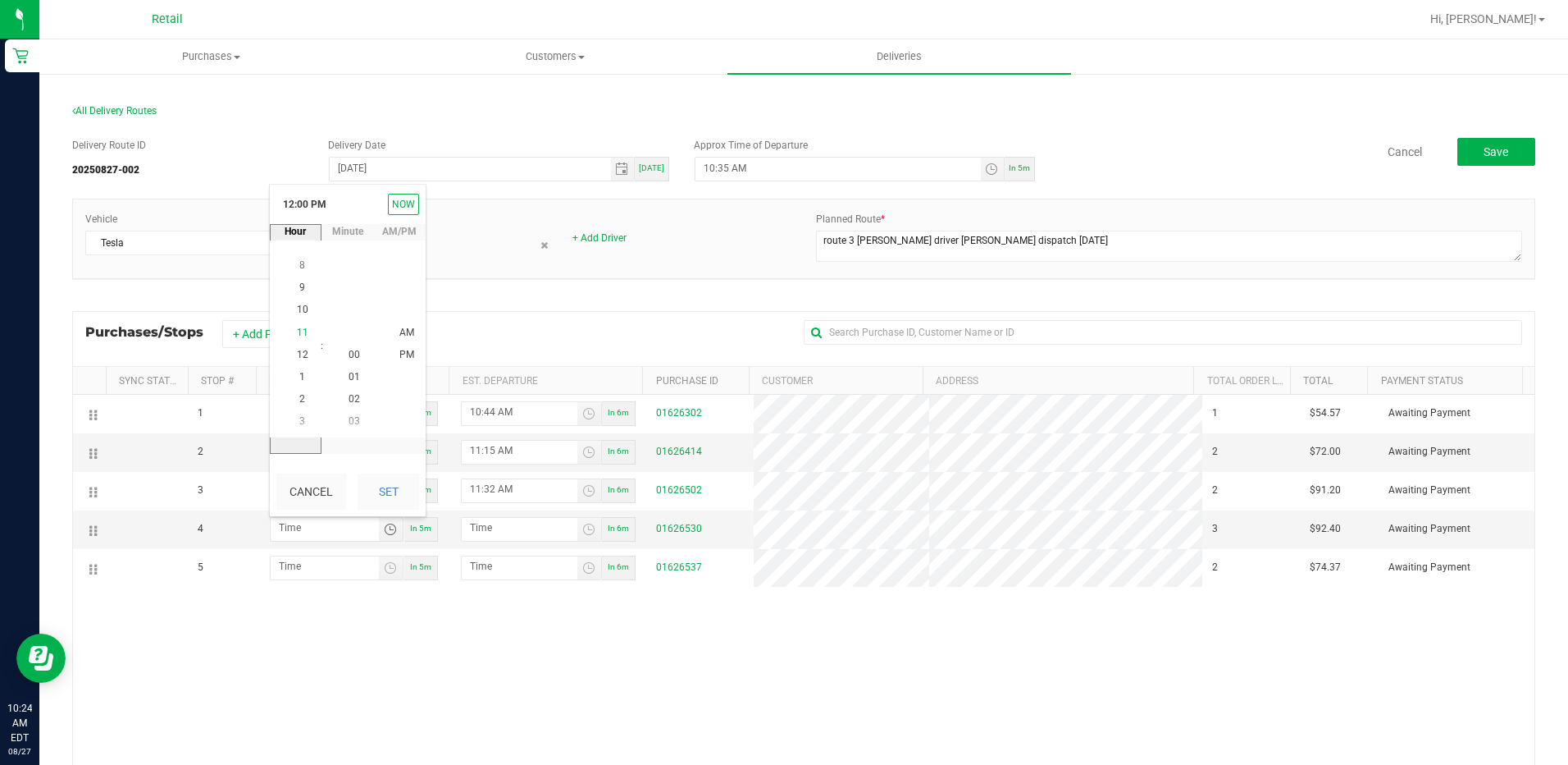
scroll to position [23, 0]
click at [292, 326] on li "11" at bounding box center [302, 333] width 39 height 23
click at [350, 354] on span "40" at bounding box center [354, 355] width 11 height 11
click at [400, 333] on span "AM" at bounding box center [407, 331] width 15 height 11
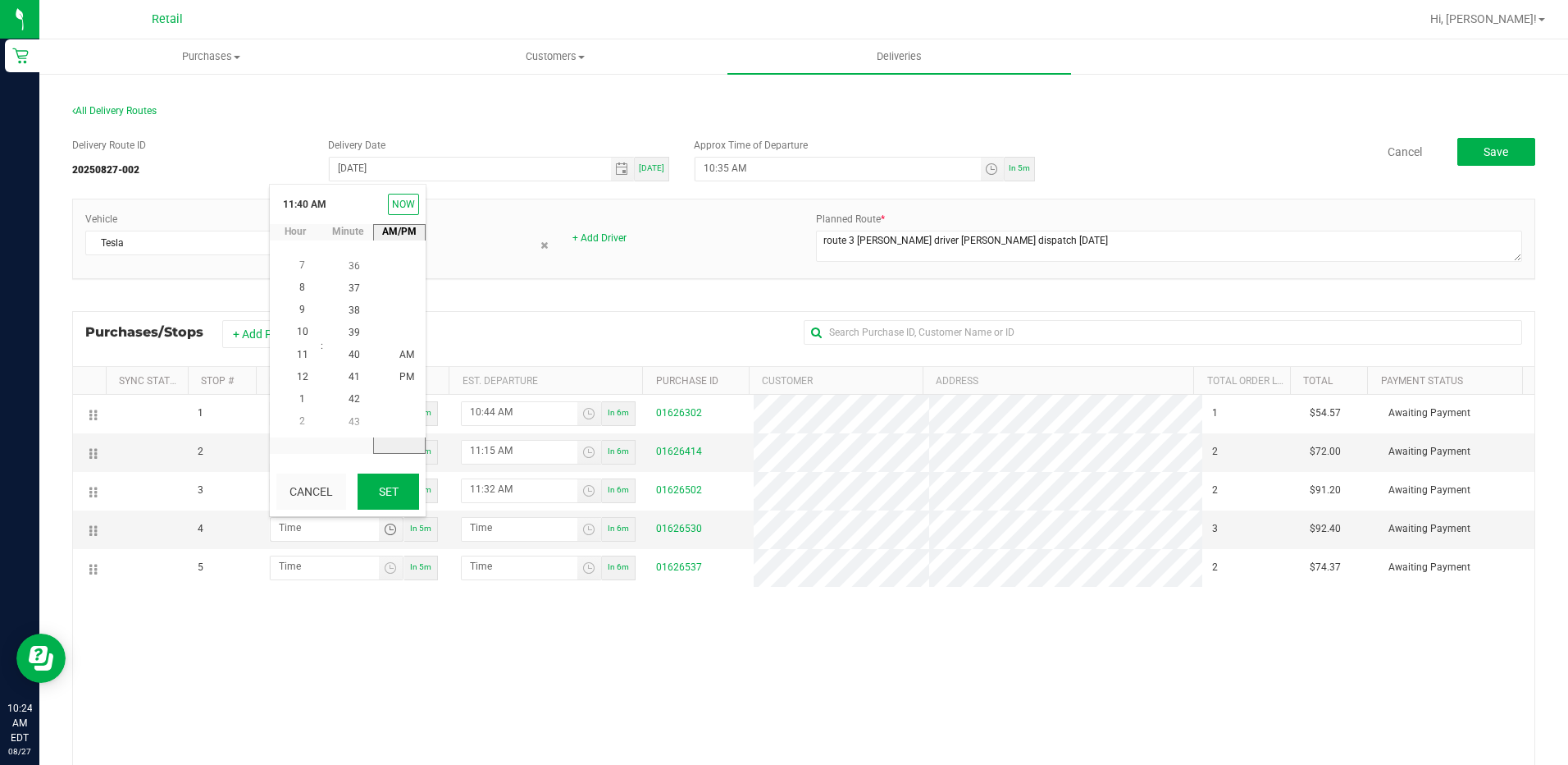
click at [388, 493] on button "Set" at bounding box center [388, 492] width 62 height 36
type input "11:40 AM"
click at [583, 525] on span "Toggle time list" at bounding box center [589, 529] width 13 height 13
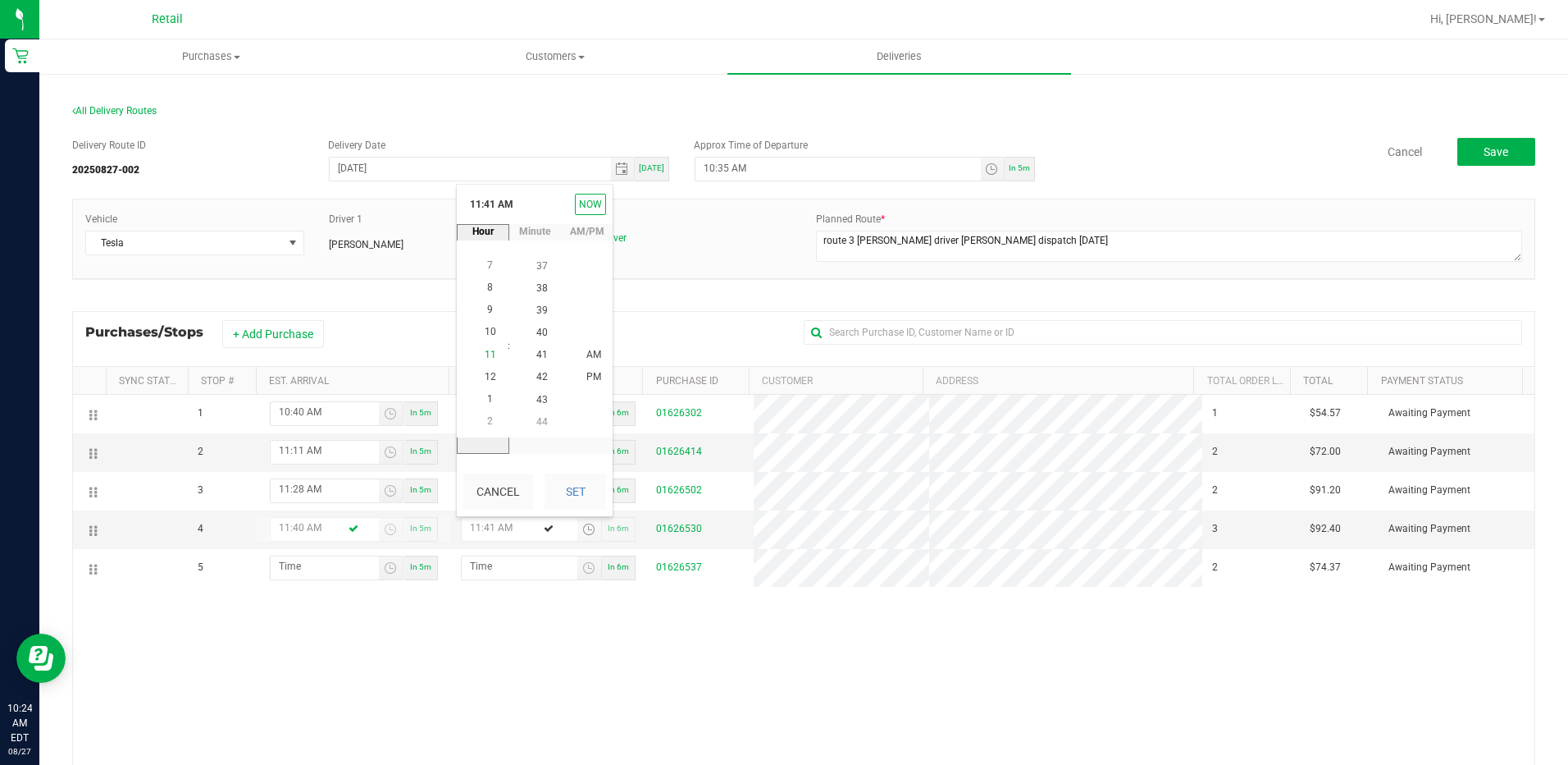
click at [487, 357] on span "11" at bounding box center [490, 354] width 11 height 11
click at [537, 337] on span "44" at bounding box center [542, 331] width 11 height 11
click at [591, 356] on span "AM" at bounding box center [593, 354] width 15 height 11
click at [570, 494] on button "Set" at bounding box center [575, 492] width 62 height 36
type input "11:44 AM"
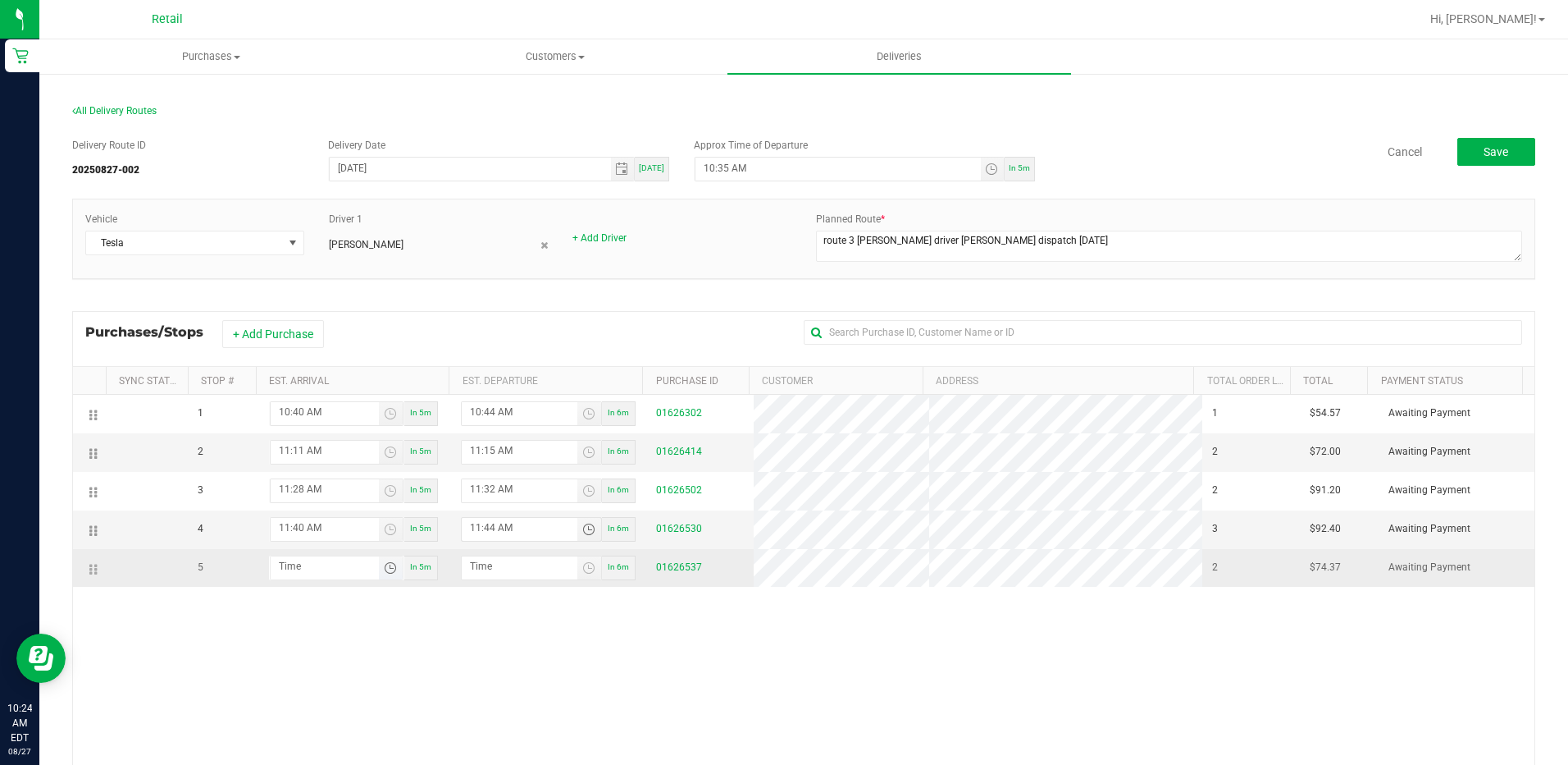
click at [384, 566] on span "Toggle time list" at bounding box center [390, 567] width 13 height 13
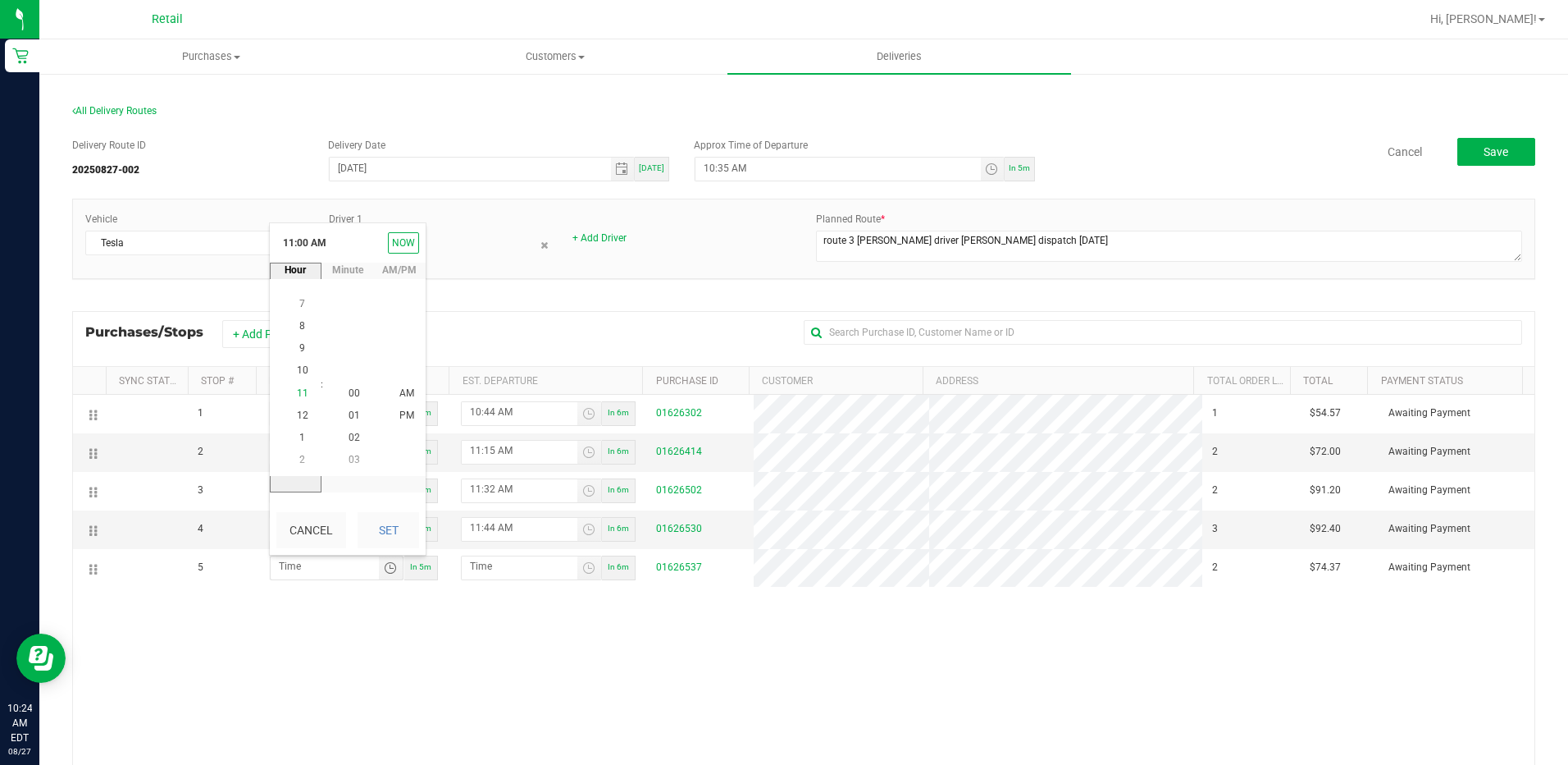
click at [297, 395] on span "11" at bounding box center [302, 392] width 11 height 11
click at [350, 435] on span "55" at bounding box center [354, 437] width 11 height 11
click at [400, 388] on span "AM" at bounding box center [407, 392] width 15 height 11
click at [392, 528] on button "Set" at bounding box center [388, 530] width 62 height 36
type input "11:55 AM"
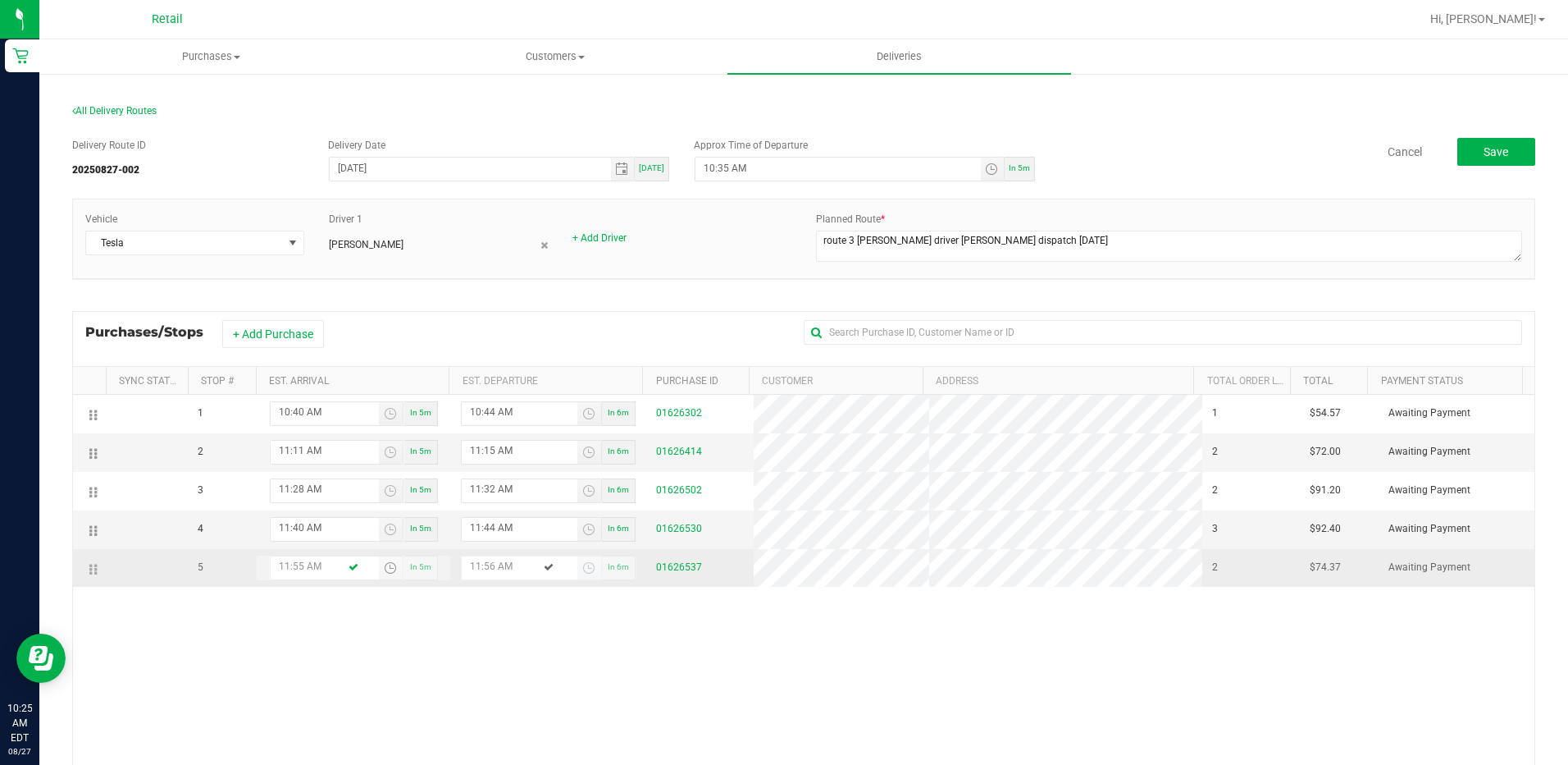
click at [567, 572] on input "11:56 AM" at bounding box center [519, 566] width 115 height 21
click at [583, 569] on span "Toggle time list" at bounding box center [589, 567] width 13 height 13
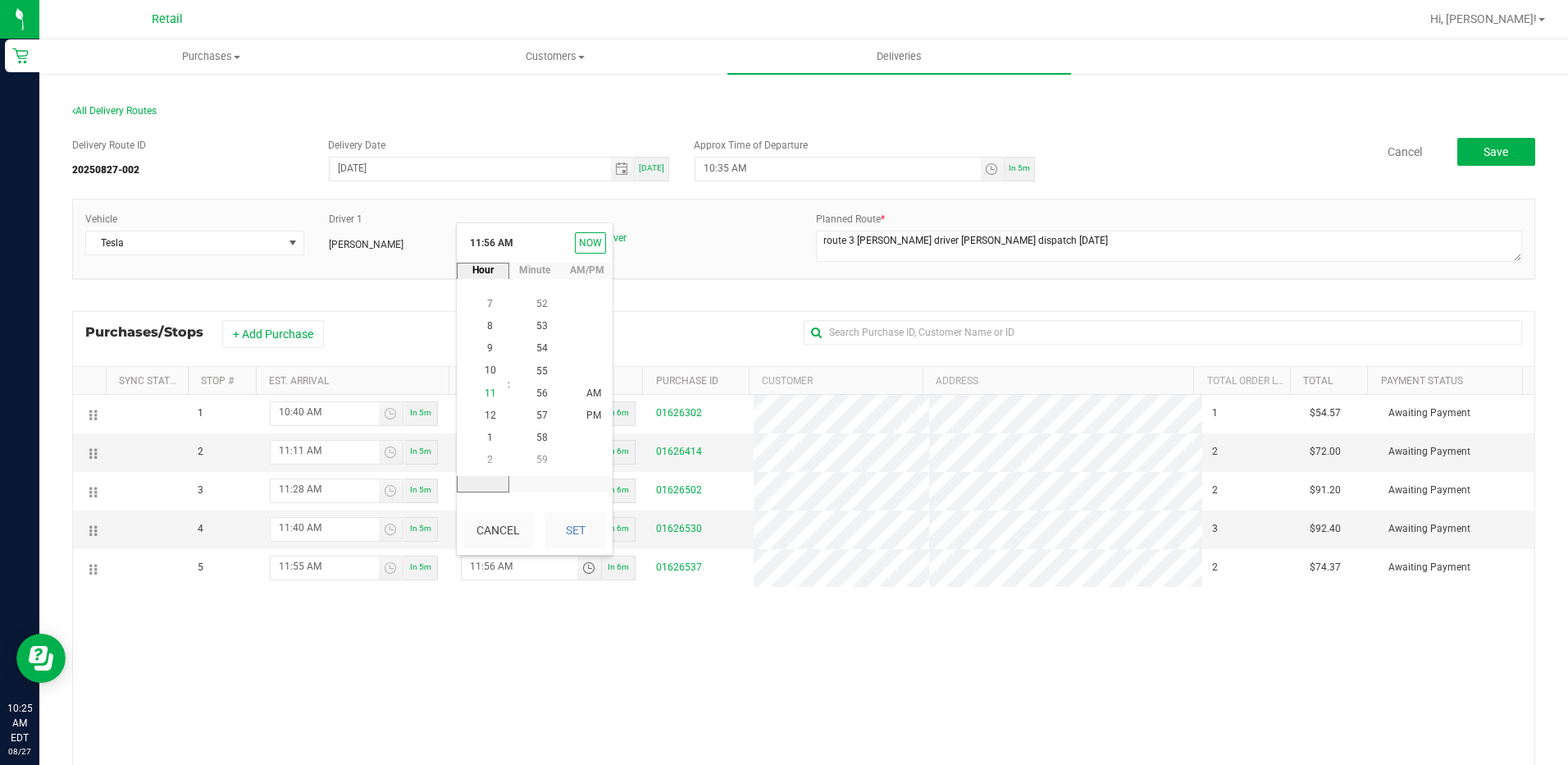
click at [485, 391] on span "11" at bounding box center [490, 392] width 11 height 11
click at [537, 461] on span "59" at bounding box center [542, 460] width 11 height 11
click at [586, 387] on span "AM" at bounding box center [593, 392] width 15 height 11
click at [579, 538] on button "Set" at bounding box center [575, 530] width 62 height 36
type input "11:59 AM"
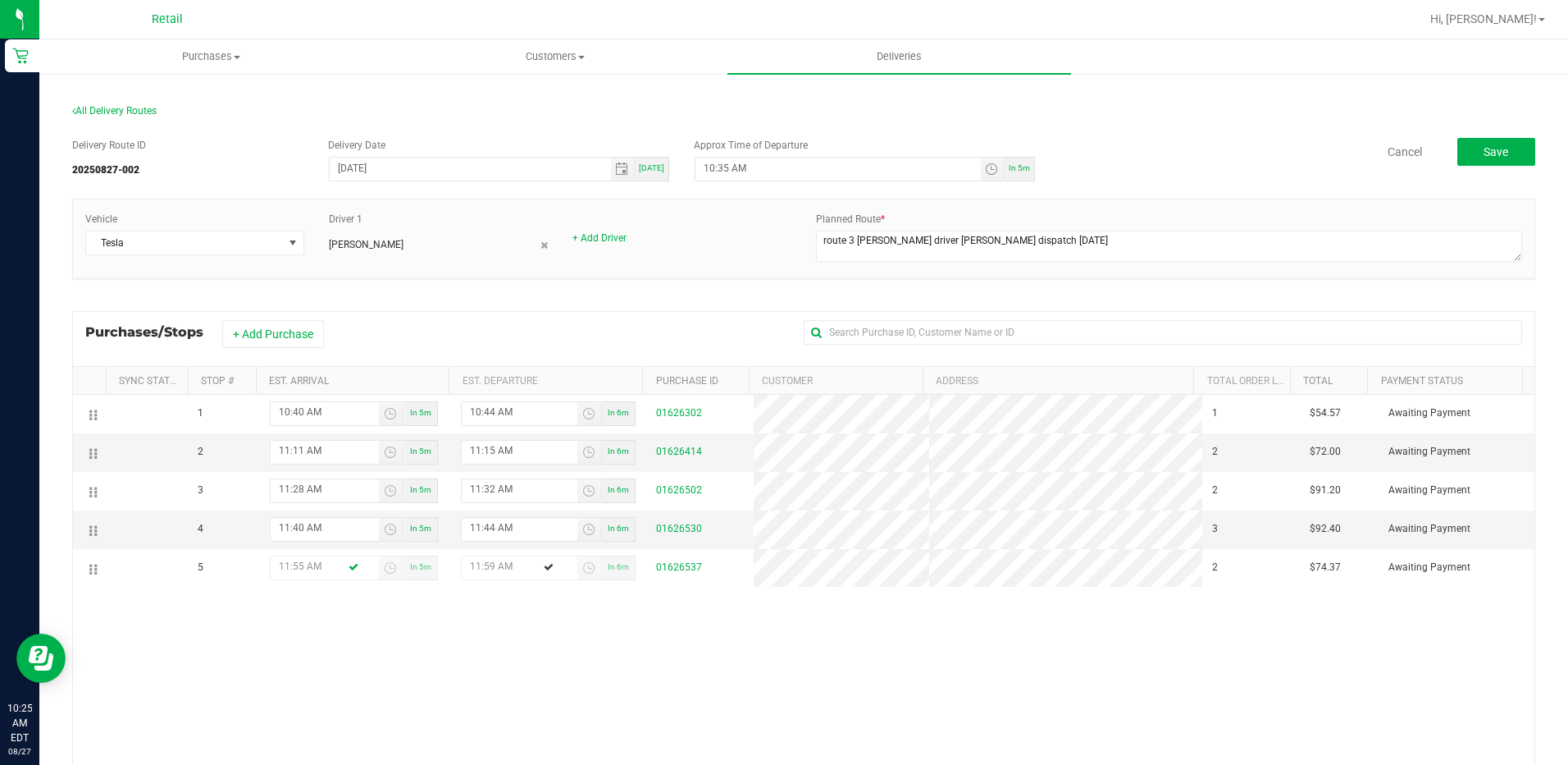
click at [667, 651] on div "1 10:40 AM In 5m 10:44 AM In 6m 01626302 1 $54.57 Awaiting Payment 2 11:11 AM I…" at bounding box center [804, 635] width 1462 height 481
click at [1484, 151] on span "Save" at bounding box center [1496, 151] width 24 height 13
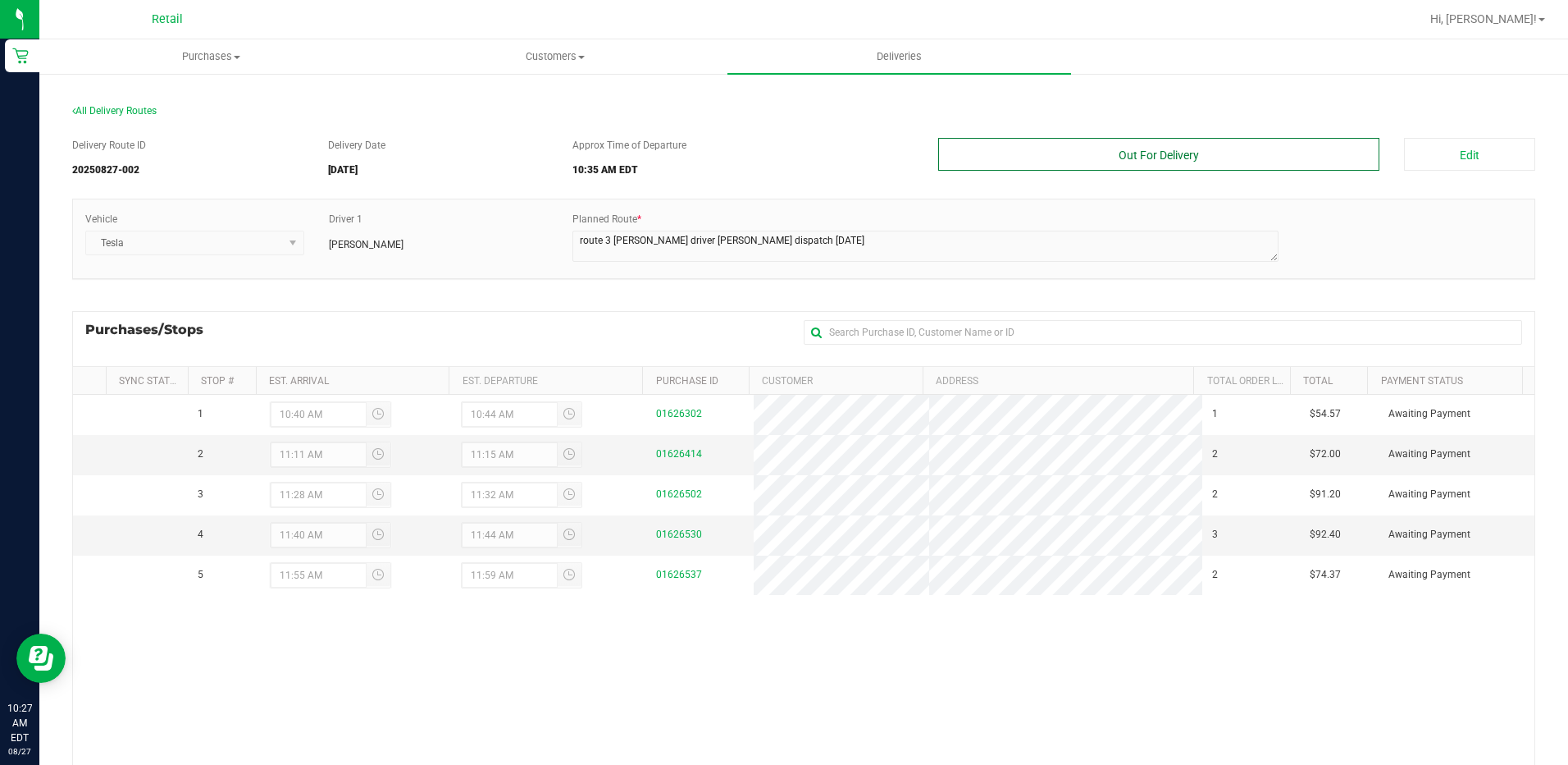
click at [1090, 150] on button "Out For Delivery" at bounding box center [1160, 154] width 442 height 33
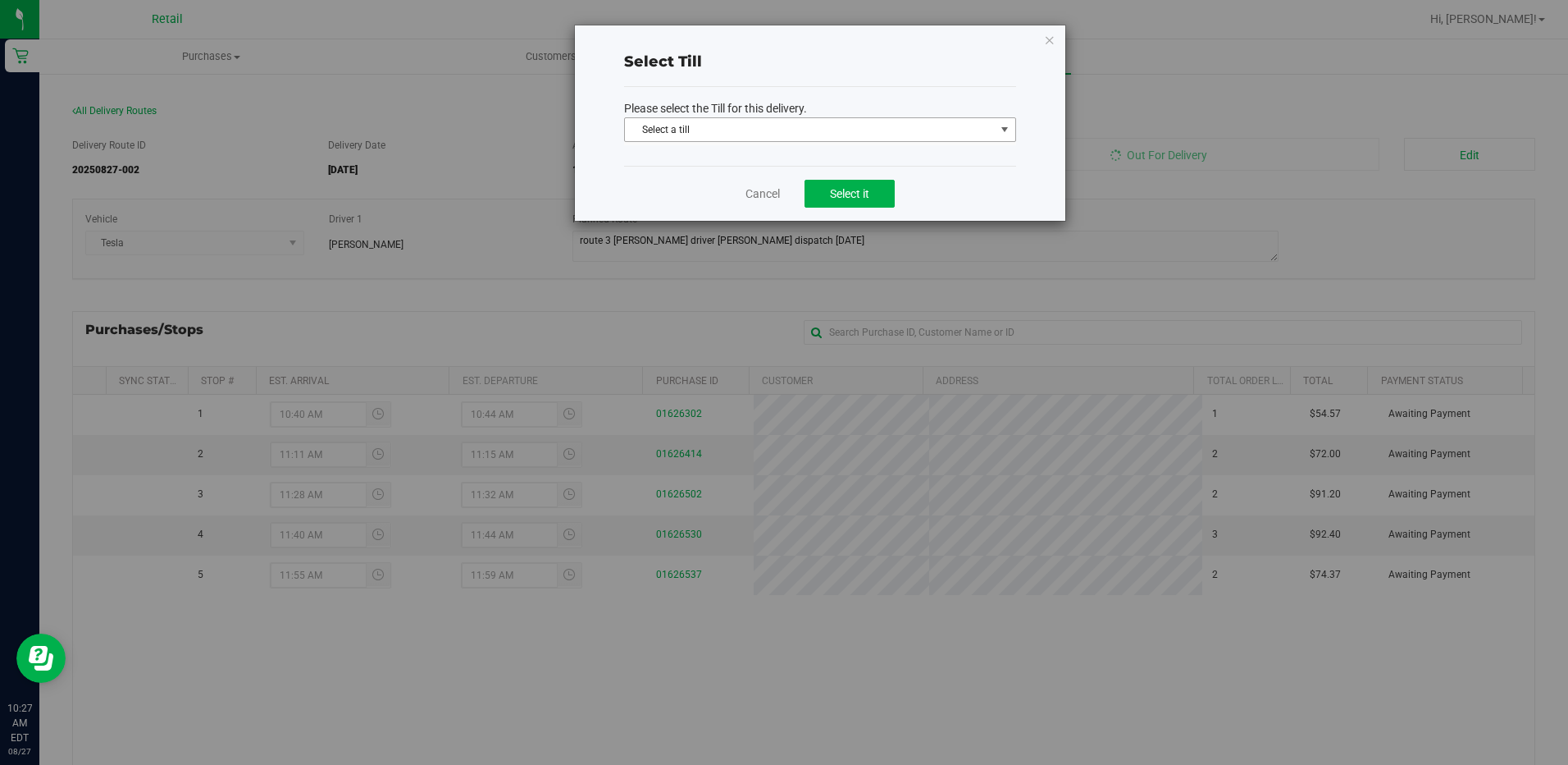
click at [964, 131] on span "Select a till" at bounding box center [810, 129] width 370 height 23
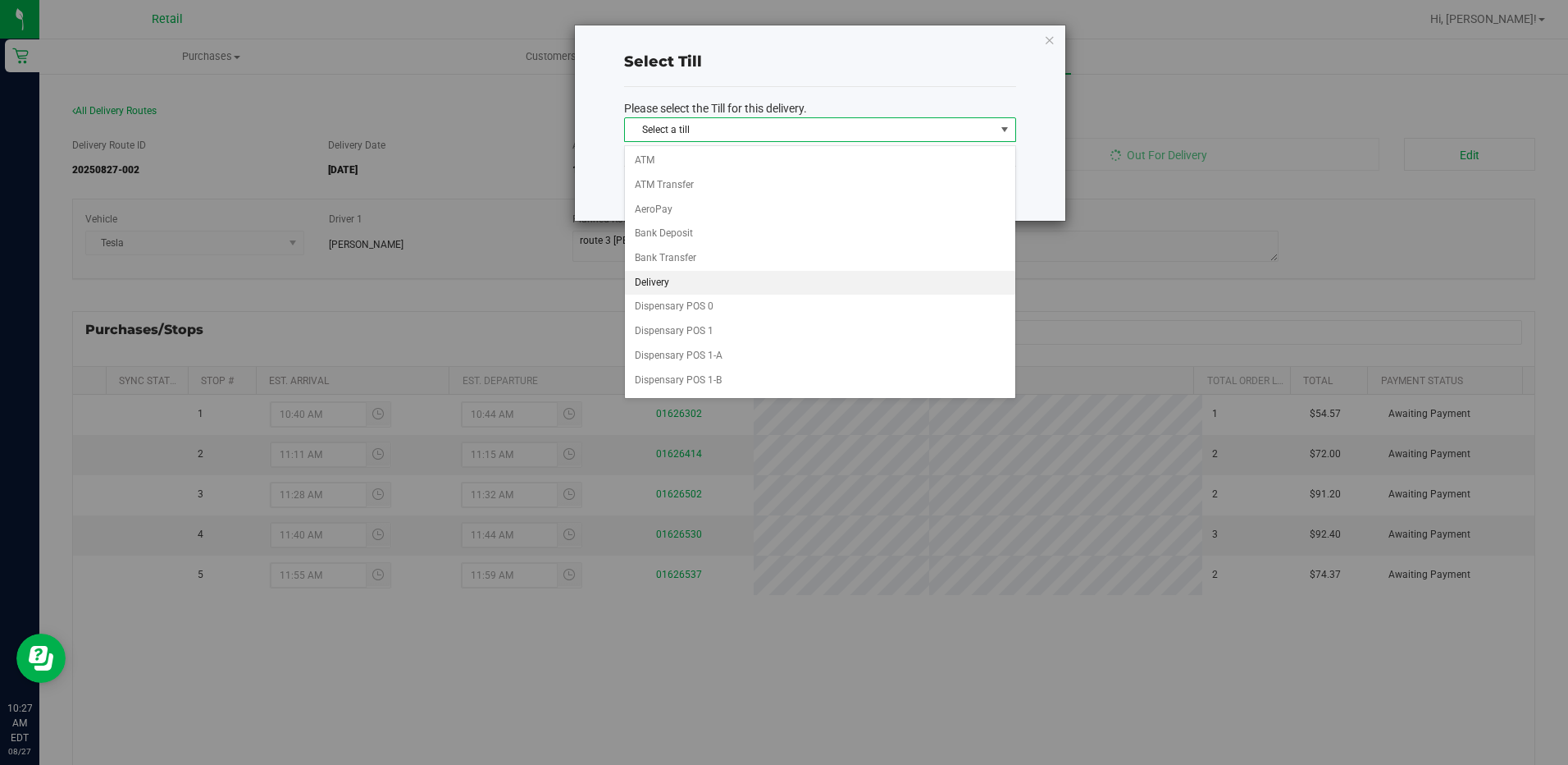
click at [671, 281] on li "Delivery" at bounding box center [820, 283] width 390 height 24
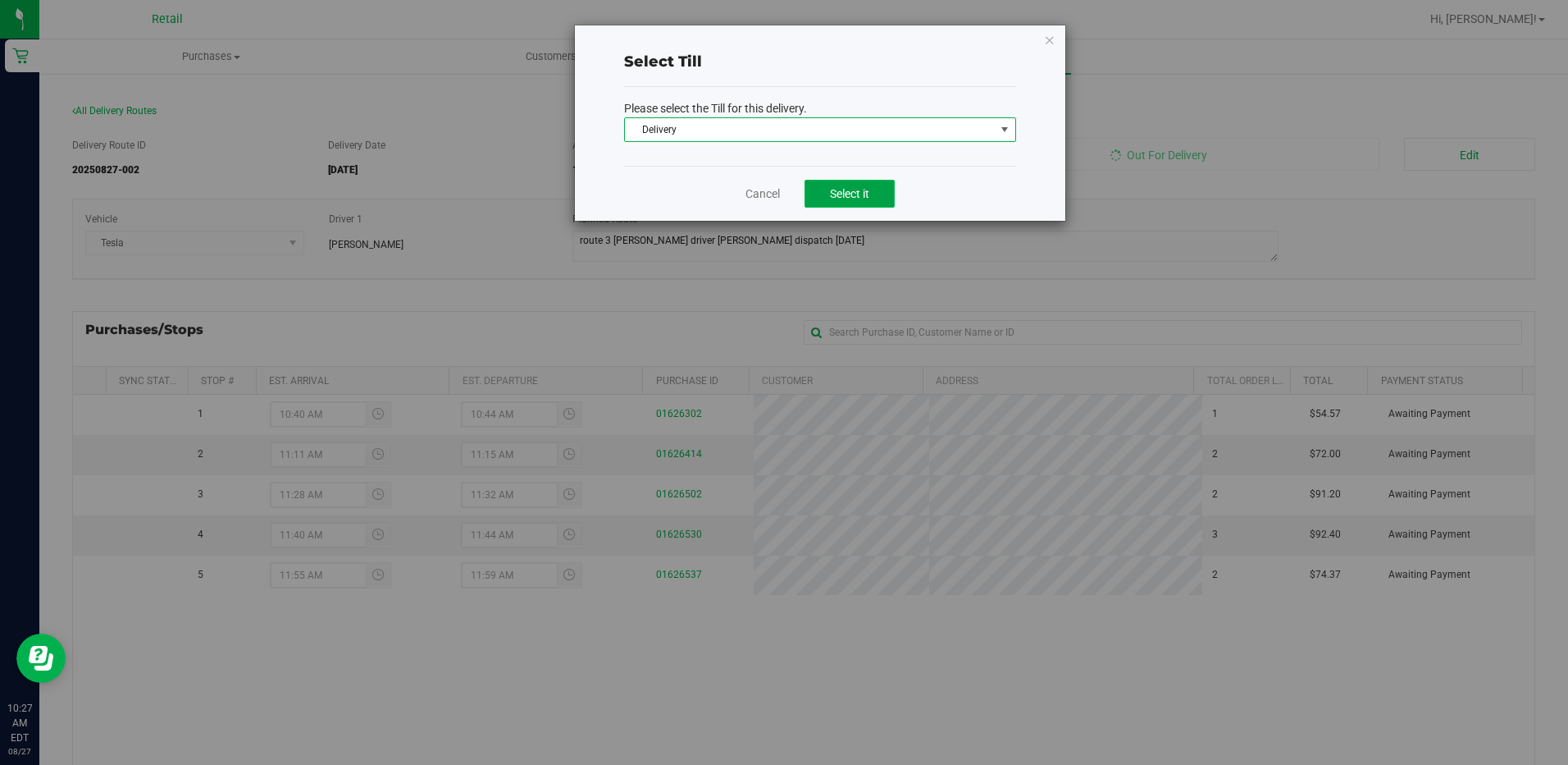
click at [862, 189] on span "Select it" at bounding box center [849, 193] width 39 height 13
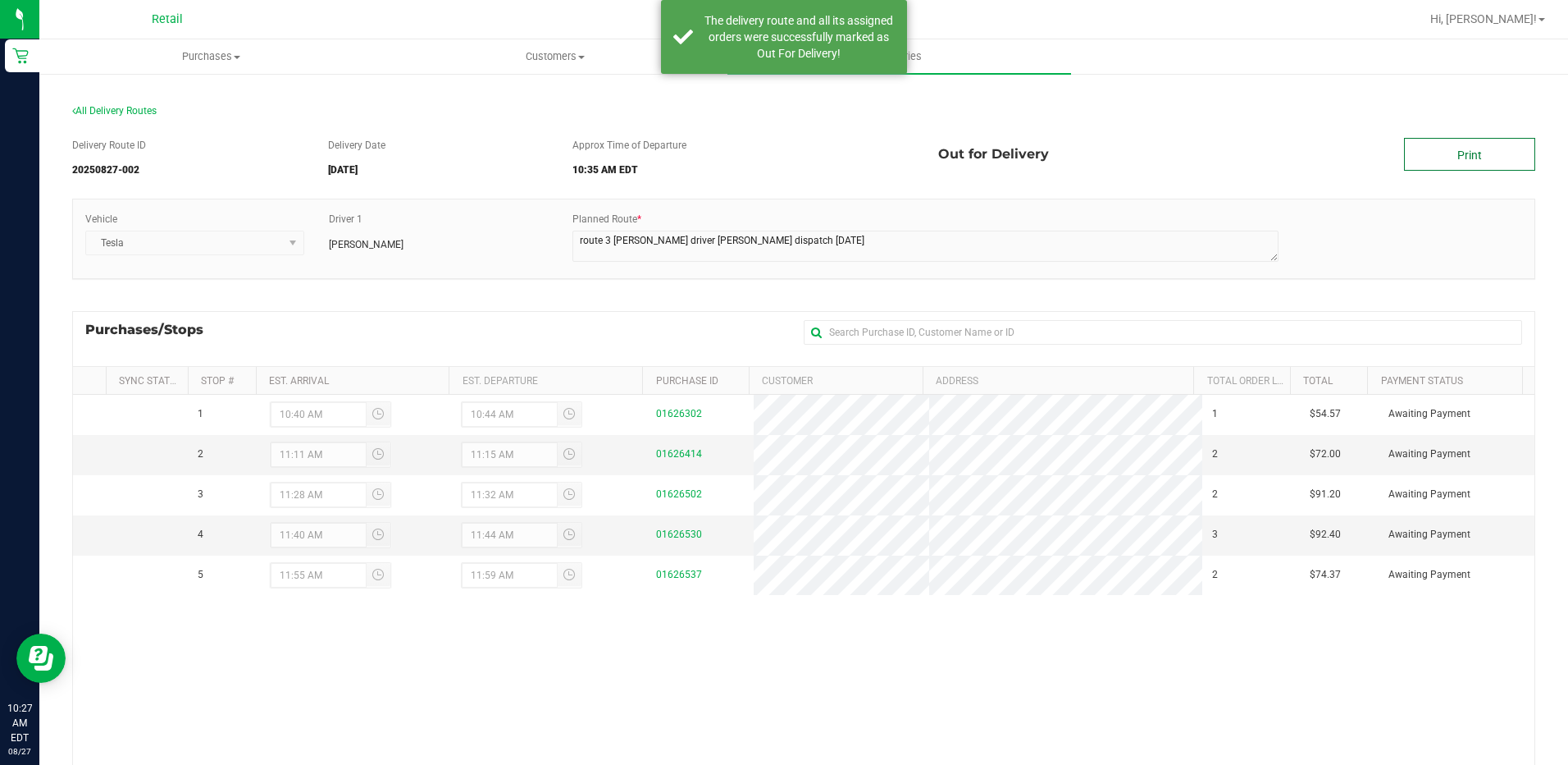
click at [1461, 167] on link "Print" at bounding box center [1469, 154] width 131 height 33
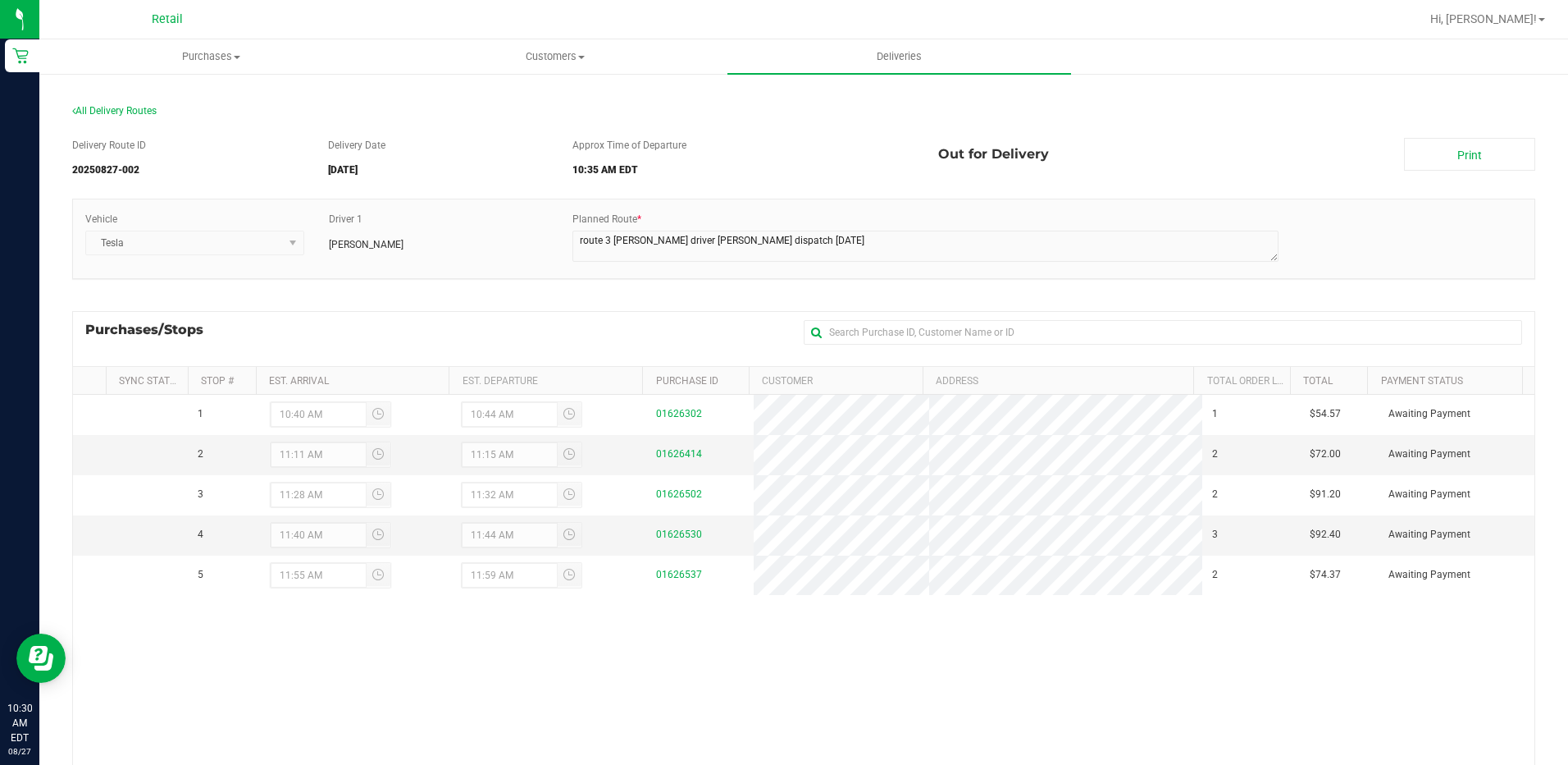
click at [574, 322] on div "Purchases/Stops + Add Purchase" at bounding box center [803, 337] width 1463 height 55
click at [214, 51] on span "Purchases" at bounding box center [211, 56] width 342 height 15
click at [485, 344] on div "Purchases/Stops + Add Purchase" at bounding box center [803, 337] width 1463 height 55
click at [197, 59] on span "Purchases" at bounding box center [211, 56] width 343 height 15
click at [216, 62] on span "Purchases" at bounding box center [211, 56] width 343 height 15
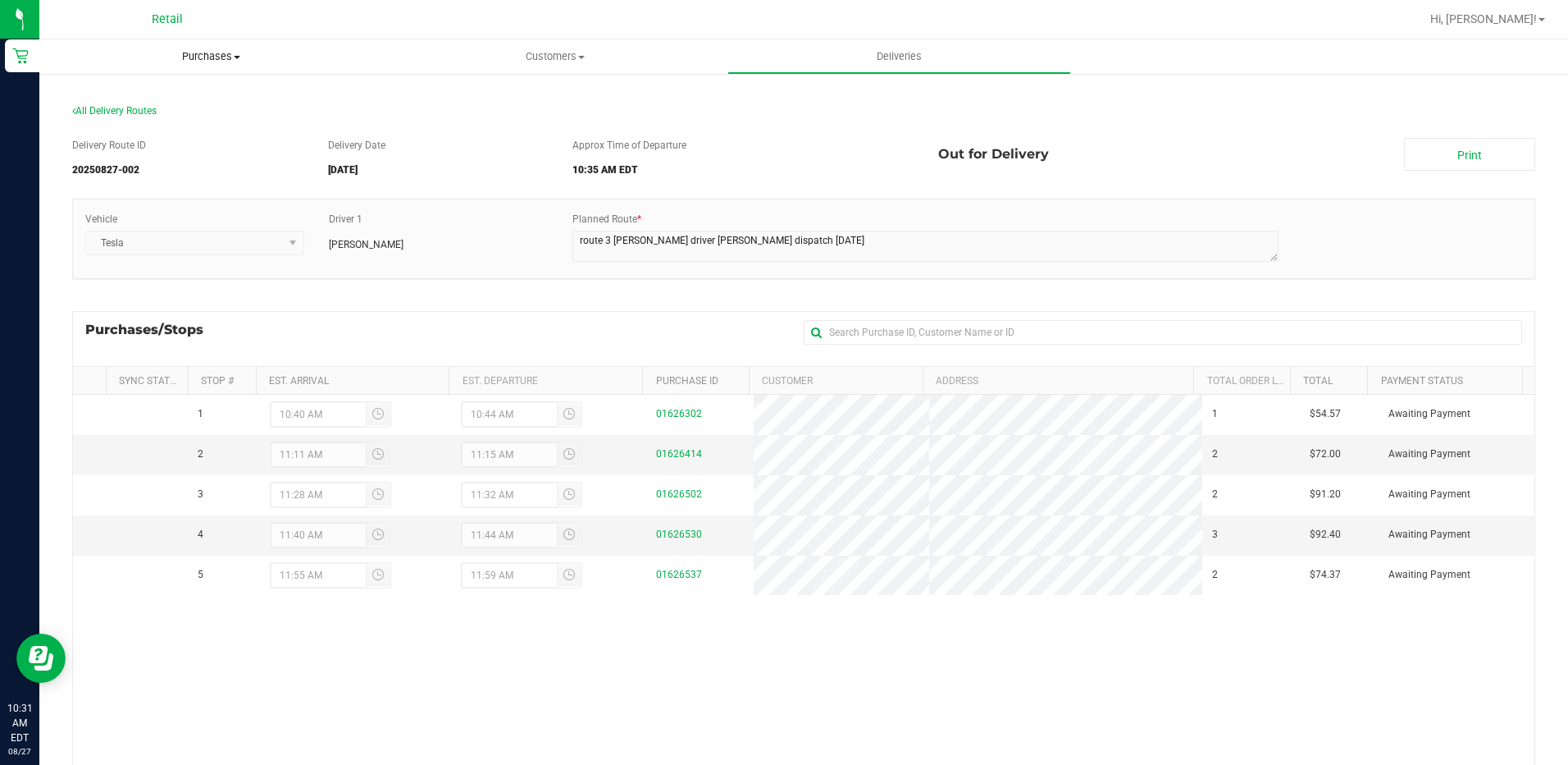
click at [208, 61] on span "Purchases" at bounding box center [211, 56] width 343 height 15
click at [154, 100] on span "Summary of purchases" at bounding box center [123, 99] width 168 height 14
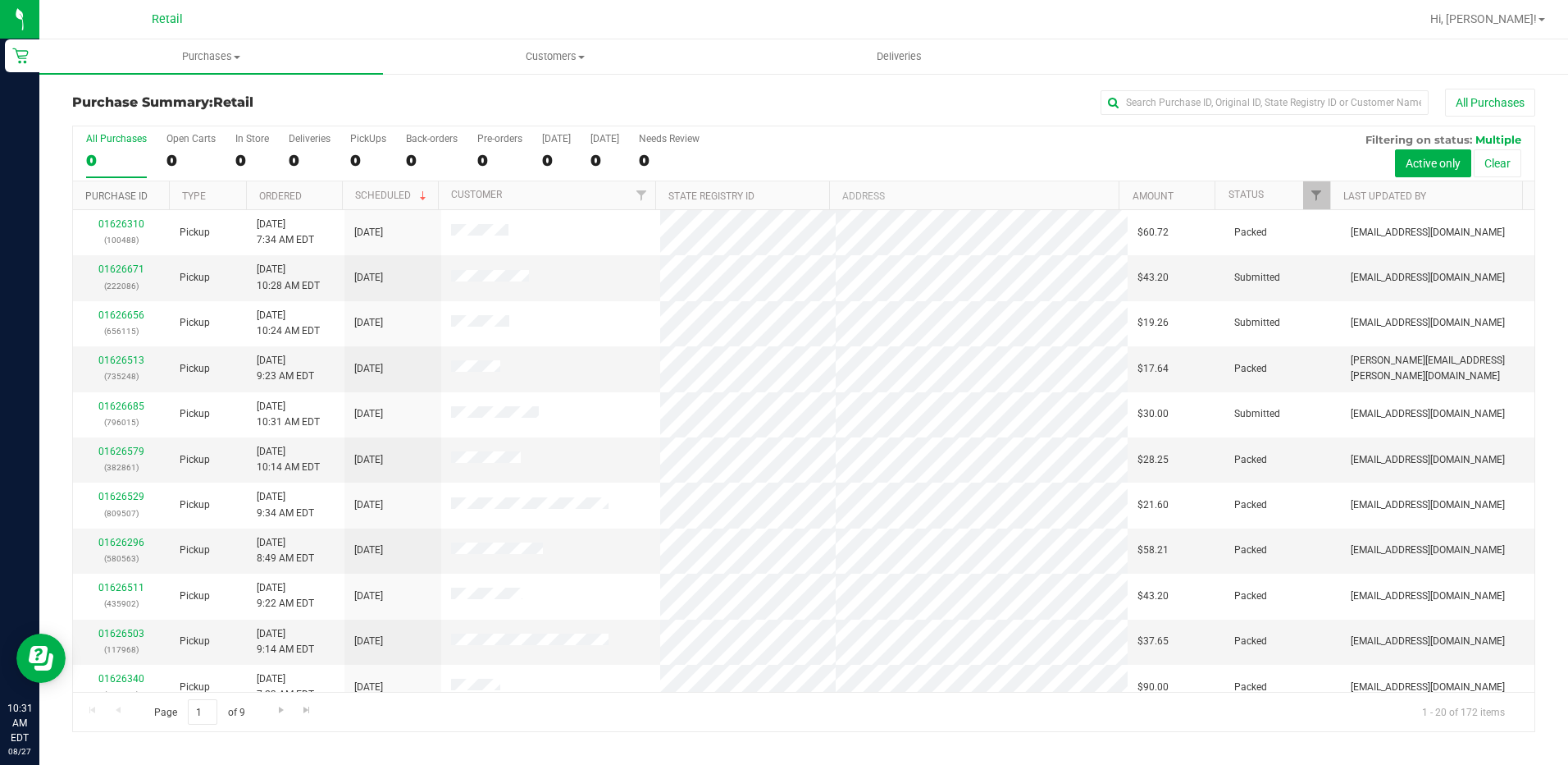
click at [123, 199] on link "Purchase ID" at bounding box center [116, 195] width 62 height 11
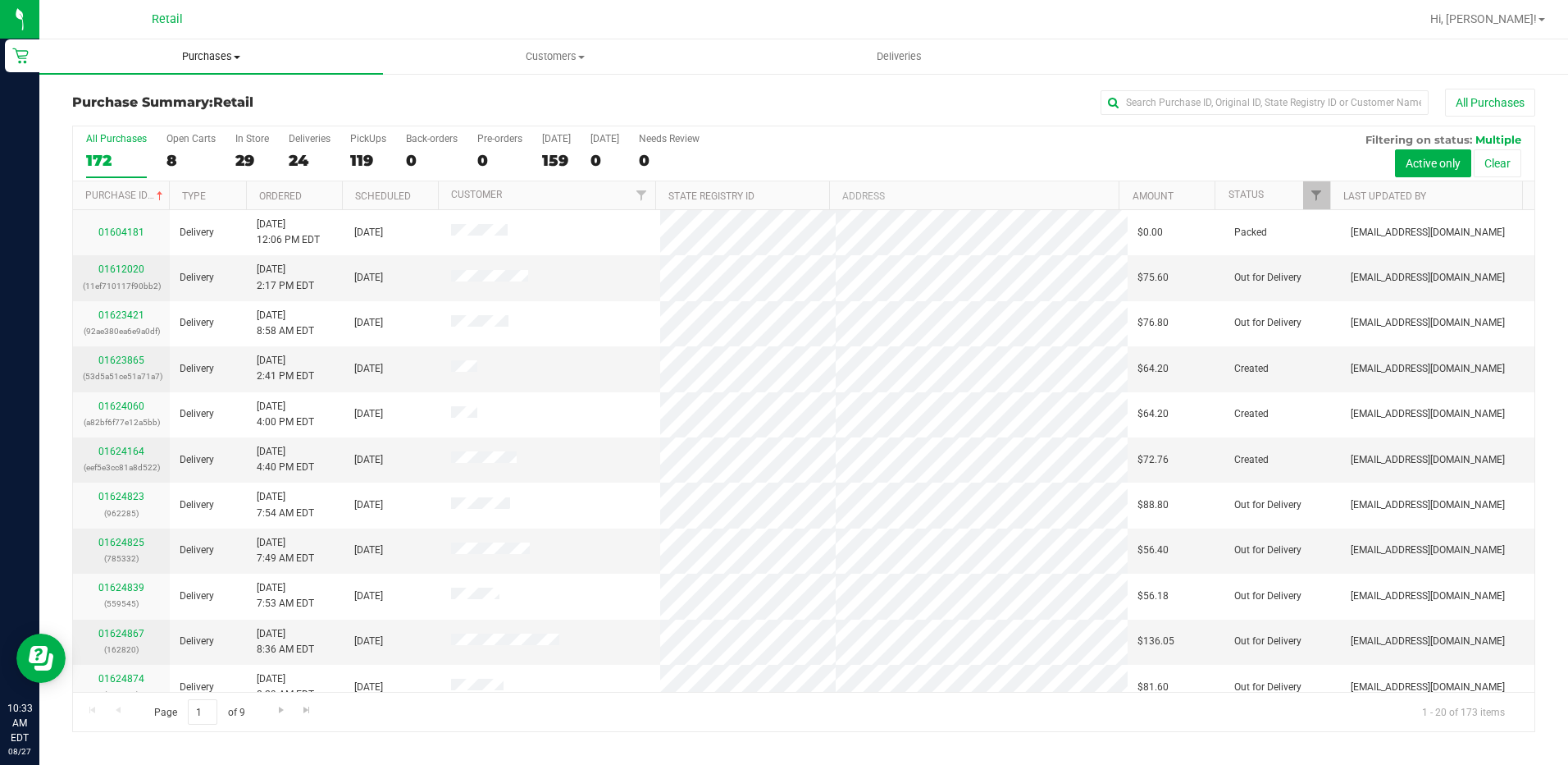
click at [205, 49] on span "Purchases" at bounding box center [211, 56] width 343 height 15
click at [154, 104] on span "Summary of purchases" at bounding box center [123, 99] width 168 height 14
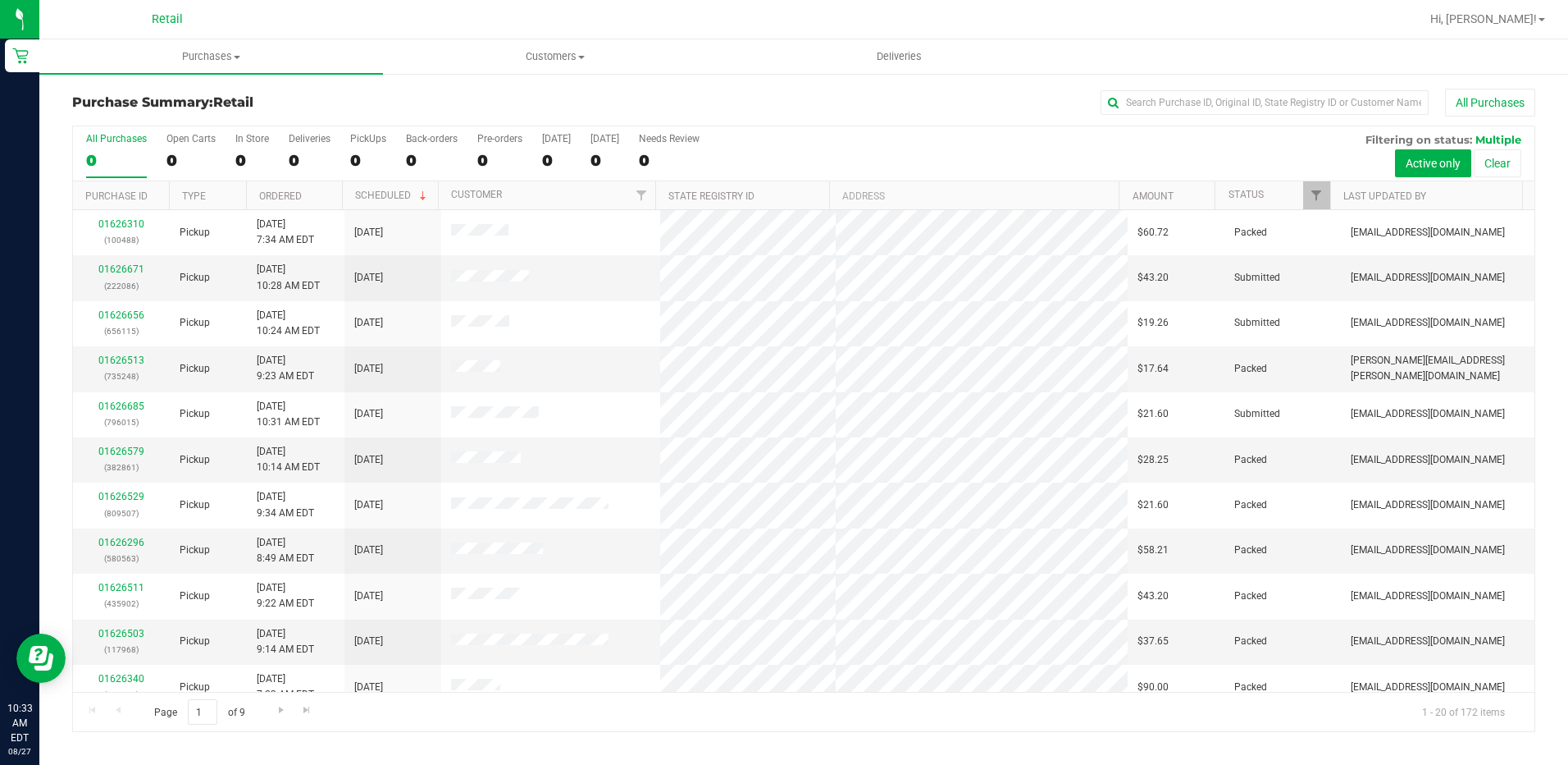
click at [813, 151] on div "All Purchases 0 Open Carts 0 In Store 0 Deliveries 0 PickUps 0 Back-orders 0 Pr…" at bounding box center [804, 154] width 1462 height 55
click at [1210, 99] on input "text" at bounding box center [1264, 102] width 328 height 24
drag, startPoint x: 928, startPoint y: 81, endPoint x: 1282, endPoint y: 70, distance: 354.2
click at [929, 81] on div "Purchase Summary: Retail All Purchases All Purchases 172 Open Carts 8 In Store …" at bounding box center [803, 409] width 1529 height 676
click at [1160, 114] on input "text" at bounding box center [1264, 102] width 328 height 24
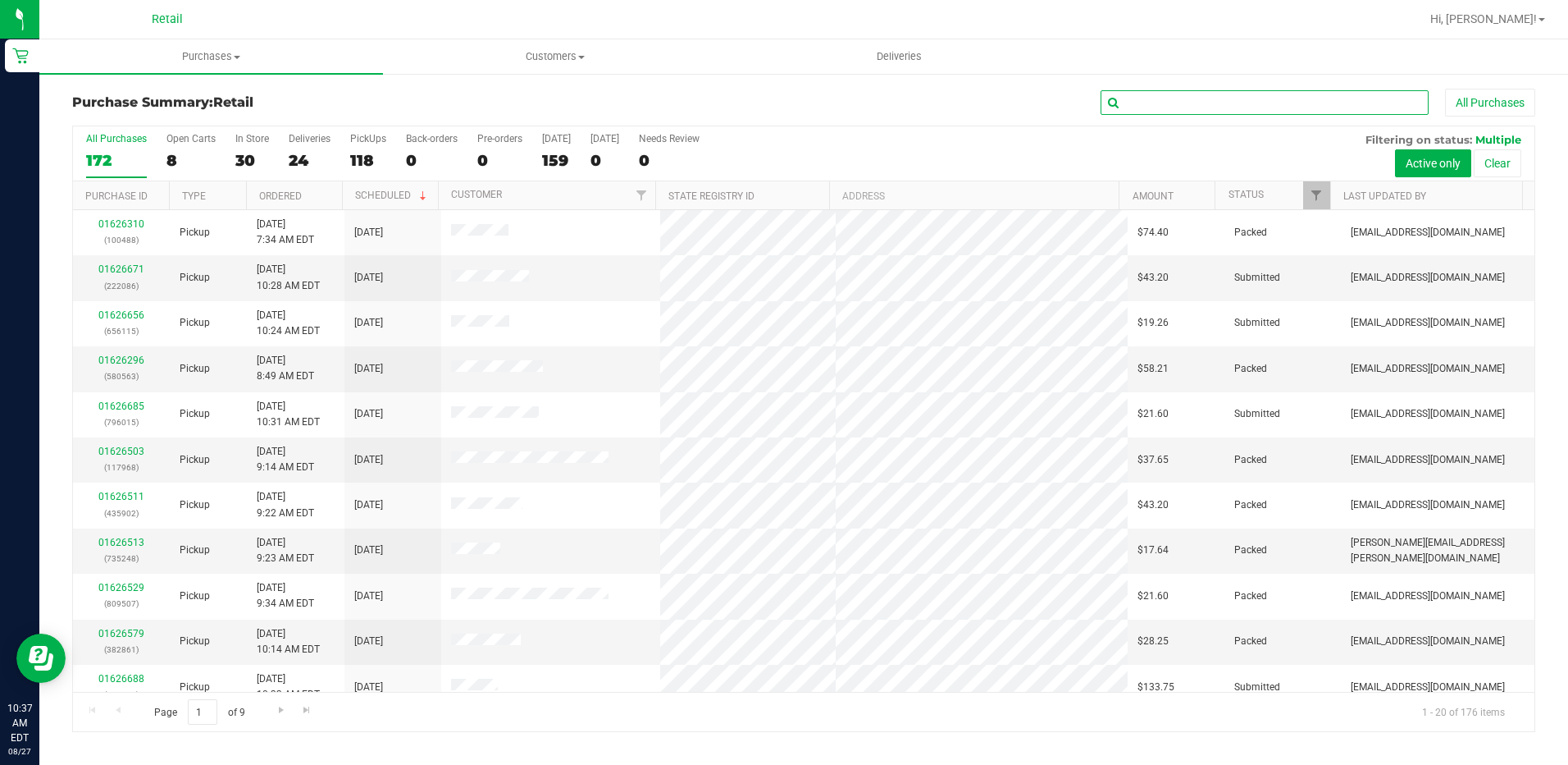
click at [1187, 114] on input "text" at bounding box center [1264, 102] width 328 height 24
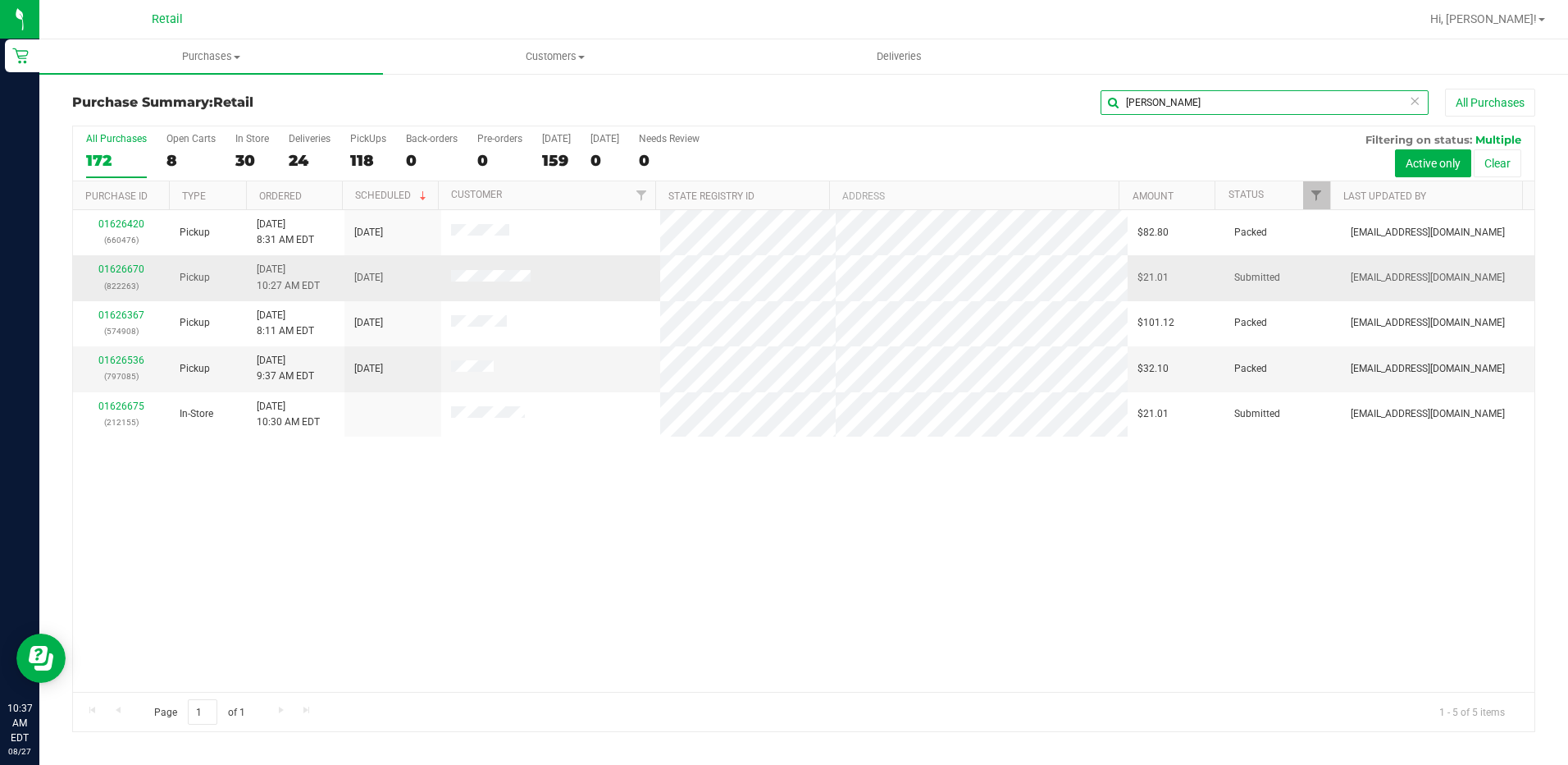
type input "[PERSON_NAME]"
drag, startPoint x: 139, startPoint y: 260, endPoint x: 128, endPoint y: 266, distance: 12.5
click at [139, 261] on td "01626670 (822263)" at bounding box center [121, 278] width 97 height 45
click at [125, 269] on link "01626670" at bounding box center [121, 269] width 46 height 11
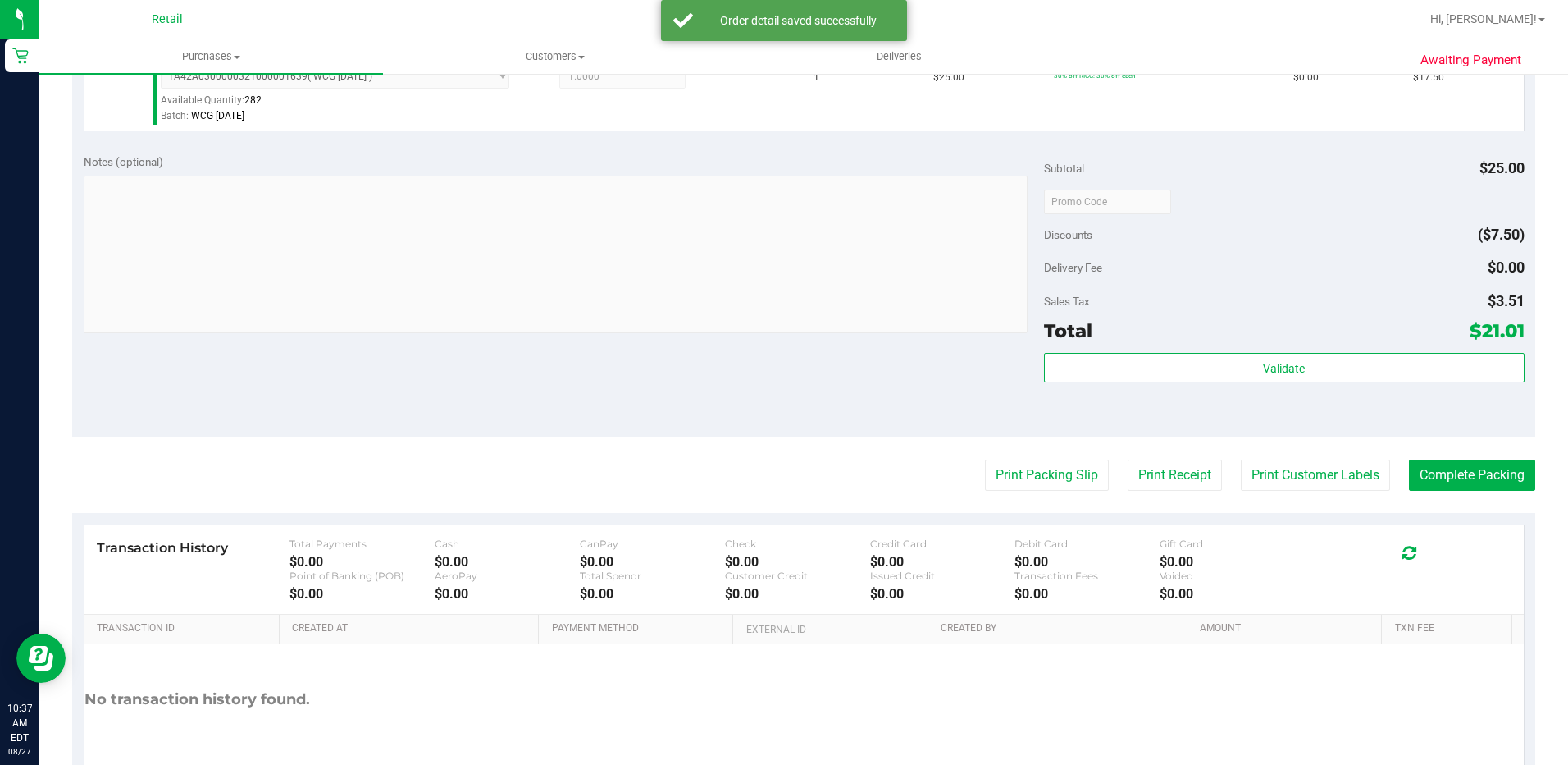
scroll to position [493, 0]
click at [1499, 472] on button "Complete Packing" at bounding box center [1473, 472] width 127 height 31
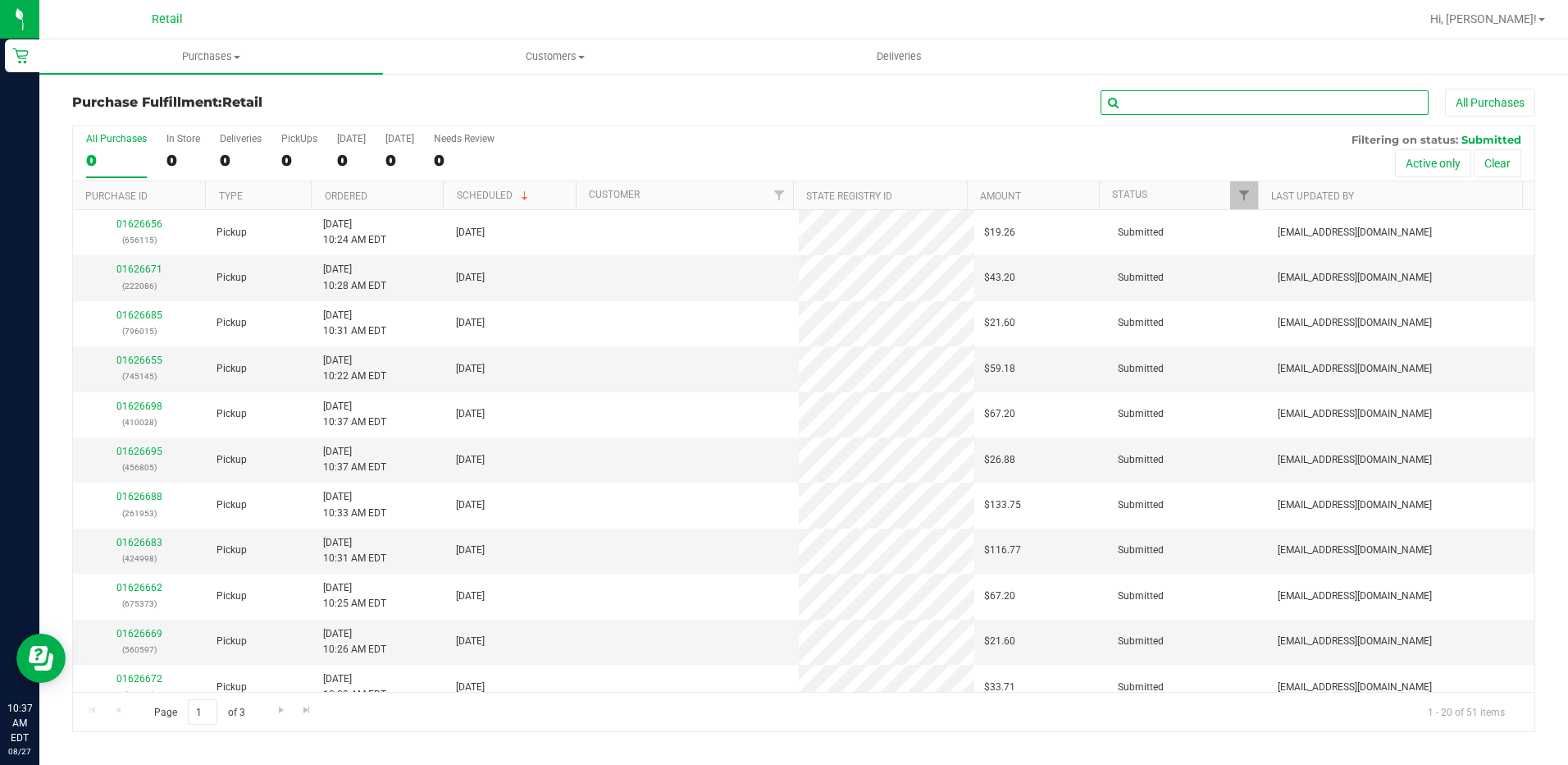
click at [1137, 109] on input "text" at bounding box center [1264, 102] width 328 height 24
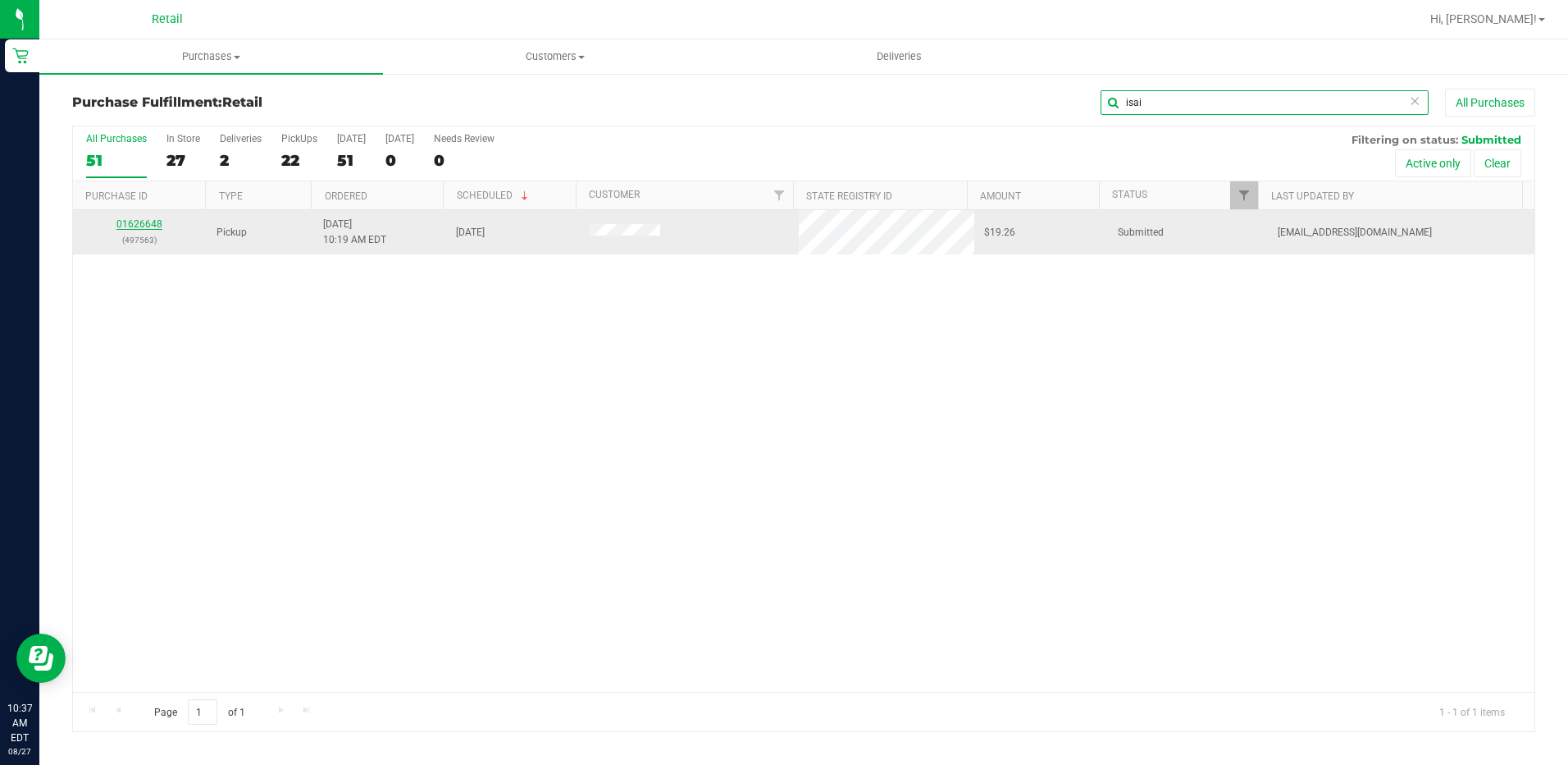
type input "isai"
click at [145, 229] on link "01626648" at bounding box center [139, 224] width 46 height 11
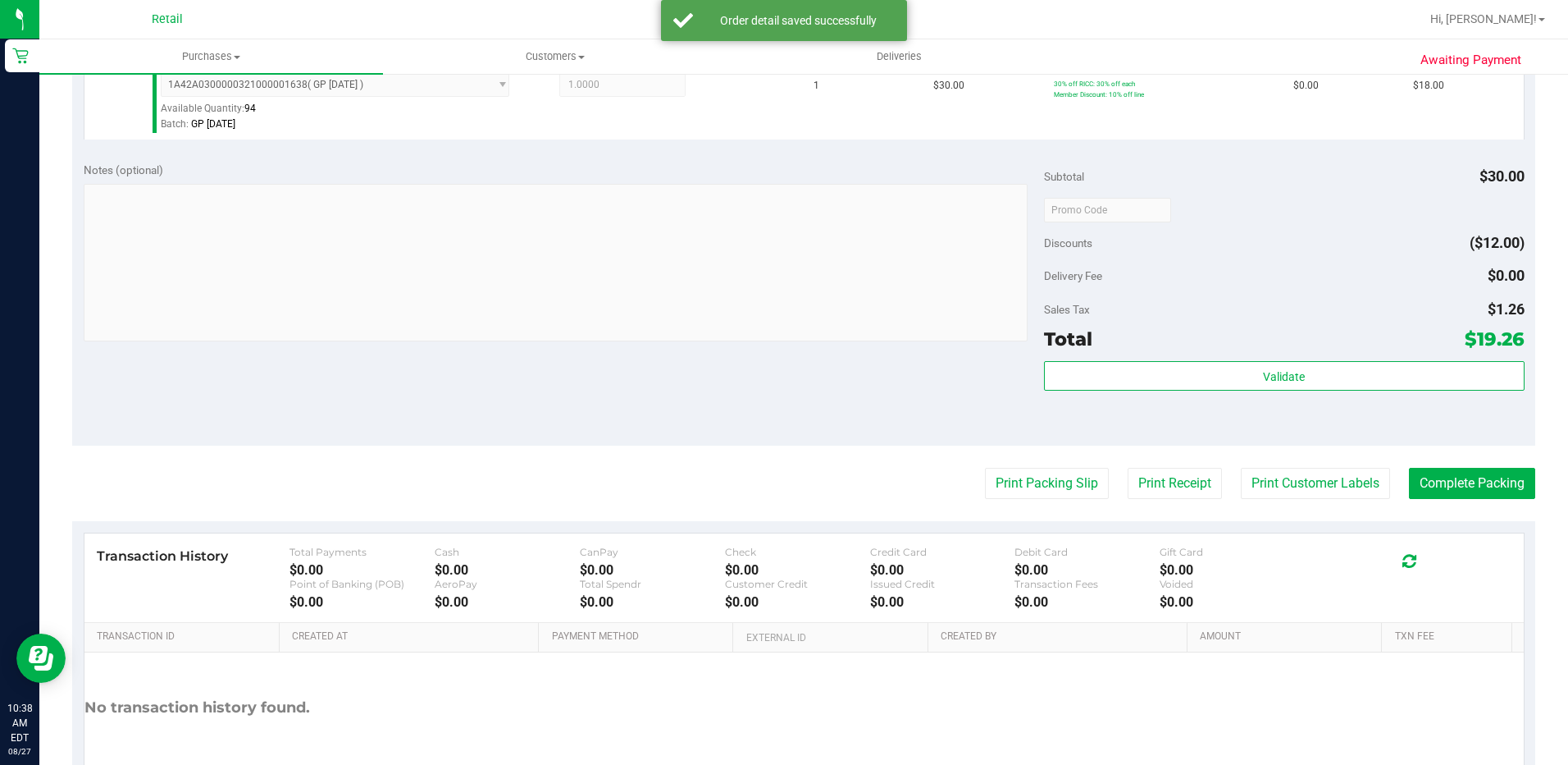
scroll to position [493, 0]
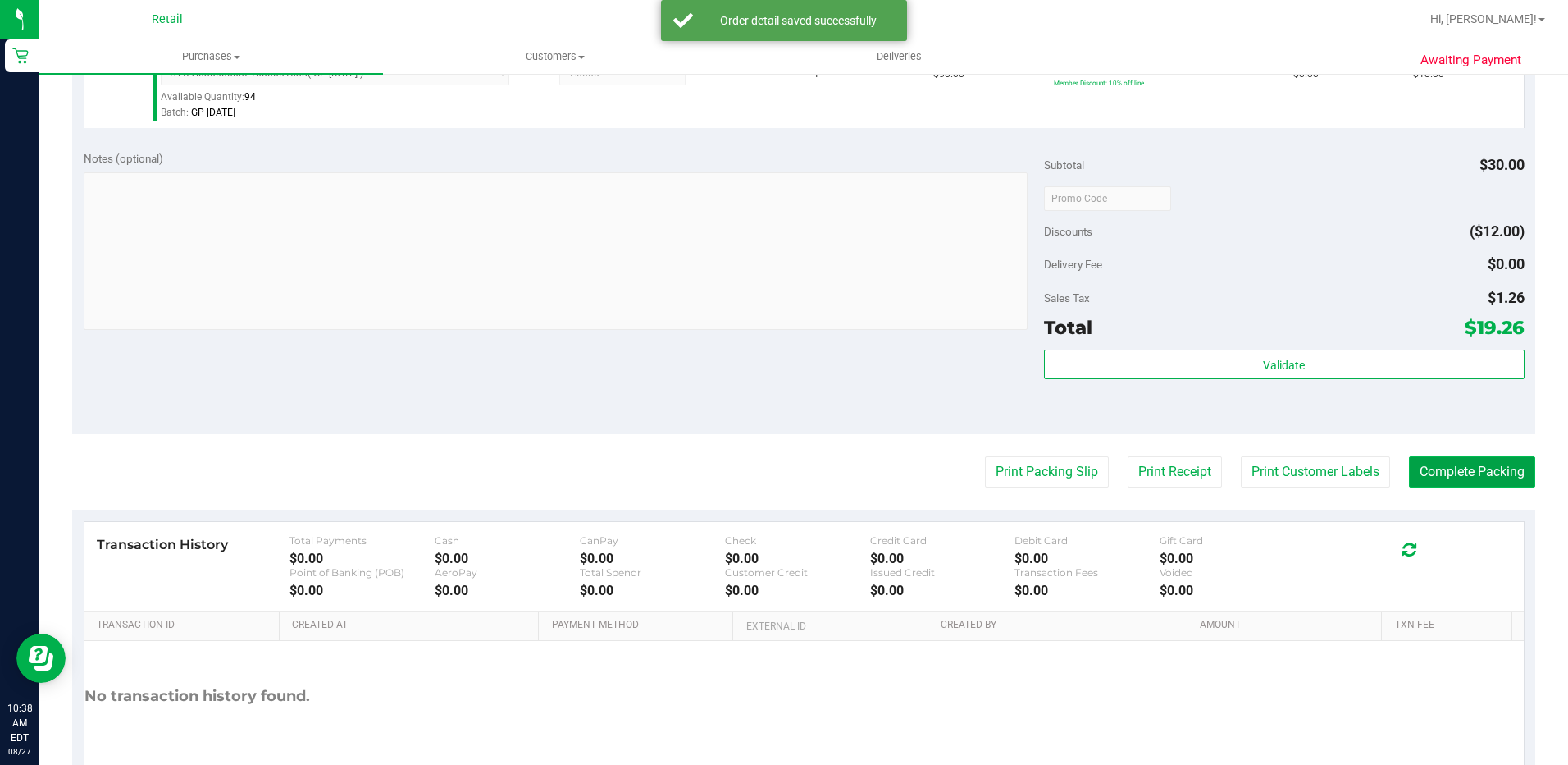
click at [1460, 460] on button "Complete Packing" at bounding box center [1473, 472] width 127 height 31
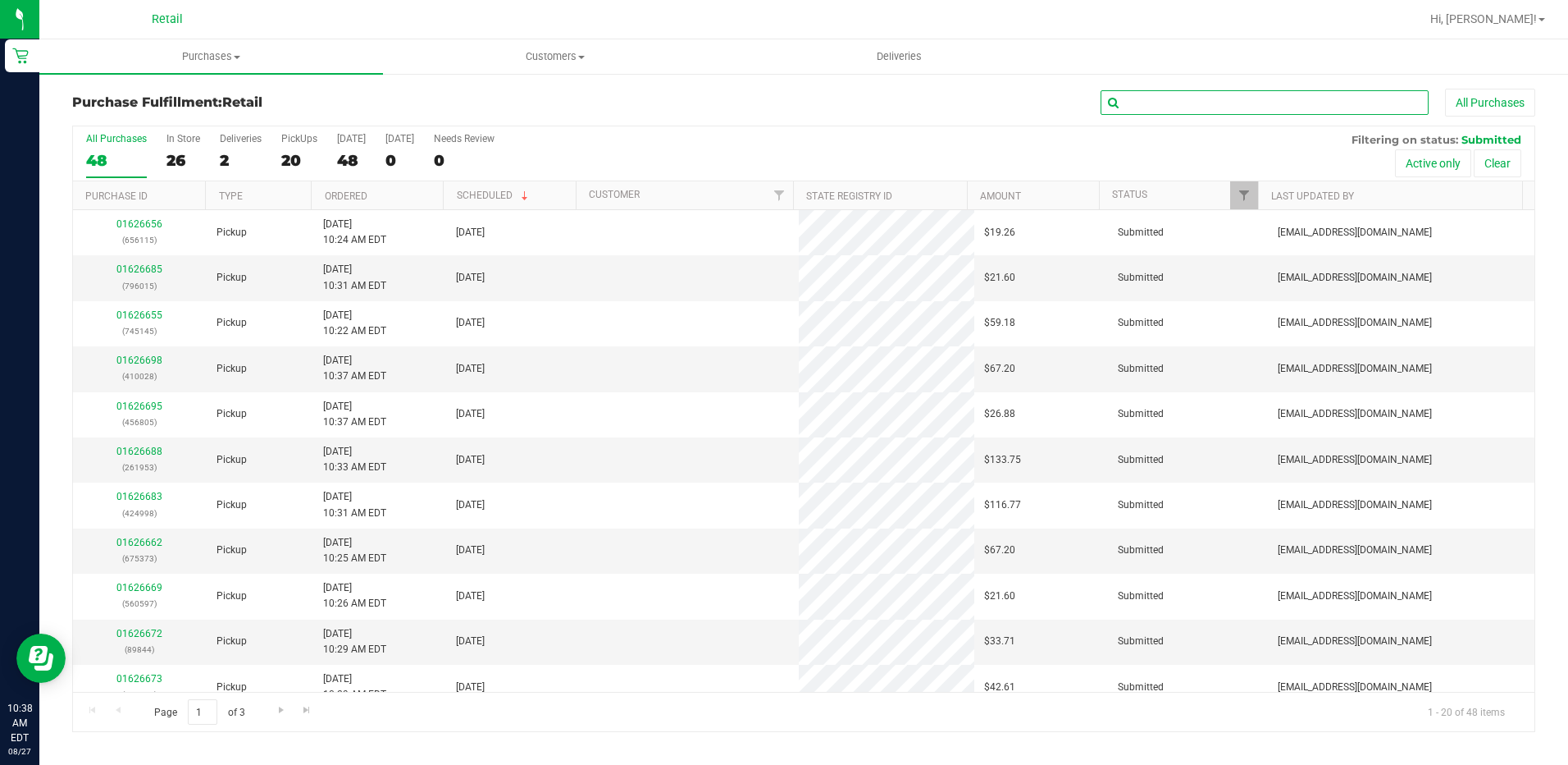
click at [1146, 103] on input "text" at bounding box center [1264, 102] width 328 height 24
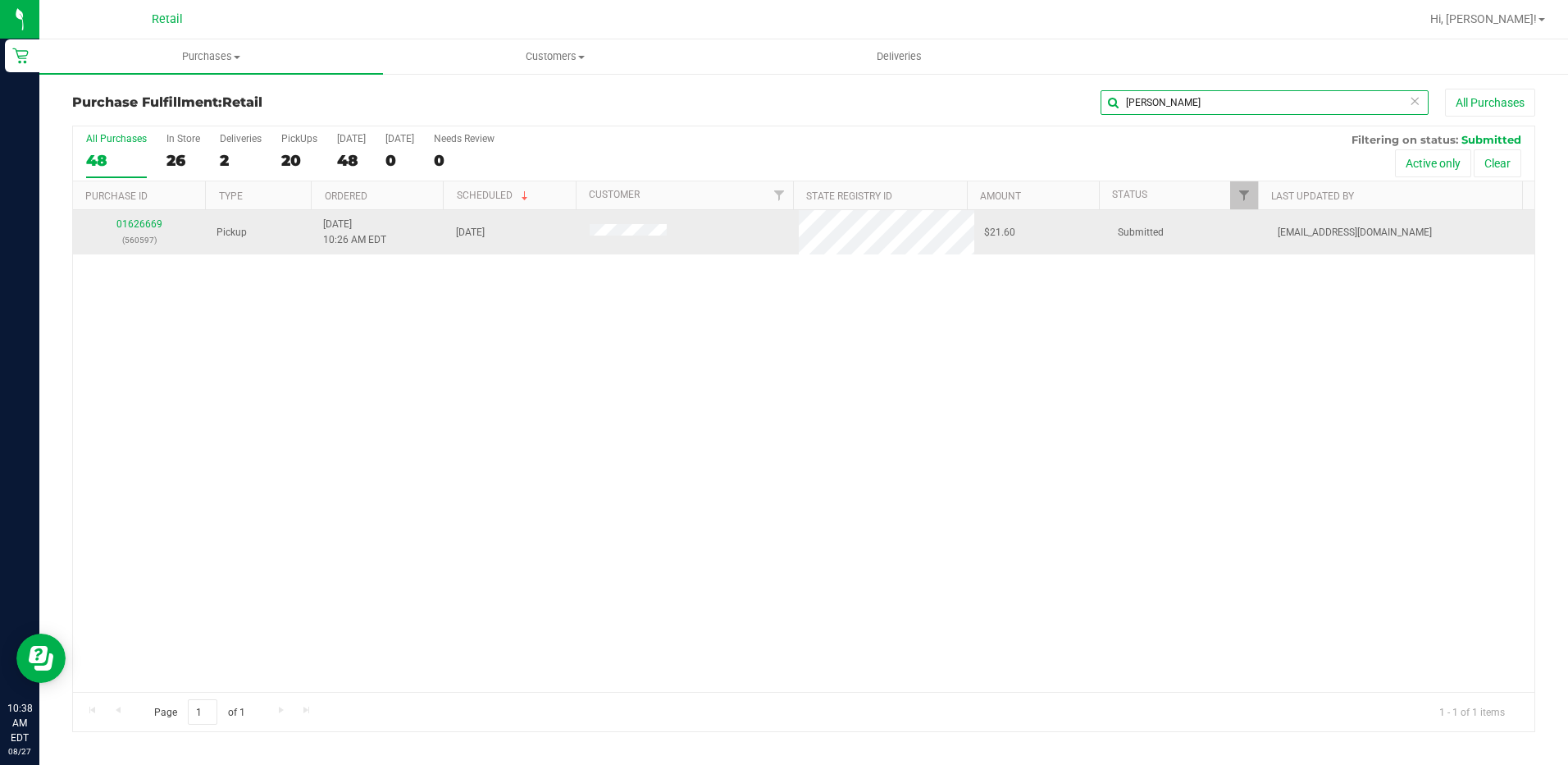
type input "[PERSON_NAME]"
click at [144, 218] on div "01626669 (560597)" at bounding box center [140, 232] width 114 height 31
click at [136, 224] on link "01626669" at bounding box center [139, 224] width 46 height 11
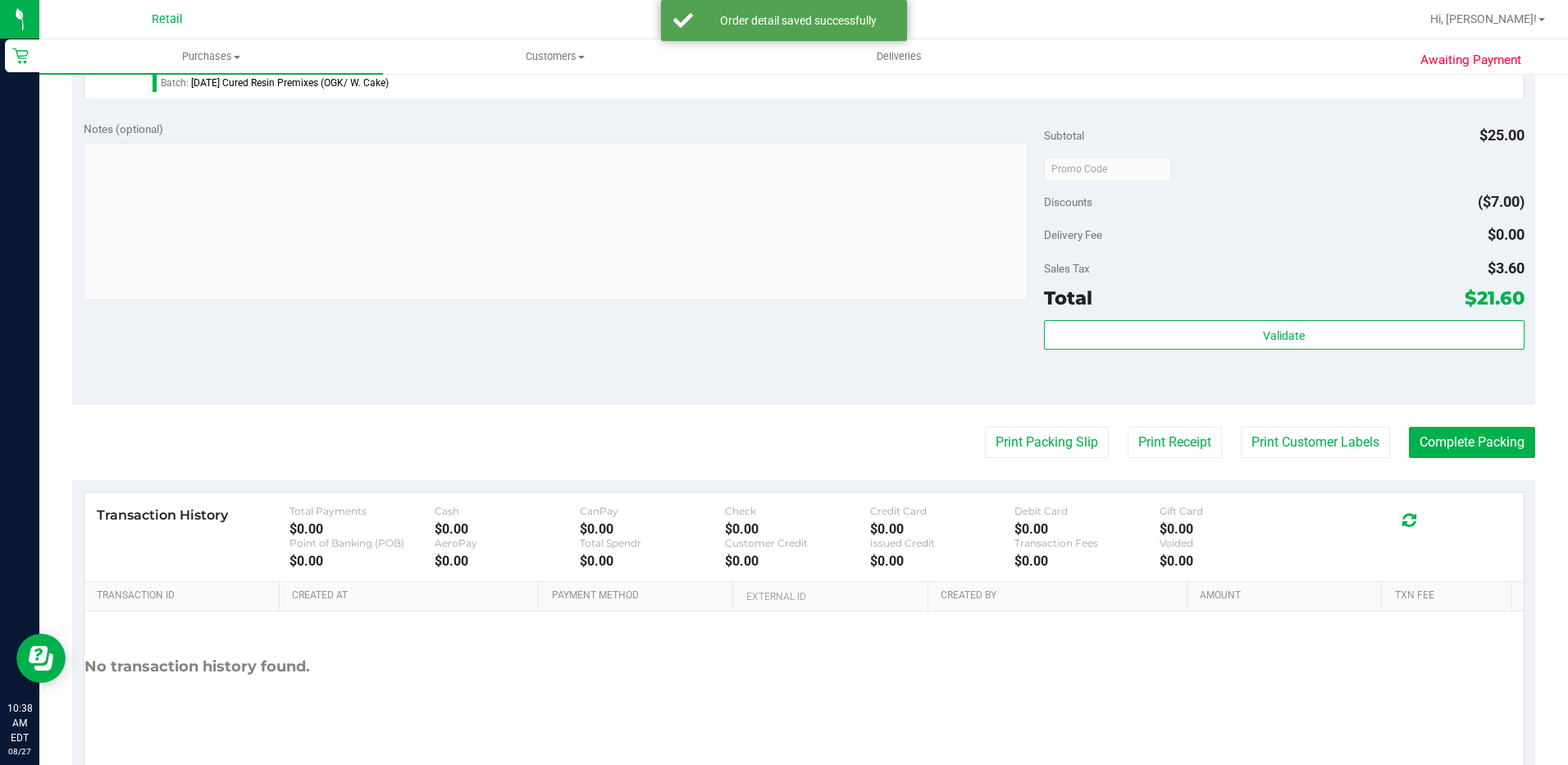
scroll to position [577, 0]
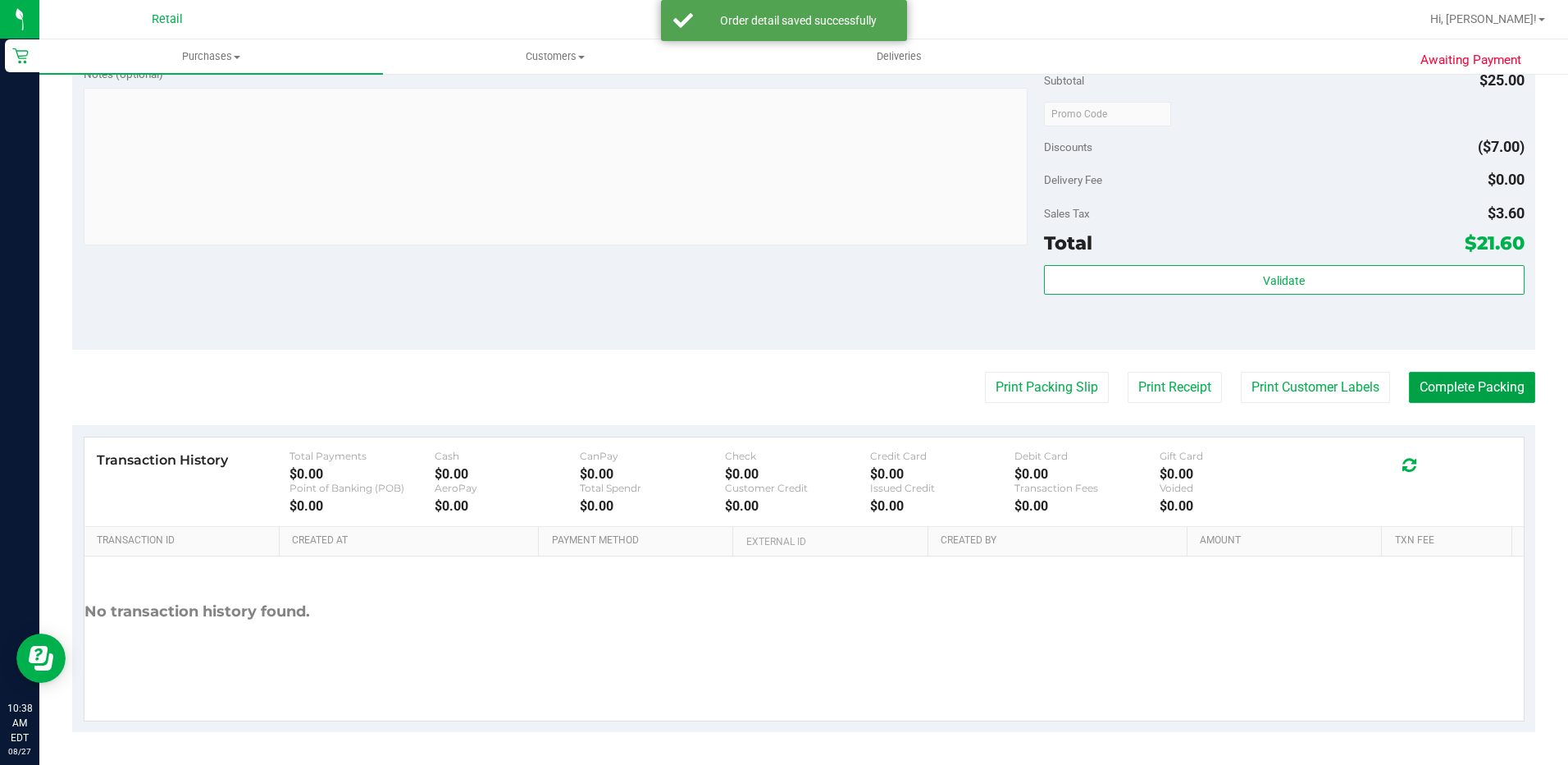
click at [1470, 379] on button "Complete Packing" at bounding box center [1473, 387] width 127 height 31
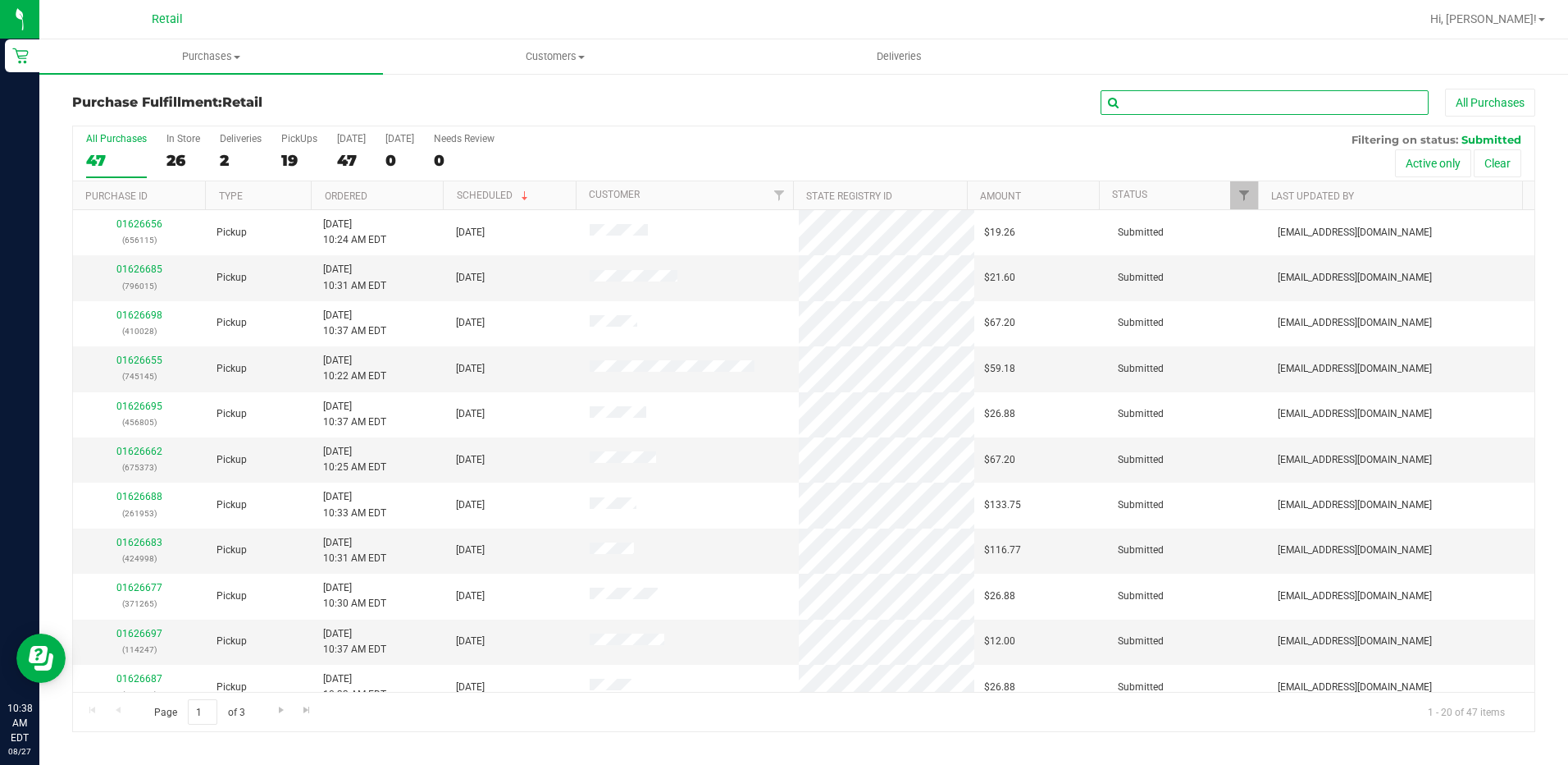
click at [1145, 108] on input "text" at bounding box center [1264, 102] width 328 height 24
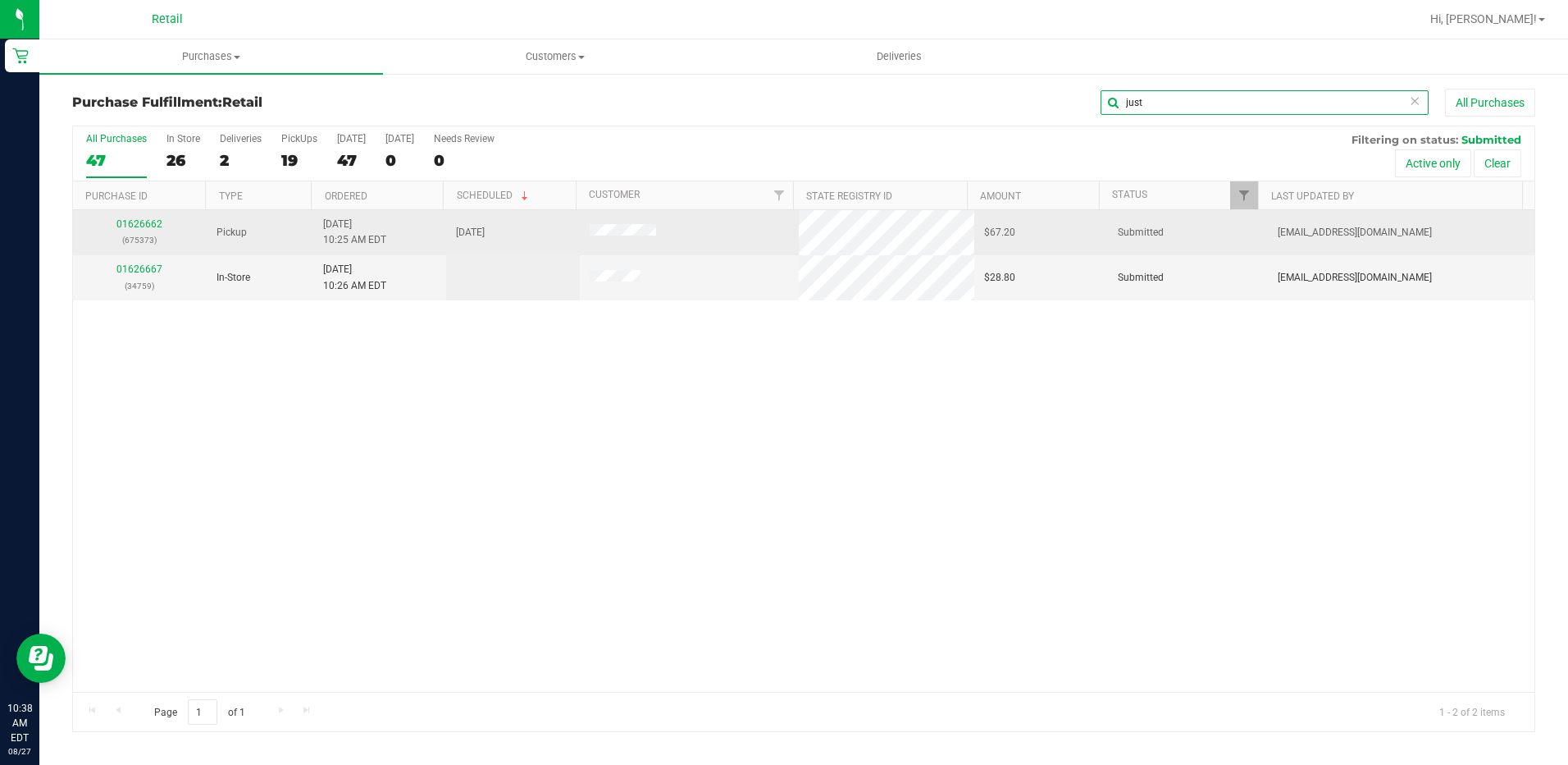
type input "just"
click at [121, 231] on div "01626662 (675373)" at bounding box center [140, 232] width 114 height 31
click at [128, 230] on div "01626662 (675373)" at bounding box center [140, 232] width 114 height 31
click at [140, 228] on link "01626662" at bounding box center [139, 224] width 46 height 11
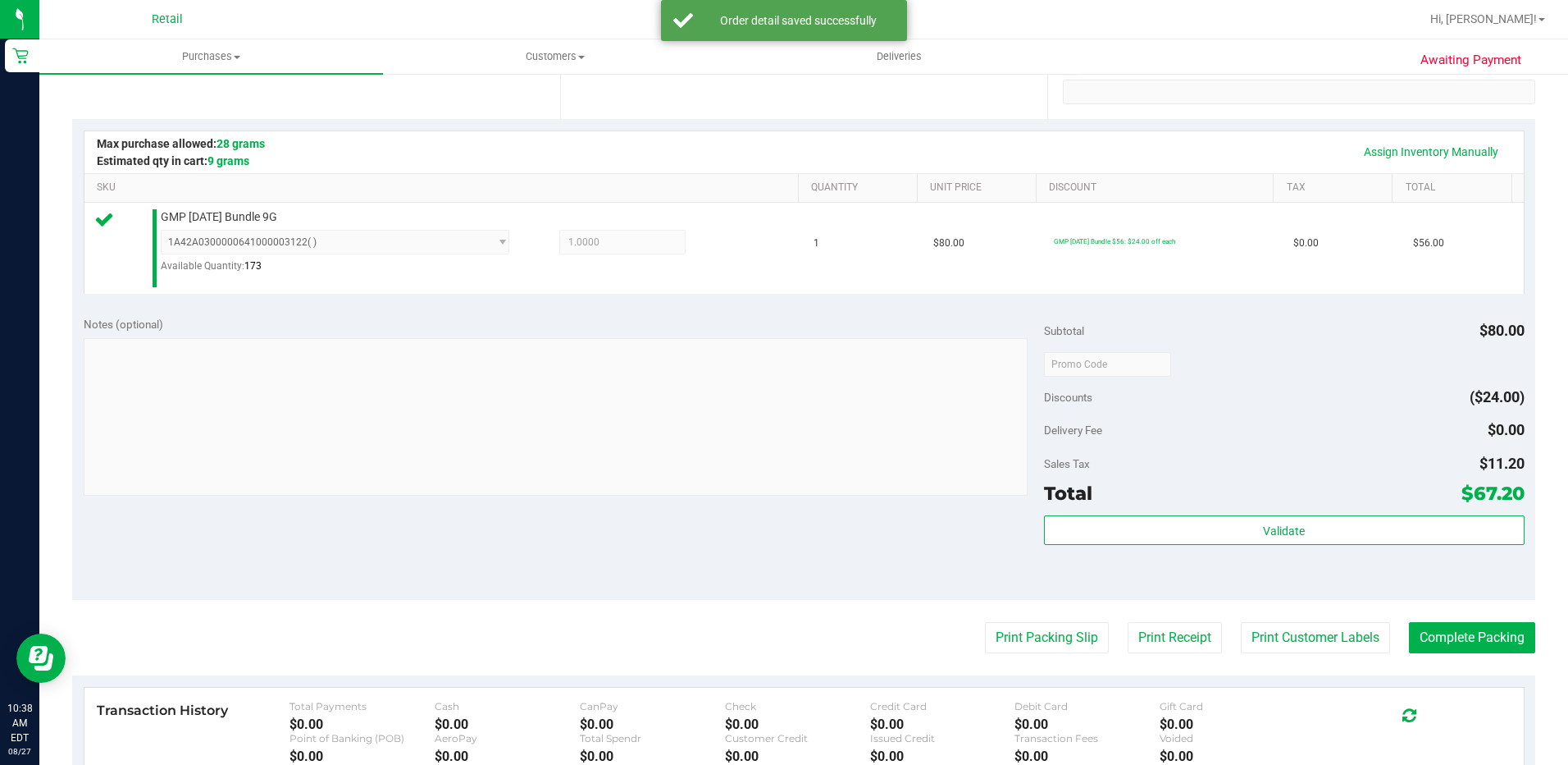
scroll to position [328, 0]
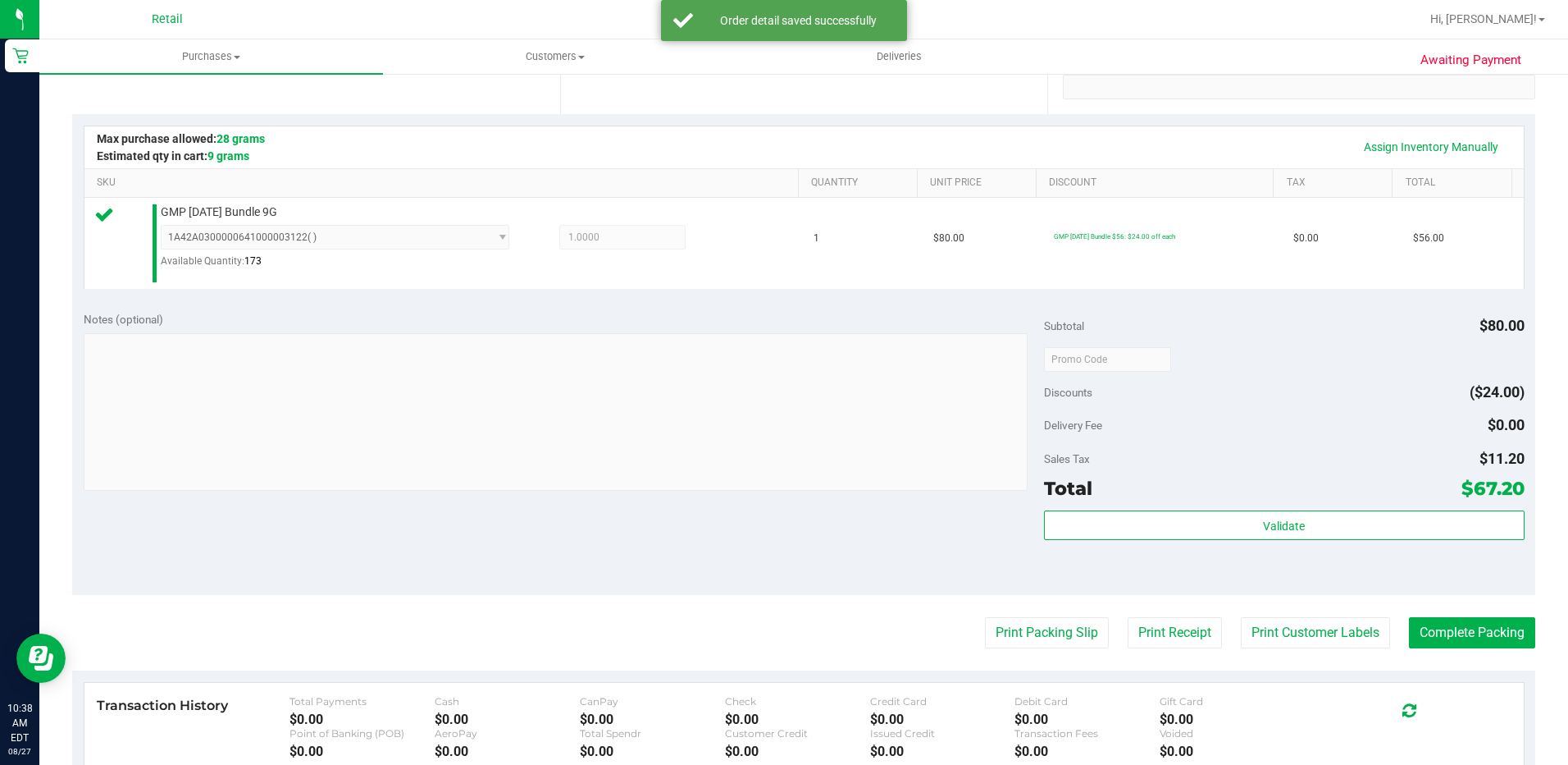
click at [1458, 655] on purchase-details "Back Edit Purchase Cancel Purchase View Profile # 01626662 Med | Rec METRC ID: …" at bounding box center [803, 369] width 1463 height 1217
click at [1453, 641] on button "Complete Packing" at bounding box center [1473, 632] width 127 height 31
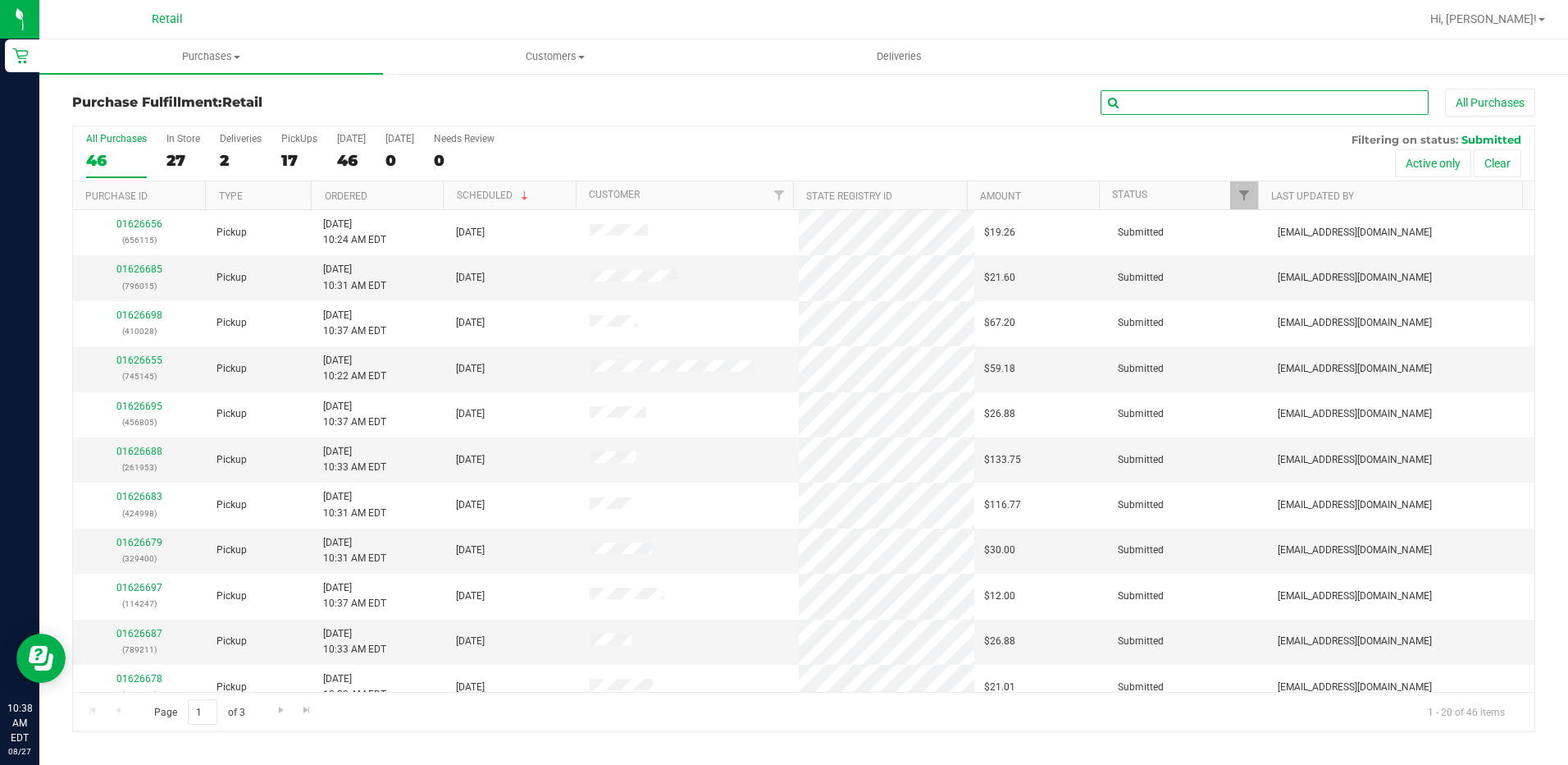
click at [1175, 92] on input "text" at bounding box center [1264, 102] width 328 height 24
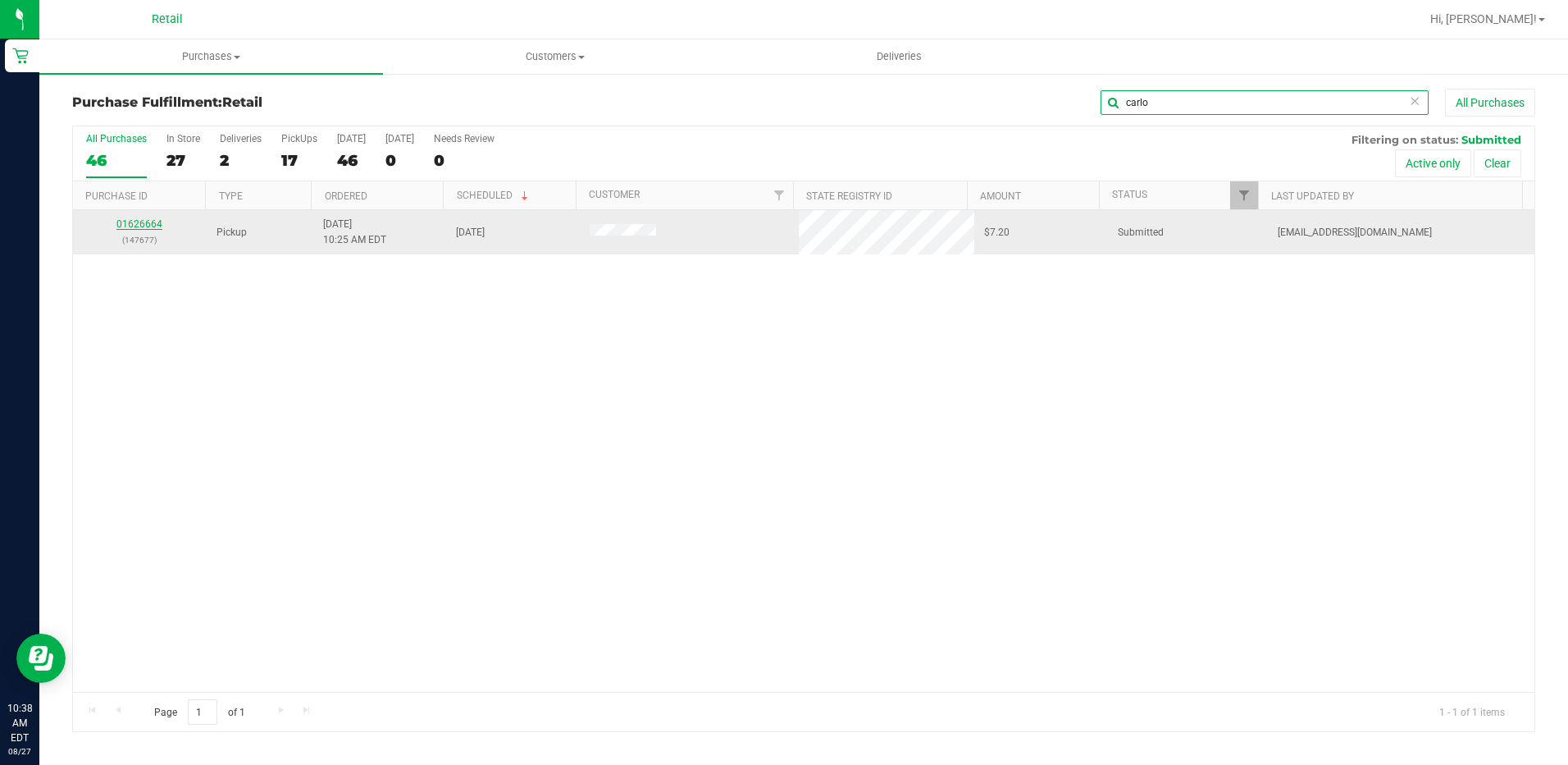
type input "carlo"
click at [150, 219] on link "01626664" at bounding box center [139, 224] width 46 height 11
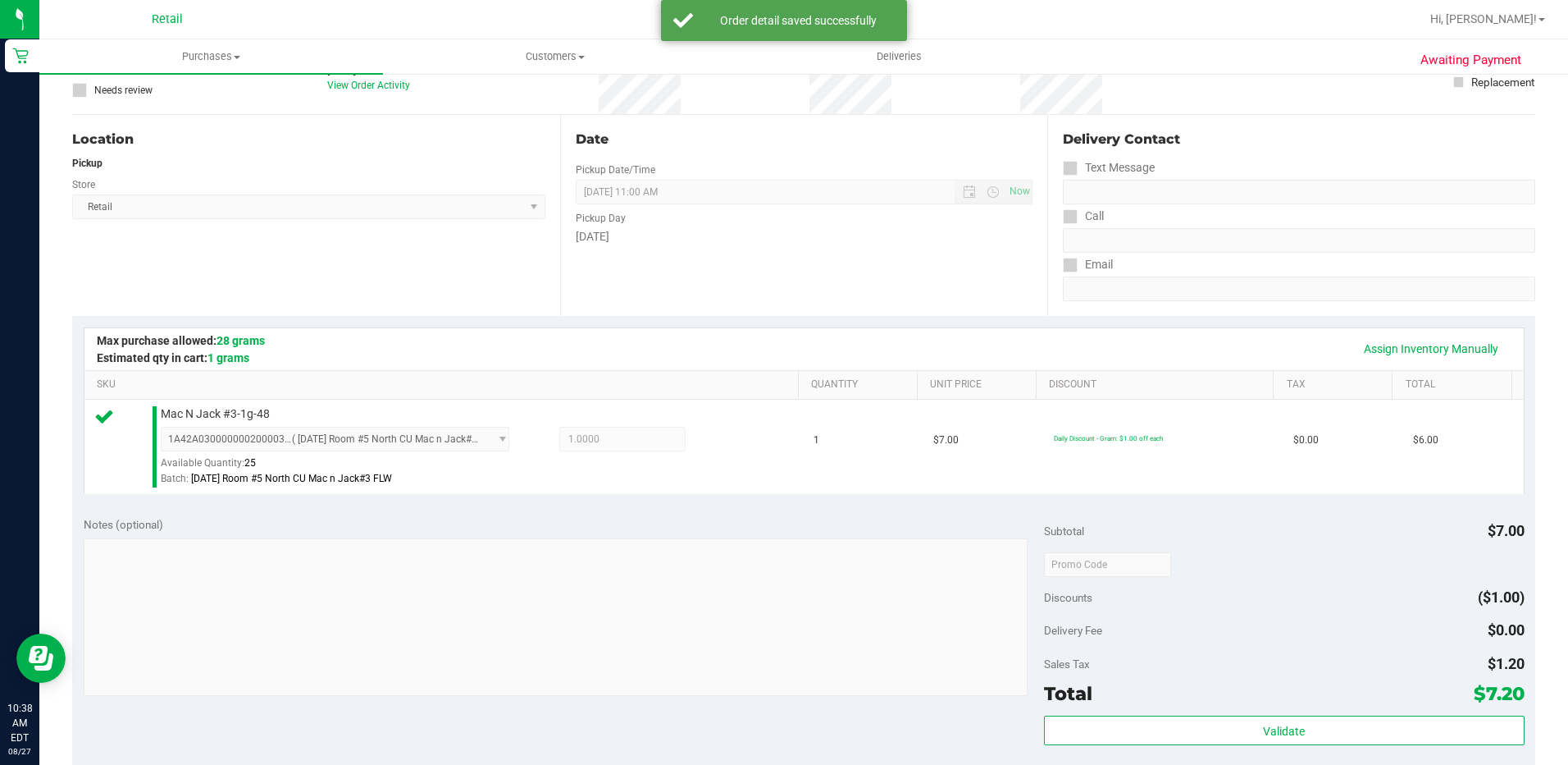
scroll to position [410, 0]
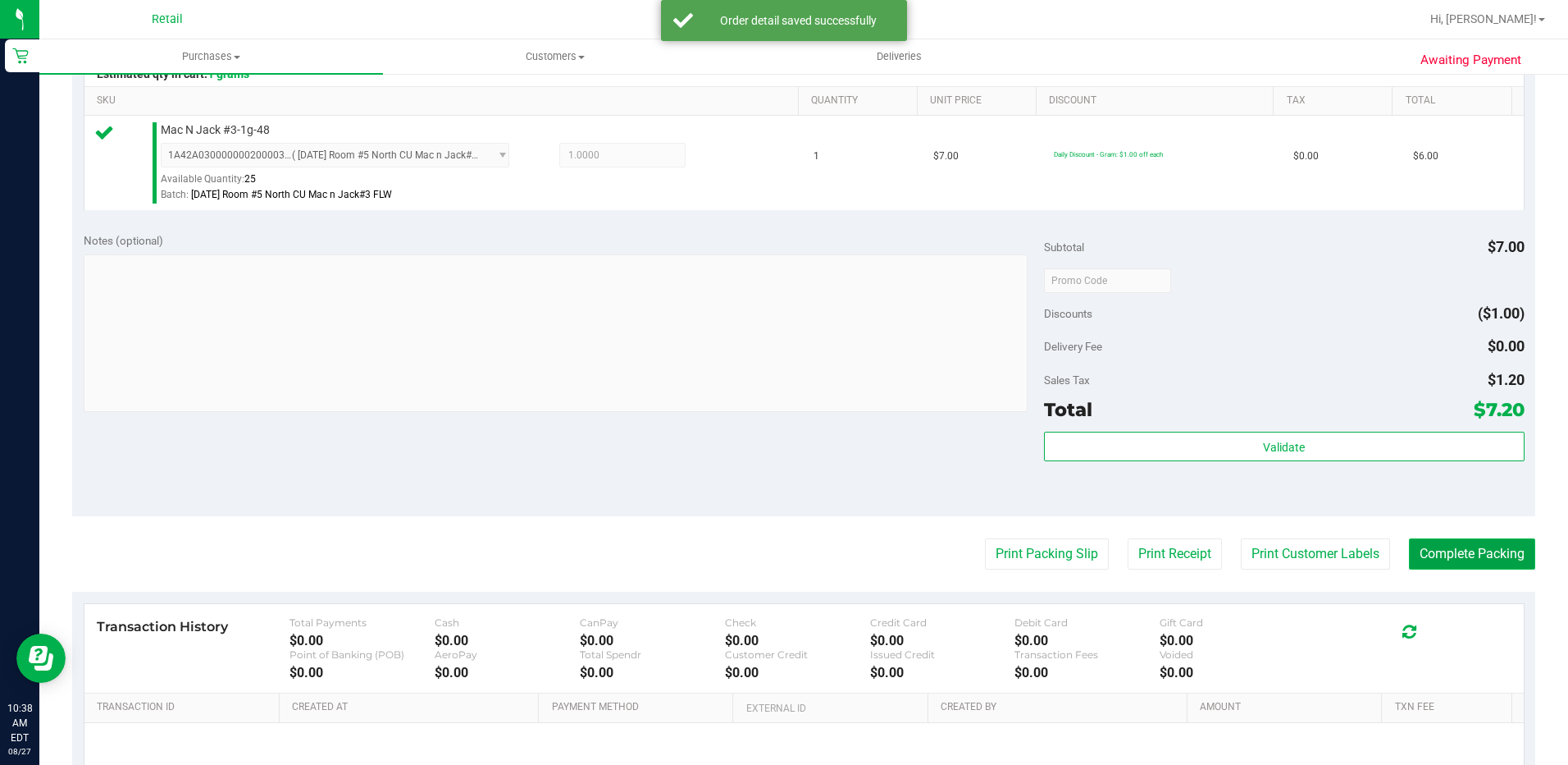
click at [1432, 552] on button "Complete Packing" at bounding box center [1473, 553] width 127 height 31
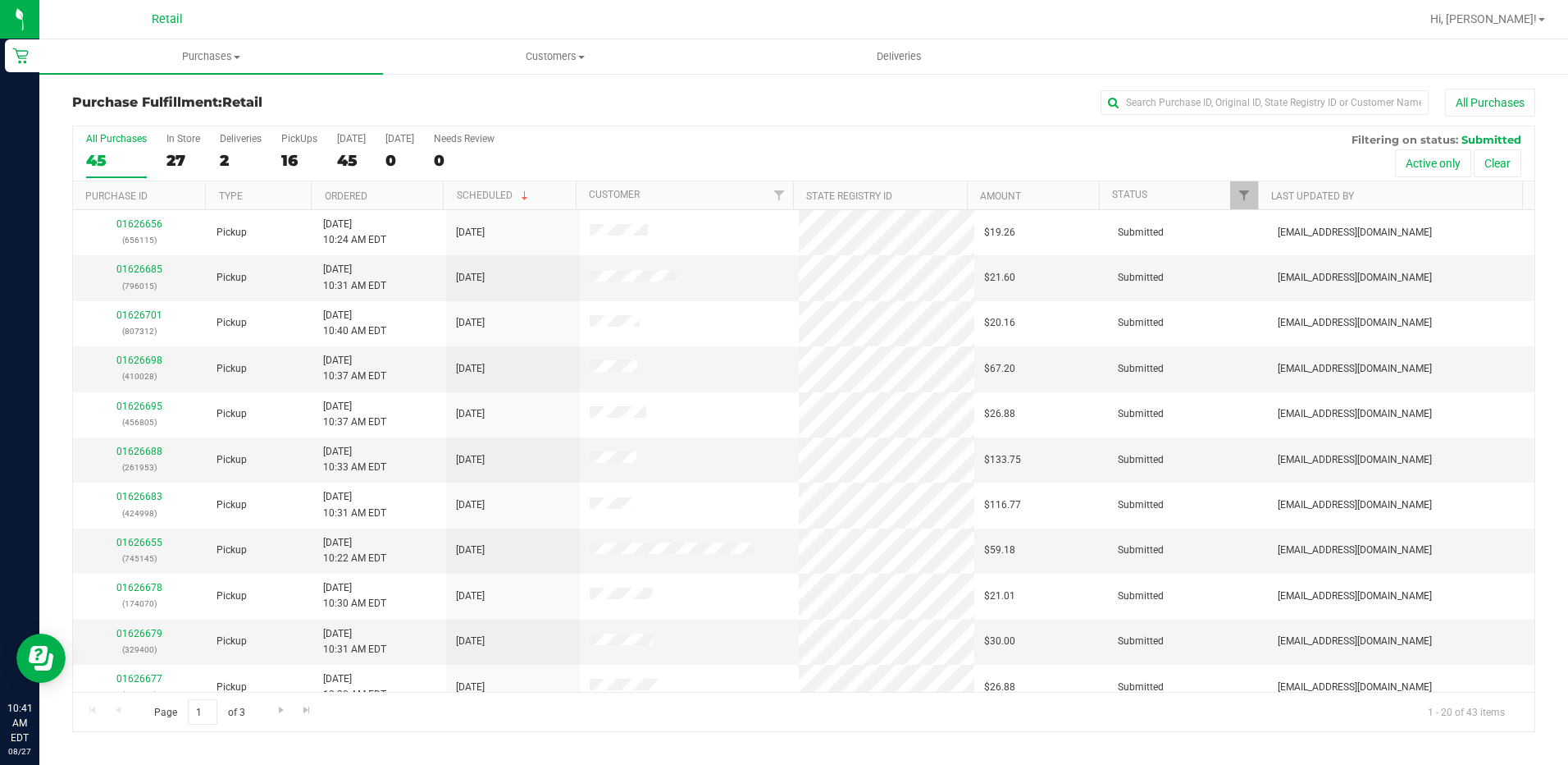
click at [1179, 123] on div "Purchase Fulfillment: Retail All Purchases" at bounding box center [803, 107] width 1463 height 36
click at [1169, 106] on input "text" at bounding box center [1264, 102] width 328 height 24
click at [1139, 103] on input "text" at bounding box center [1264, 102] width 328 height 24
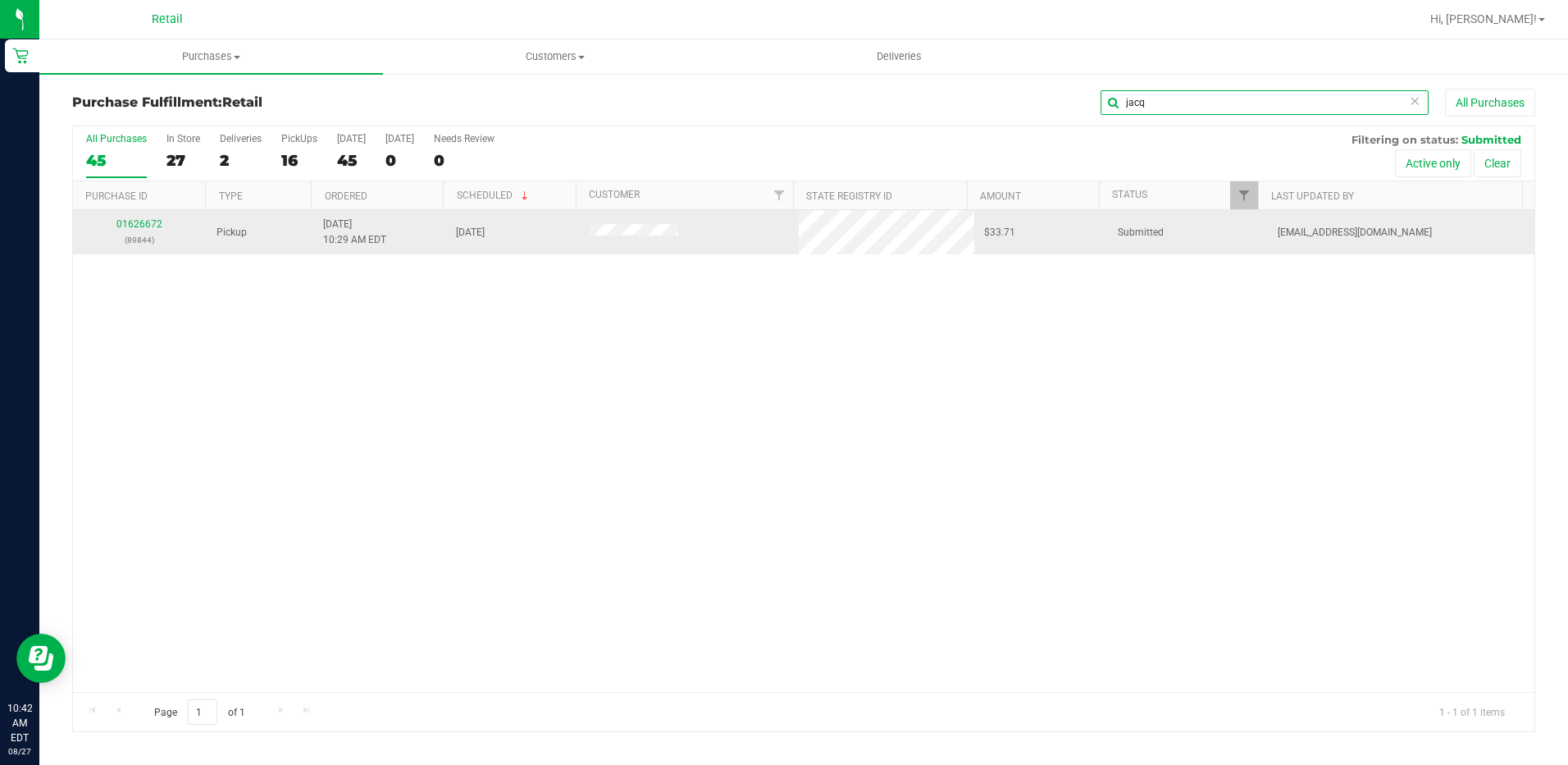
type input "jacq"
click at [146, 233] on p "(89844)" at bounding box center [140, 240] width 114 height 16
click at [147, 220] on link "01626672" at bounding box center [139, 224] width 46 height 11
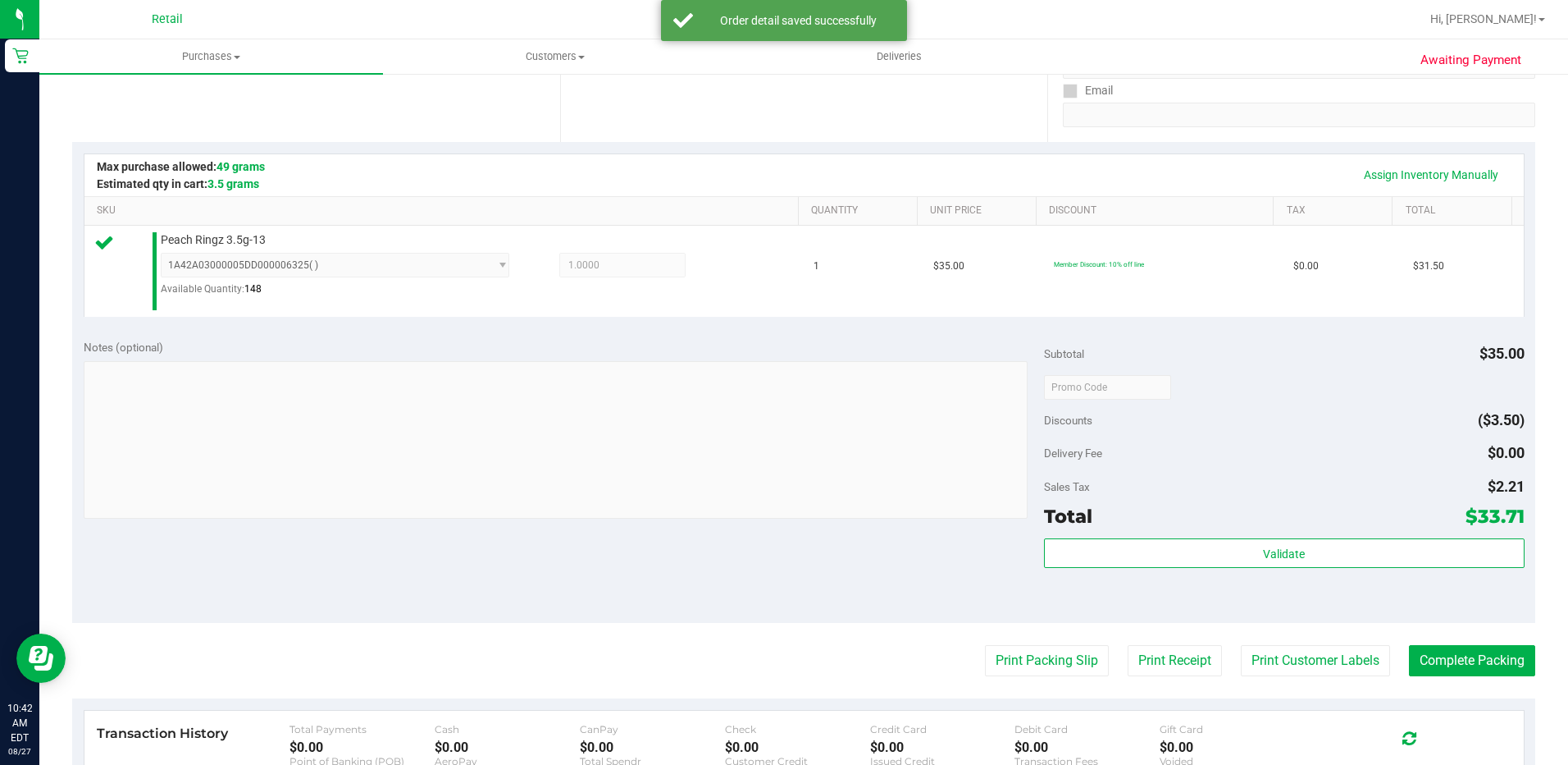
scroll to position [328, 0]
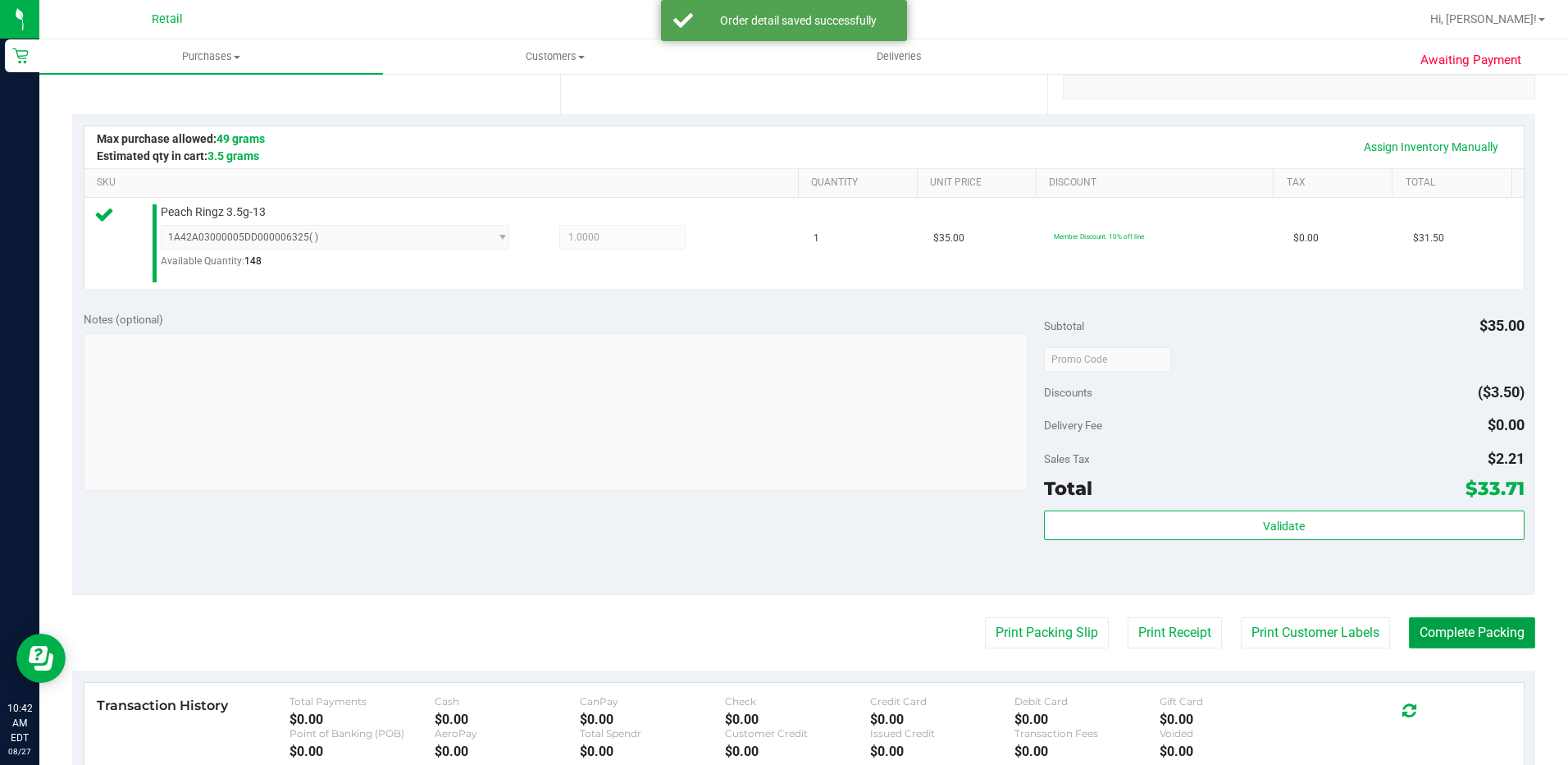
click at [1475, 637] on button "Complete Packing" at bounding box center [1473, 632] width 127 height 31
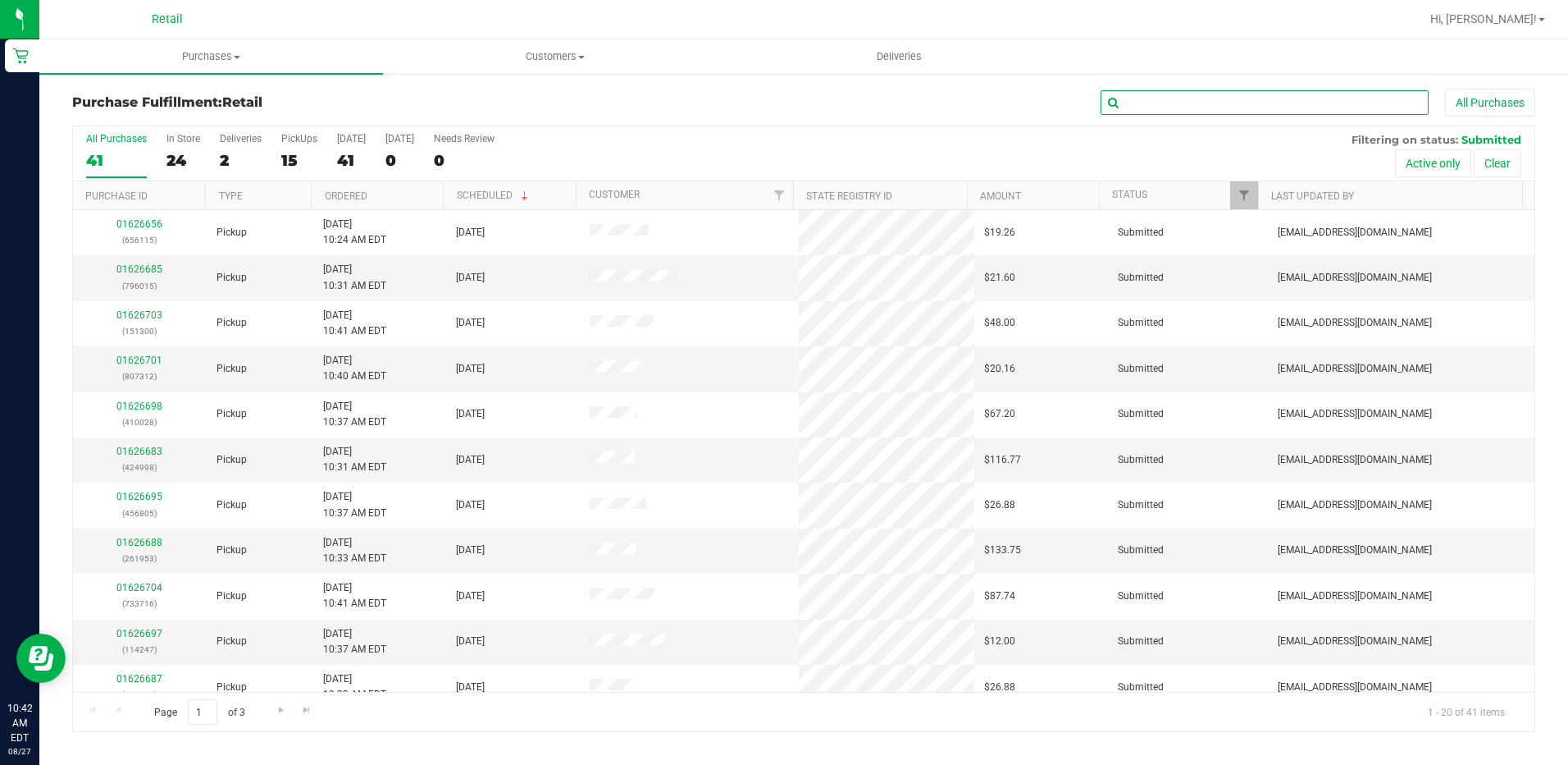
click at [1167, 106] on input "text" at bounding box center [1264, 102] width 328 height 24
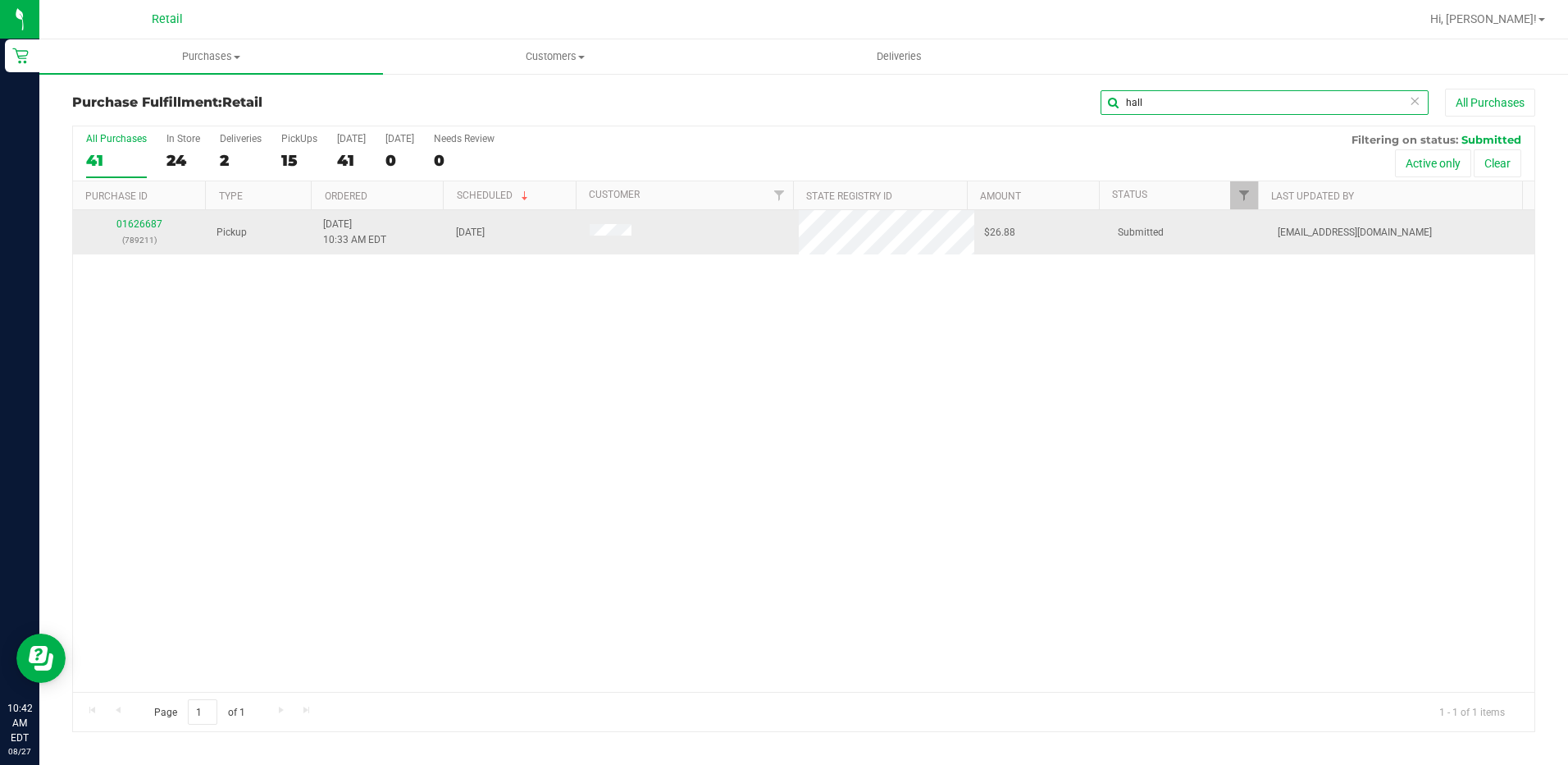
type input "hall"
click at [132, 218] on div "01626687 (789211)" at bounding box center [140, 232] width 114 height 31
click at [132, 221] on link "01626687" at bounding box center [139, 224] width 46 height 11
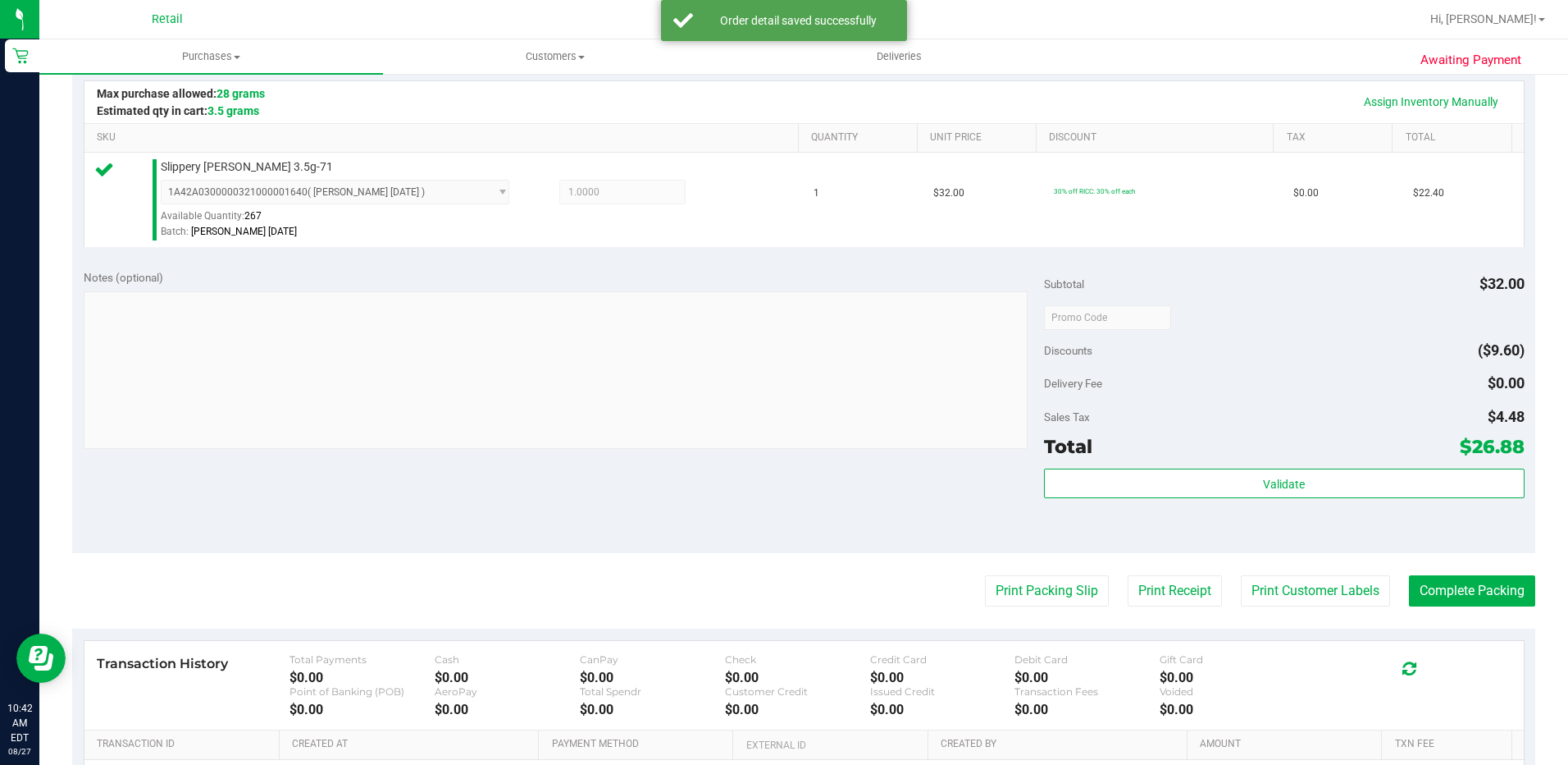
scroll to position [410, 0]
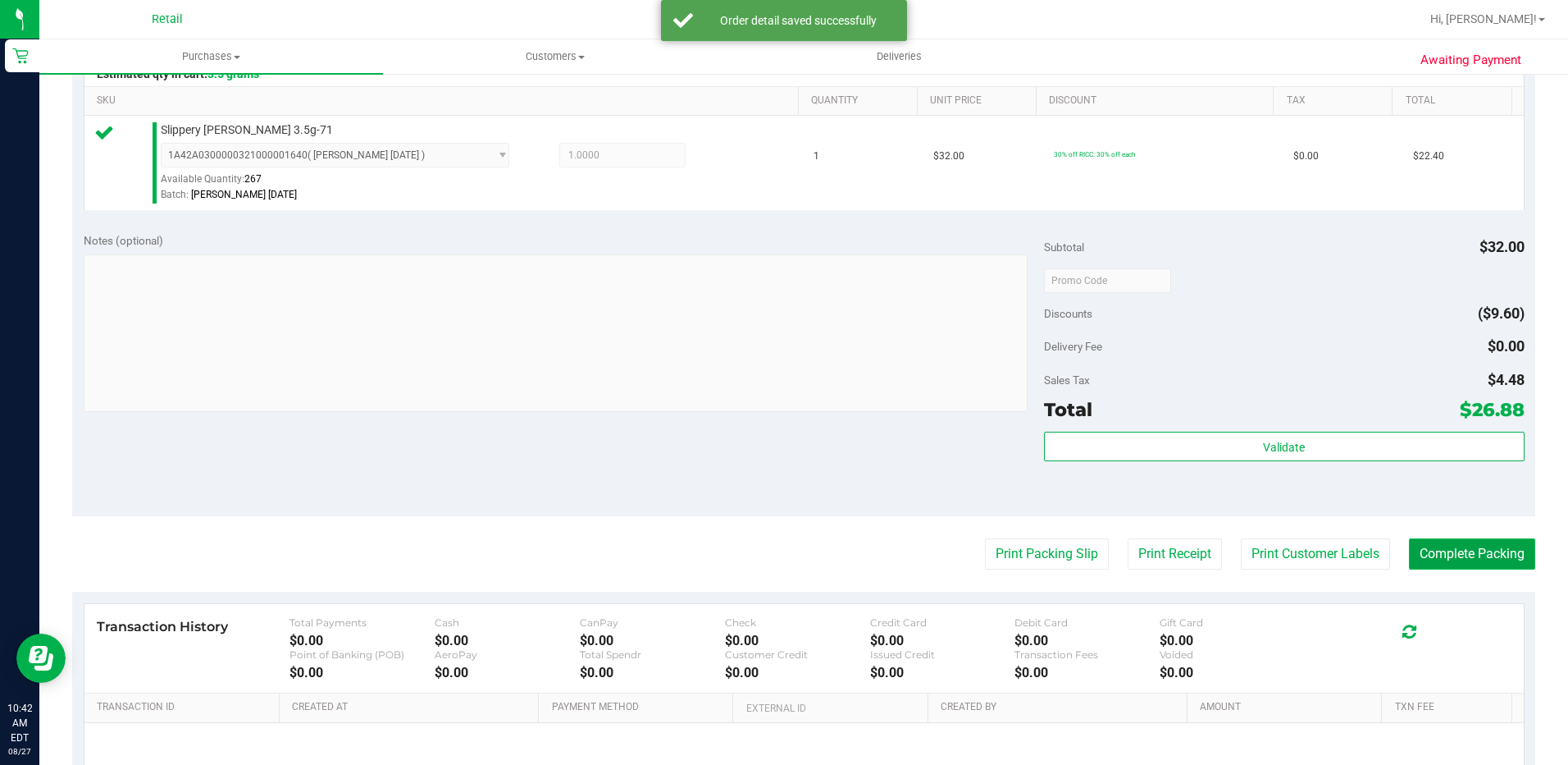
click at [1466, 549] on button "Complete Packing" at bounding box center [1473, 553] width 127 height 31
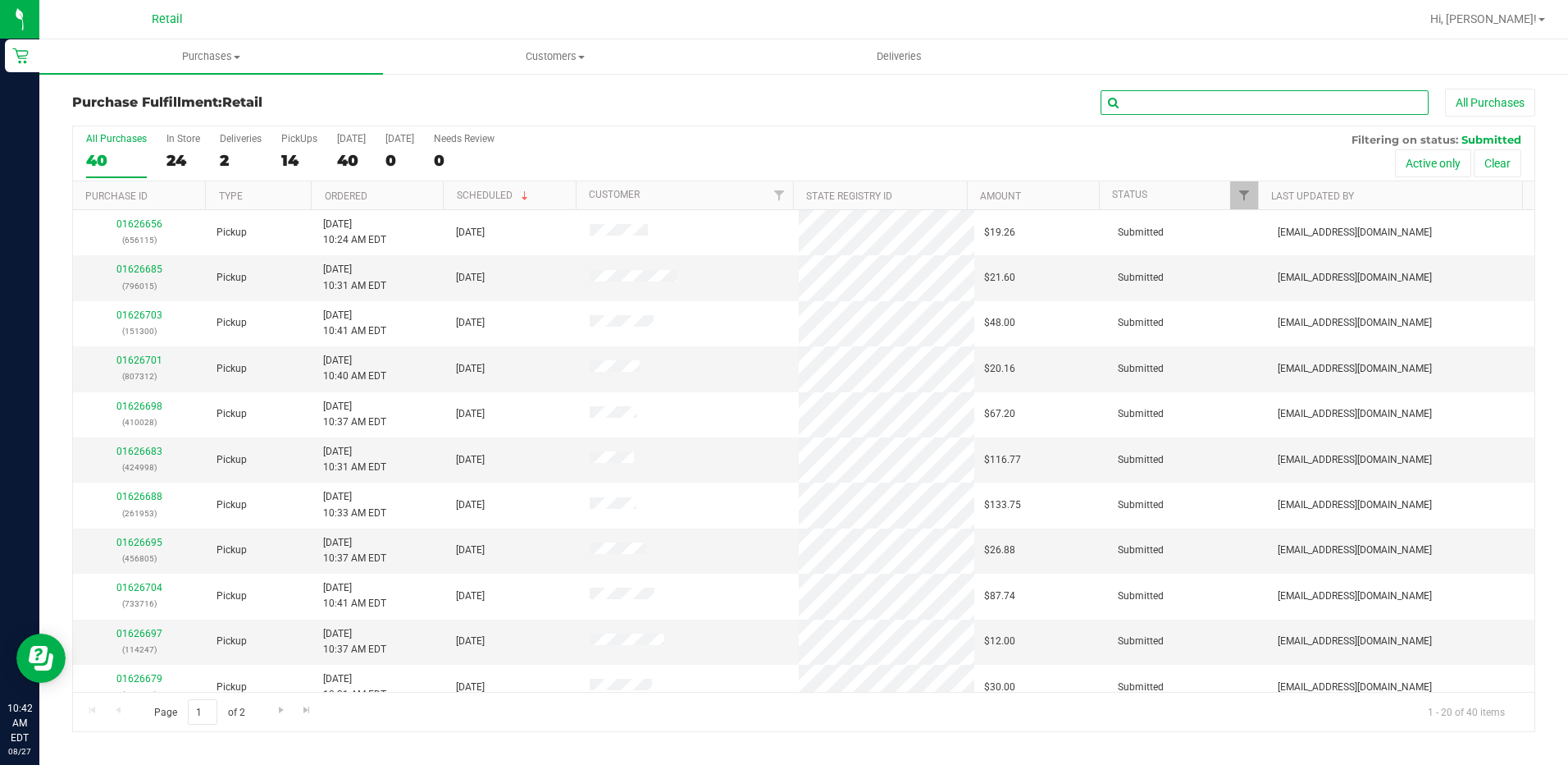
click at [1194, 100] on input "text" at bounding box center [1264, 102] width 328 height 24
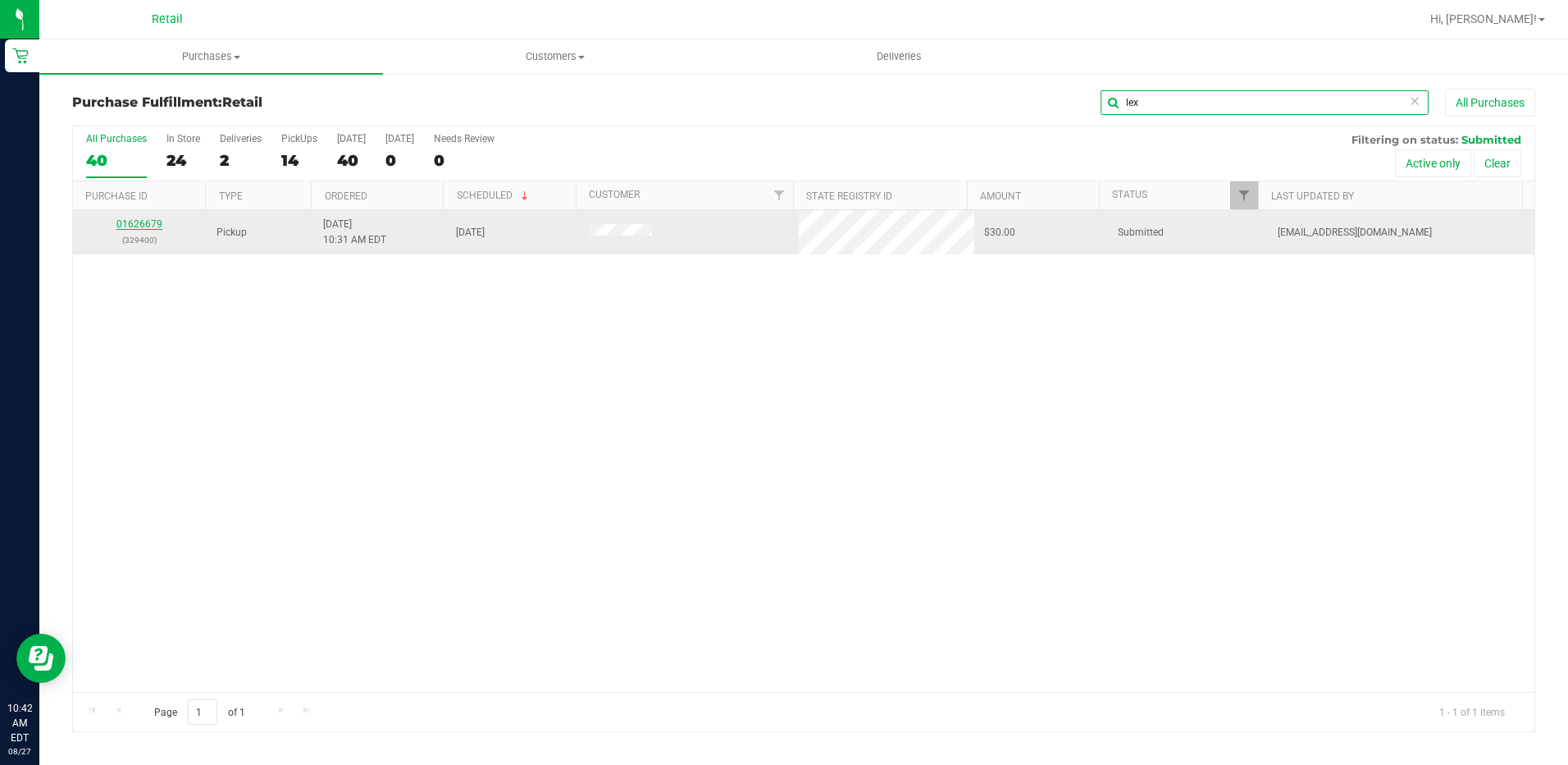
type input "lex"
click at [142, 226] on link "01626679" at bounding box center [139, 224] width 46 height 11
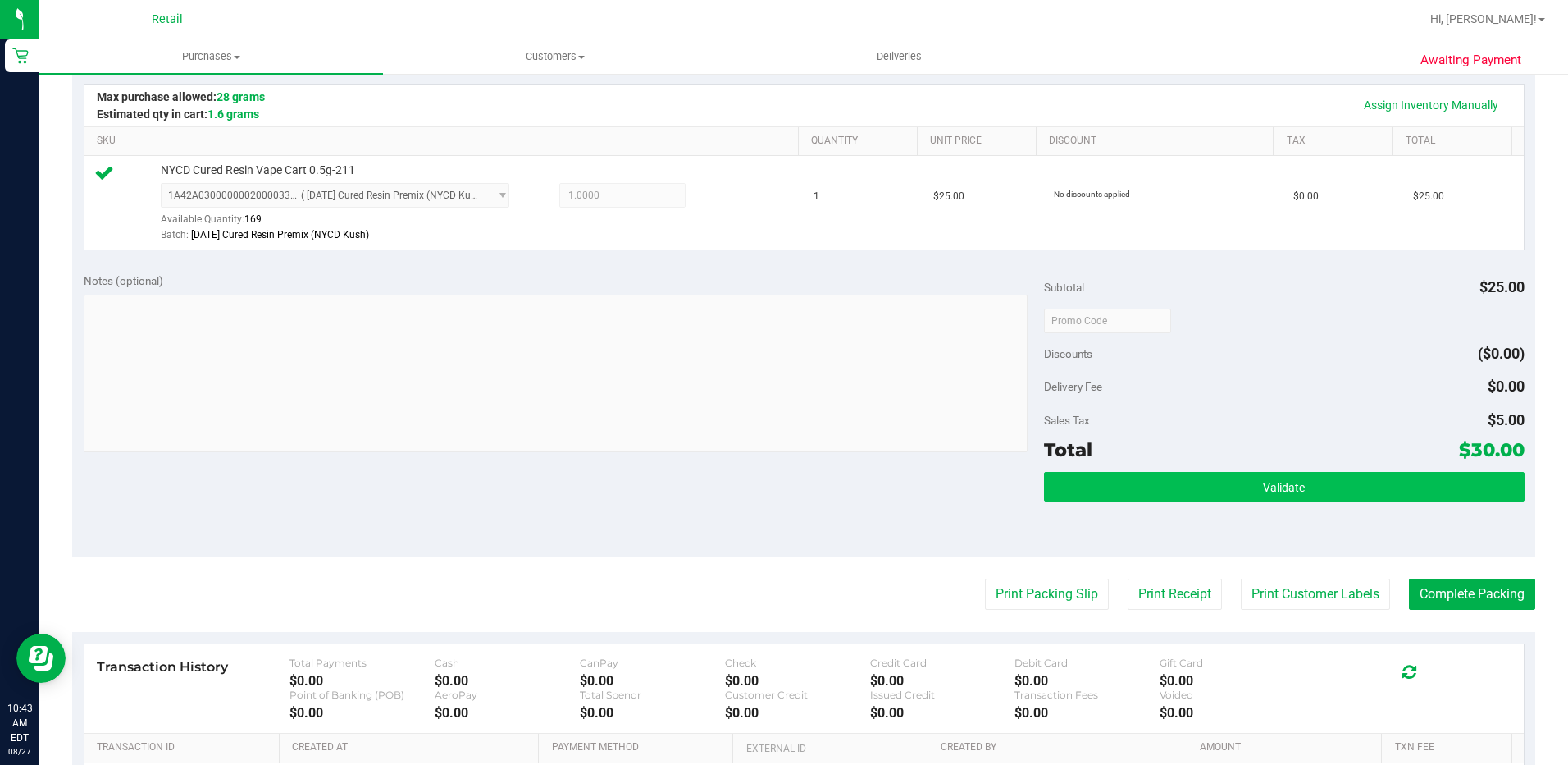
scroll to position [410, 0]
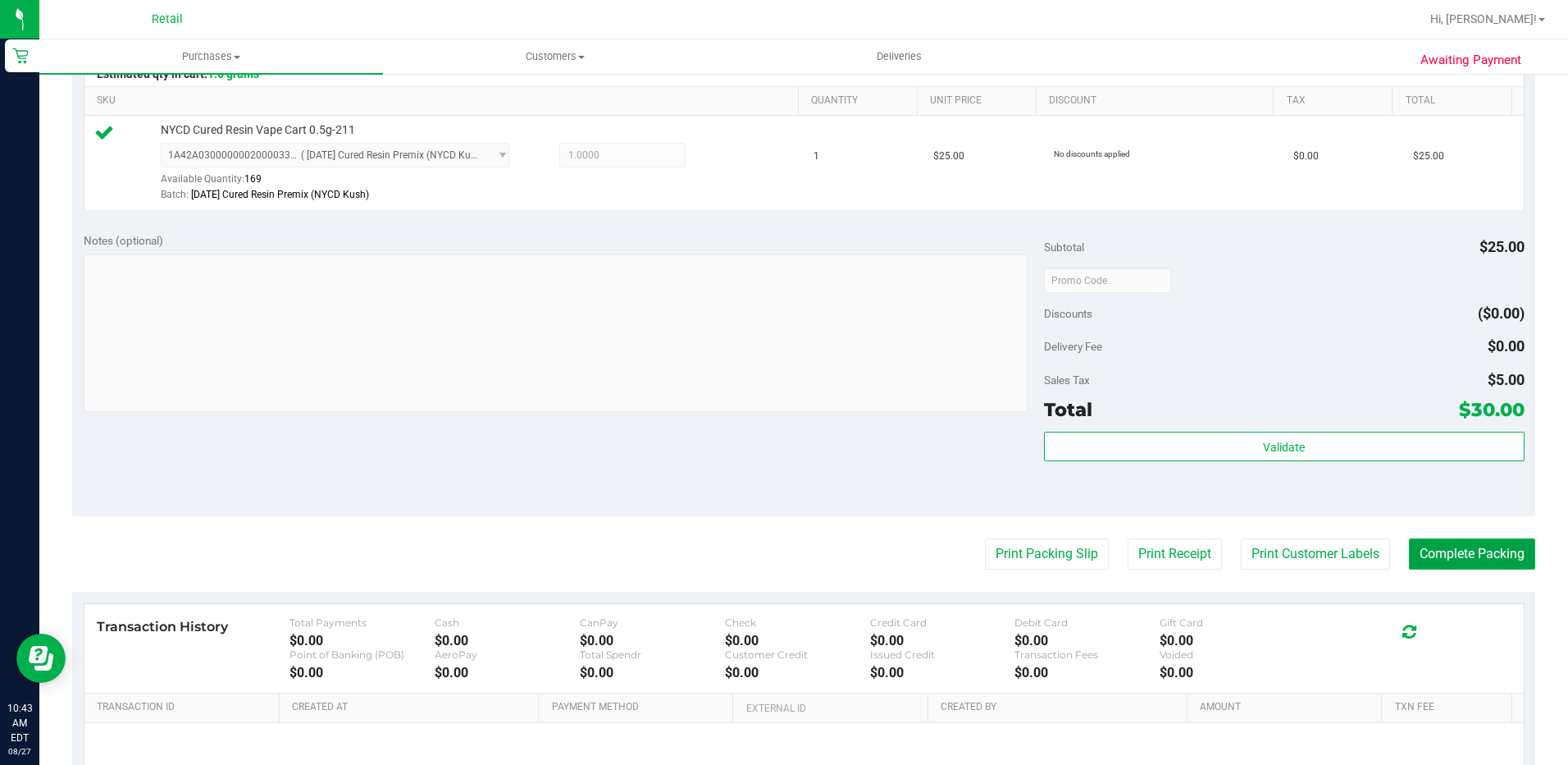
click at [1433, 547] on button "Complete Packing" at bounding box center [1473, 553] width 127 height 31
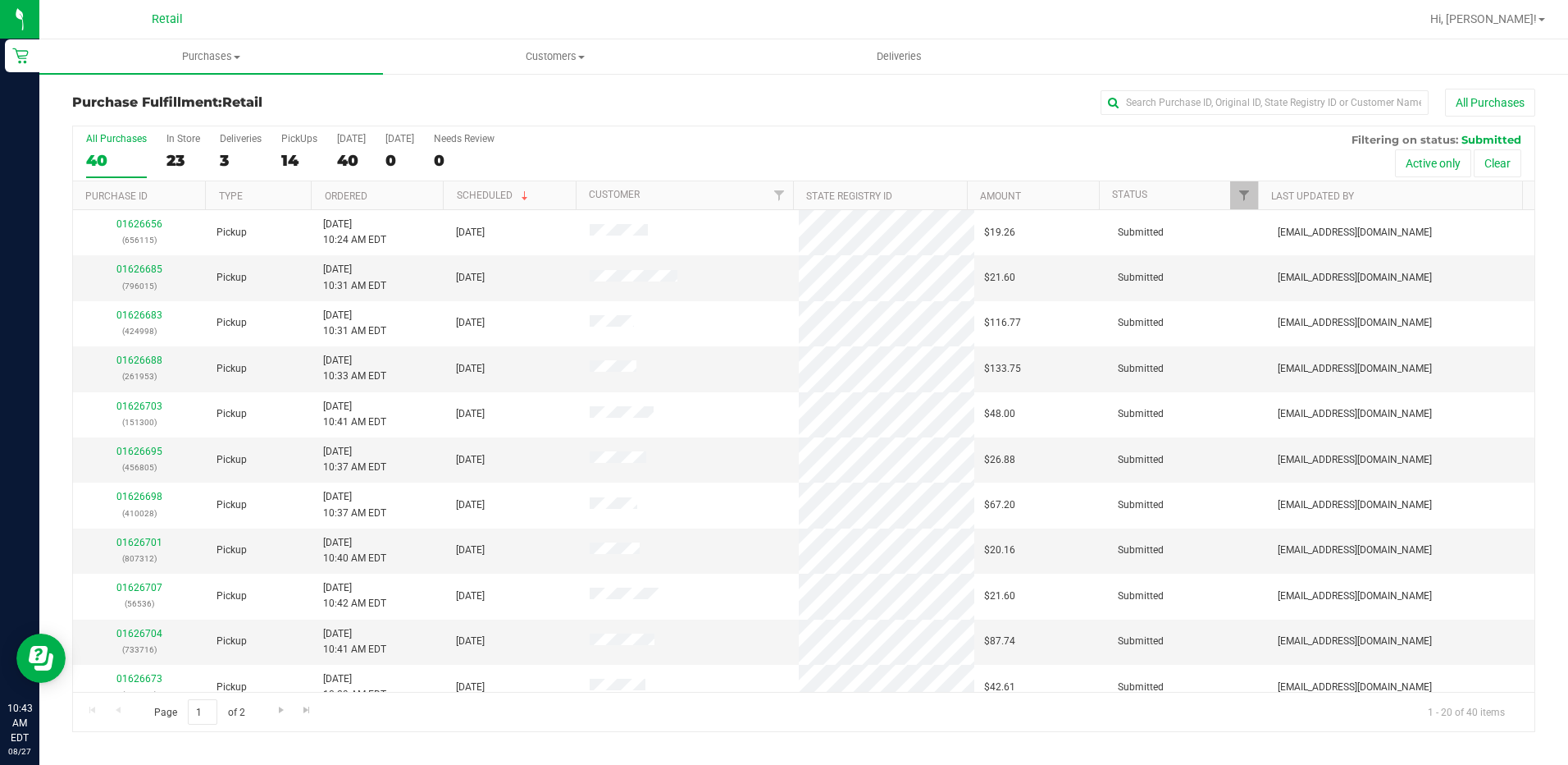
click at [532, 118] on div "Purchase Fulfillment: Retail All Purchases" at bounding box center [803, 107] width 1463 height 36
click at [1160, 107] on input "text" at bounding box center [1264, 102] width 328 height 24
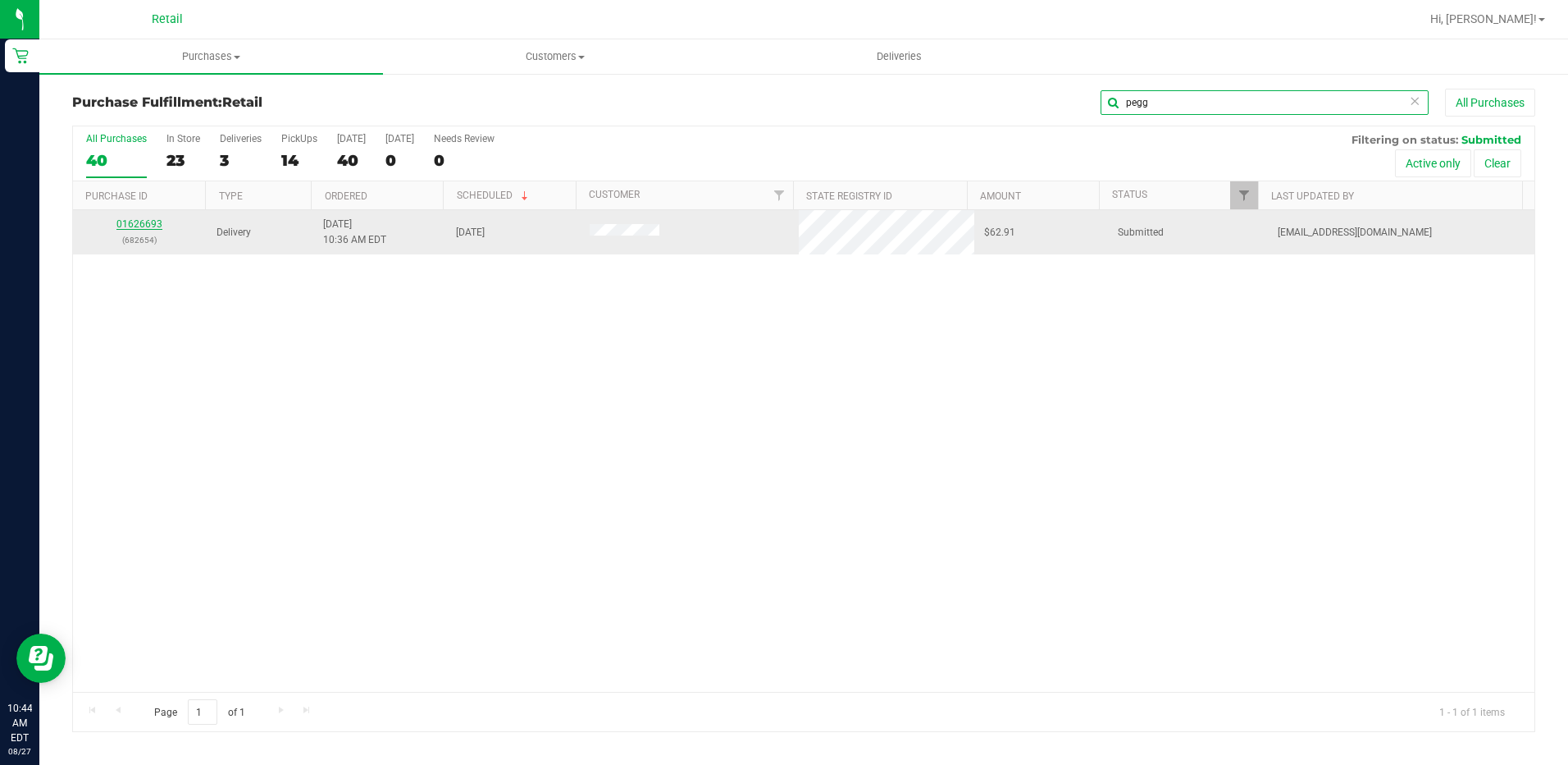
type input "pegg"
click at [132, 224] on link "01626693" at bounding box center [139, 224] width 46 height 11
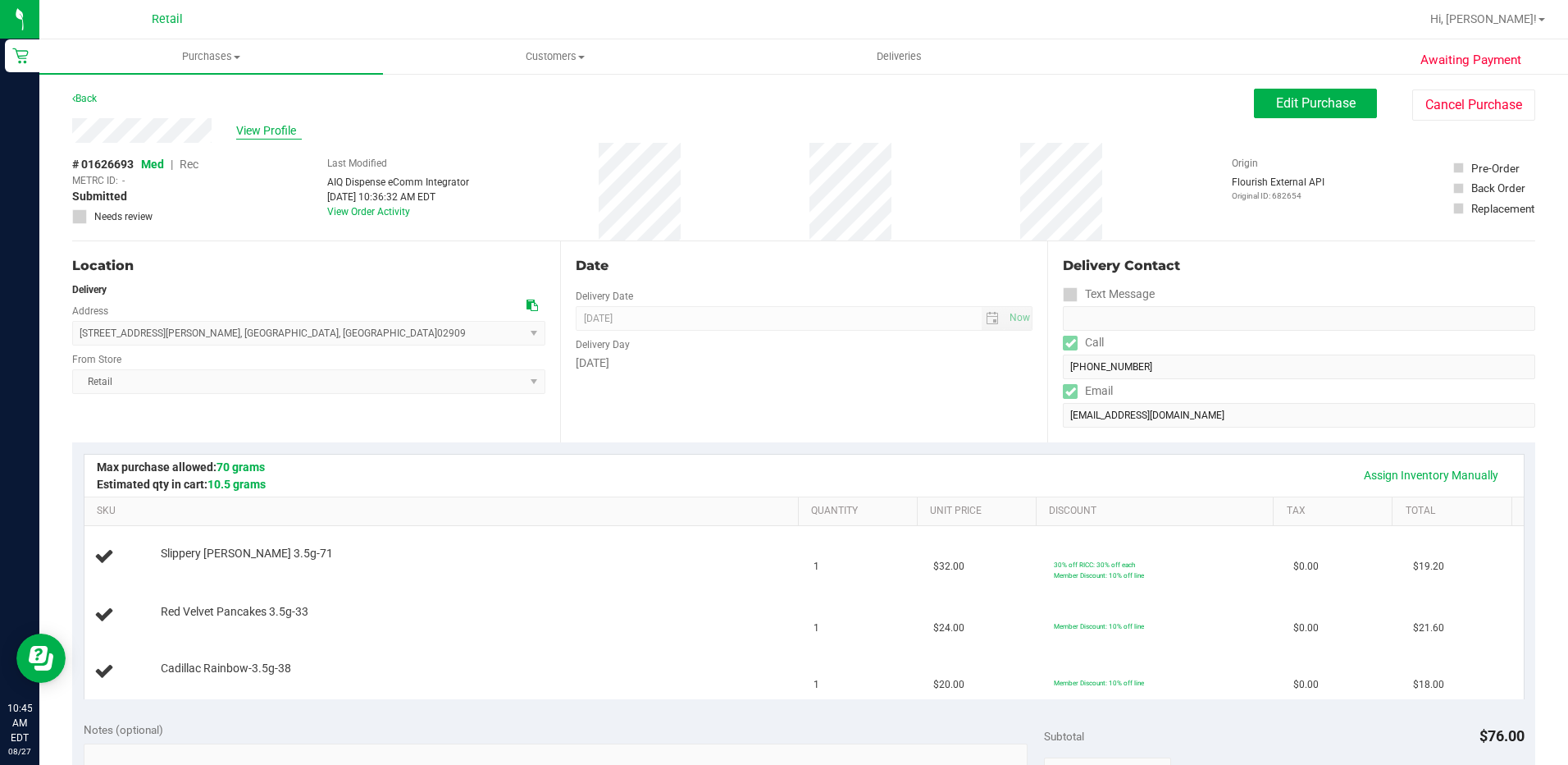
click at [257, 128] on span "View Profile" at bounding box center [269, 131] width 66 height 17
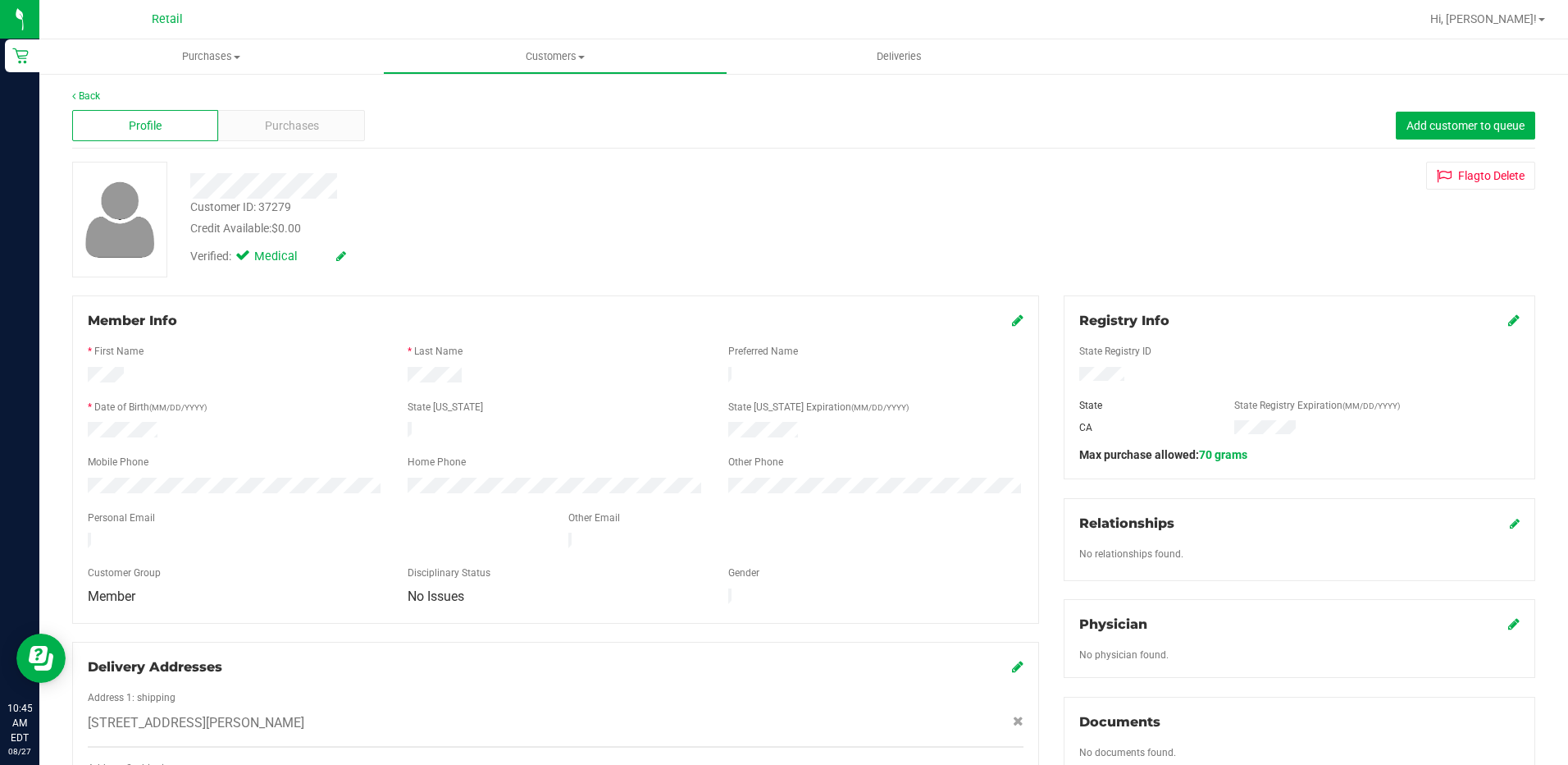
click at [884, 232] on div "Credit Available: $0.00" at bounding box center [550, 228] width 720 height 17
click at [94, 97] on link "Back" at bounding box center [86, 95] width 28 height 11
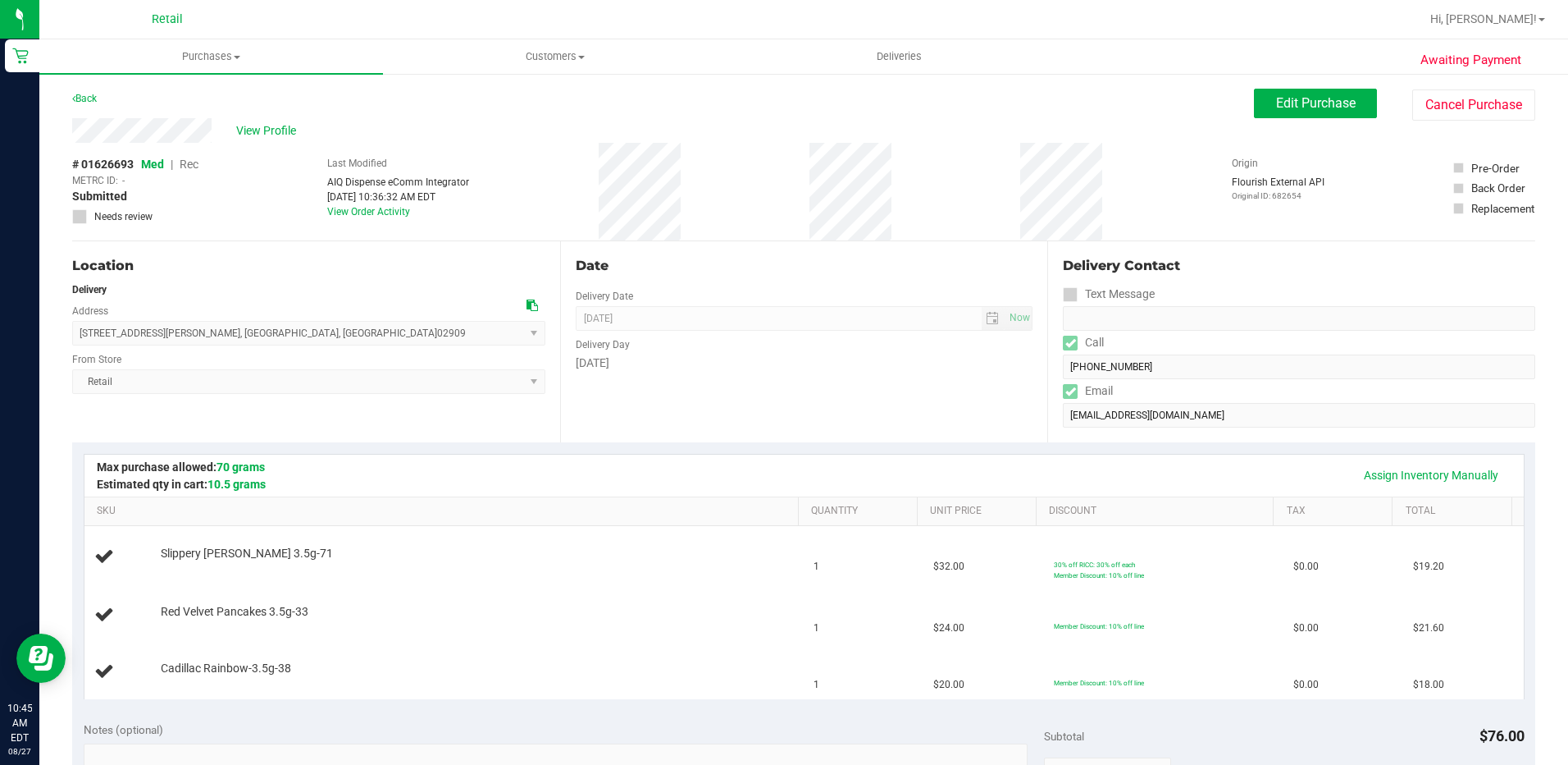
click at [73, 127] on div "View Profile" at bounding box center [663, 130] width 1182 height 24
drag, startPoint x: 226, startPoint y: 127, endPoint x: 67, endPoint y: 127, distance: 159.0
drag, startPoint x: 280, startPoint y: 335, endPoint x: 57, endPoint y: 337, distance: 223.0
click at [57, 337] on div "Awaiting Payment Back Edit Purchase Cancel Purchase View Profile # 01626693 Med…" at bounding box center [803, 746] width 1529 height 1348
drag, startPoint x: 57, startPoint y: 337, endPoint x: 266, endPoint y: 318, distance: 209.9
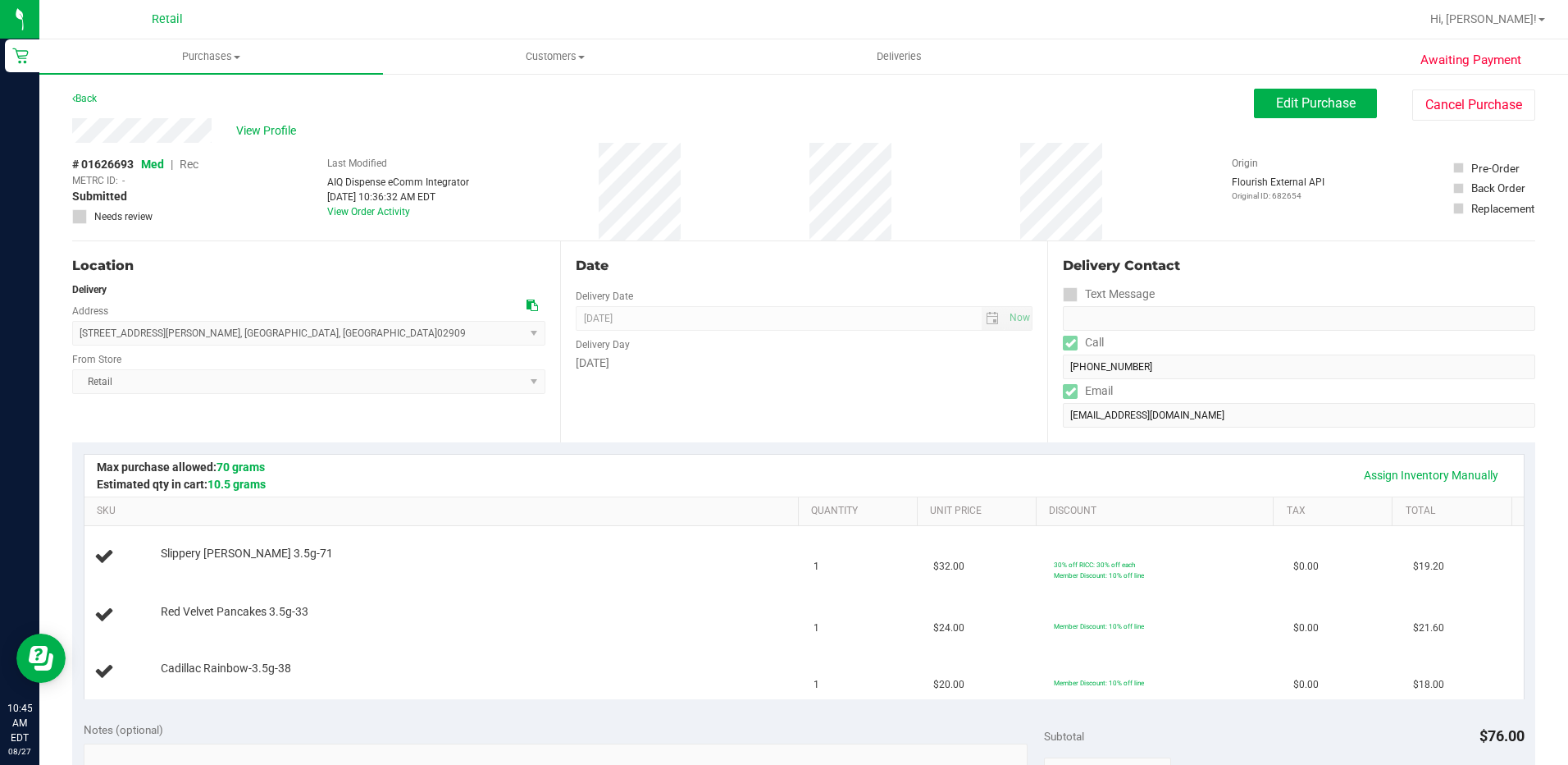
click at [266, 318] on div "[STREET_ADDRESS][PERSON_NAME] , [GEOGRAPHIC_DATA] , [GEOGRAPHIC_DATA] 02909 Sel…" at bounding box center [309, 321] width 474 height 49
drag, startPoint x: 258, startPoint y: 338, endPoint x: 75, endPoint y: 338, distance: 183.0
click at [75, 338] on span "[STREET_ADDRESS][PERSON_NAME] , [GEOGRAPHIC_DATA] , [GEOGRAPHIC_DATA] 02909 Sel…" at bounding box center [309, 333] width 474 height 24
copy span "[STREET_ADDRESS][PERSON_NAME]"
click at [941, 363] on div "[DATE]" at bounding box center [805, 363] width 458 height 17
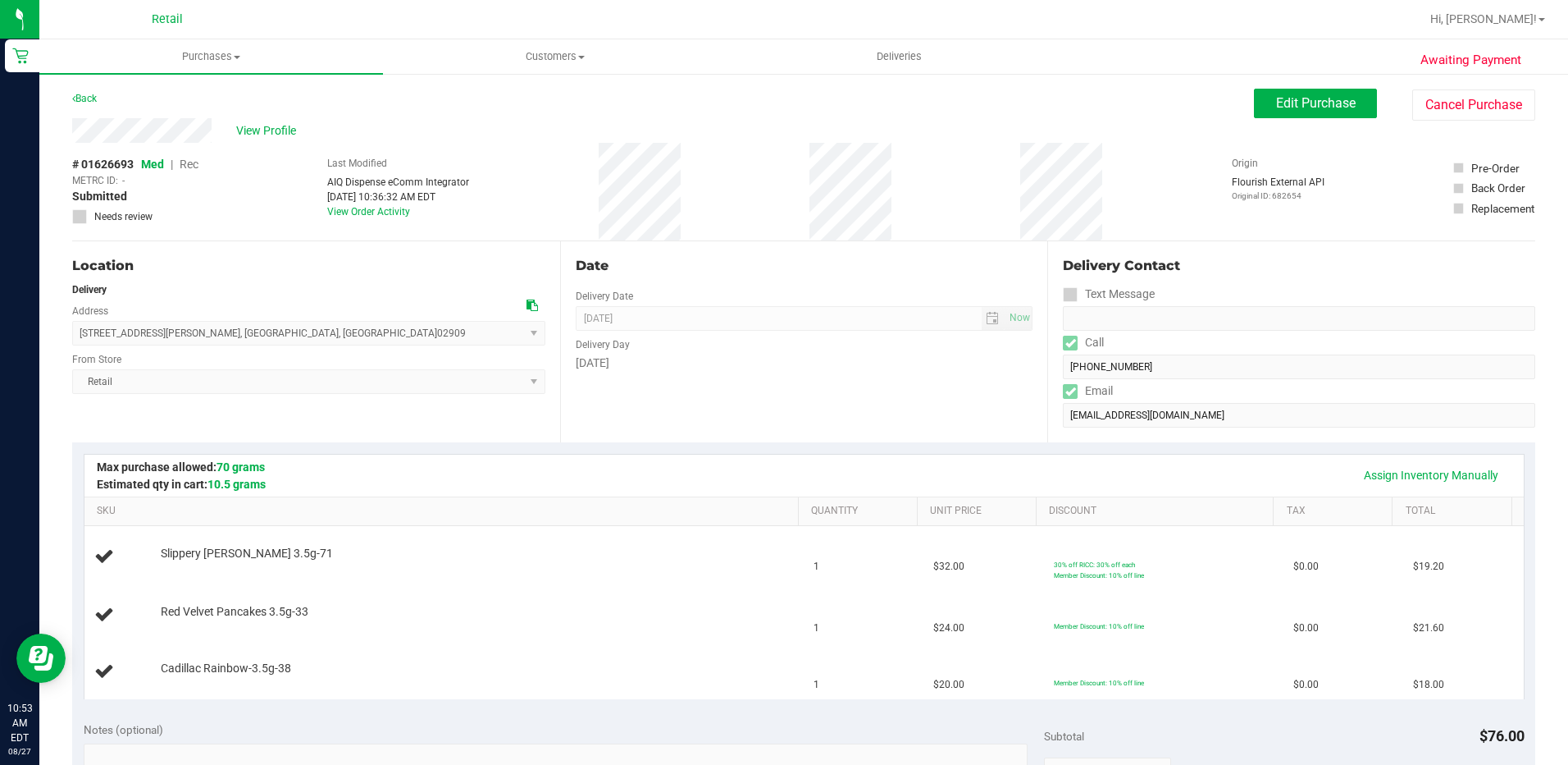
click at [657, 375] on div "Date Delivery Date [DATE] Now [DATE] 10:00 AM Now Delivery Day [DATE]" at bounding box center [804, 342] width 488 height 201
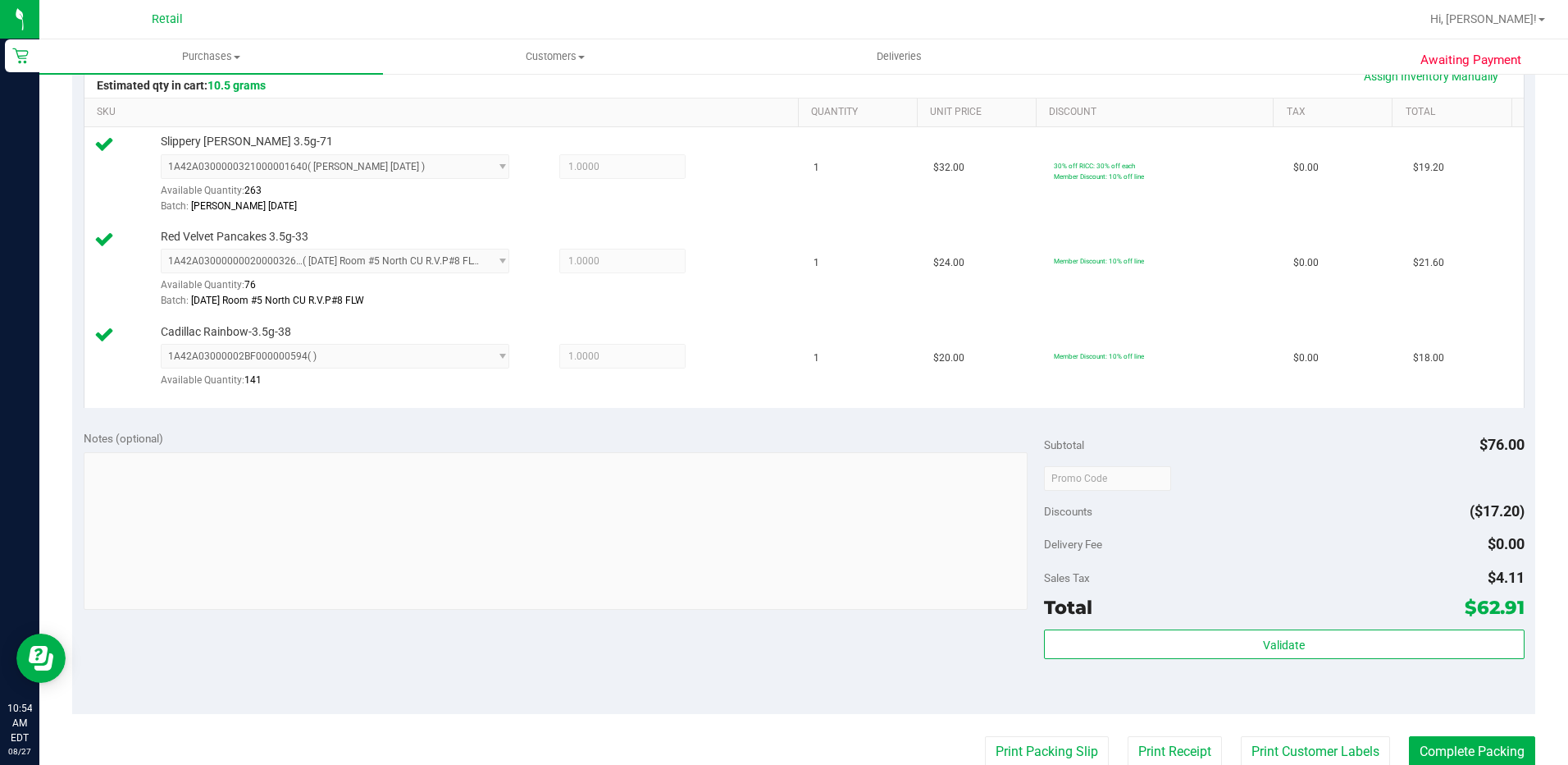
scroll to position [574, 0]
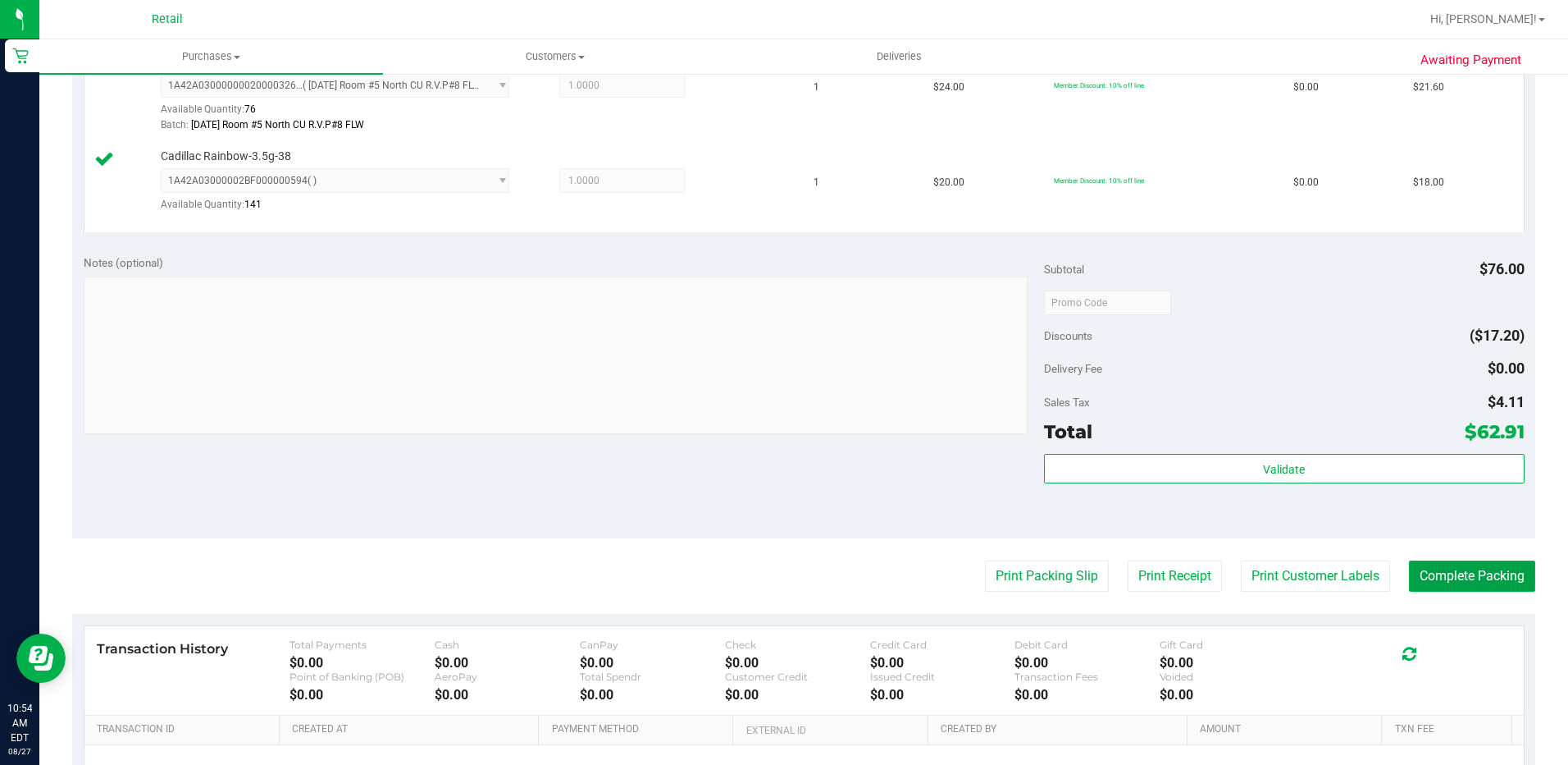
click at [1460, 583] on button "Complete Packing" at bounding box center [1473, 576] width 127 height 31
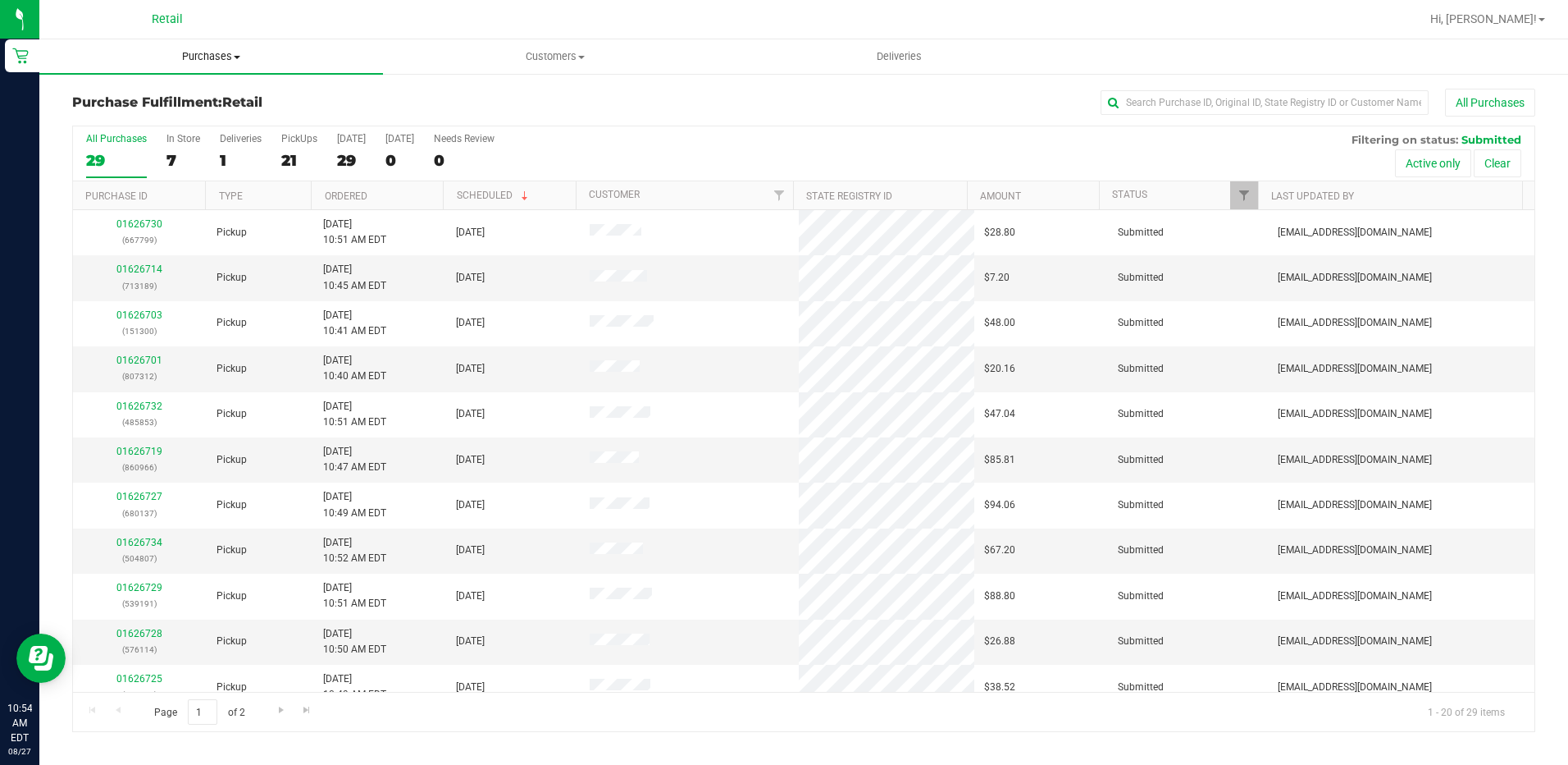
click at [181, 53] on span "Purchases" at bounding box center [211, 56] width 343 height 15
click at [120, 91] on li "Summary of purchases" at bounding box center [211, 99] width 343 height 20
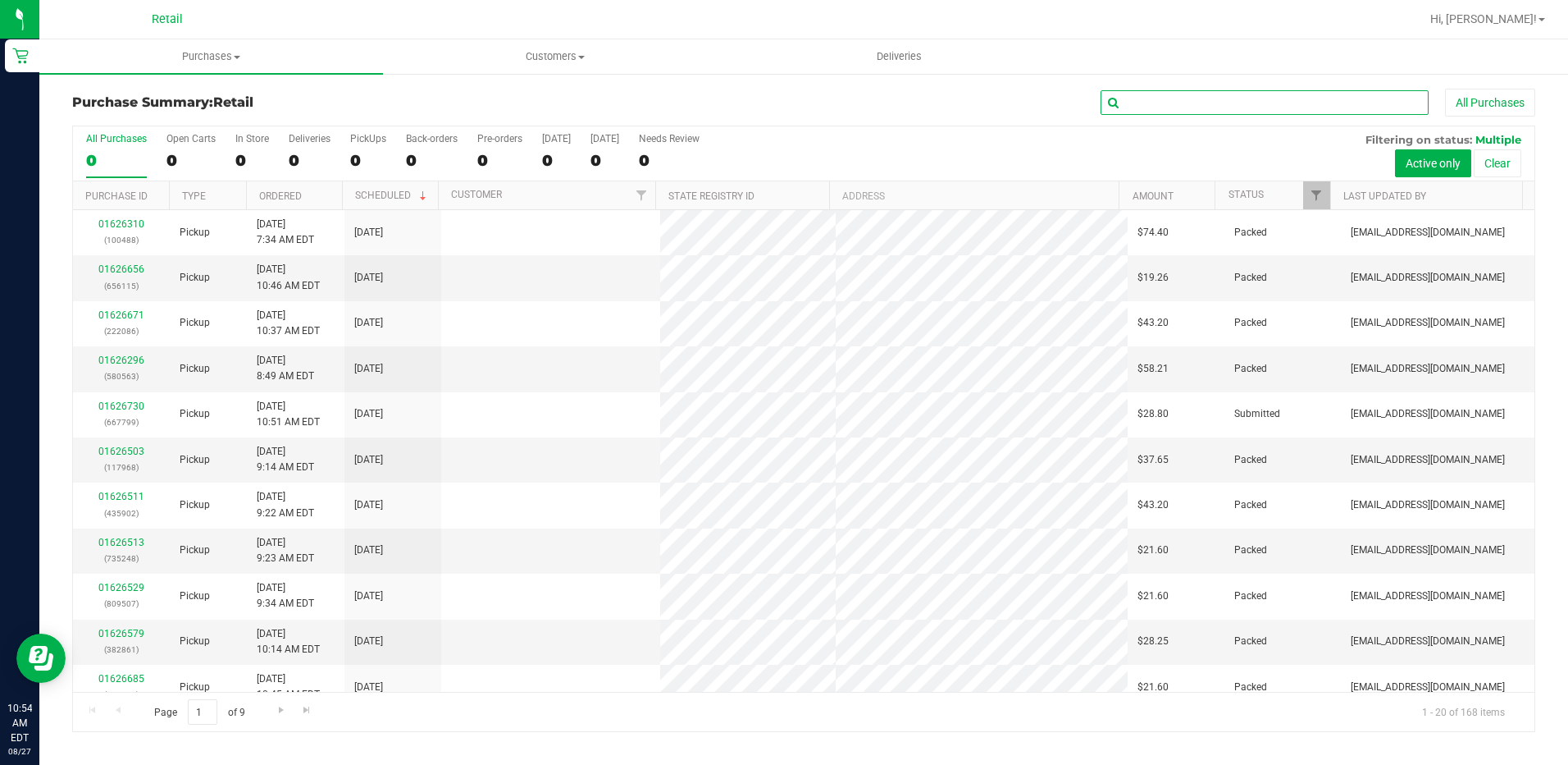
click at [1146, 95] on input "text" at bounding box center [1264, 102] width 328 height 24
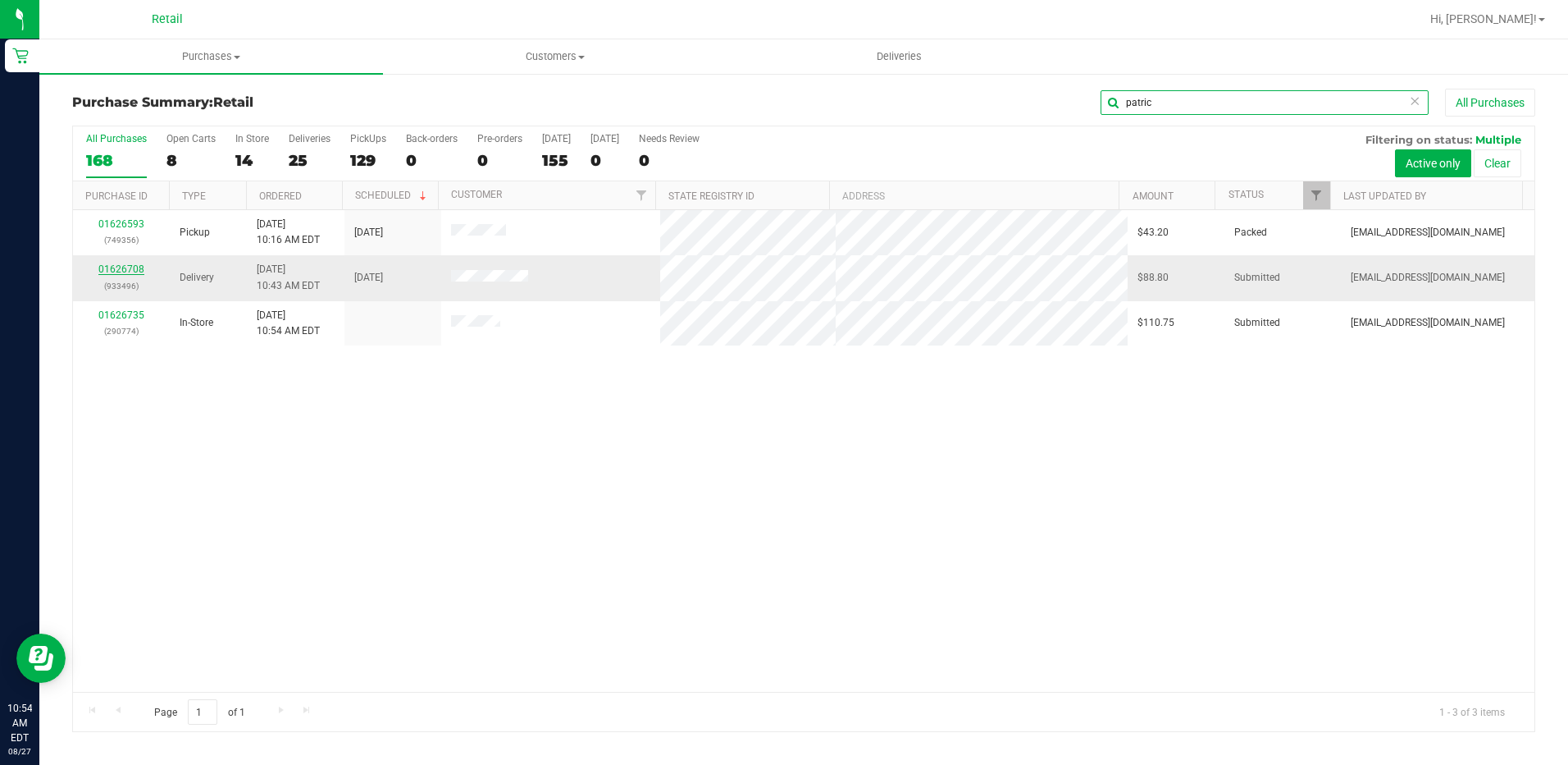
type input "patric"
click at [115, 266] on link "01626708" at bounding box center [121, 269] width 46 height 11
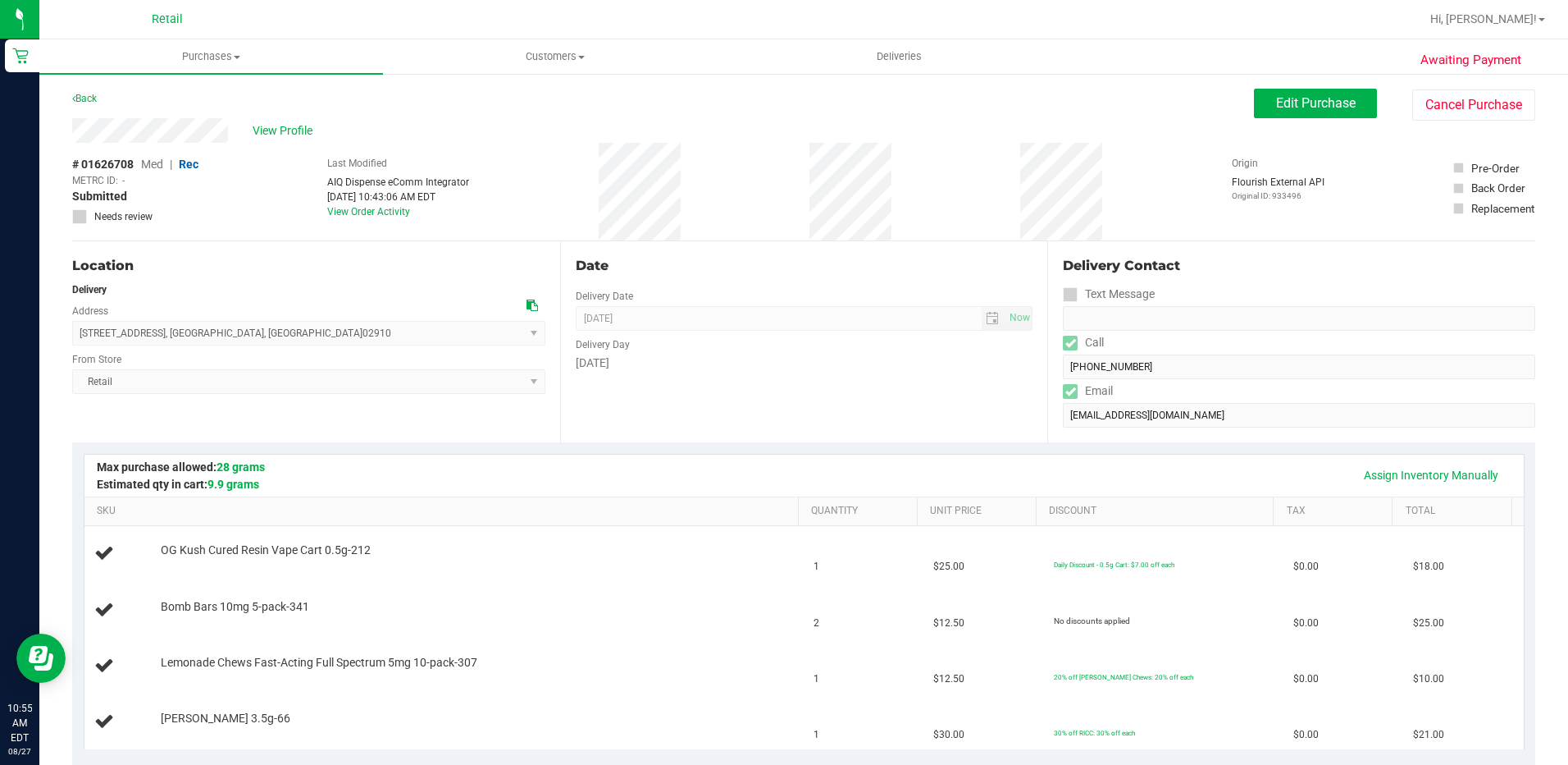
drag, startPoint x: 235, startPoint y: 337, endPoint x: 69, endPoint y: 341, distance: 166.0
click at [69, 341] on div "Awaiting Payment Back Edit Purchase Cancel Purchase View Profile # 01626708 Med…" at bounding box center [803, 771] width 1529 height 1399
drag, startPoint x: 69, startPoint y: 341, endPoint x: 79, endPoint y: 334, distance: 12.2
drag, startPoint x: 79, startPoint y: 334, endPoint x: 174, endPoint y: 295, distance: 102.7
click at [174, 295] on div "Delivery" at bounding box center [309, 289] width 474 height 15
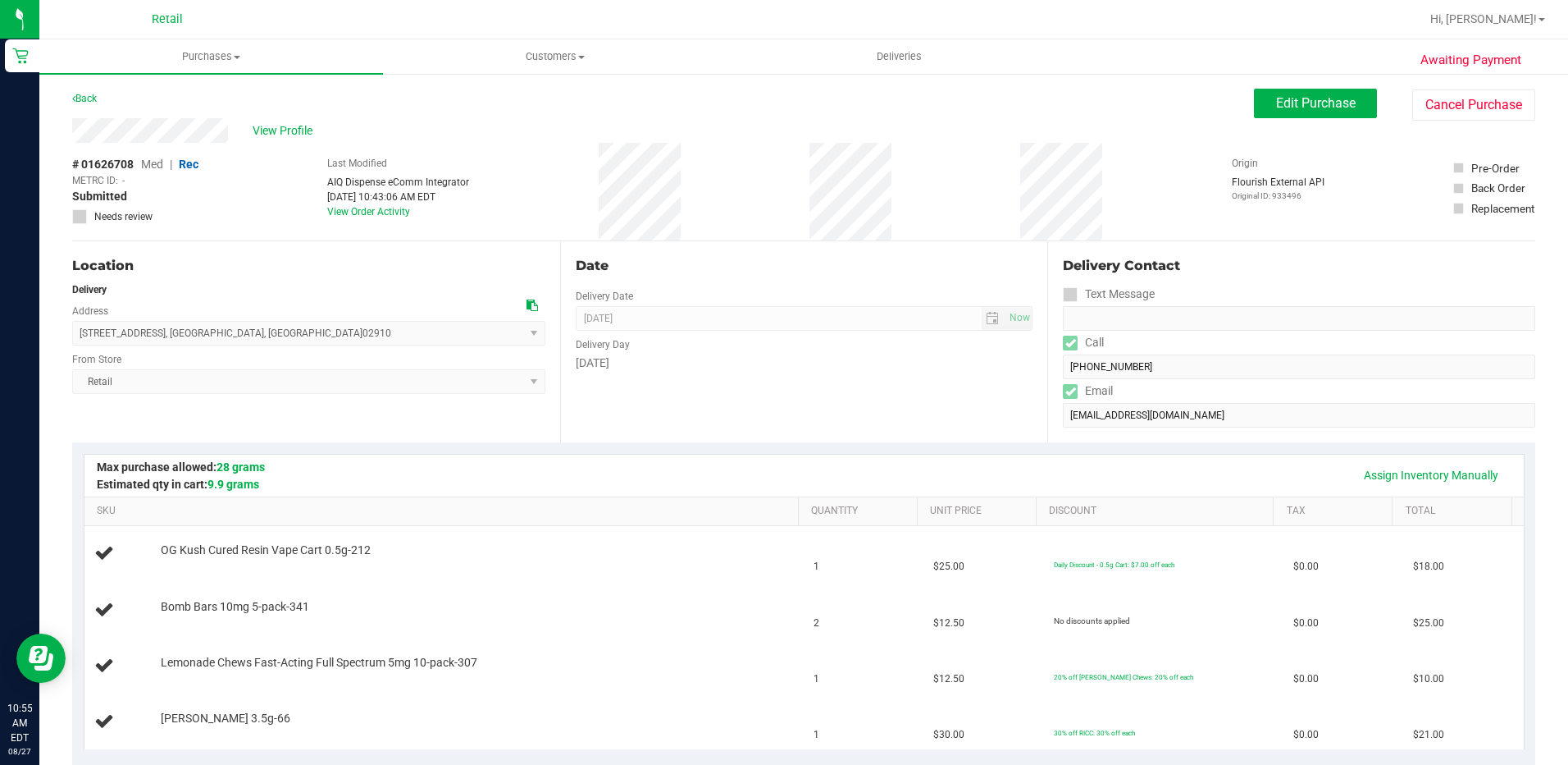
drag, startPoint x: 244, startPoint y: 339, endPoint x: 78, endPoint y: 341, distance: 166.0
click at [78, 341] on span "[STREET_ADDRESS] , [GEOGRAPHIC_DATA] , [GEOGRAPHIC_DATA] 02910 Select address […" at bounding box center [309, 333] width 474 height 24
copy span "[STREET_ADDRESS]"
click at [854, 365] on div "[DATE]" at bounding box center [805, 363] width 458 height 17
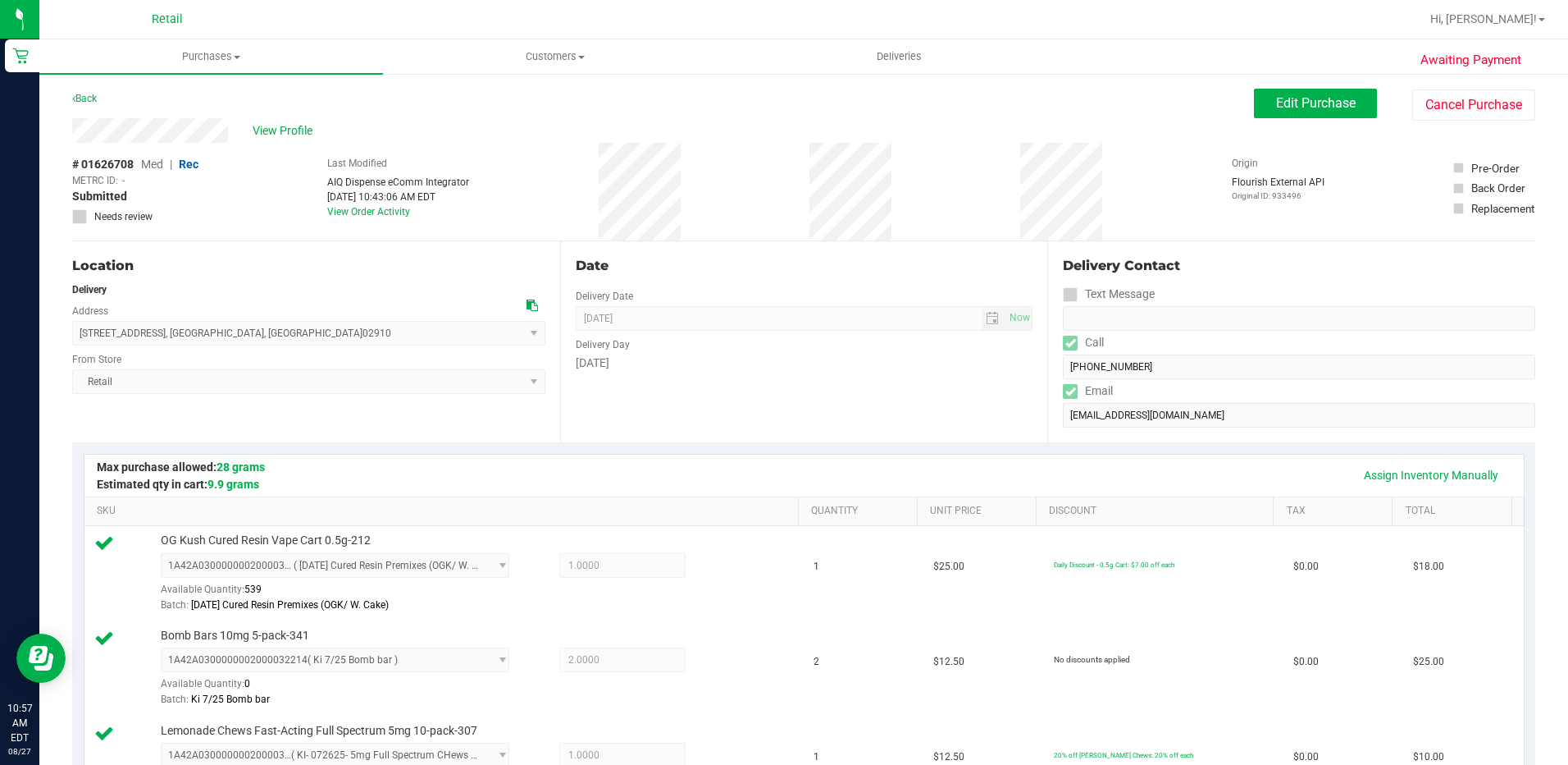
click at [776, 356] on div "[DATE]" at bounding box center [805, 363] width 458 height 17
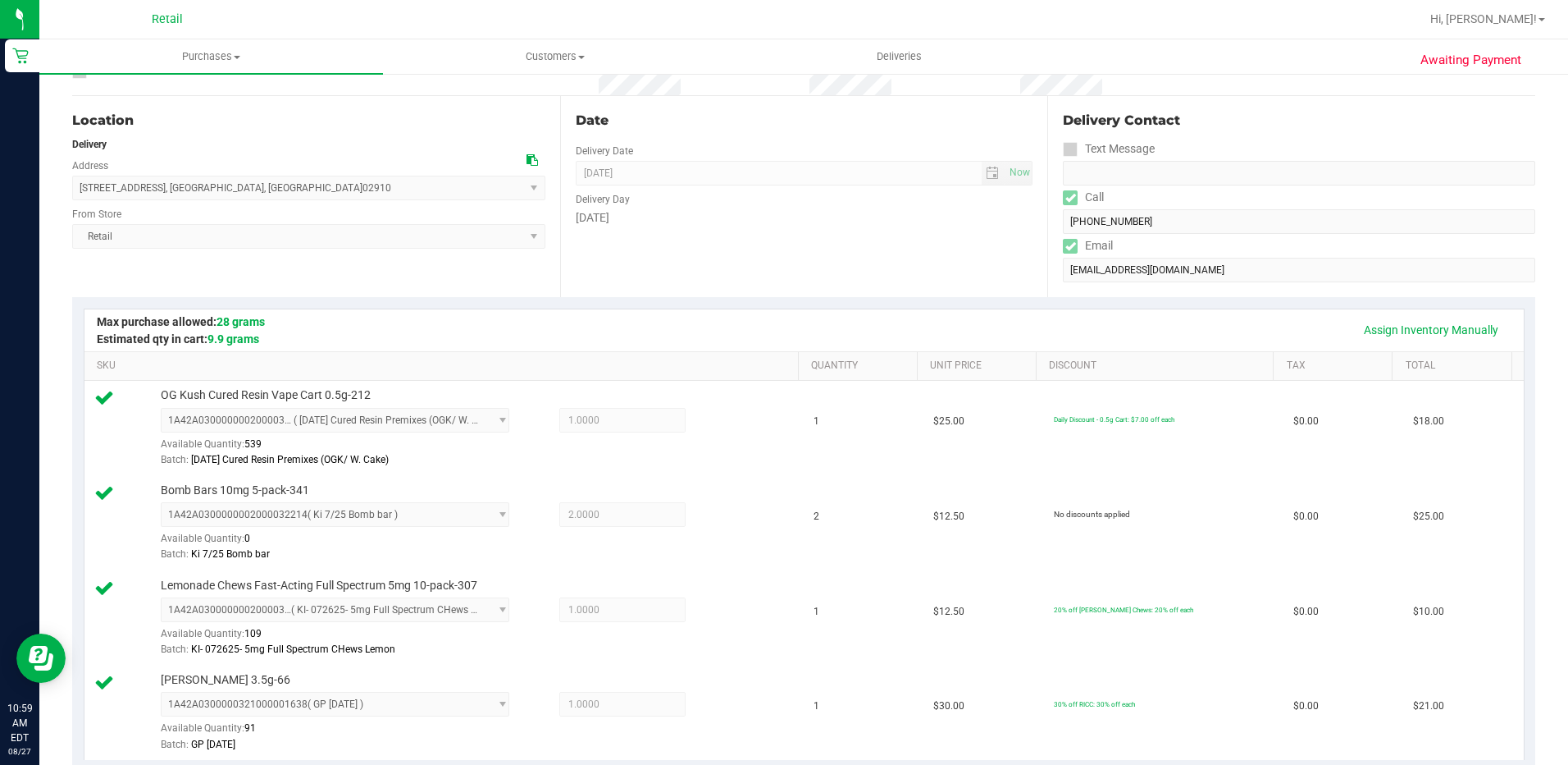
scroll to position [246, 0]
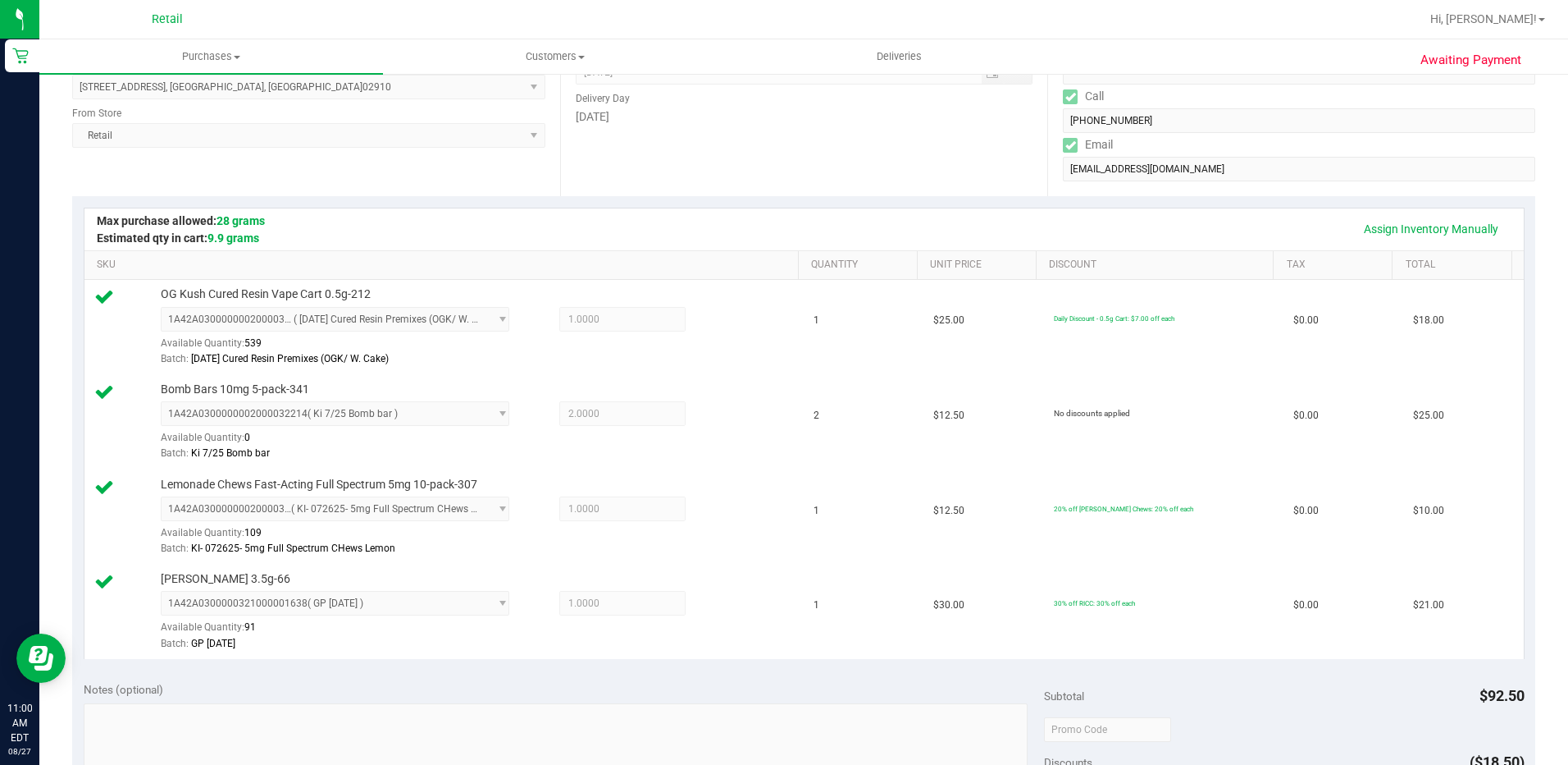
click at [792, 241] on div "Assign Inventory Manually" at bounding box center [804, 229] width 1410 height 28
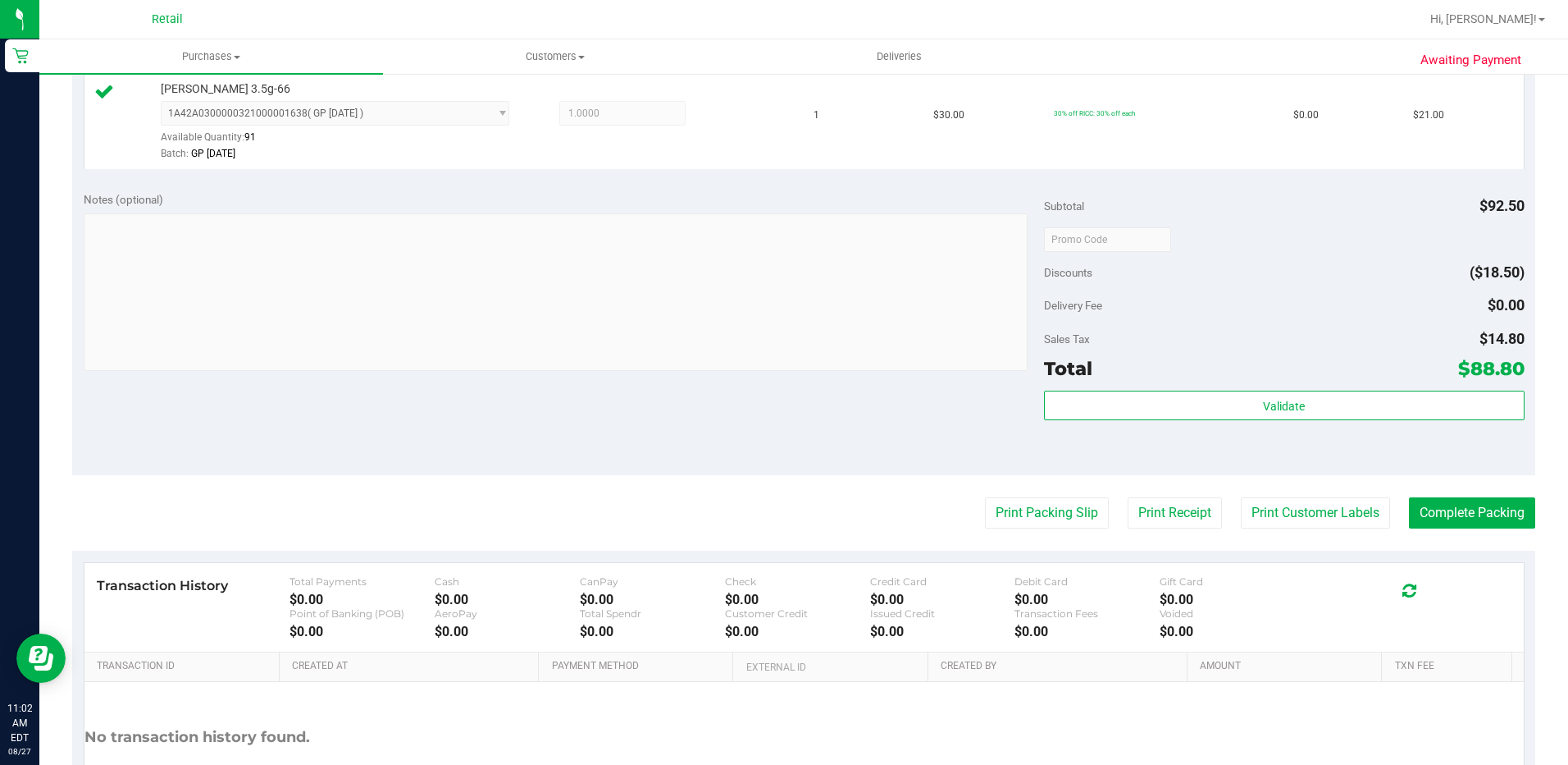
scroll to position [738, 0]
click at [1460, 507] on button "Complete Packing" at bounding box center [1473, 510] width 127 height 31
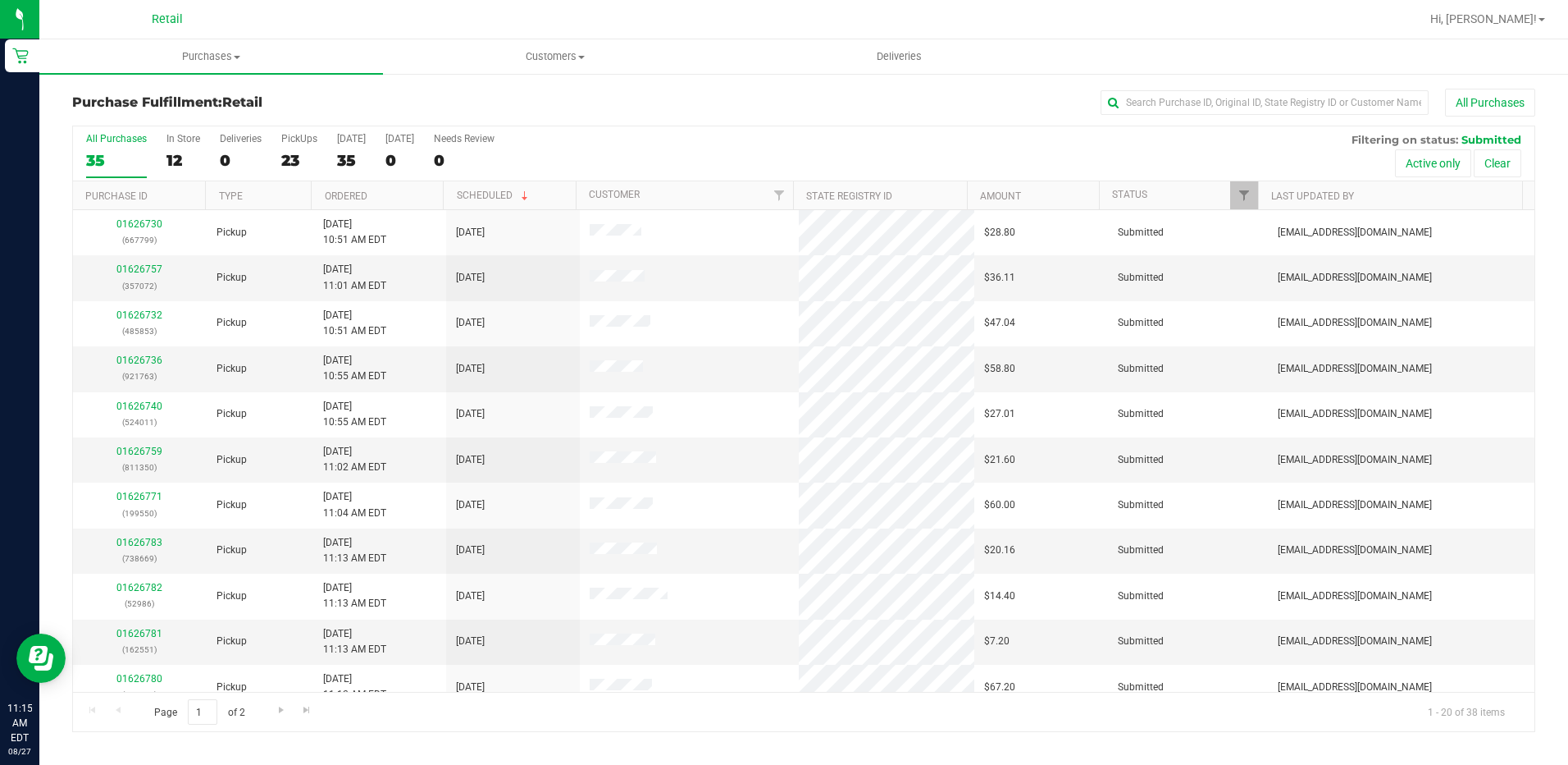
click at [1493, 6] on div "Hi, [PERSON_NAME]!" at bounding box center [1488, 19] width 128 height 29
click at [1511, 23] on span "Hi, [PERSON_NAME]!" at bounding box center [1484, 18] width 107 height 13
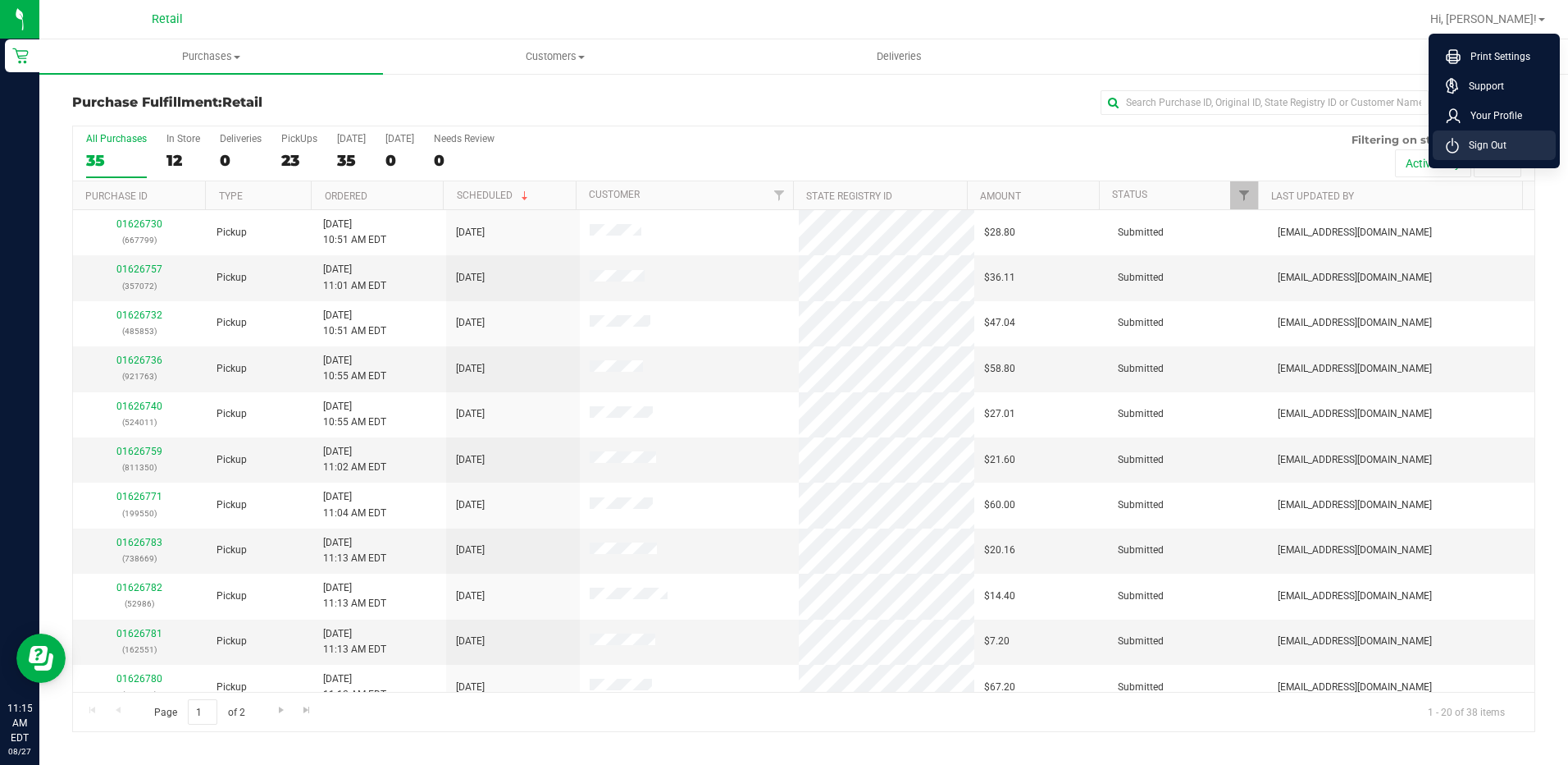
click at [1476, 148] on span "Sign Out" at bounding box center [1483, 145] width 48 height 16
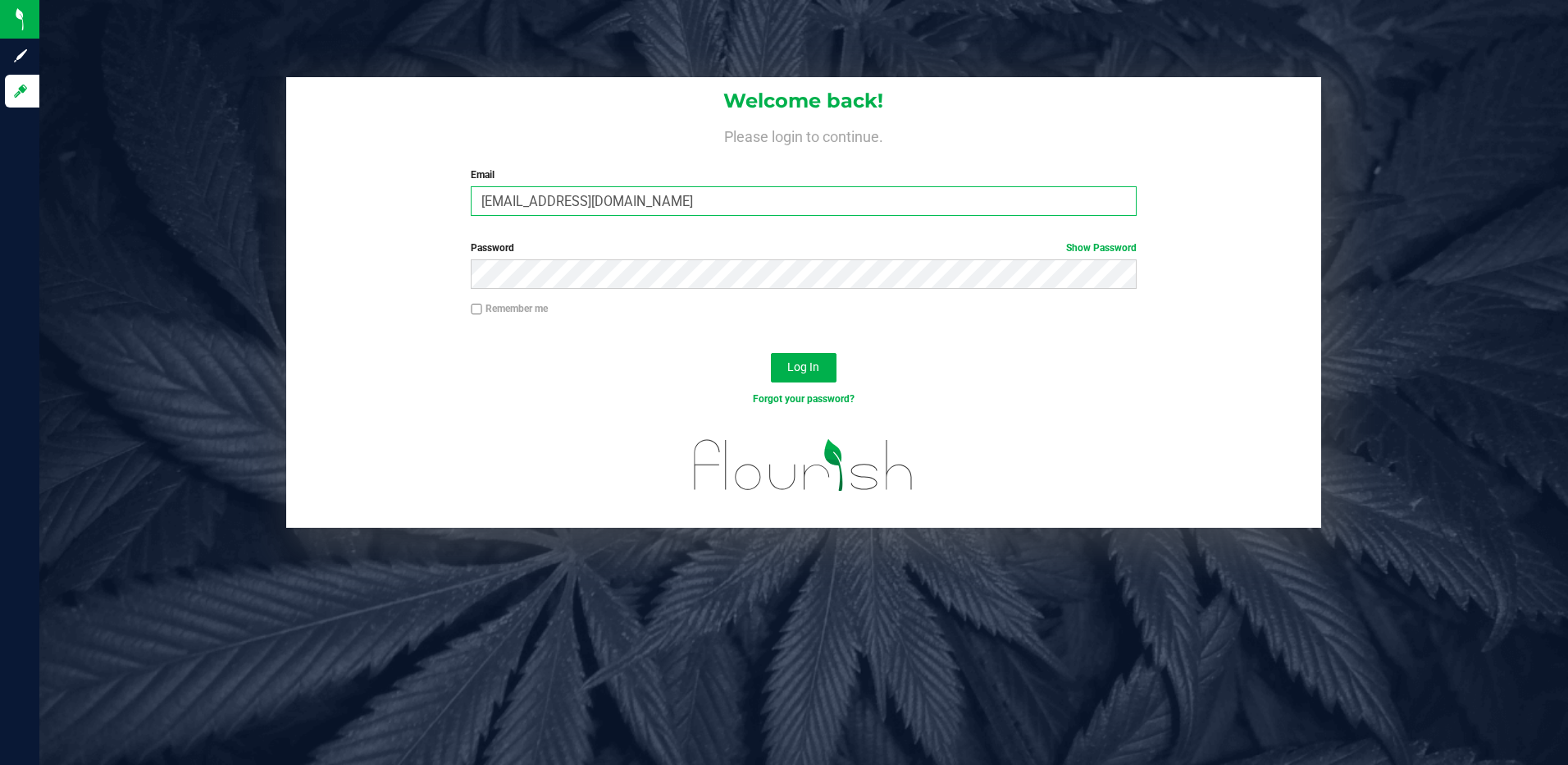
click at [690, 209] on input "[EMAIL_ADDRESS][DOMAIN_NAME]" at bounding box center [804, 201] width 666 height 29
type input "[EMAIL_ADDRESS][DOMAIN_NAME]"
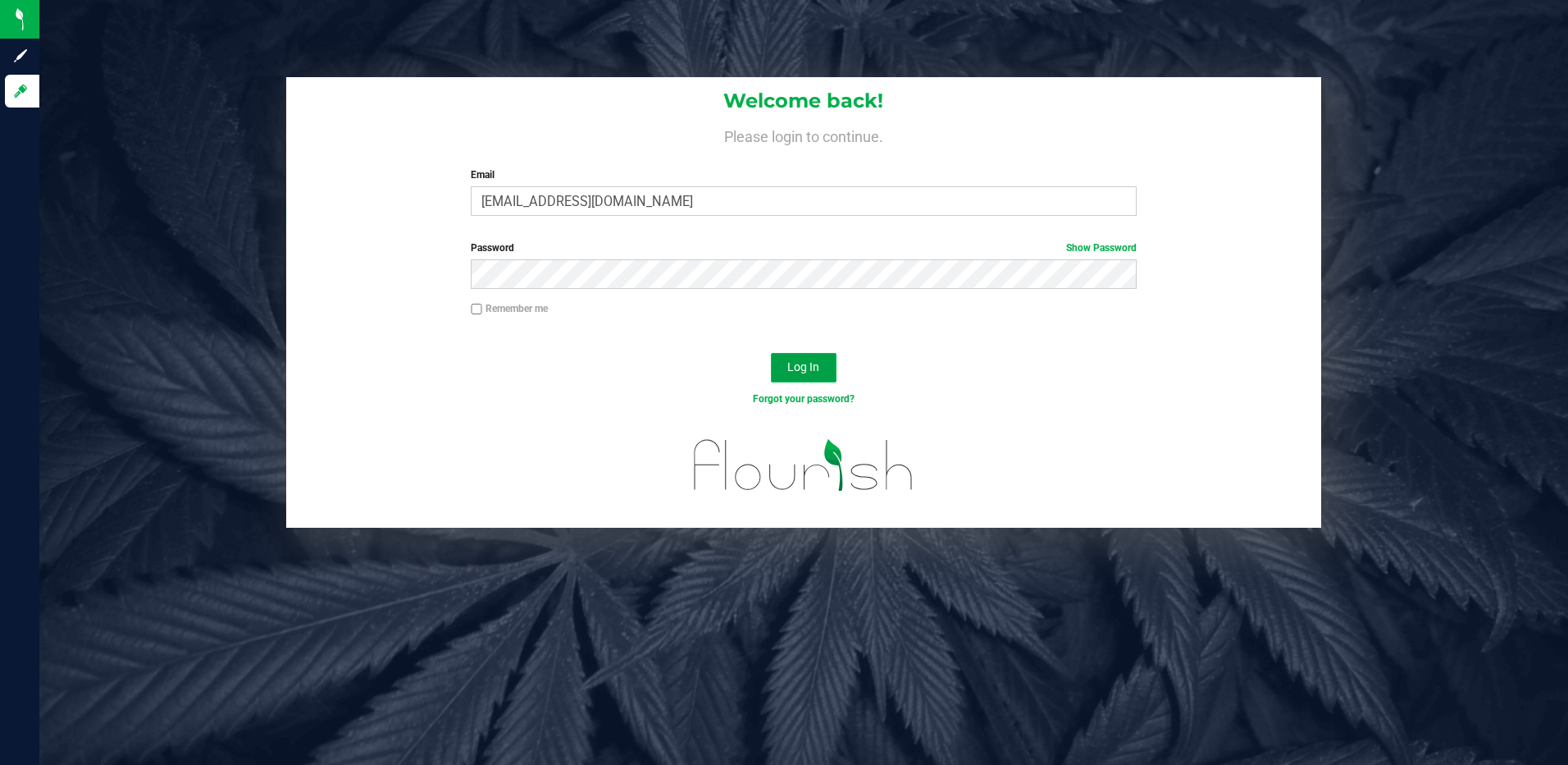
click at [816, 364] on span "Log In" at bounding box center [803, 366] width 32 height 13
